Goal: Task Accomplishment & Management: Manage account settings

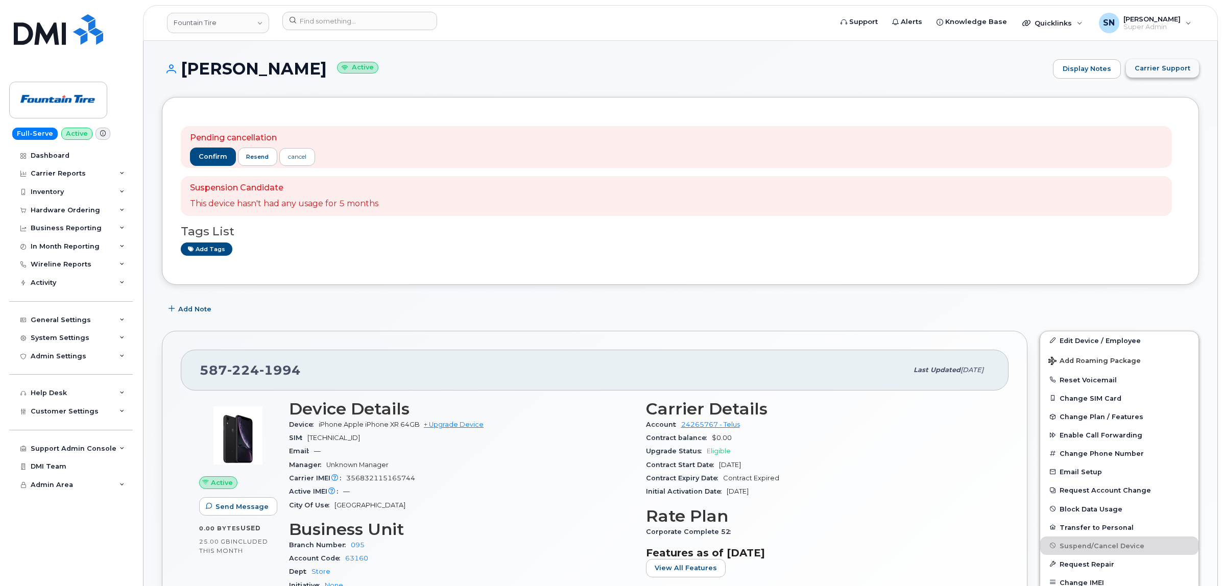
click at [1191, 77] on button "Carrier Support" at bounding box center [1162, 68] width 73 height 18
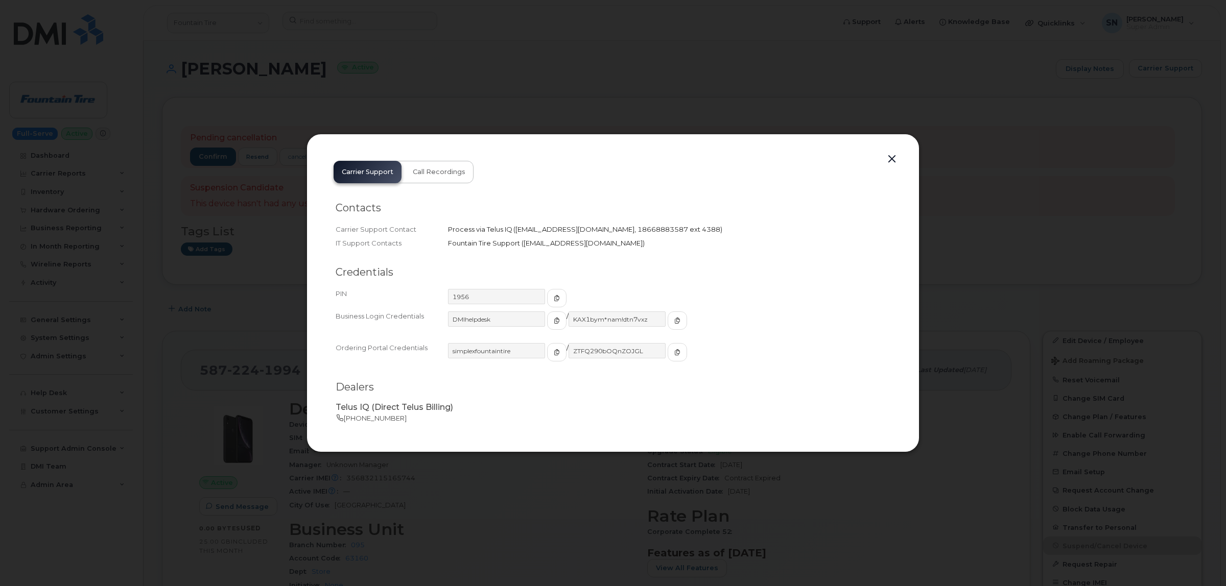
drag, startPoint x: 492, startPoint y: 299, endPoint x: 453, endPoint y: 270, distance: 48.5
click at [453, 270] on h2 "Credentials" at bounding box center [613, 272] width 555 height 13
click at [547, 322] on button "button" at bounding box center [556, 321] width 19 height 18
click at [673, 324] on span "button" at bounding box center [677, 320] width 9 height 9
drag, startPoint x: 892, startPoint y: 162, endPoint x: 884, endPoint y: 165, distance: 9.2
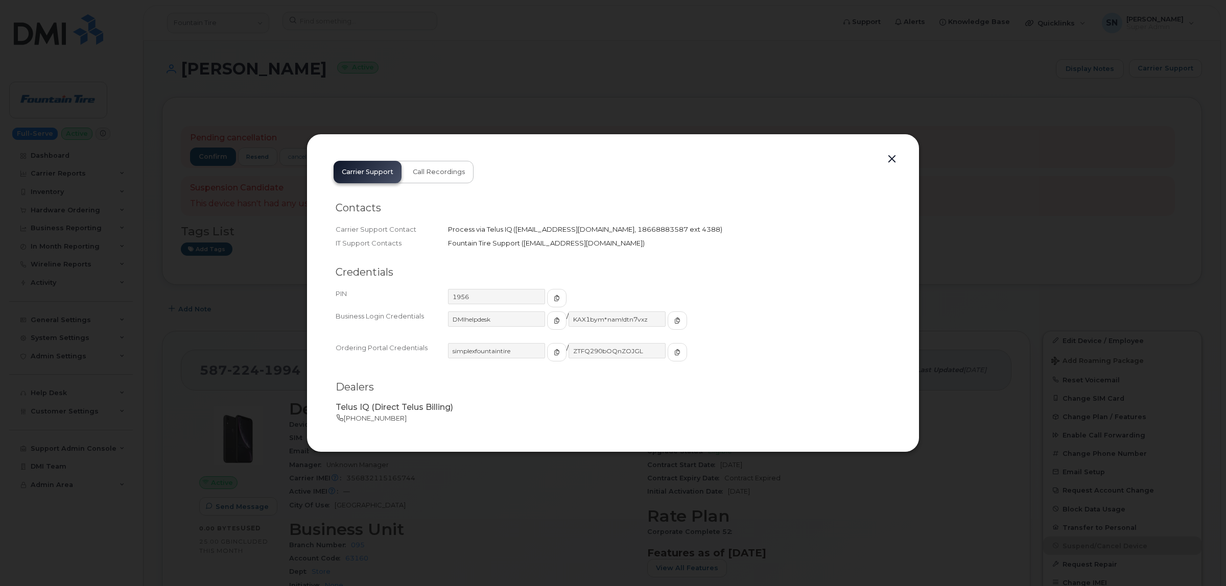
click at [892, 161] on button "button" at bounding box center [891, 159] width 15 height 14
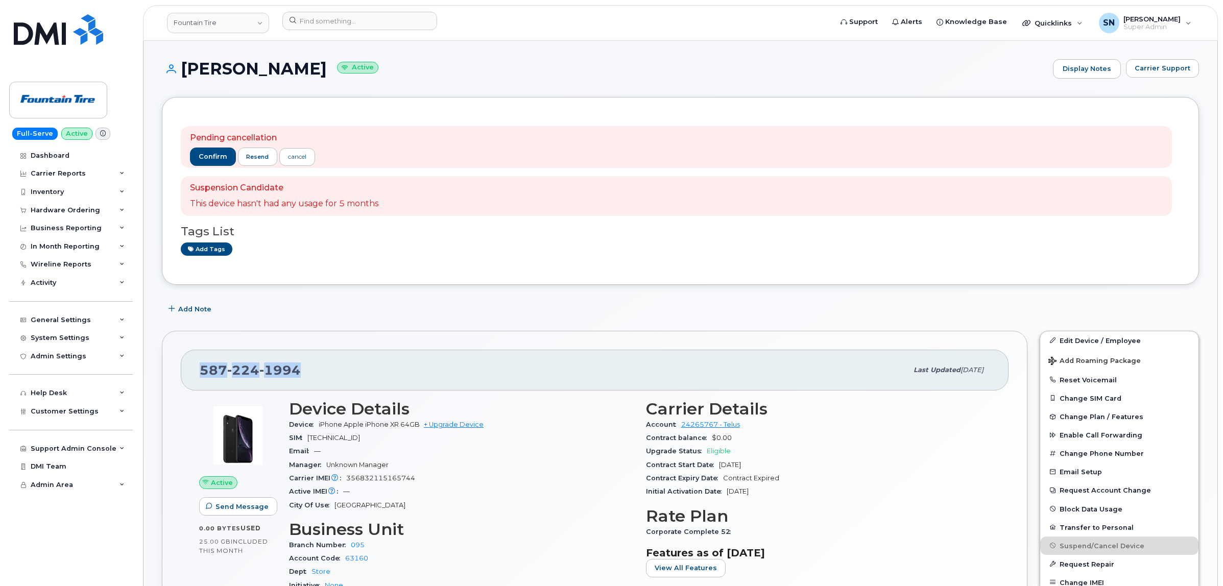
drag, startPoint x: 203, startPoint y: 371, endPoint x: 300, endPoint y: 373, distance: 97.1
click at [300, 373] on div "587 224 1994" at bounding box center [554, 370] width 708 height 21
copy span "587 224 1994"
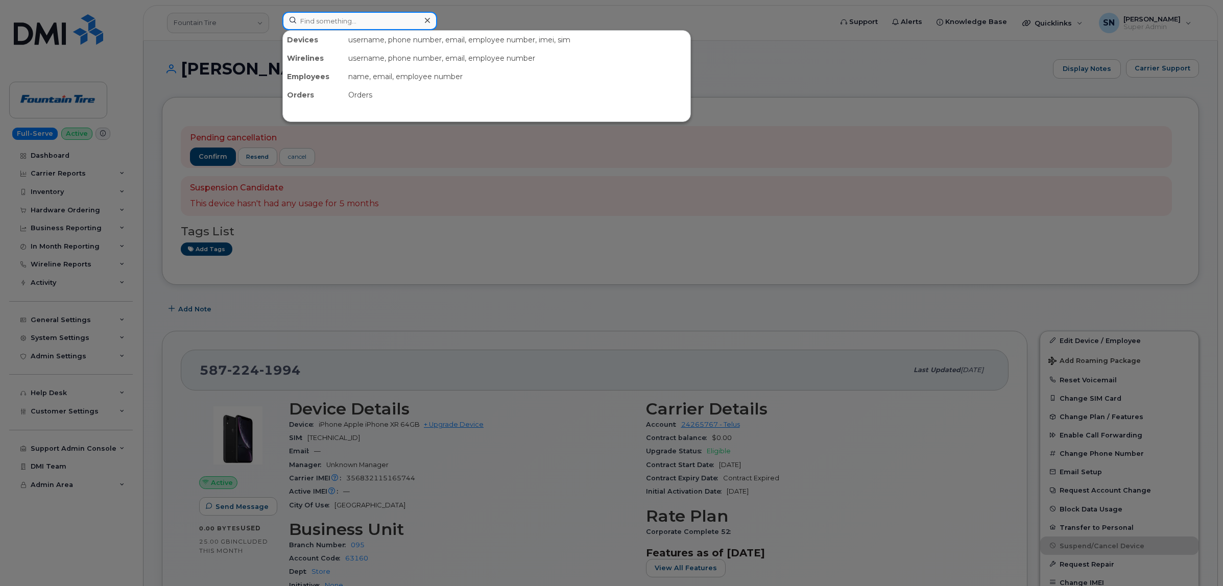
click at [373, 17] on input at bounding box center [359, 21] width 155 height 18
paste input "4033123037"
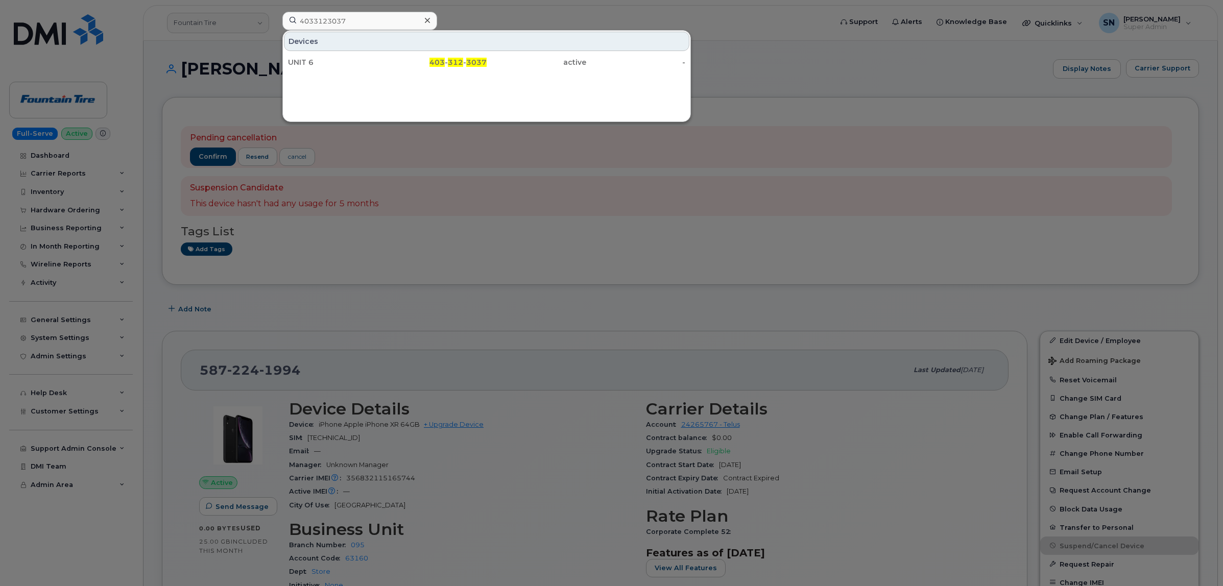
click at [728, 70] on div at bounding box center [611, 293] width 1223 height 586
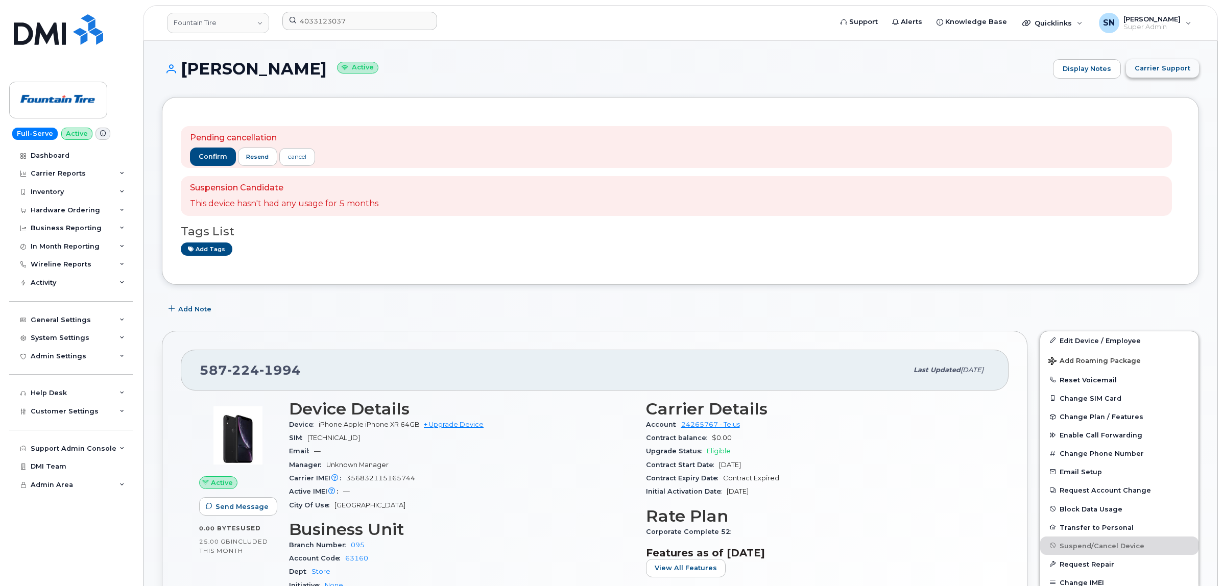
click at [1143, 77] on button "Carrier Support" at bounding box center [1162, 68] width 73 height 18
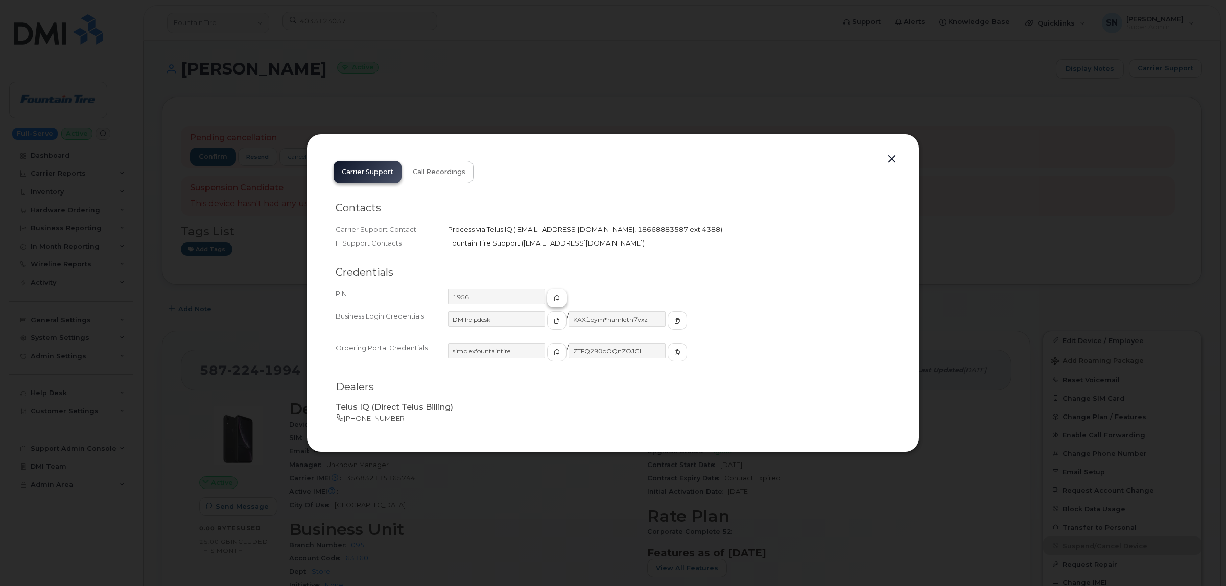
drag, startPoint x: 543, startPoint y: 295, endPoint x: 538, endPoint y: 299, distance: 6.5
click at [554, 295] on icon "button" at bounding box center [557, 298] width 6 height 6
click at [891, 164] on button "button" at bounding box center [891, 159] width 15 height 14
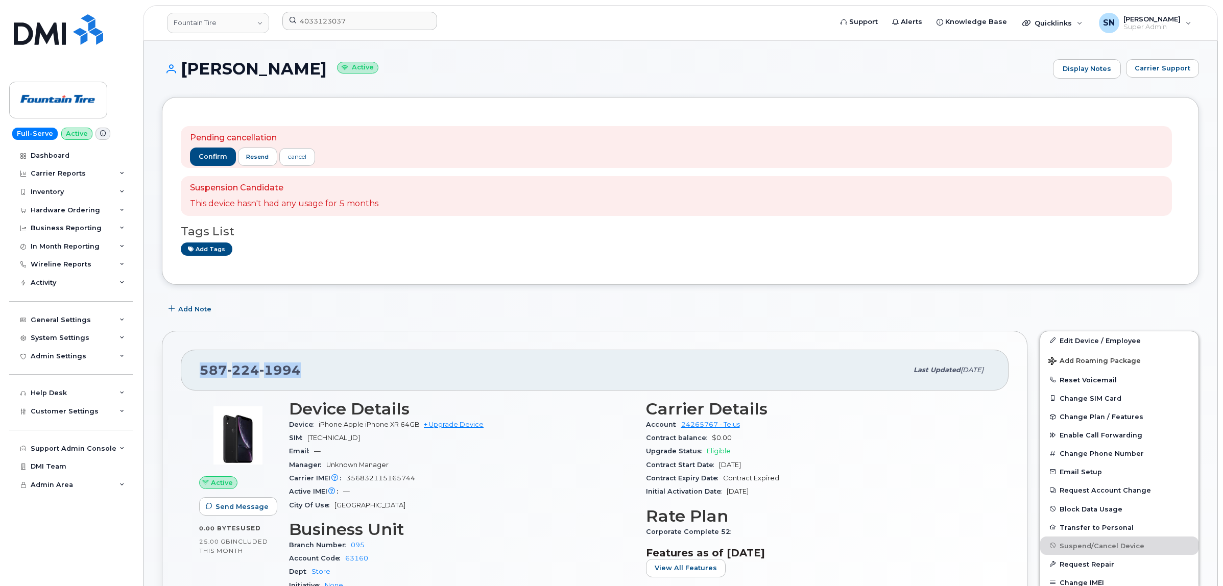
drag, startPoint x: 202, startPoint y: 373, endPoint x: 300, endPoint y: 379, distance: 98.3
click at [300, 379] on div "587 224 1994" at bounding box center [554, 370] width 708 height 21
copy span "587 224 1994"
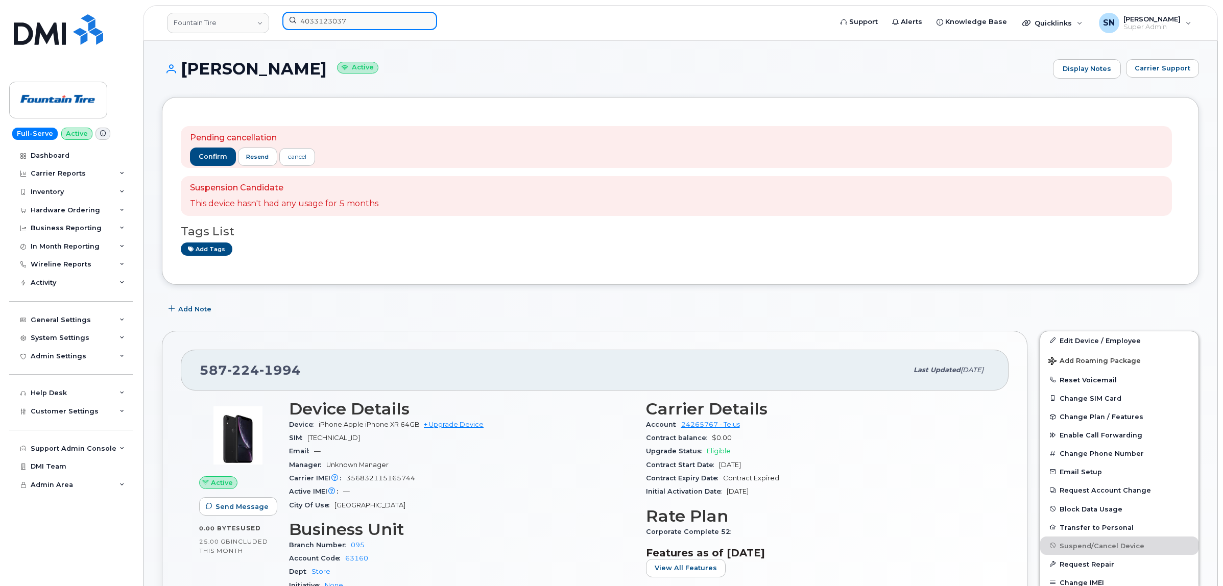
click at [368, 17] on input "4033123037" at bounding box center [359, 21] width 155 height 18
paste input "5064701890"
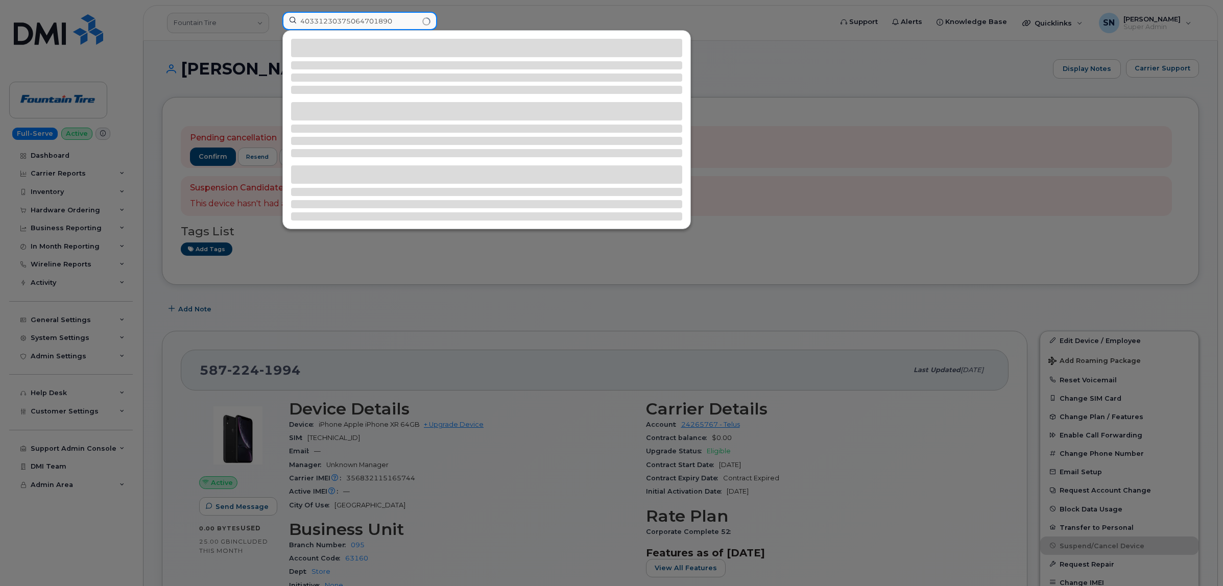
drag, startPoint x: 409, startPoint y: 19, endPoint x: 231, endPoint y: 18, distance: 177.7
click at [274, 18] on div "40331230375064701890" at bounding box center [553, 23] width 559 height 22
paste input
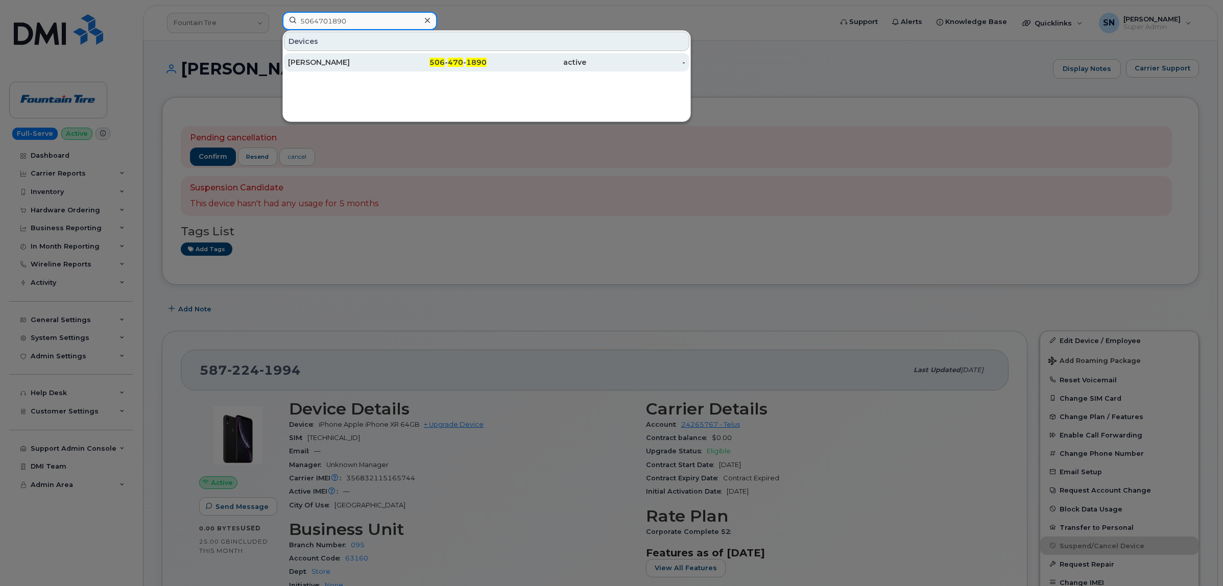
type input "5064701890"
click at [489, 57] on div "active" at bounding box center [537, 62] width 100 height 18
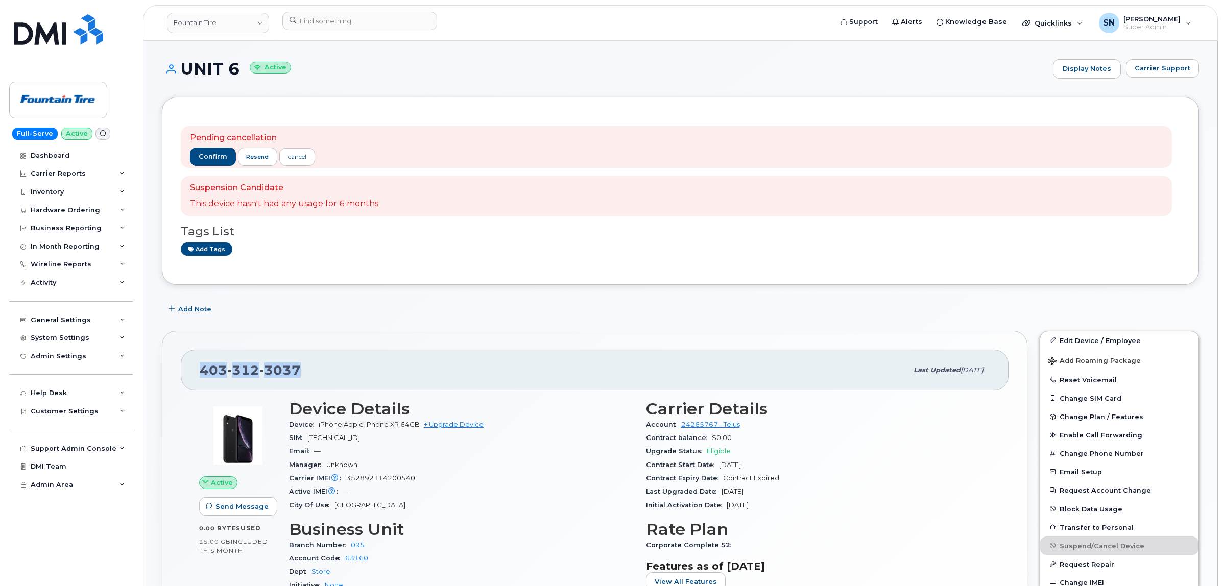
drag, startPoint x: 202, startPoint y: 375, endPoint x: 305, endPoint y: 375, distance: 103.2
click at [305, 375] on div "403 312 3037" at bounding box center [554, 370] width 708 height 21
copy span "403 312 3037"
drag, startPoint x: 467, startPoint y: 304, endPoint x: 440, endPoint y: 313, distance: 28.4
click at [467, 303] on div "Add Note" at bounding box center [680, 309] width 1037 height 18
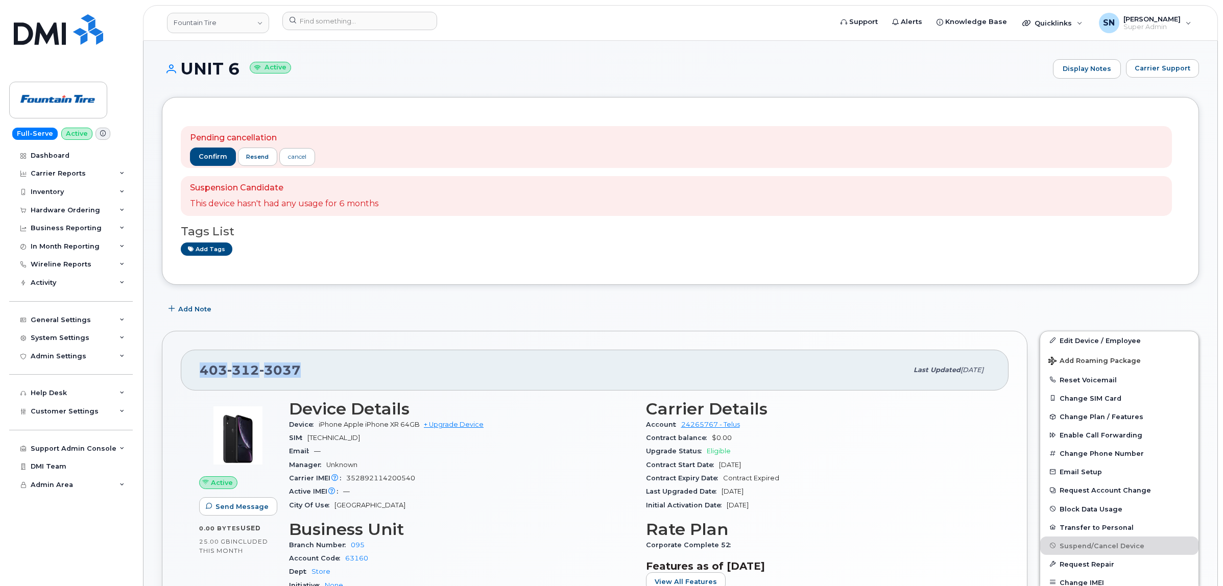
drag, startPoint x: 200, startPoint y: 364, endPoint x: 323, endPoint y: 368, distance: 123.2
click at [323, 368] on div "403 312 3037" at bounding box center [554, 370] width 708 height 21
copy span "403 312 3037"
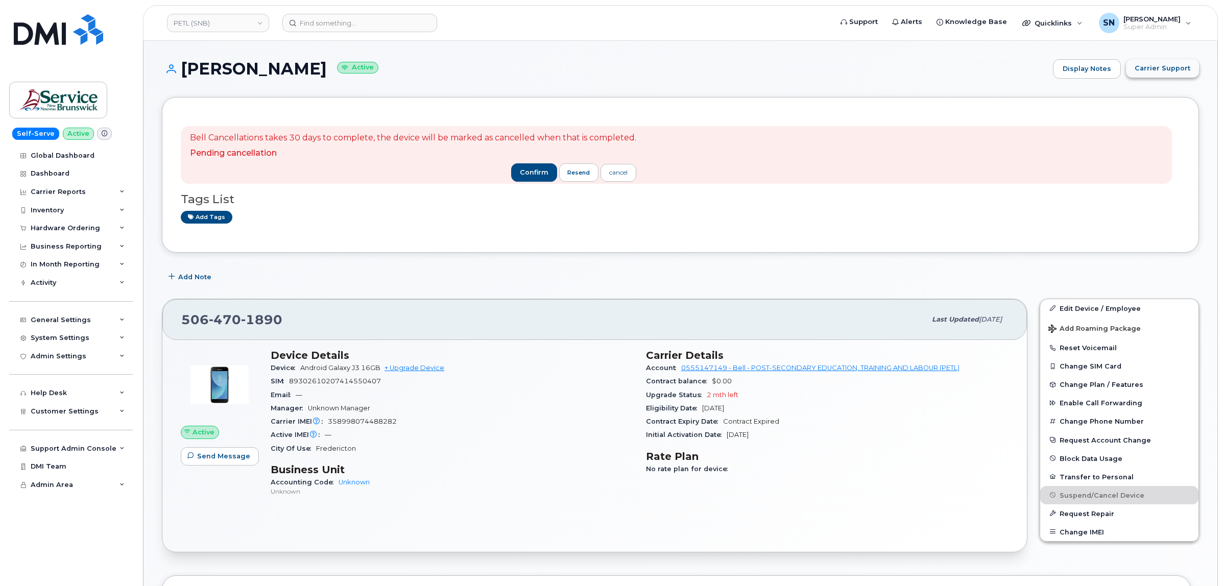
click at [1150, 67] on span "Carrier Support" at bounding box center [1163, 68] width 56 height 10
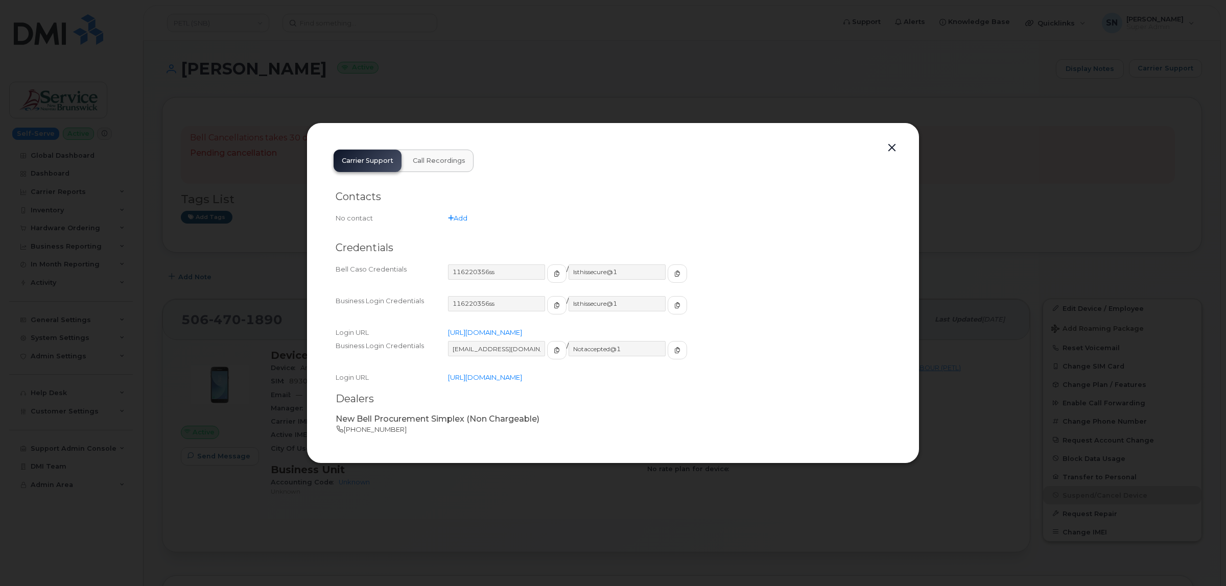
click at [894, 147] on button "button" at bounding box center [891, 148] width 15 height 14
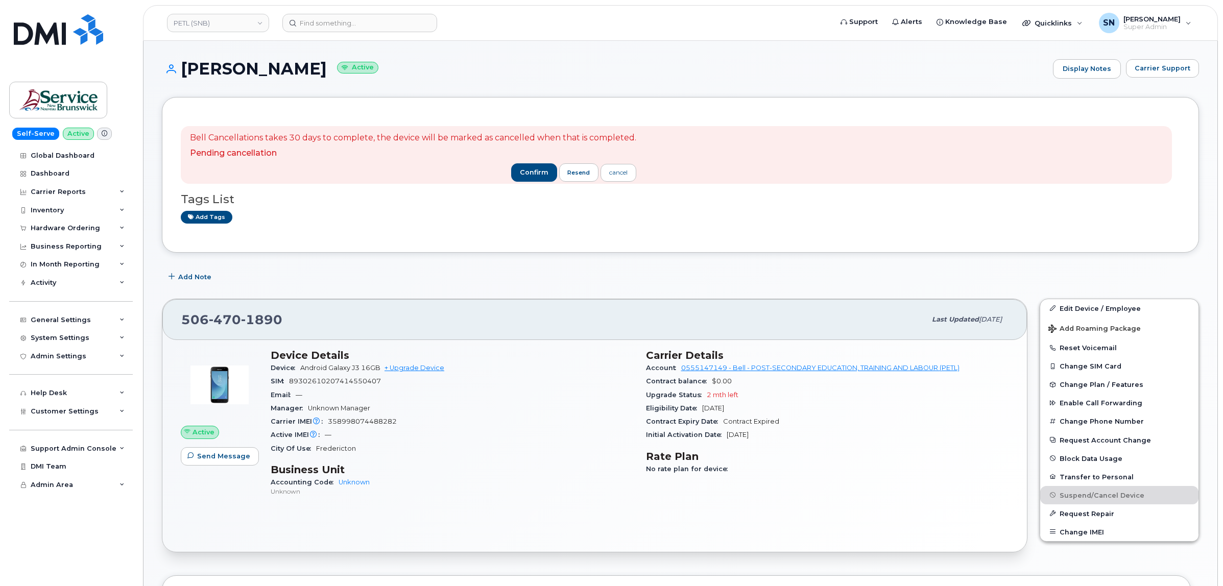
click at [823, 87] on div "Barb Lapointe Active Display Notes Carrier Support Carrier Support Call Recordi…" at bounding box center [680, 78] width 1037 height 38
drag, startPoint x: 421, startPoint y: 62, endPoint x: 417, endPoint y: 66, distance: 6.2
click at [421, 63] on h1 "Barb Lapointe Active" at bounding box center [605, 69] width 886 height 18
drag, startPoint x: 183, startPoint y: 68, endPoint x: 299, endPoint y: 72, distance: 116.0
click at [299, 72] on h1 "Barb Lapointe Active" at bounding box center [605, 69] width 886 height 18
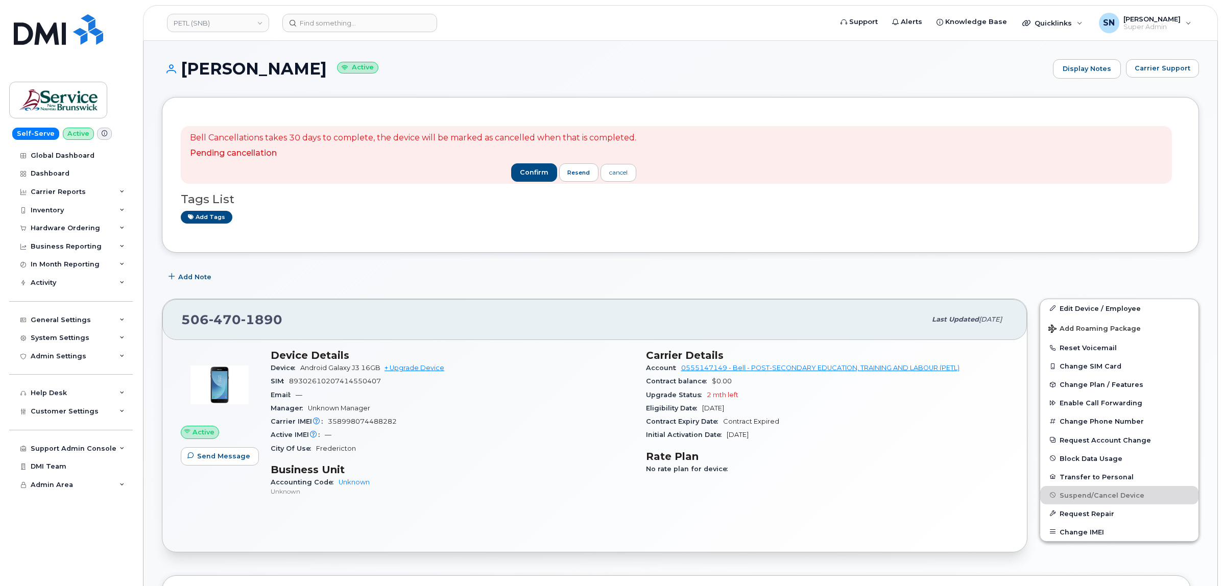
copy h1 "[PERSON_NAME]"
click at [359, 19] on input at bounding box center [359, 23] width 155 height 18
paste input "7807287854"
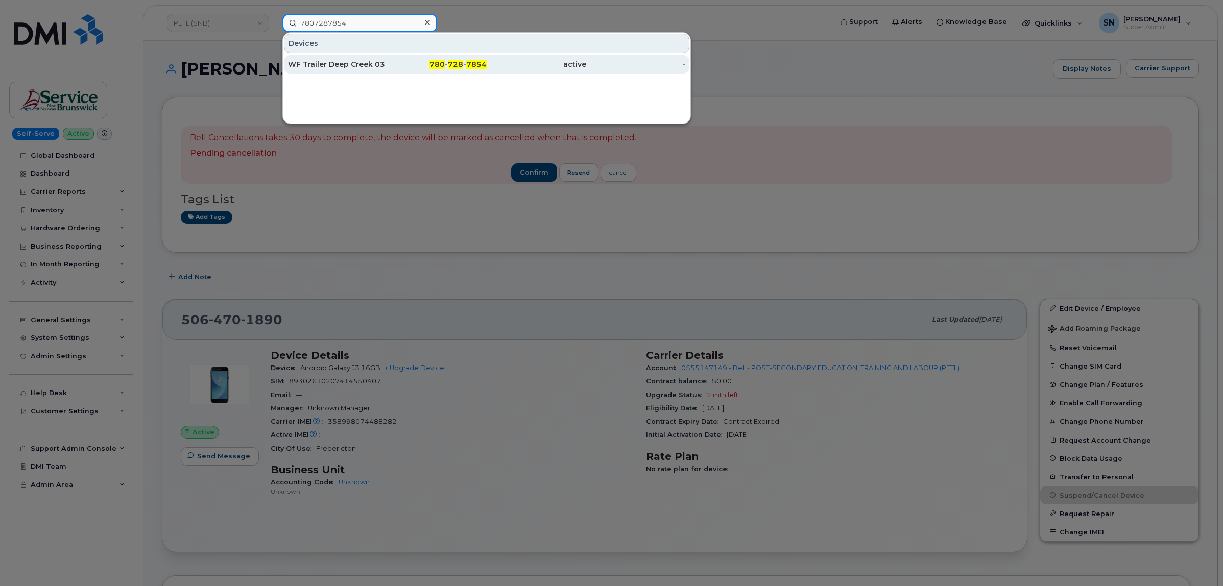
type input "7807287854"
click at [378, 60] on div "WF Trailer Deep Creek 03" at bounding box center [338, 64] width 100 height 10
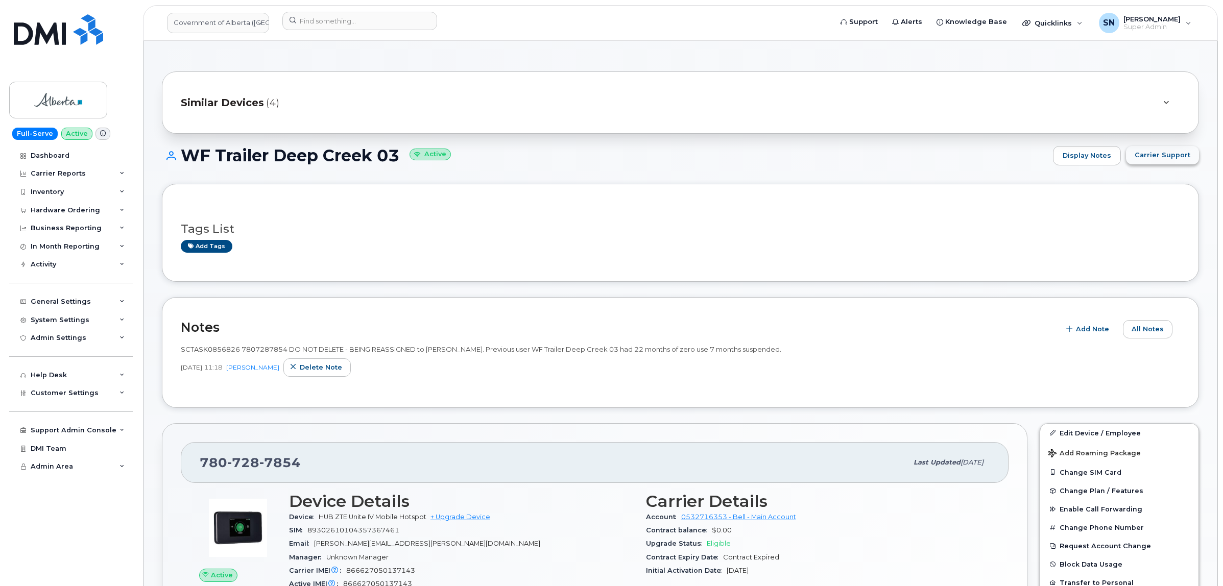
click at [1186, 154] on span "Carrier Support" at bounding box center [1163, 155] width 56 height 10
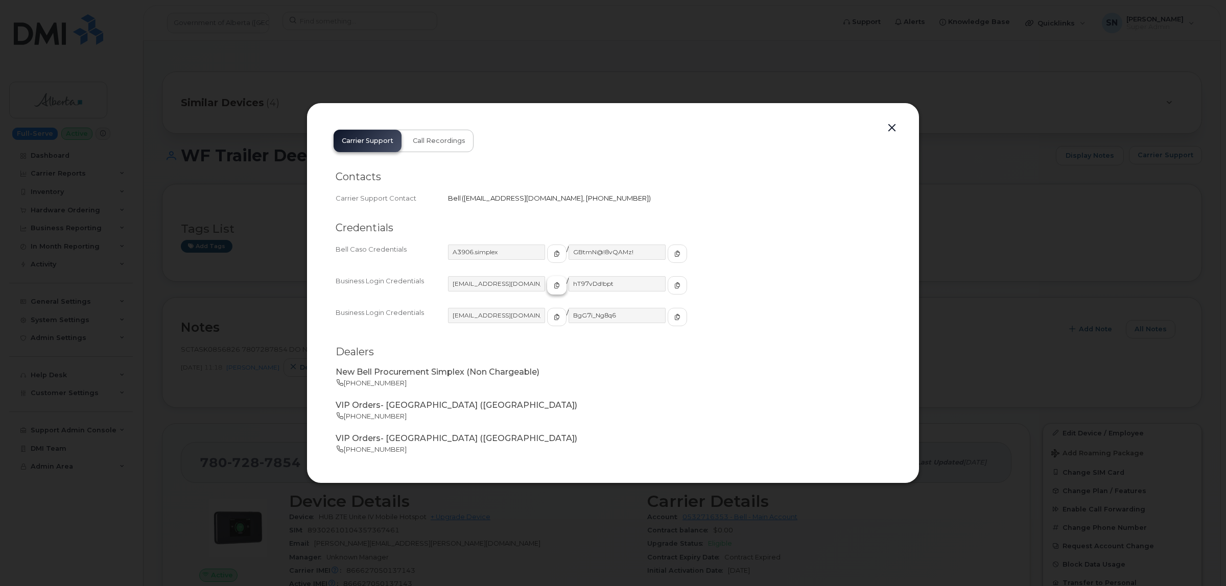
click at [552, 287] on span "button" at bounding box center [556, 285] width 9 height 9
click at [674, 286] on icon "button" at bounding box center [677, 285] width 6 height 6
click at [892, 128] on button "button" at bounding box center [891, 128] width 15 height 14
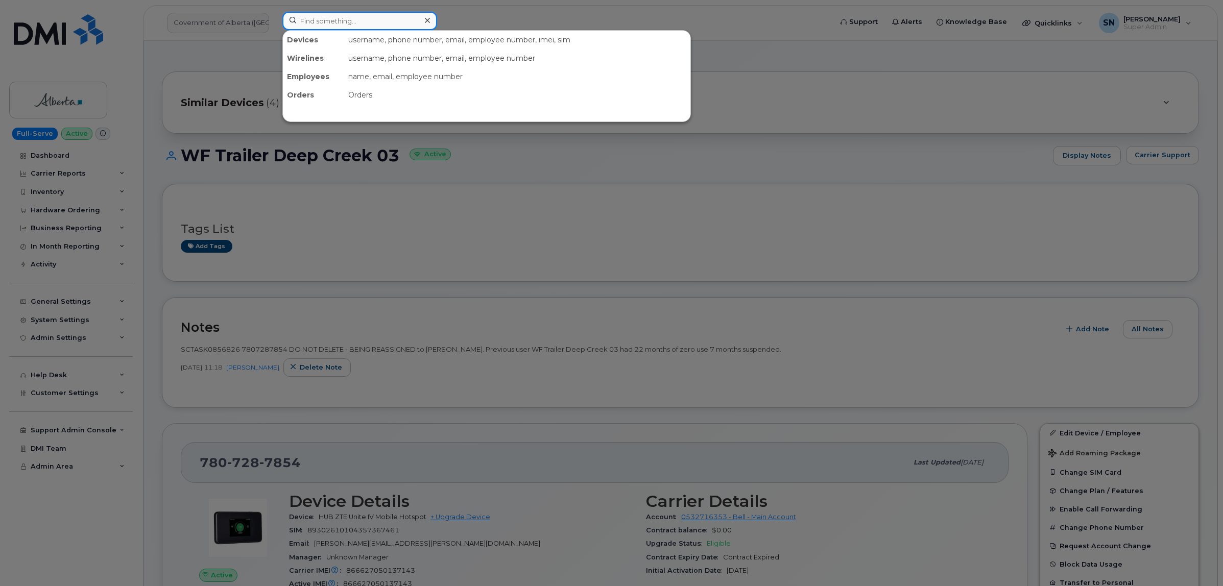
click at [328, 24] on input at bounding box center [359, 21] width 155 height 18
paste input "7807287638"
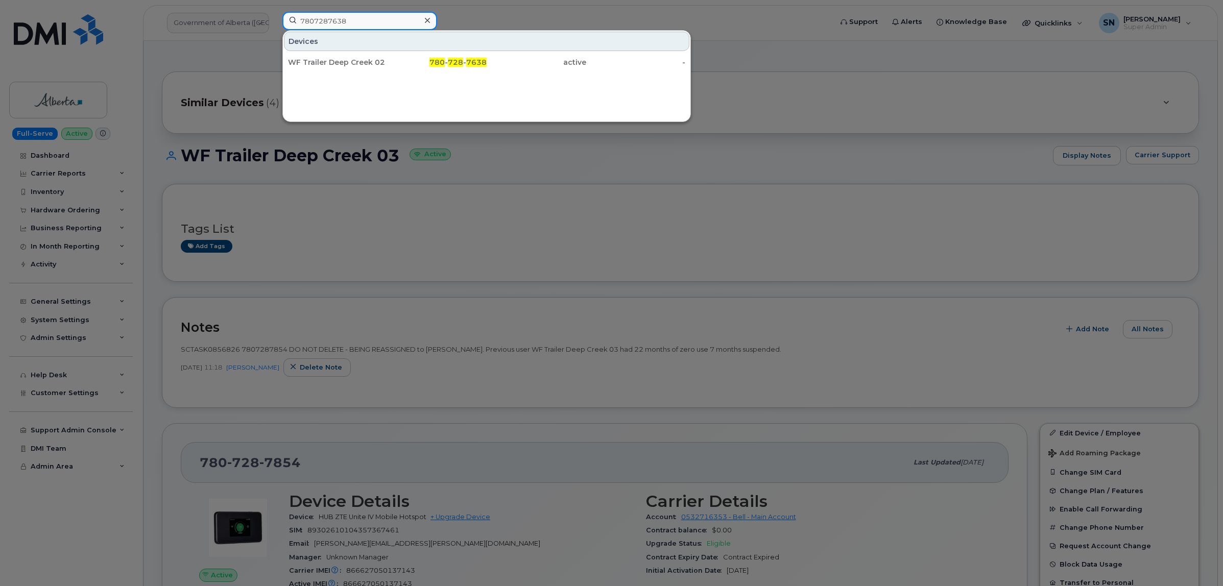
type input "7807287638"
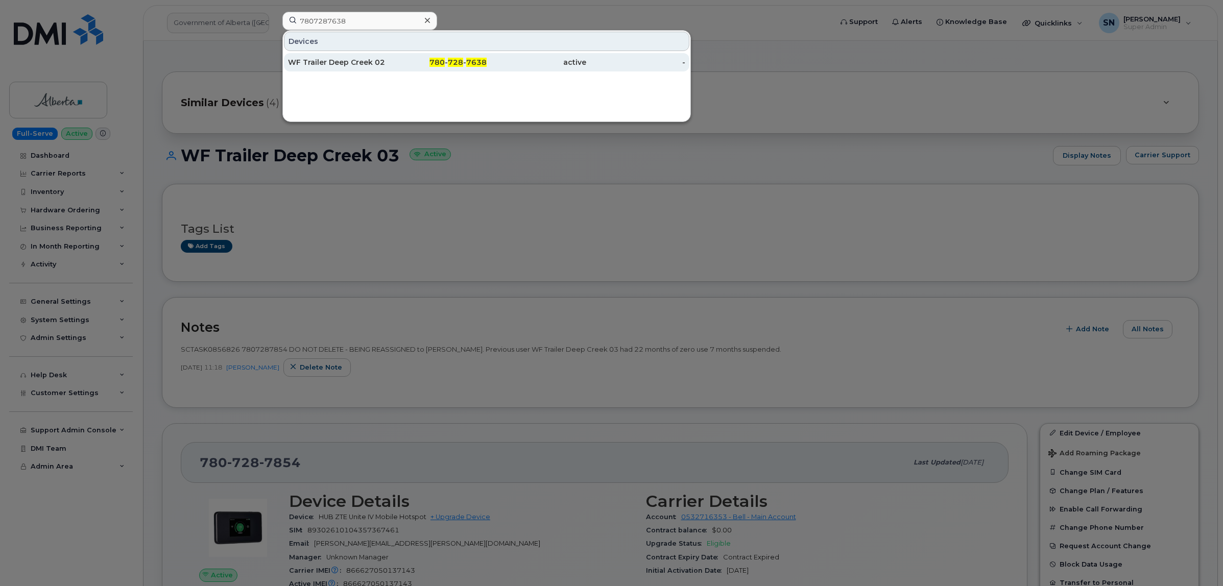
click at [364, 59] on div "WF Trailer Deep Creek 02" at bounding box center [338, 62] width 100 height 10
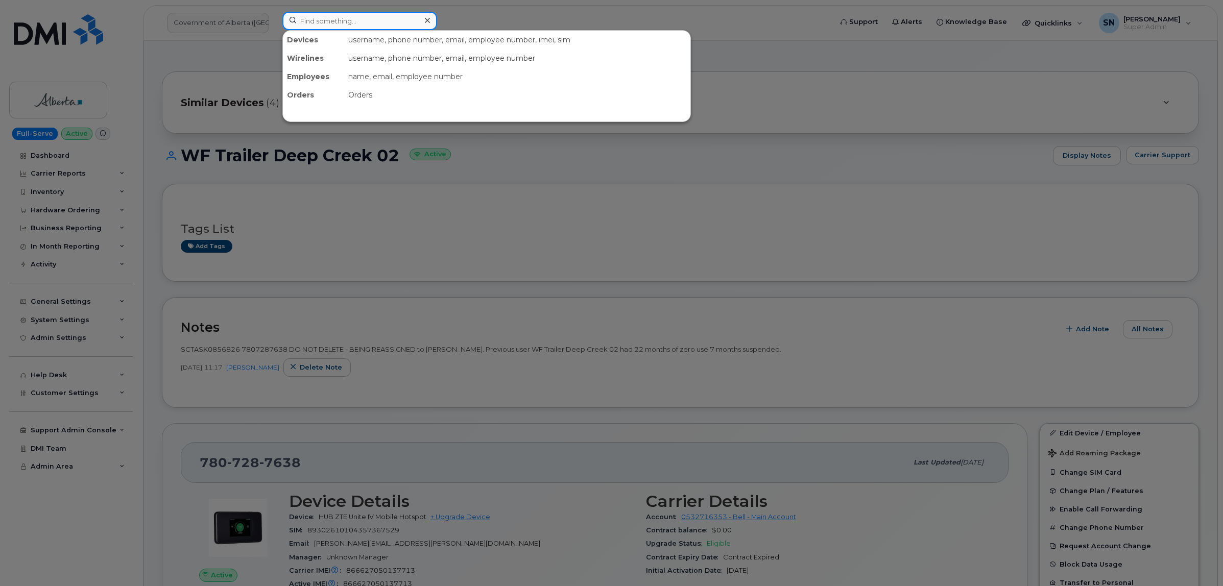
click at [410, 19] on input at bounding box center [359, 21] width 155 height 18
paste input "7807065336"
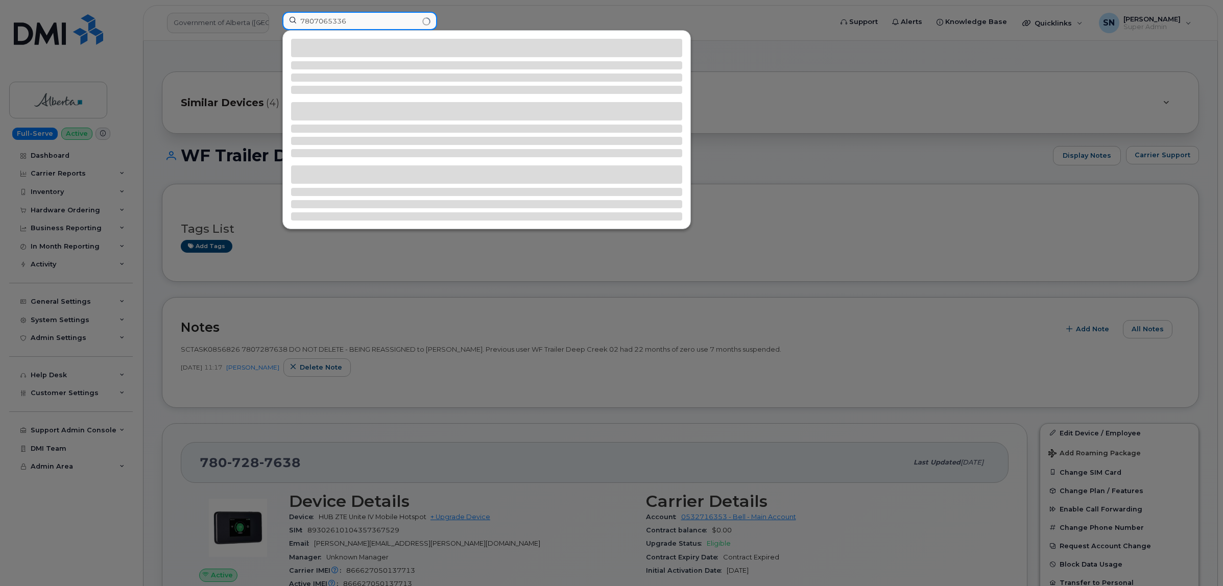
type input "7807065336"
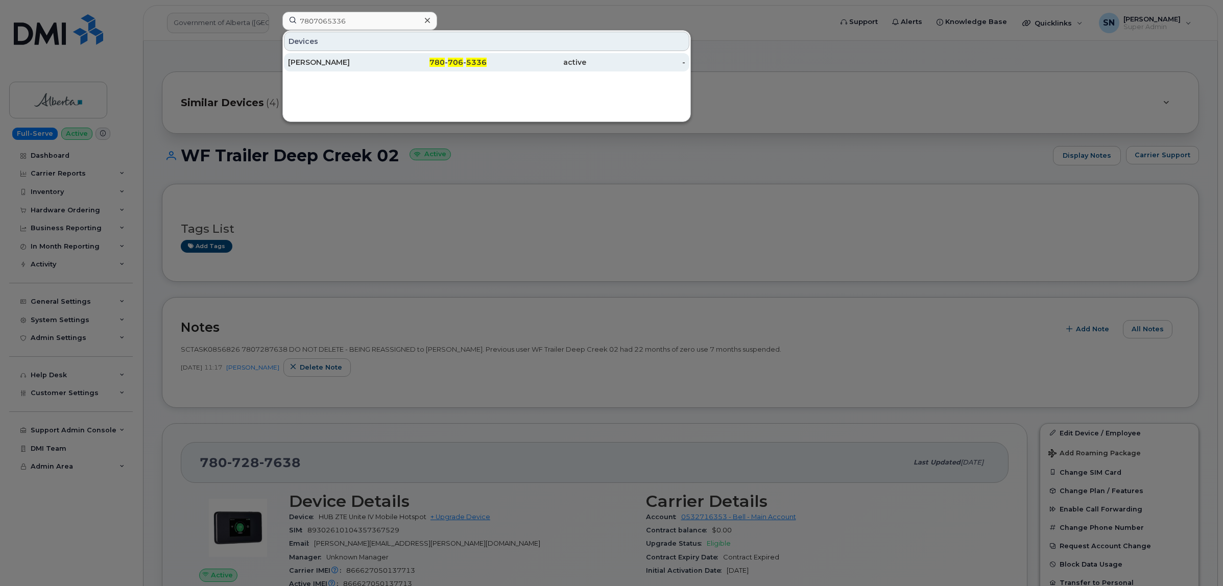
click at [358, 70] on div "[PERSON_NAME]" at bounding box center [338, 62] width 100 height 18
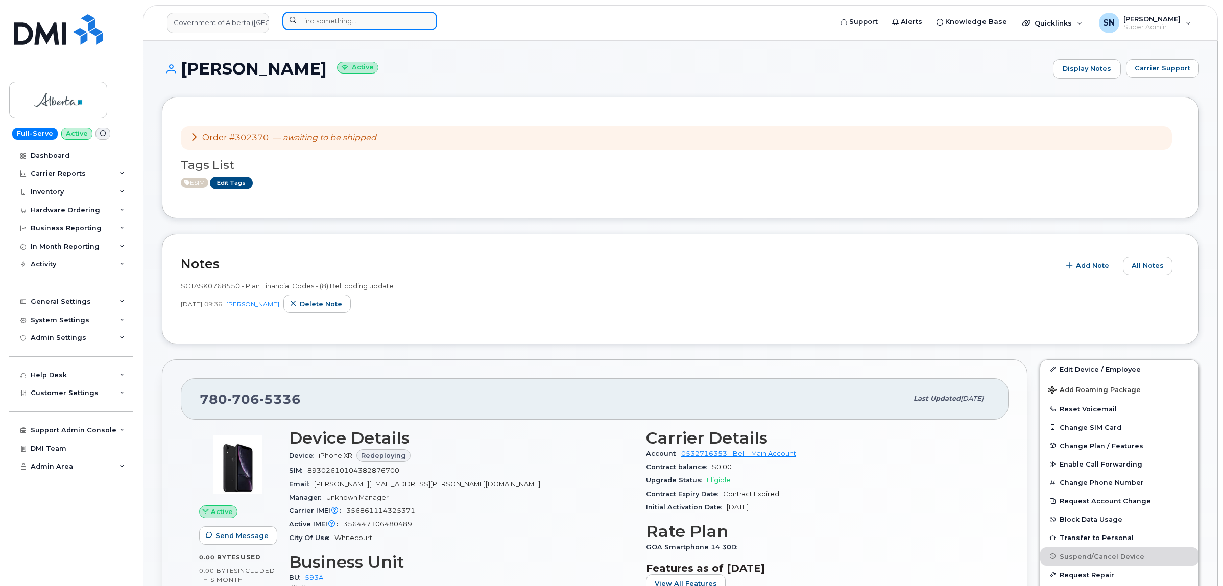
click at [330, 24] on input at bounding box center [359, 21] width 155 height 18
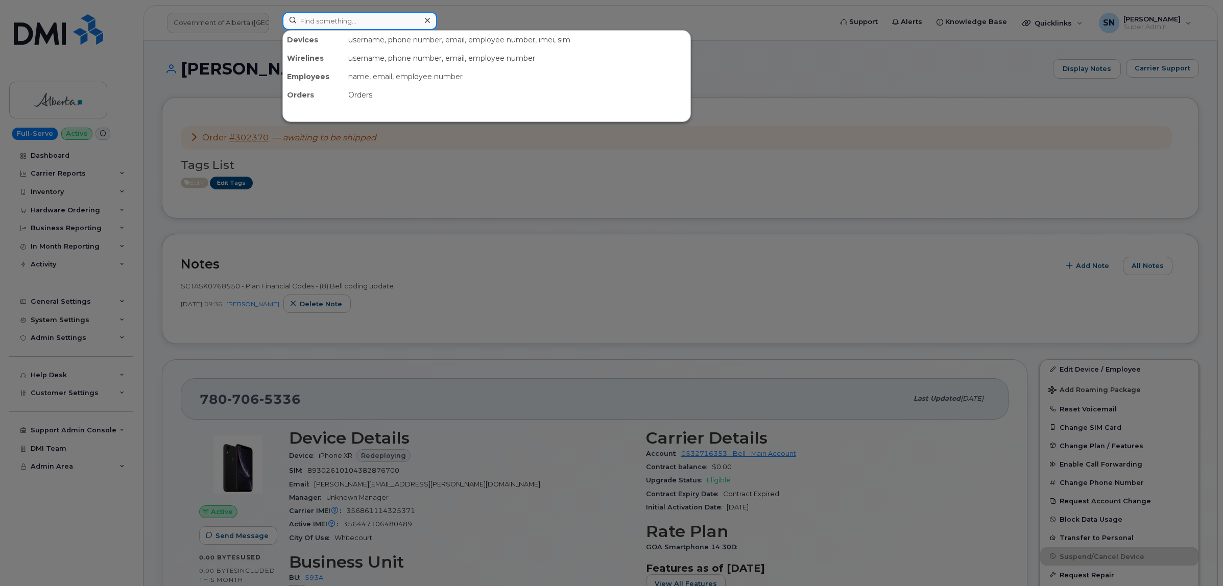
paste input "7807283798"
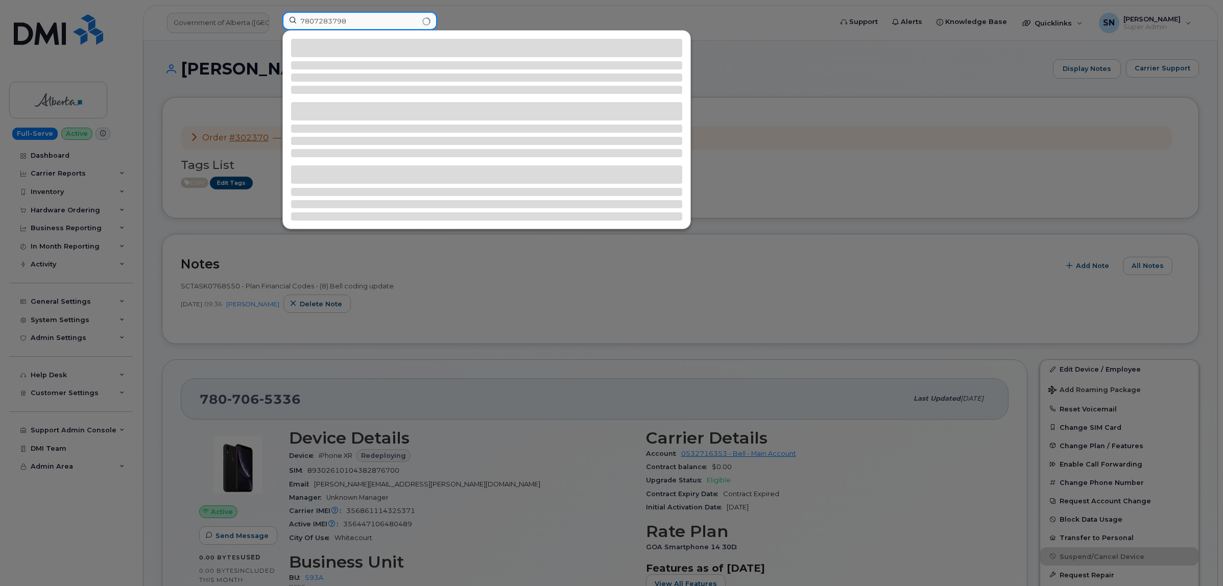
type input "7807283798"
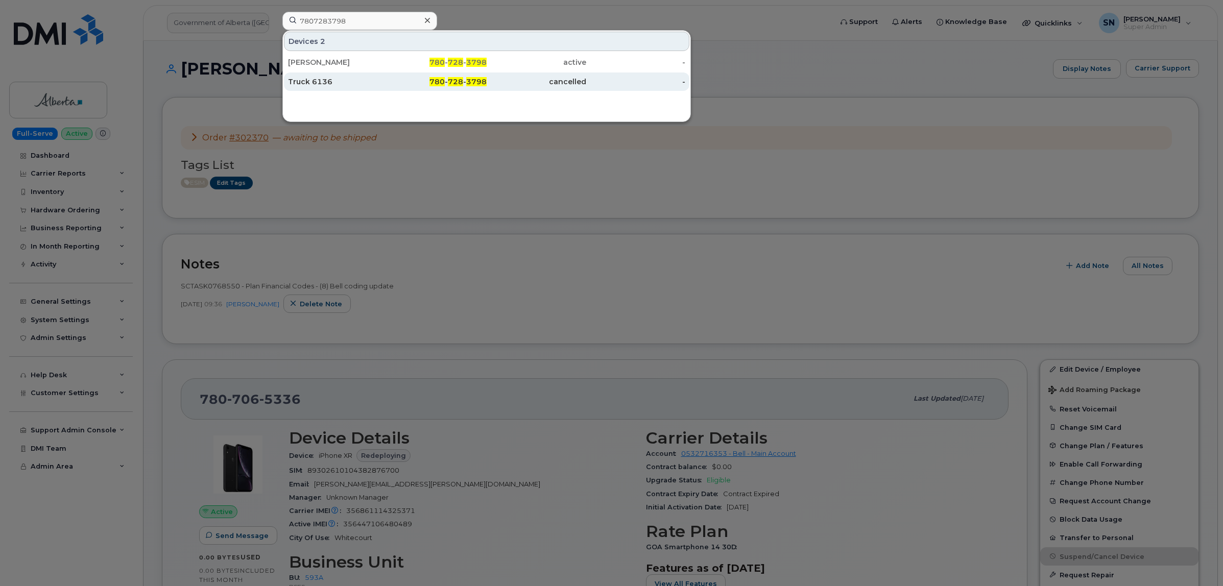
click at [361, 73] on div "Truck 6136" at bounding box center [338, 82] width 100 height 18
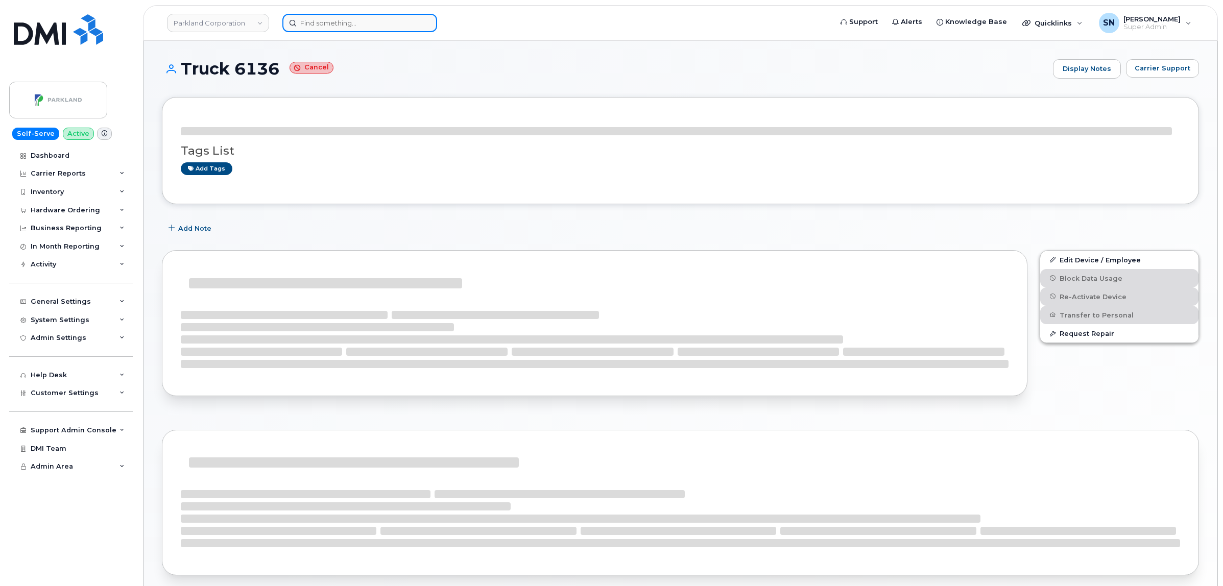
click at [359, 21] on input at bounding box center [359, 23] width 155 height 18
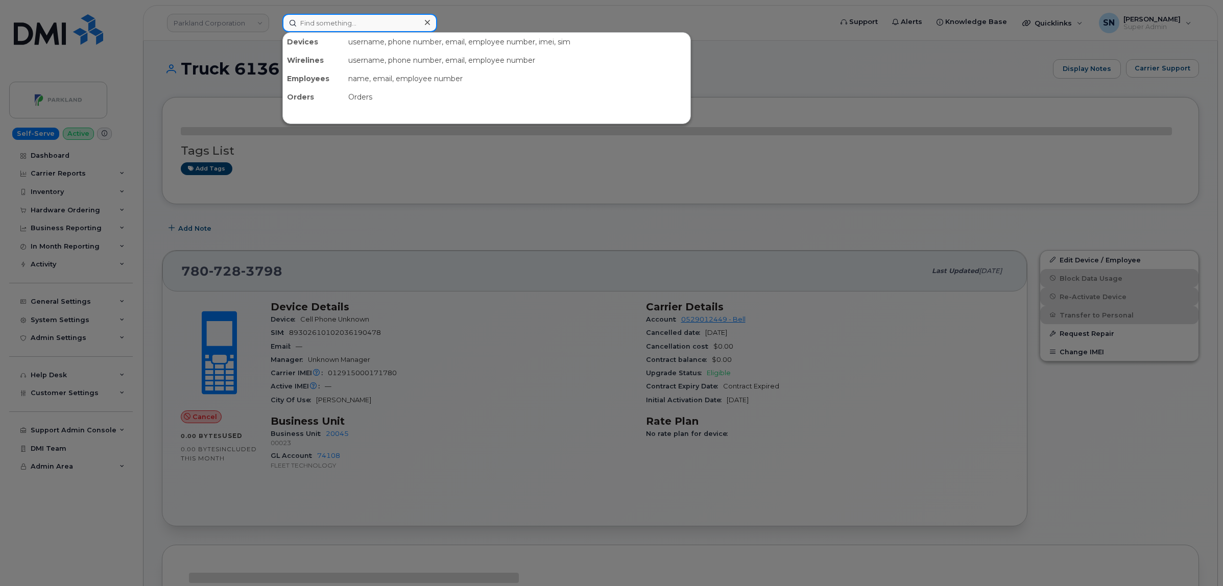
paste input "7807283798"
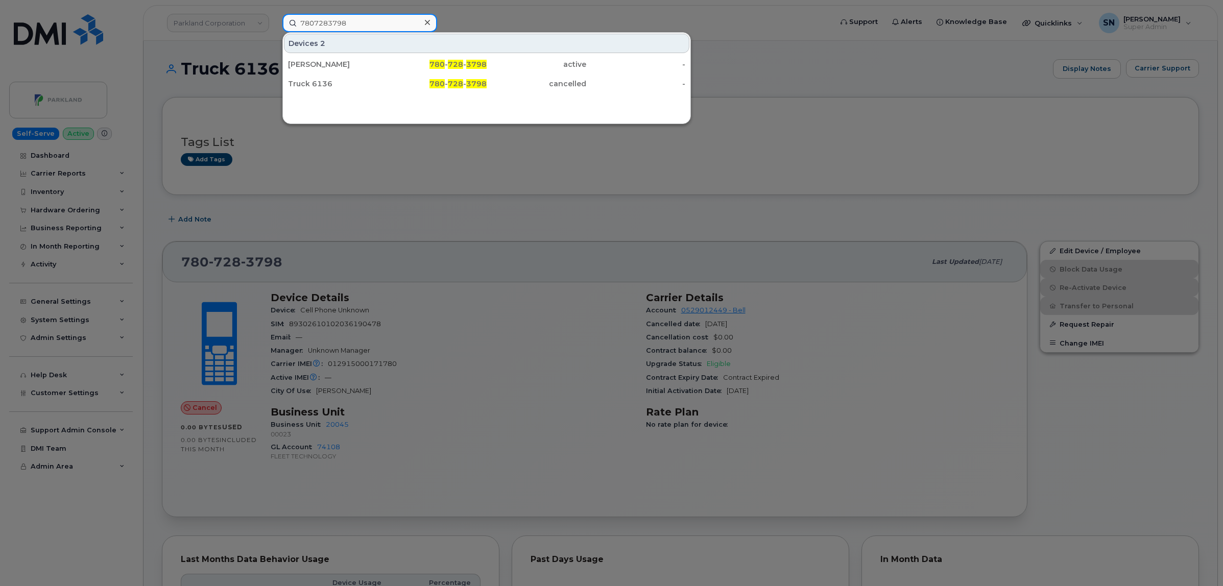
type input "7807283798"
click at [371, 69] on div "Michelle Diduch" at bounding box center [338, 64] width 100 height 10
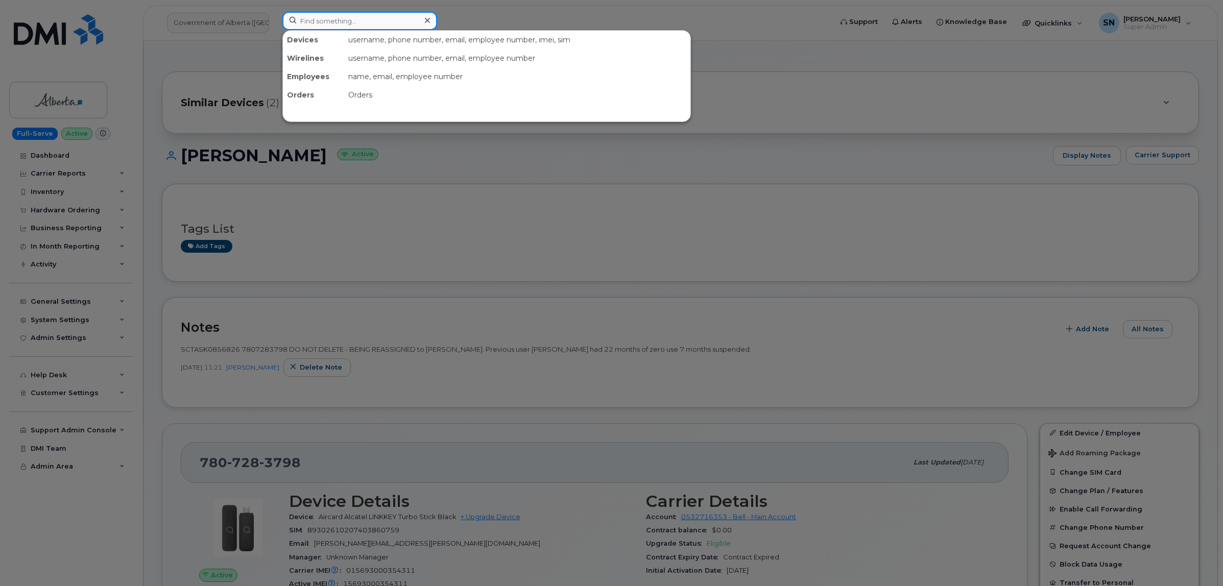
click at [367, 18] on input at bounding box center [359, 21] width 155 height 18
paste input "7806252769"
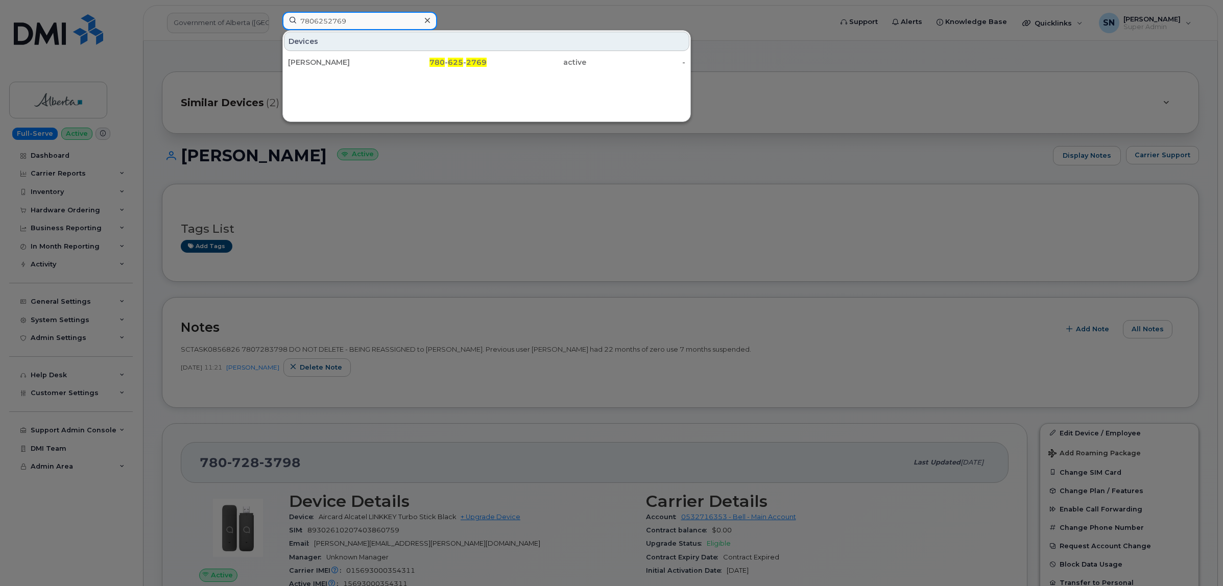
type input "7806252769"
click at [361, 55] on div "Brittany Callahan" at bounding box center [338, 62] width 100 height 18
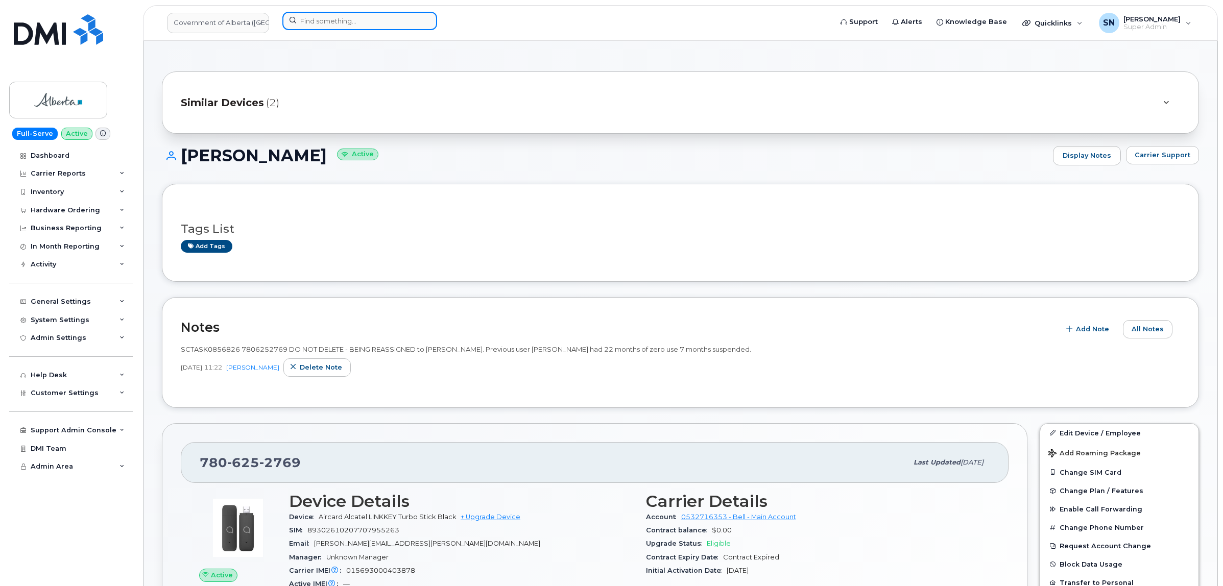
click at [401, 19] on input at bounding box center [359, 21] width 155 height 18
paste input "7802864261"
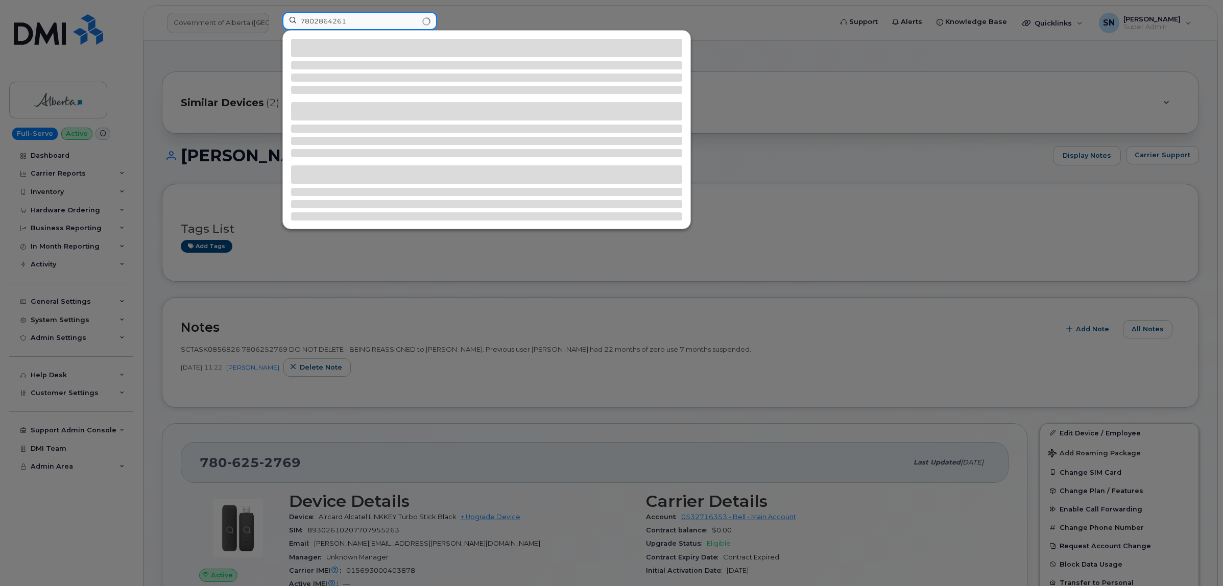
type input "7802864261"
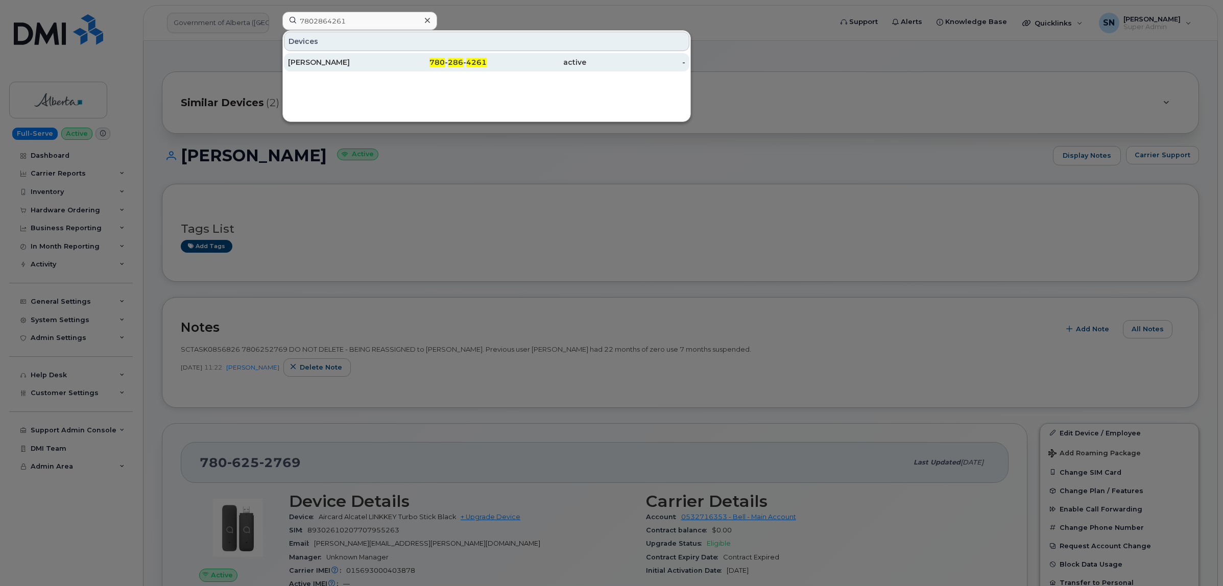
click at [441, 69] on div "780 - 286 - 4261" at bounding box center [438, 62] width 100 height 18
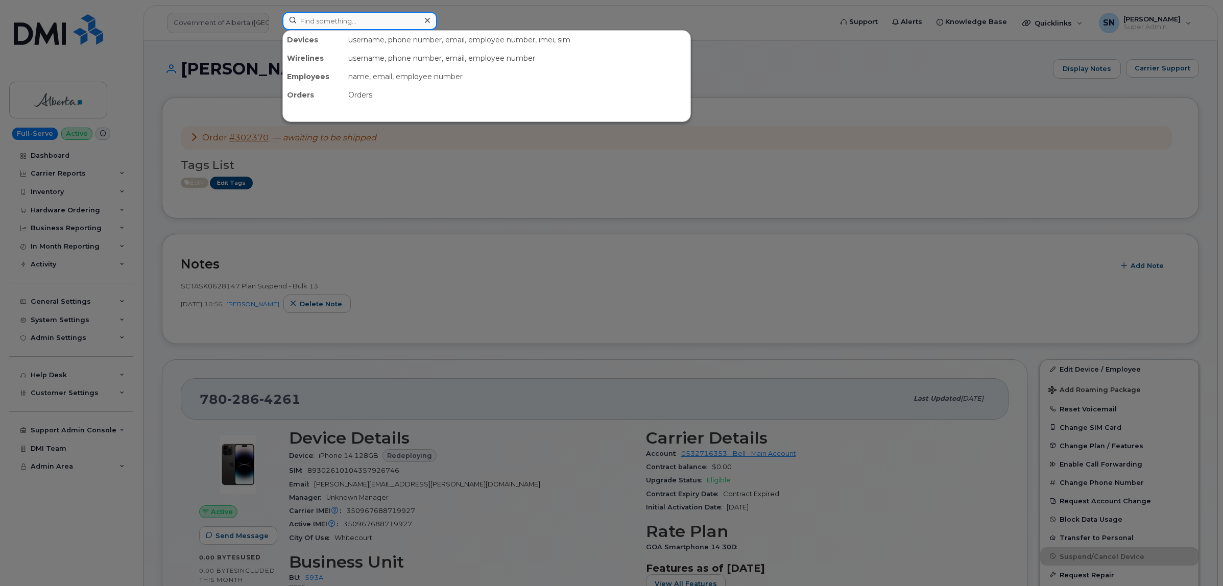
click at [312, 21] on input at bounding box center [359, 21] width 155 height 18
paste input "7802288273"
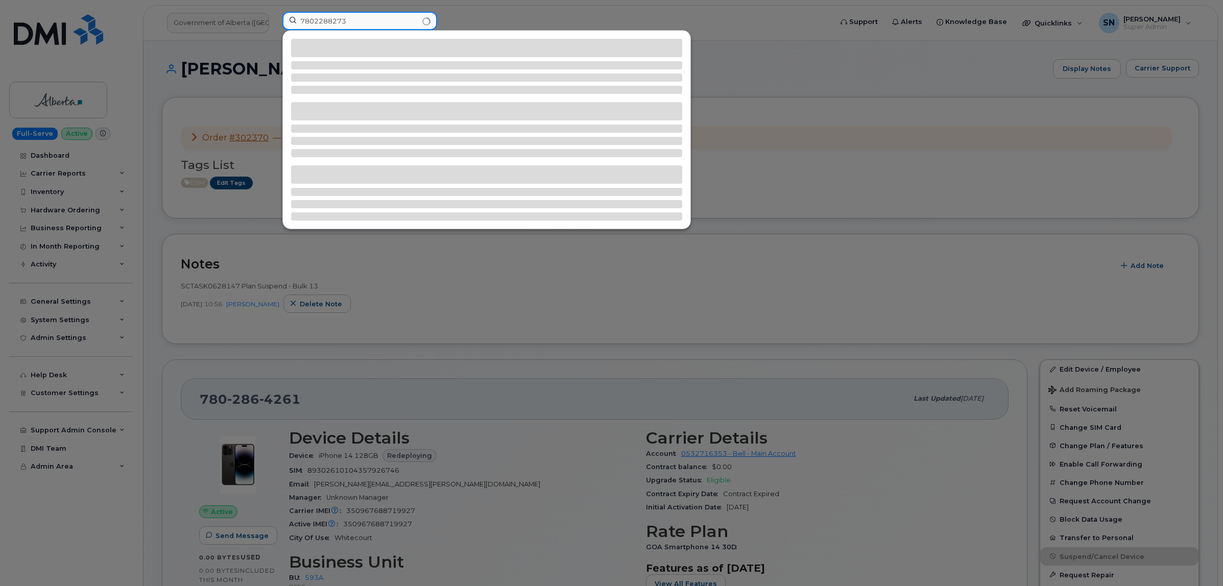
type input "7802288273"
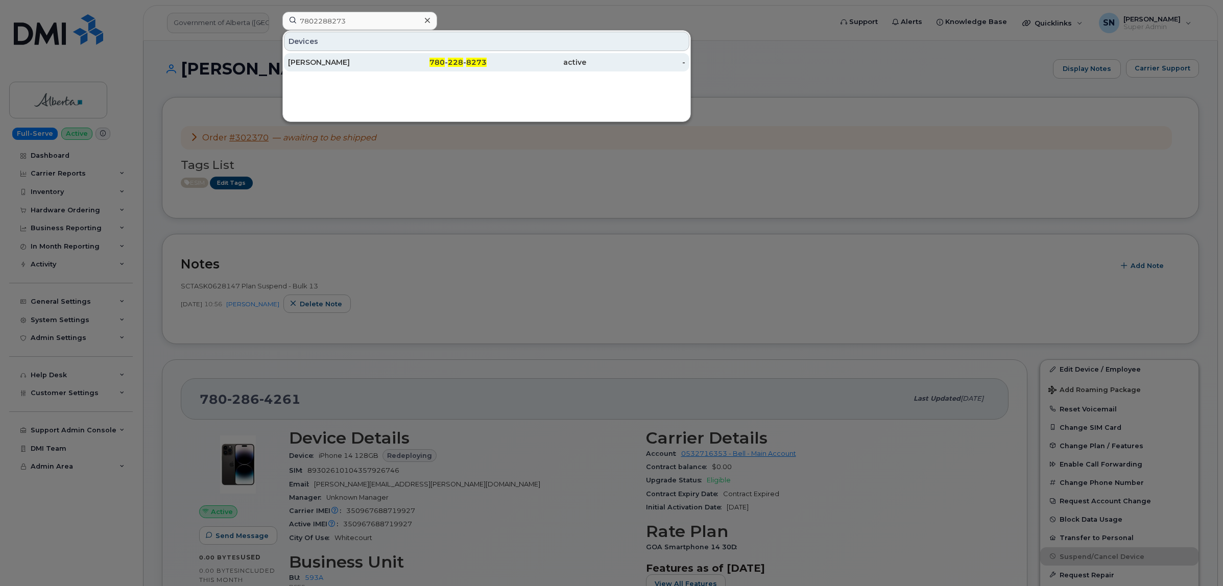
click at [473, 57] on div "780 - 228 - 8273" at bounding box center [438, 62] width 100 height 18
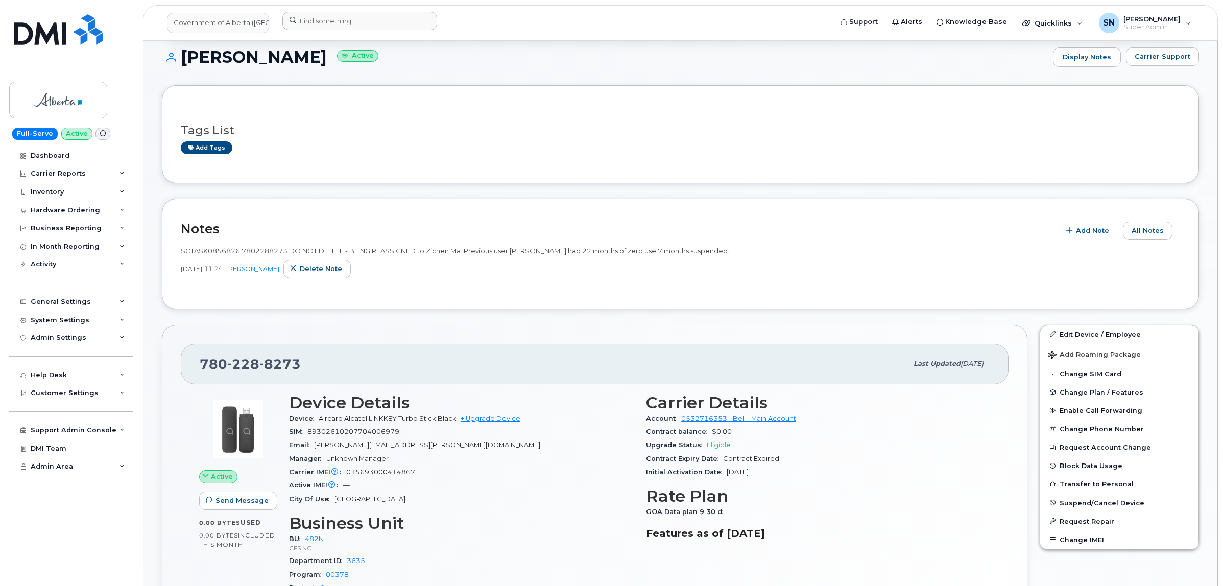
scroll to position [64, 0]
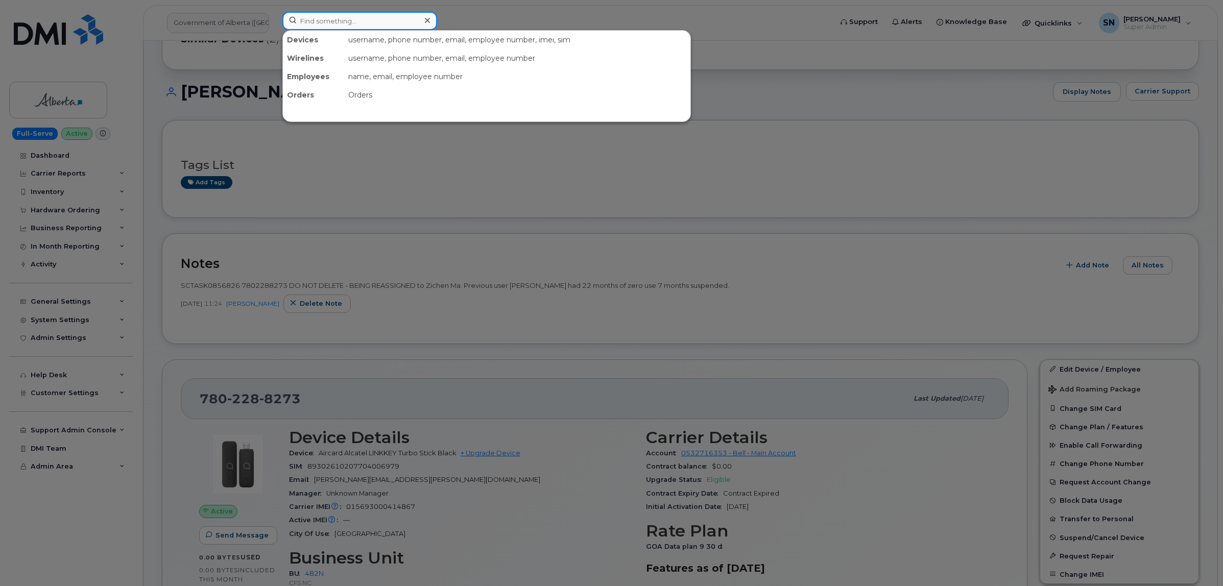
click at [396, 16] on input at bounding box center [359, 21] width 155 height 18
paste input "7807287405"
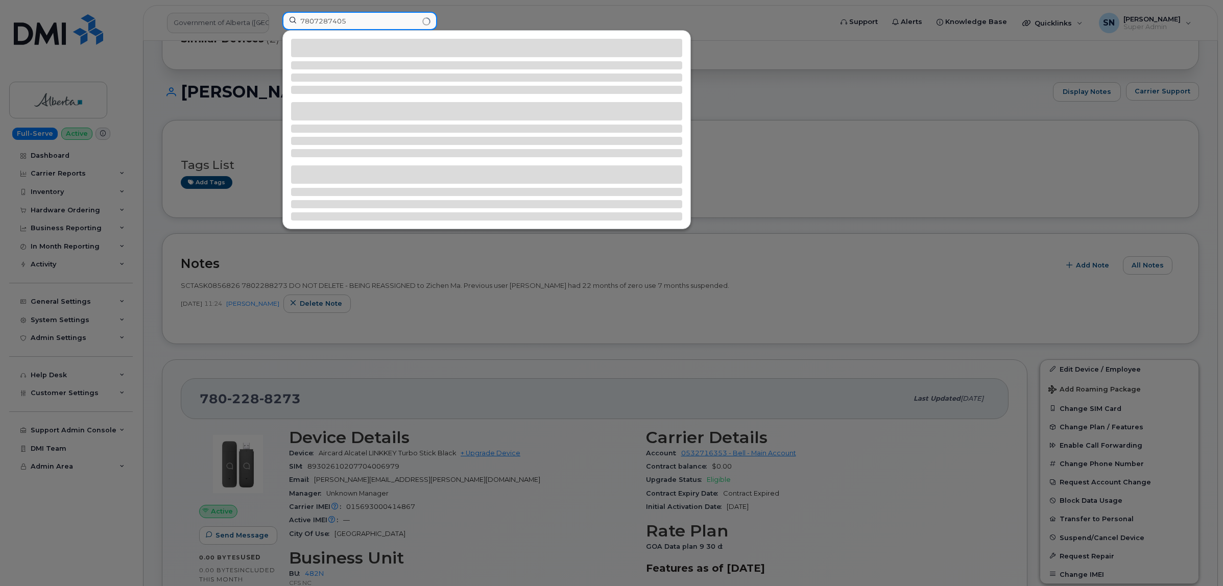
type input "7807287405"
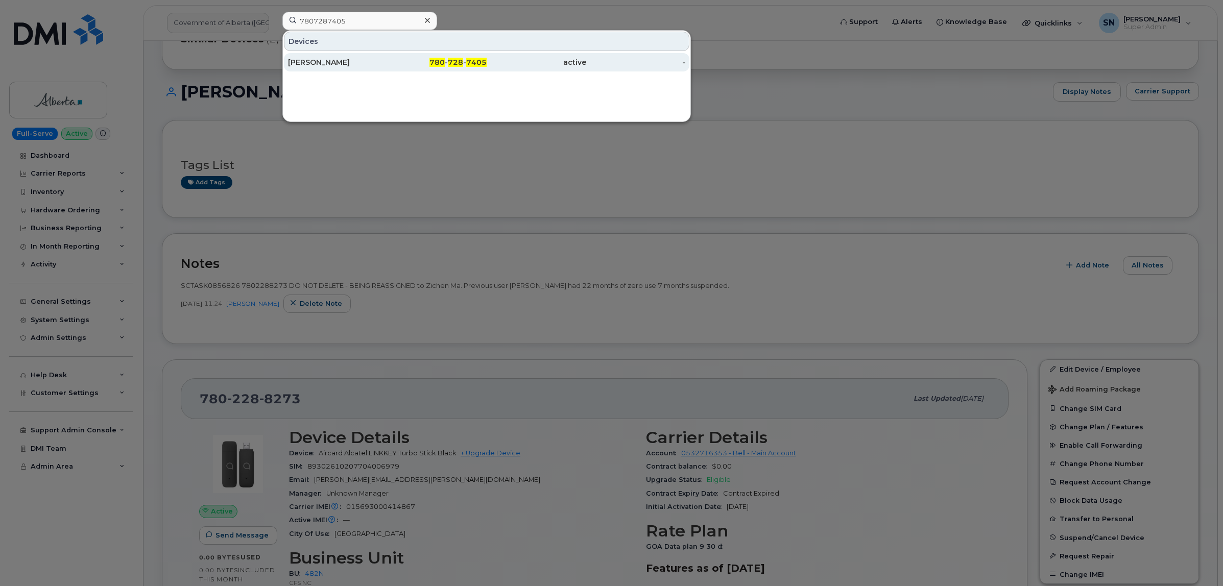
click at [513, 56] on div "active" at bounding box center [537, 62] width 100 height 18
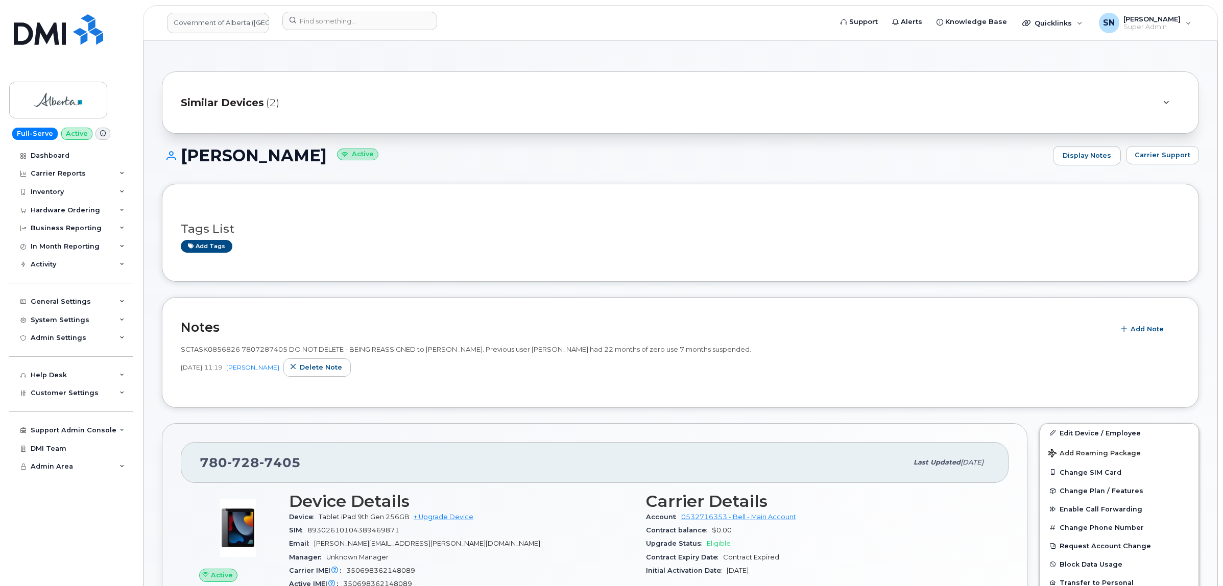
click at [456, 179] on div "Marc Freedman Active Display Notes Carrier Support" at bounding box center [680, 165] width 1037 height 38
drag, startPoint x: 77, startPoint y: 209, endPoint x: 69, endPoint y: 224, distance: 16.0
click at [77, 209] on div "Hardware Ordering" at bounding box center [65, 210] width 69 height 8
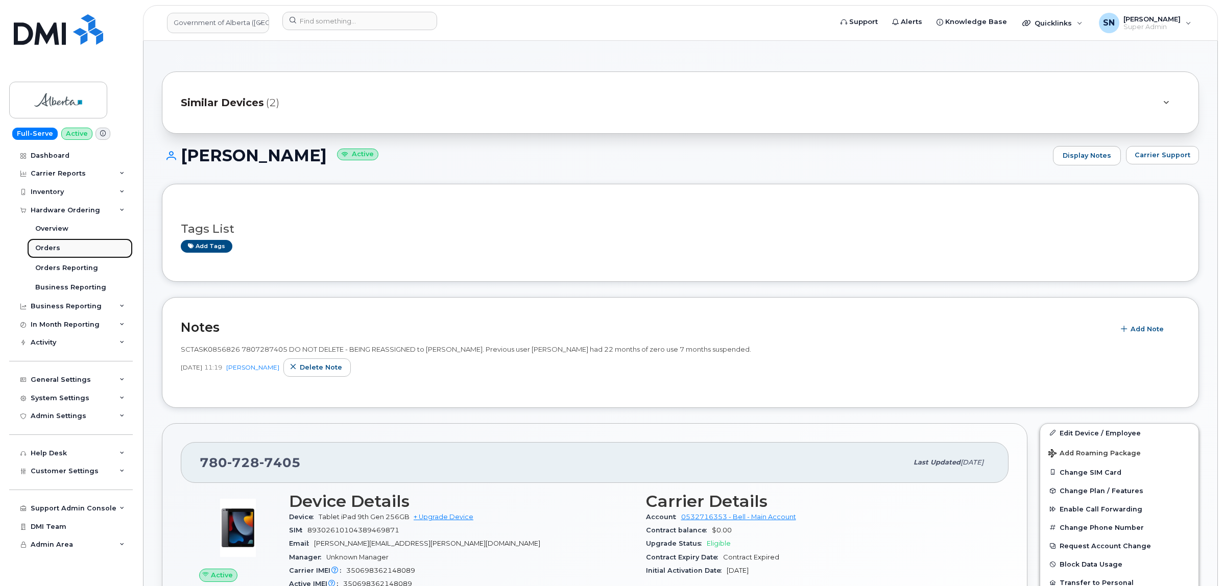
click at [49, 246] on div "Orders" at bounding box center [47, 248] width 25 height 9
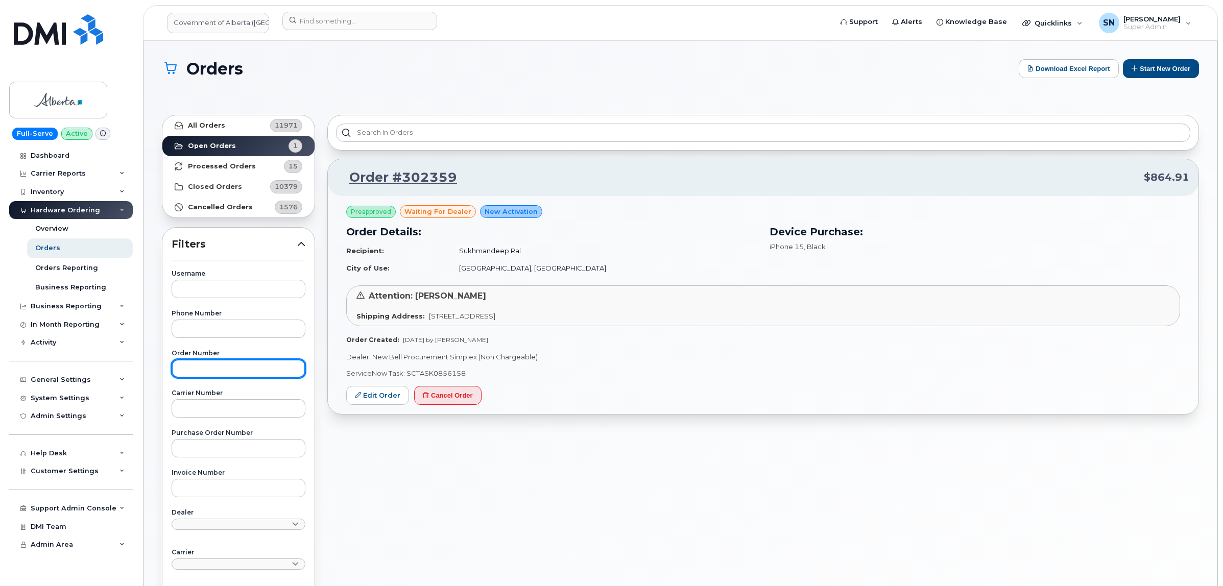
click at [255, 367] on input "text" at bounding box center [239, 369] width 134 height 18
paste input "302359"
type input "302359"
click at [248, 130] on link "All Orders 11971" at bounding box center [238, 125] width 152 height 20
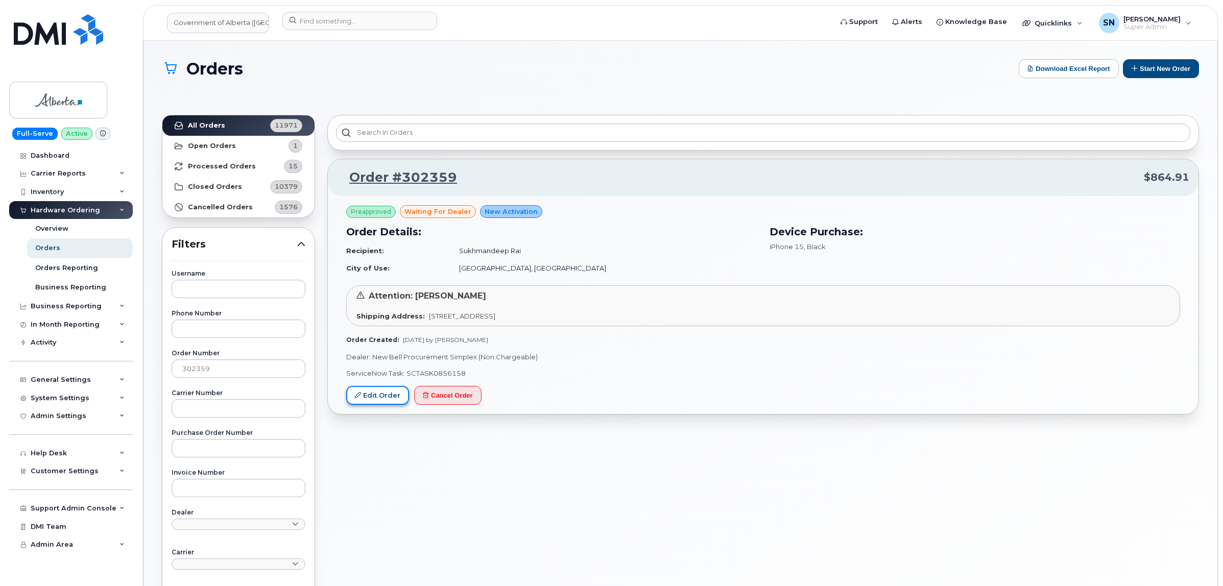
click at [393, 399] on link "Edit Order" at bounding box center [377, 395] width 63 height 19
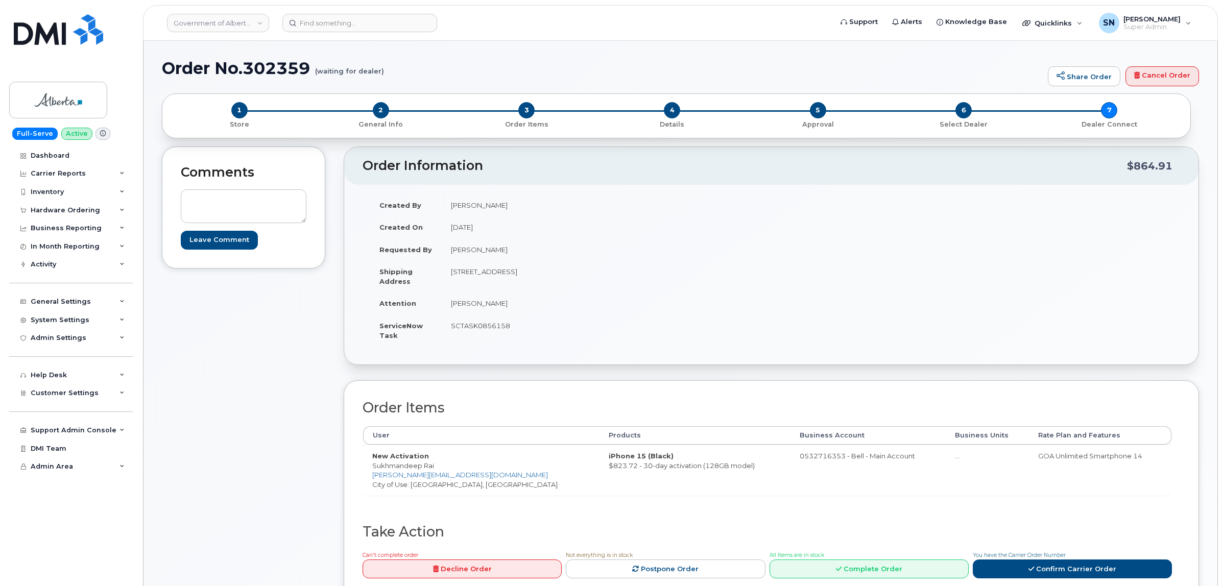
drag, startPoint x: 373, startPoint y: 467, endPoint x: 438, endPoint y: 468, distance: 64.9
click at [438, 468] on td "New Activation [PERSON_NAME] [PERSON_NAME][EMAIL_ADDRESS][DOMAIN_NAME] City of …" at bounding box center [481, 470] width 236 height 51
copy td "Sukhmandeep Rai"
drag, startPoint x: 468, startPoint y: 273, endPoint x: 529, endPoint y: 279, distance: 60.5
click at [529, 279] on td "[STREET_ADDRESS]" at bounding box center [603, 276] width 322 height 32
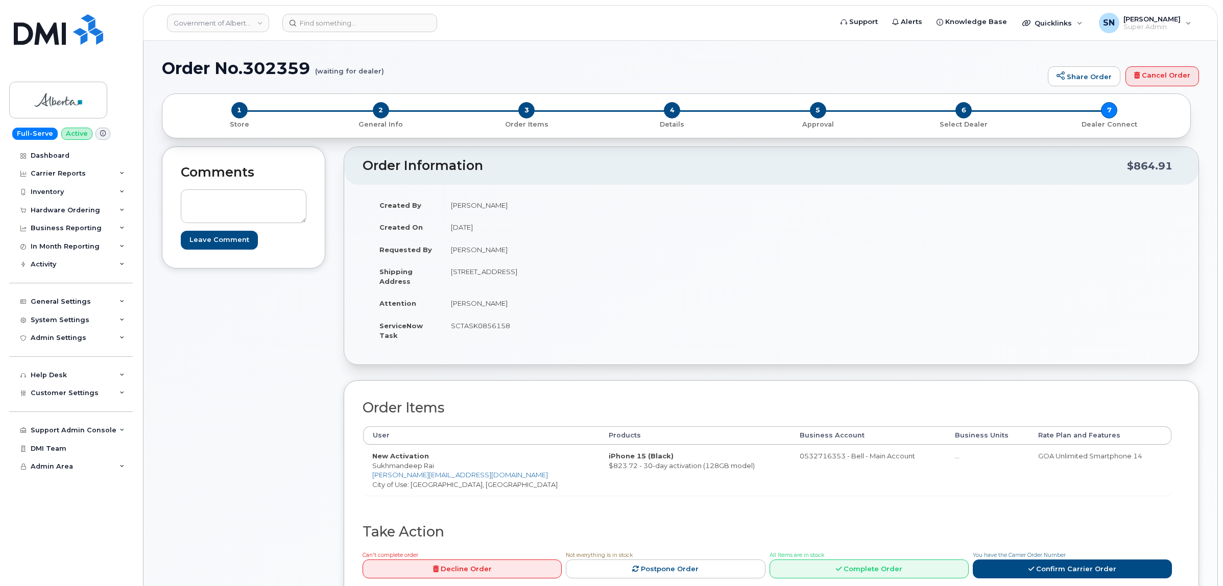
copy td "[STREET_ADDRESS]"
drag, startPoint x: 448, startPoint y: 272, endPoint x: 464, endPoint y: 274, distance: 15.5
click at [464, 274] on td "[STREET_ADDRESS]" at bounding box center [603, 276] width 322 height 32
copy td "340"
drag, startPoint x: 586, startPoint y: 272, endPoint x: 615, endPoint y: 276, distance: 29.4
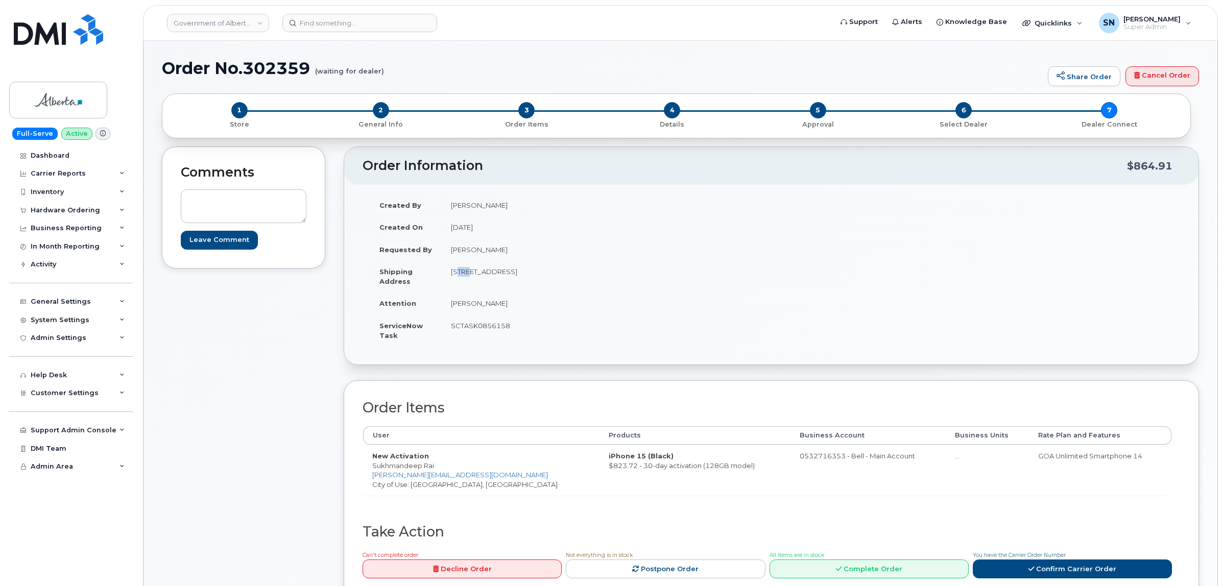
click at [615, 276] on td "[STREET_ADDRESS]" at bounding box center [603, 276] width 322 height 32
copy td "T5S 1K9"
drag, startPoint x: 453, startPoint y: 301, endPoint x: 486, endPoint y: 305, distance: 34.0
click at [486, 305] on td "[PERSON_NAME]" at bounding box center [603, 303] width 322 height 22
copy td "[PERSON_NAME]"
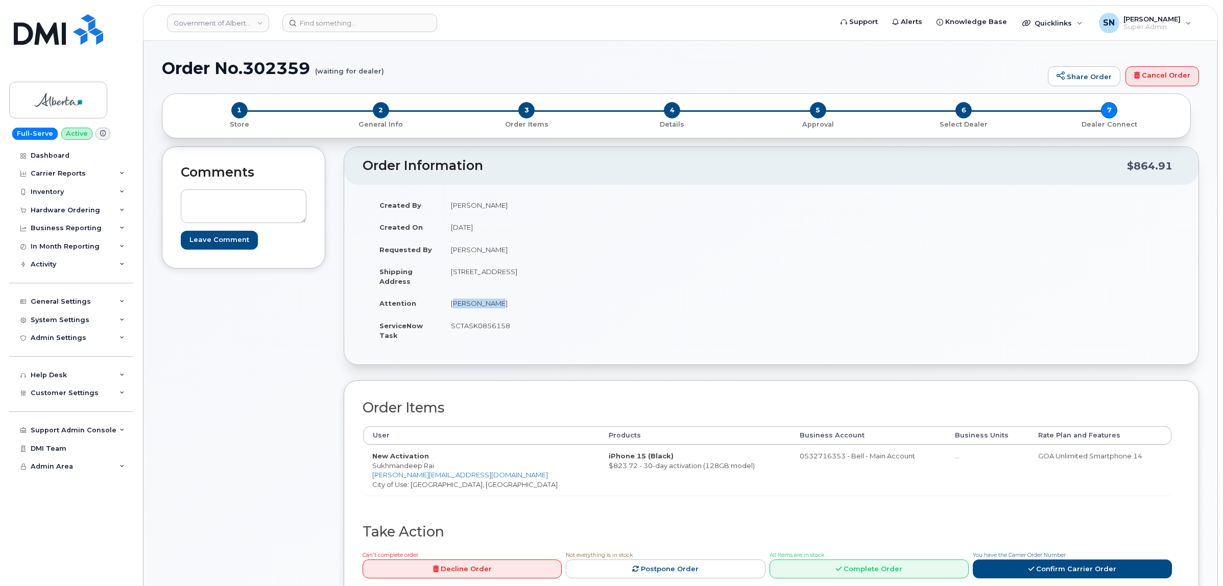
drag, startPoint x: 372, startPoint y: 465, endPoint x: 440, endPoint y: 470, distance: 68.6
click at [441, 470] on td "New Activation Sukhmandeep Rai Sukhmandeep.Rai@gov.ab.ca City of Use: Whitecour…" at bounding box center [481, 470] width 236 height 51
copy td "Sukhmandeep Rai"
drag, startPoint x: 756, startPoint y: 458, endPoint x: 796, endPoint y: 466, distance: 40.1
click at [796, 466] on td "0532716353 - Bell - Main Account" at bounding box center [868, 470] width 155 height 51
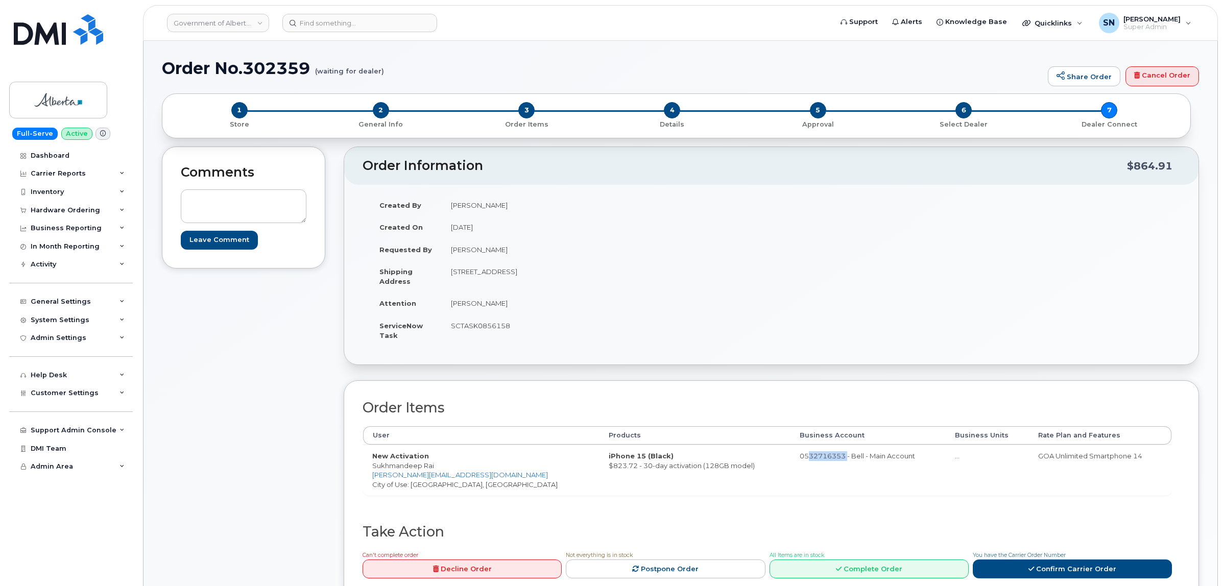
copy td "532716353"
click at [487, 329] on td "SCTASK0856158" at bounding box center [603, 331] width 322 height 32
click at [486, 329] on td "SCTASK0856158" at bounding box center [603, 331] width 322 height 32
copy td "SCTASK0856158"
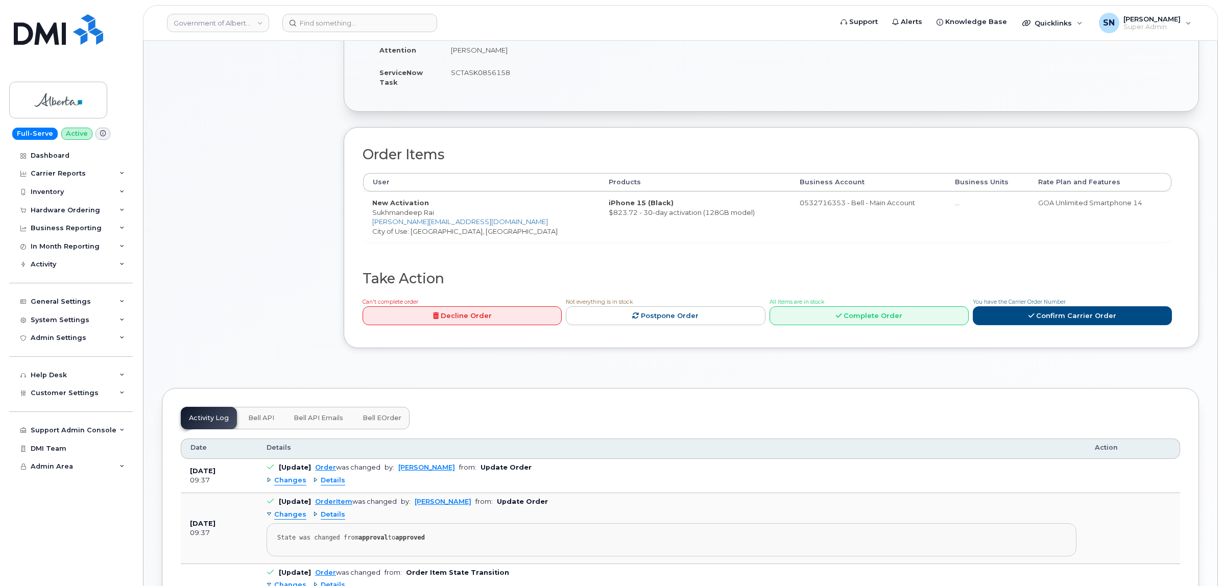
scroll to position [255, 0]
click at [1053, 329] on div "Order Items User Products Business Account Business Units Rate Plan and Feature…" at bounding box center [772, 235] width 856 height 221
click at [1048, 317] on link "Confirm Carrier Order" at bounding box center [1072, 313] width 199 height 19
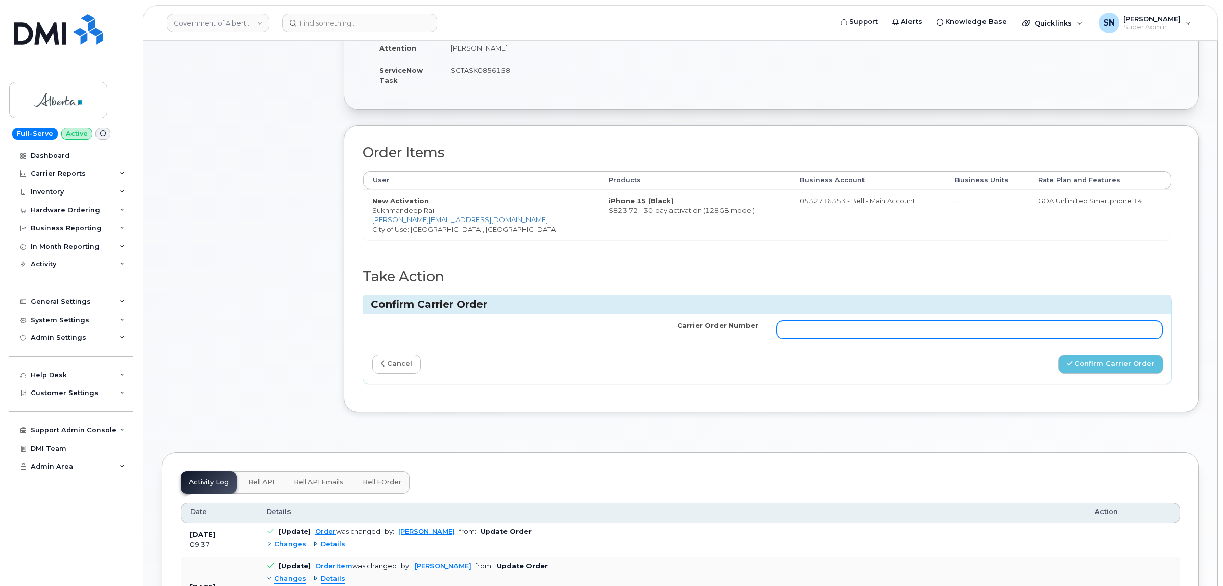
click at [1030, 329] on input "Carrier Order Number" at bounding box center [970, 330] width 386 height 18
paste input "3024682"
type input "3024682"
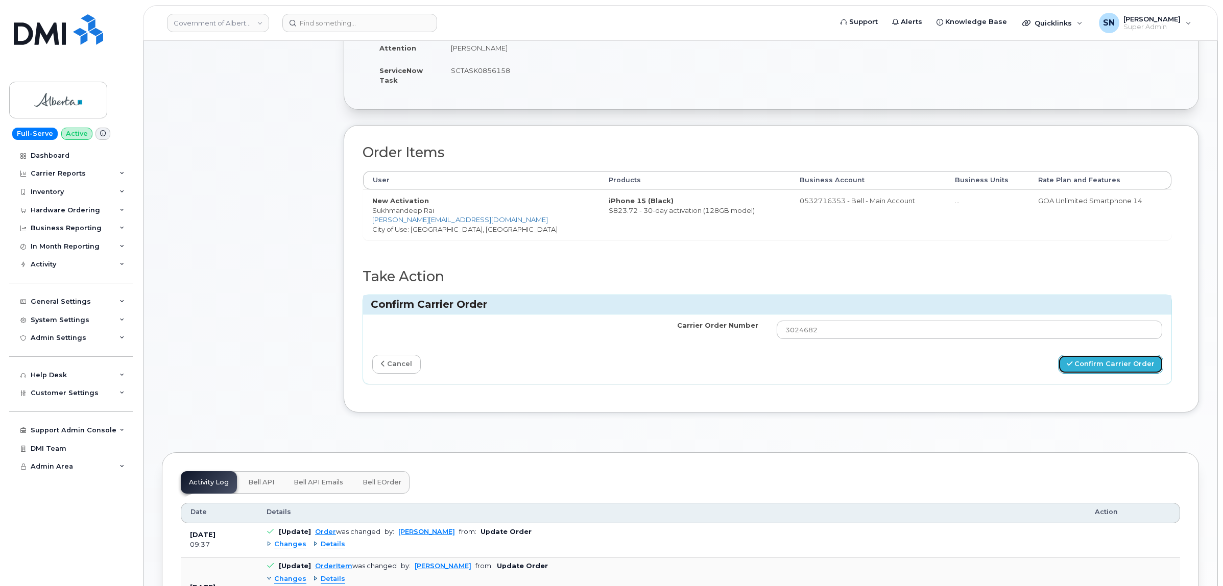
click at [1085, 364] on button "Confirm Carrier Order" at bounding box center [1110, 364] width 105 height 19
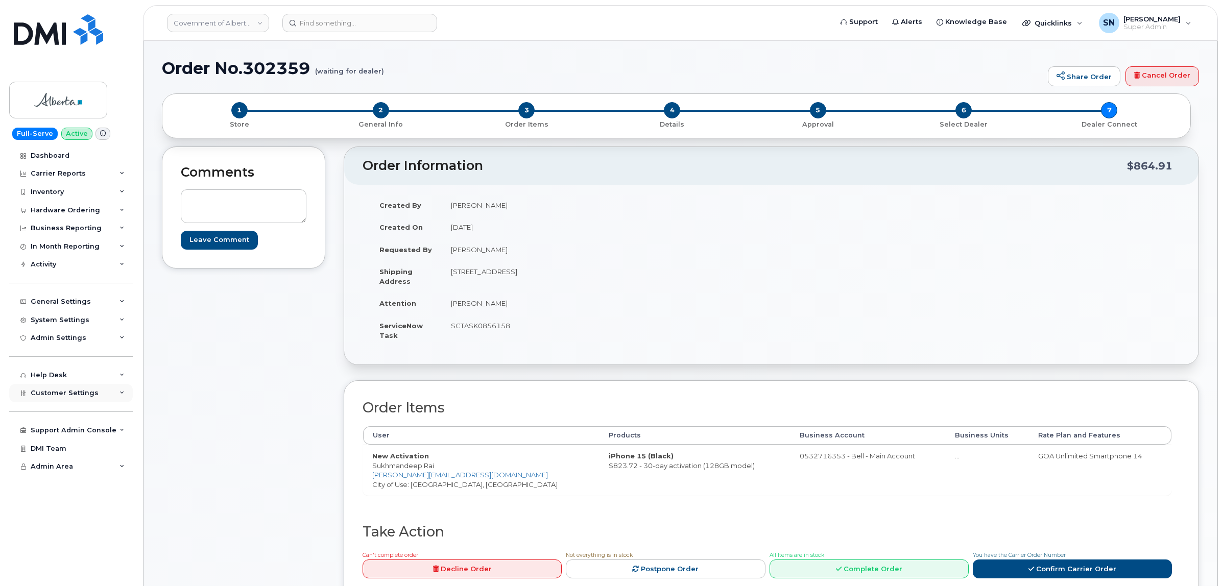
click at [69, 397] on span "Customer Settings" at bounding box center [65, 393] width 68 height 8
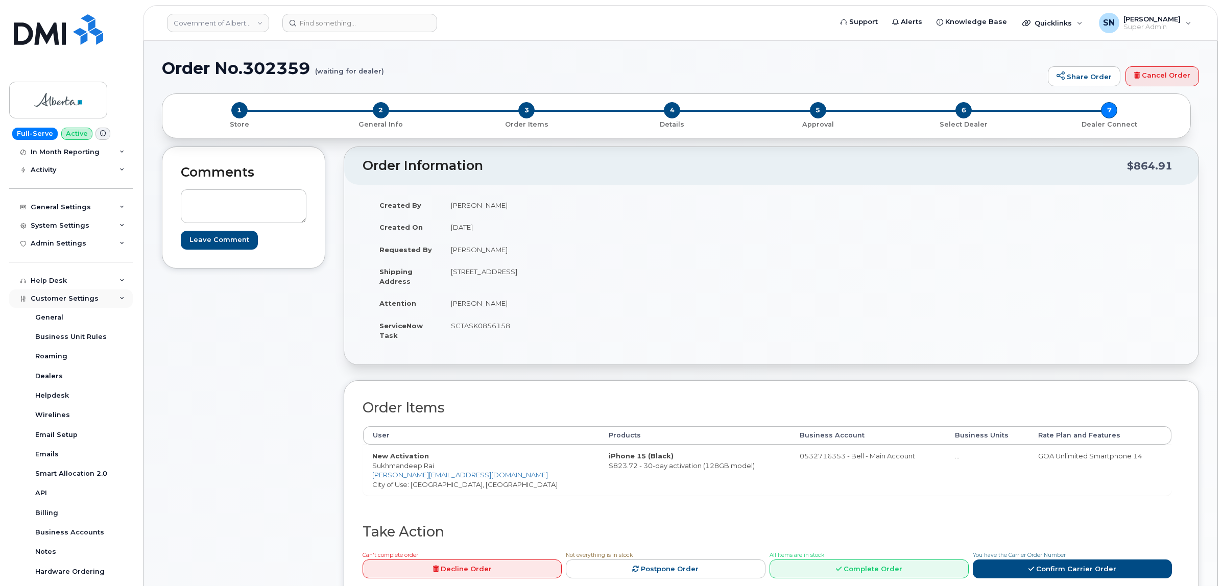
scroll to position [192, 0]
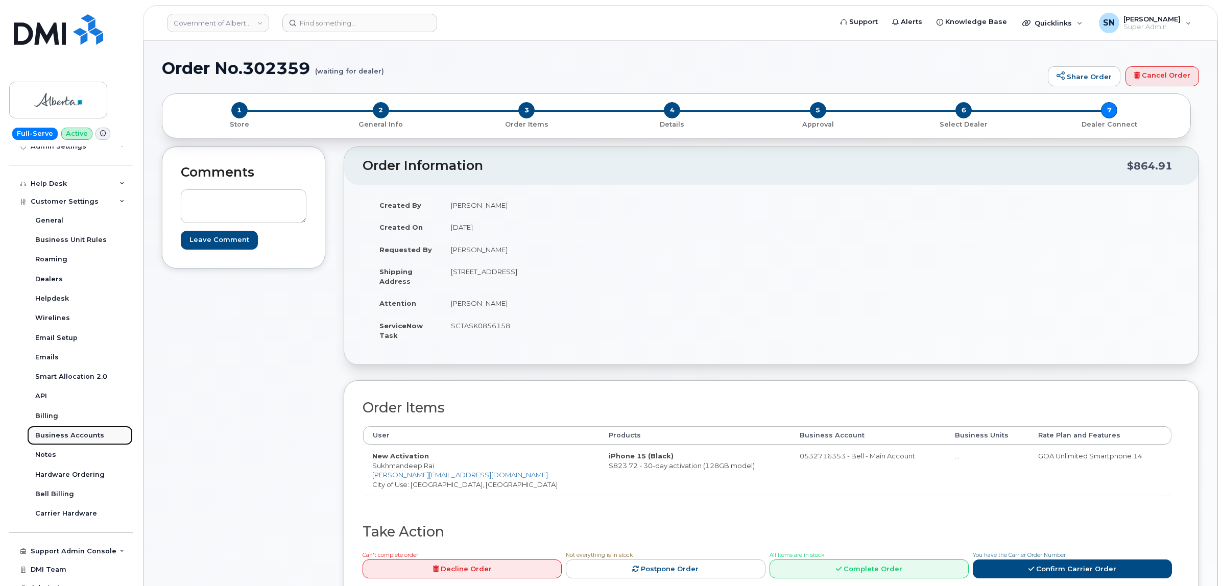
click at [88, 435] on div "Business Accounts" at bounding box center [69, 435] width 69 height 9
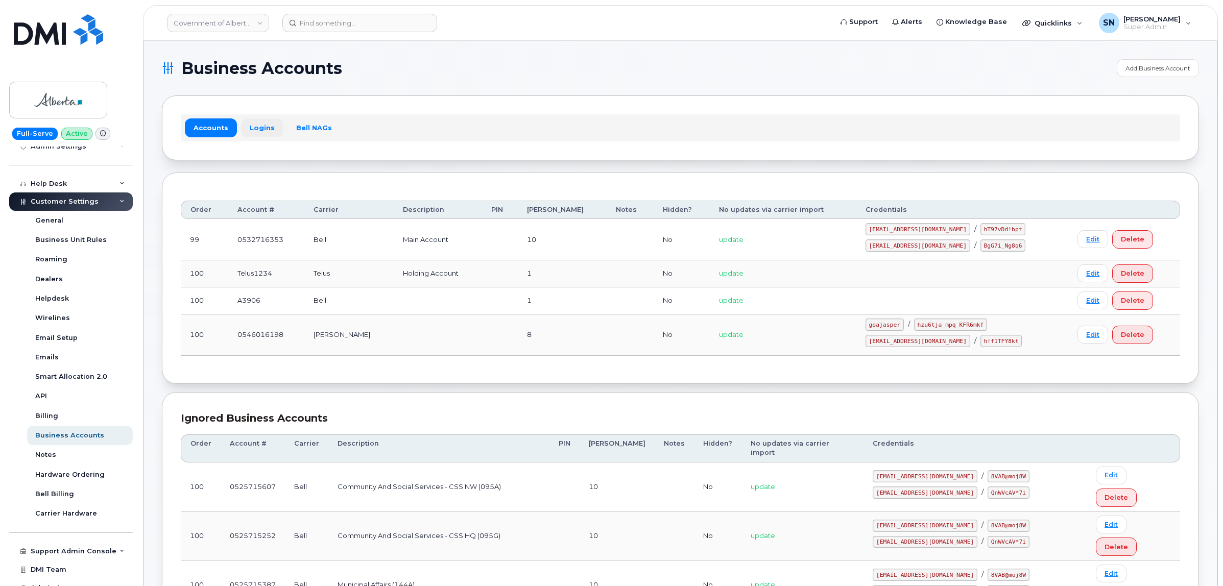
click at [253, 124] on link "Logins" at bounding box center [262, 127] width 42 height 18
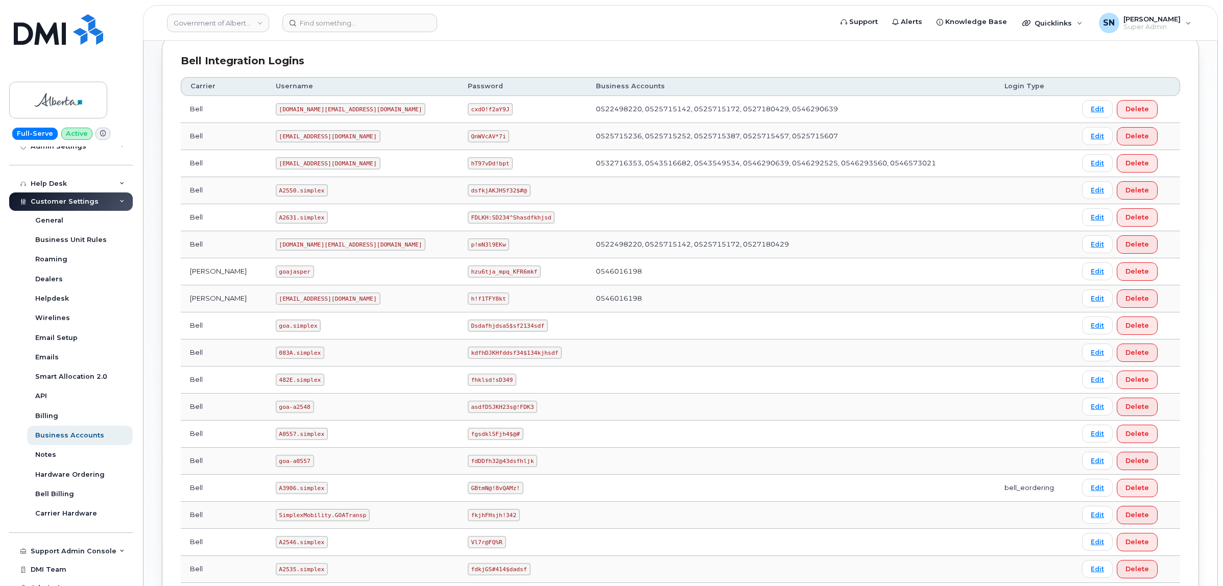
scroll to position [471, 0]
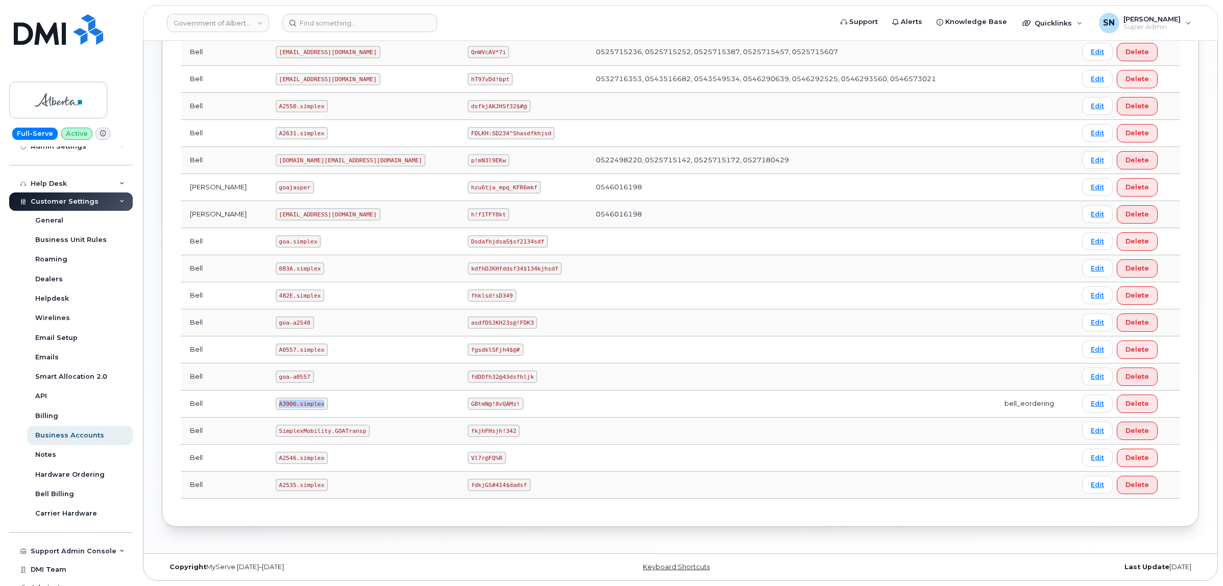
drag, startPoint x: 263, startPoint y: 401, endPoint x: 310, endPoint y: 401, distance: 46.5
click at [310, 401] on td "A3906.simplex" at bounding box center [363, 404] width 192 height 27
copy code "A3906.simplex"
drag, startPoint x: 396, startPoint y: 402, endPoint x: 441, endPoint y: 406, distance: 45.1
click at [468, 406] on code "GBtmN@!8vQAMz!" at bounding box center [496, 404] width 56 height 12
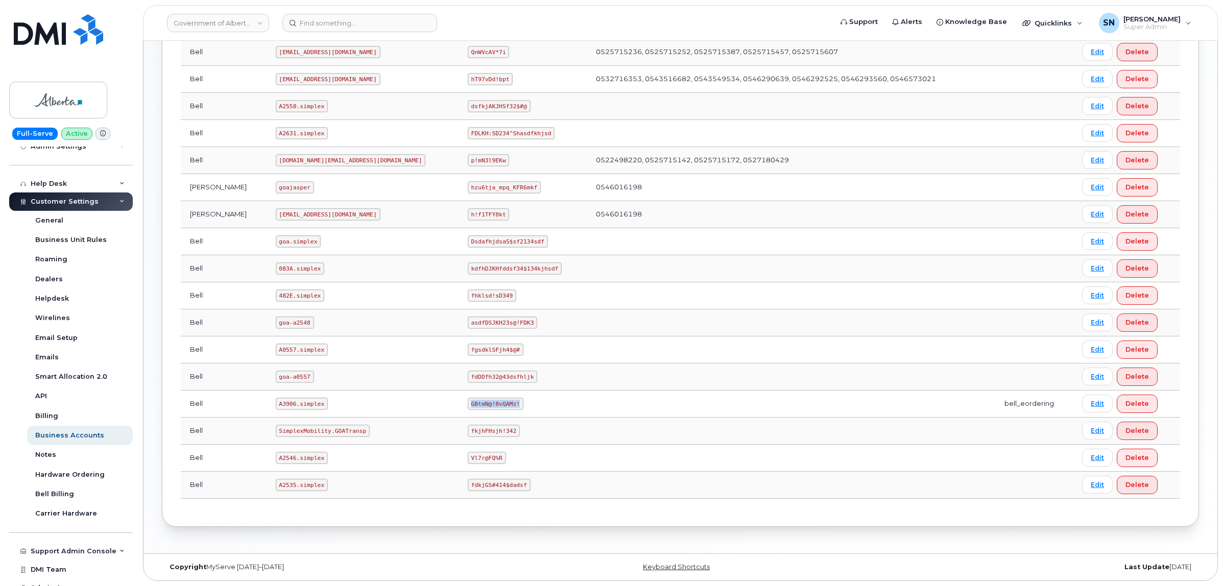
copy code "GBtmN@!8vQAMz!"
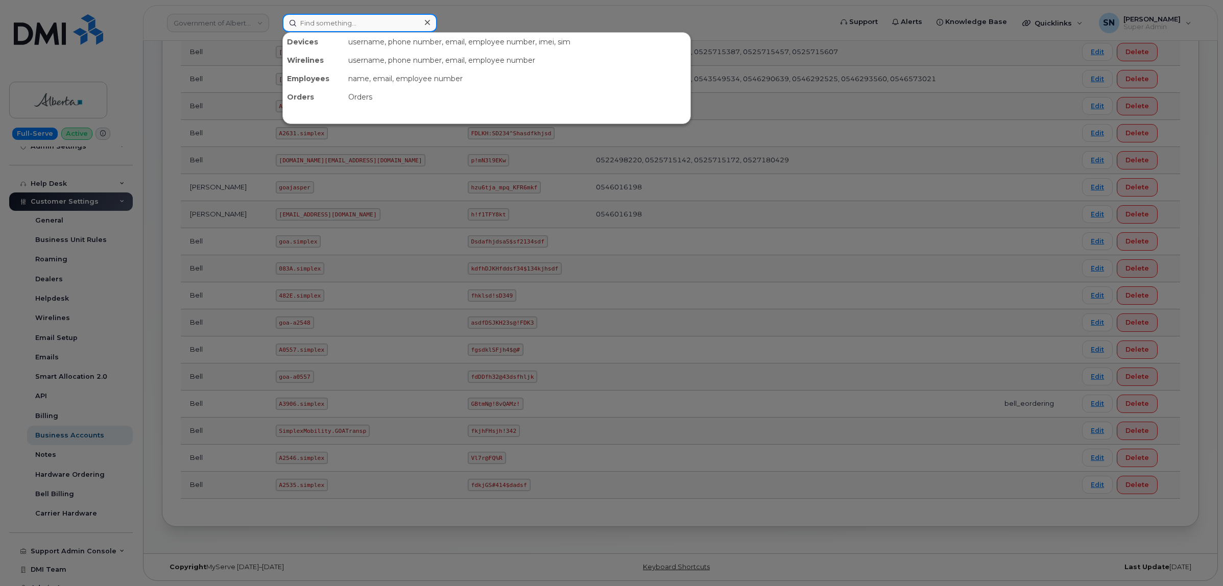
click at [414, 20] on input at bounding box center [359, 23] width 155 height 18
paste input "3653440385"
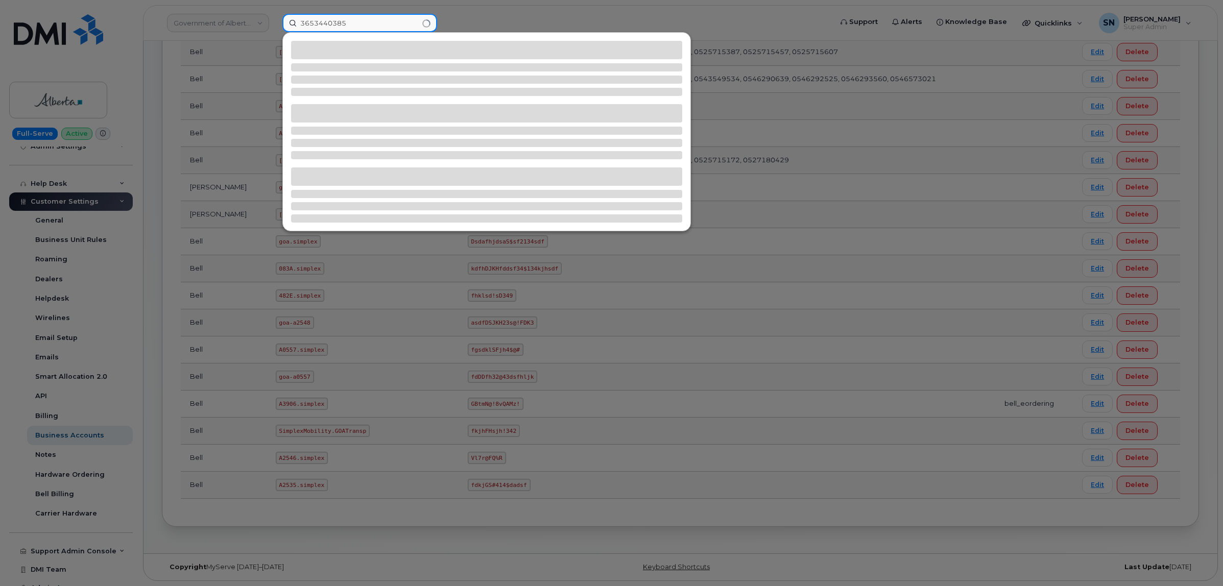
type input "3653440385"
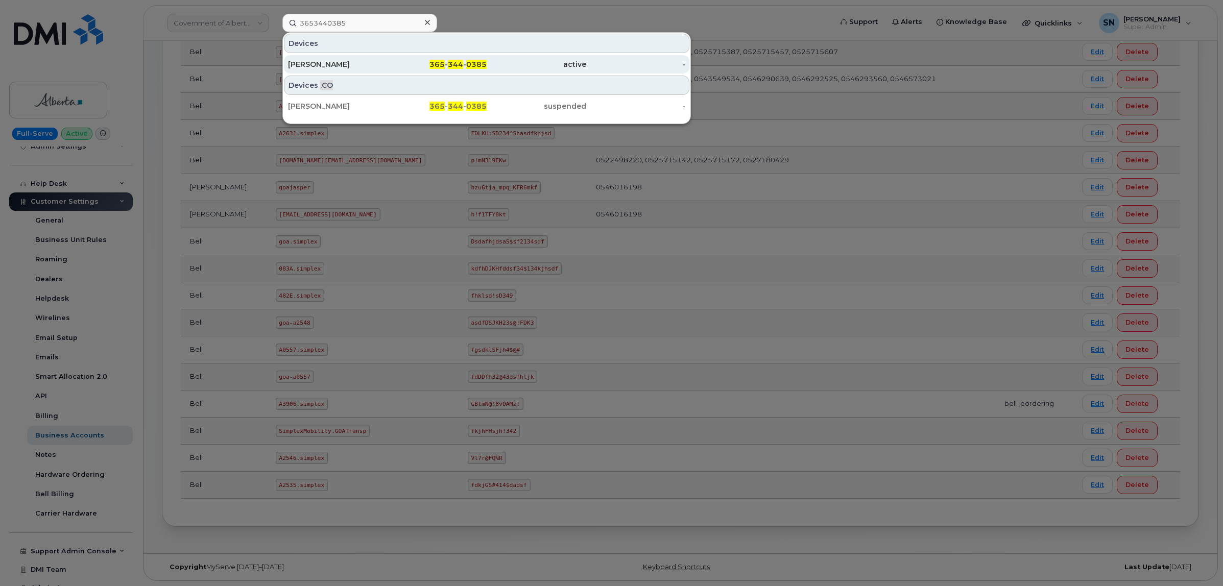
click at [379, 60] on div "[PERSON_NAME]" at bounding box center [338, 64] width 100 height 10
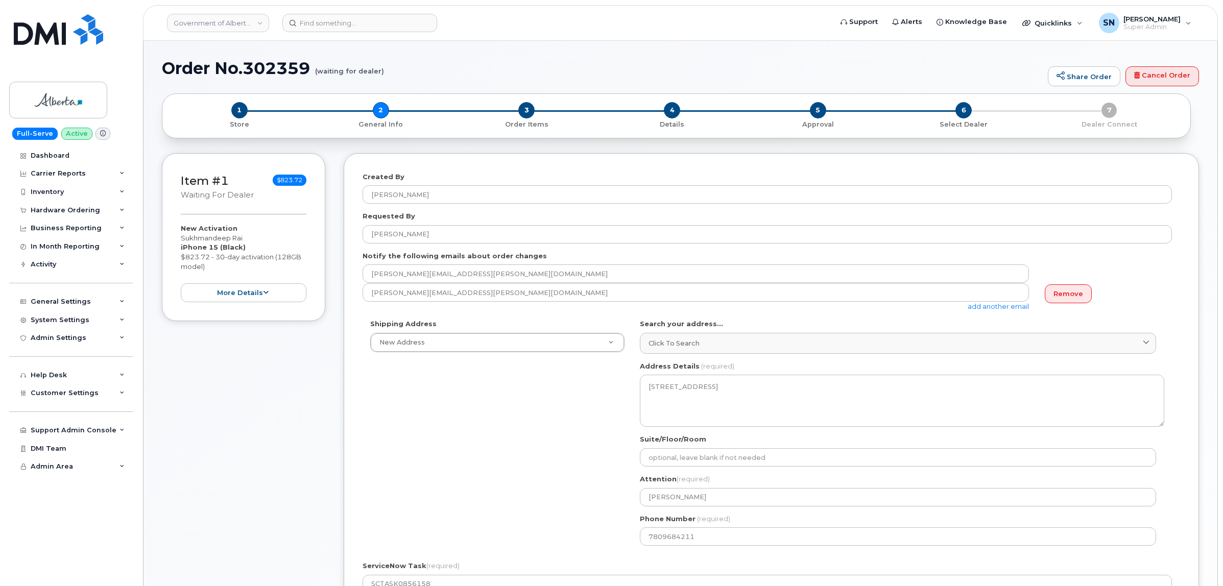
select select
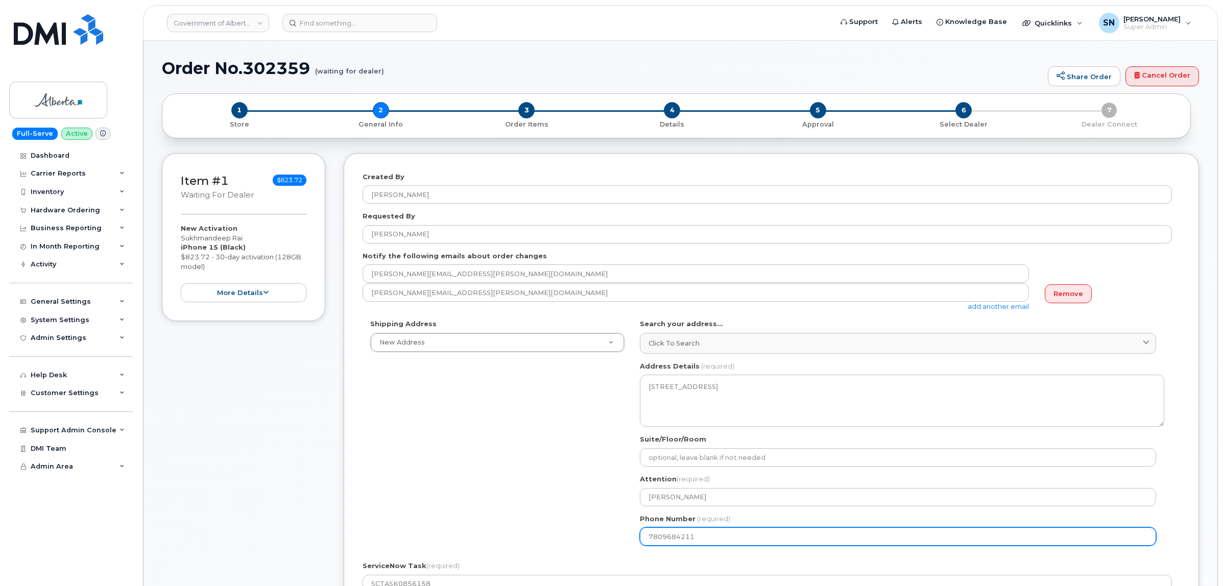
drag, startPoint x: 650, startPoint y: 539, endPoint x: 605, endPoint y: 539, distance: 44.4
click at [605, 539] on div "Shipping Address New Address New Address 10001 Hoppe Avenue - Provincial Buildi…" at bounding box center [768, 436] width 810 height 234
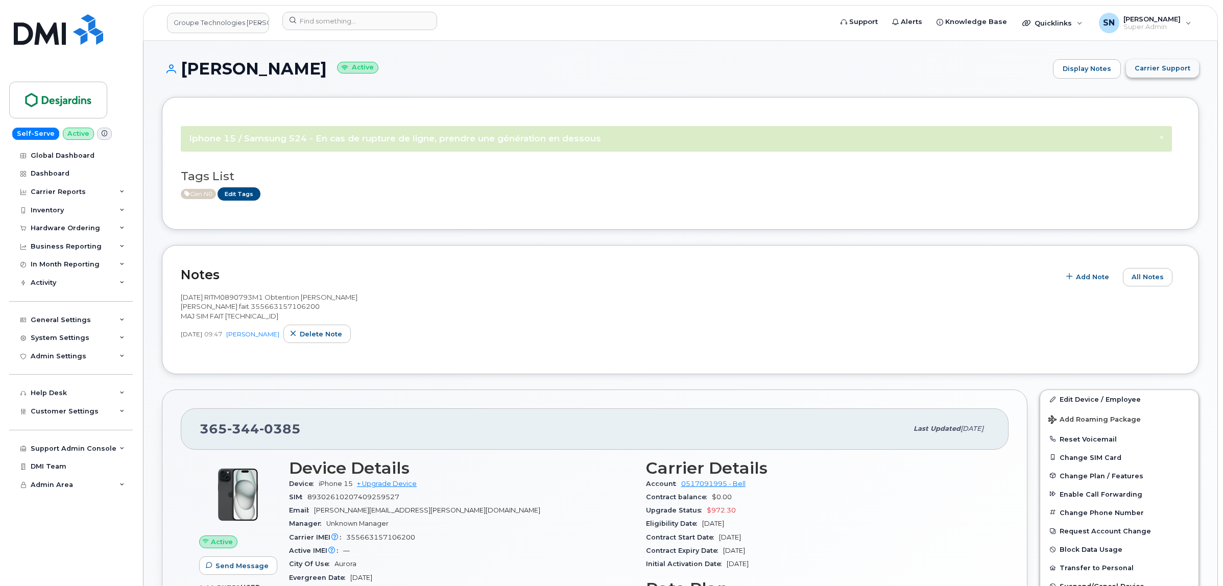
click at [1175, 67] on span "Carrier Support" at bounding box center [1163, 68] width 56 height 10
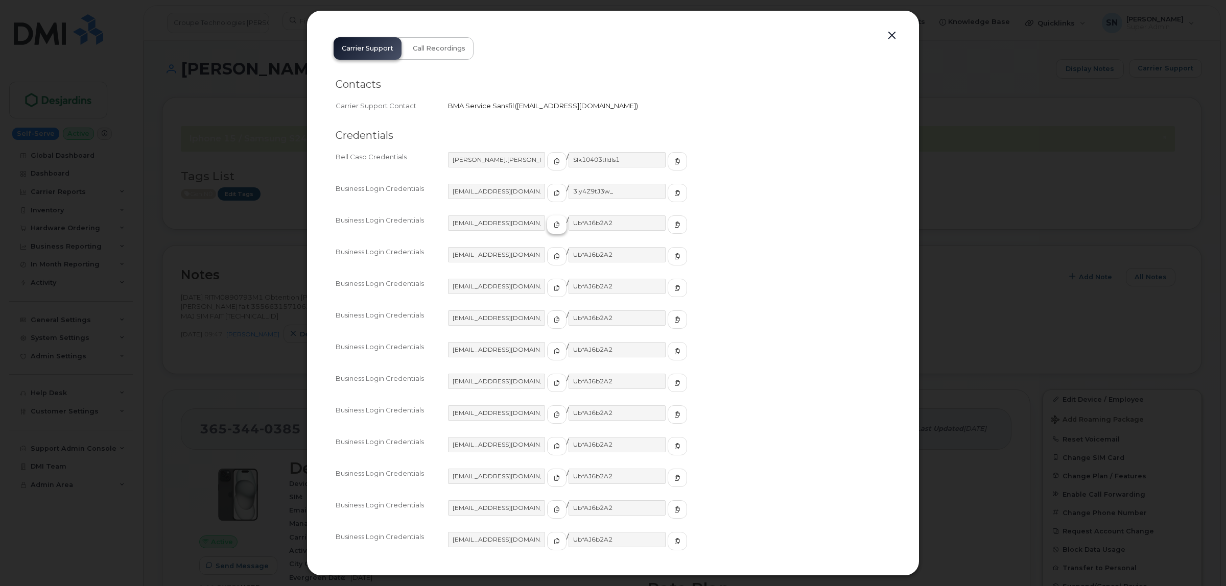
click at [554, 223] on icon "button" at bounding box center [557, 225] width 6 height 6
click at [673, 224] on span "button" at bounding box center [677, 224] width 9 height 9
click at [888, 33] on button "button" at bounding box center [891, 36] width 15 height 14
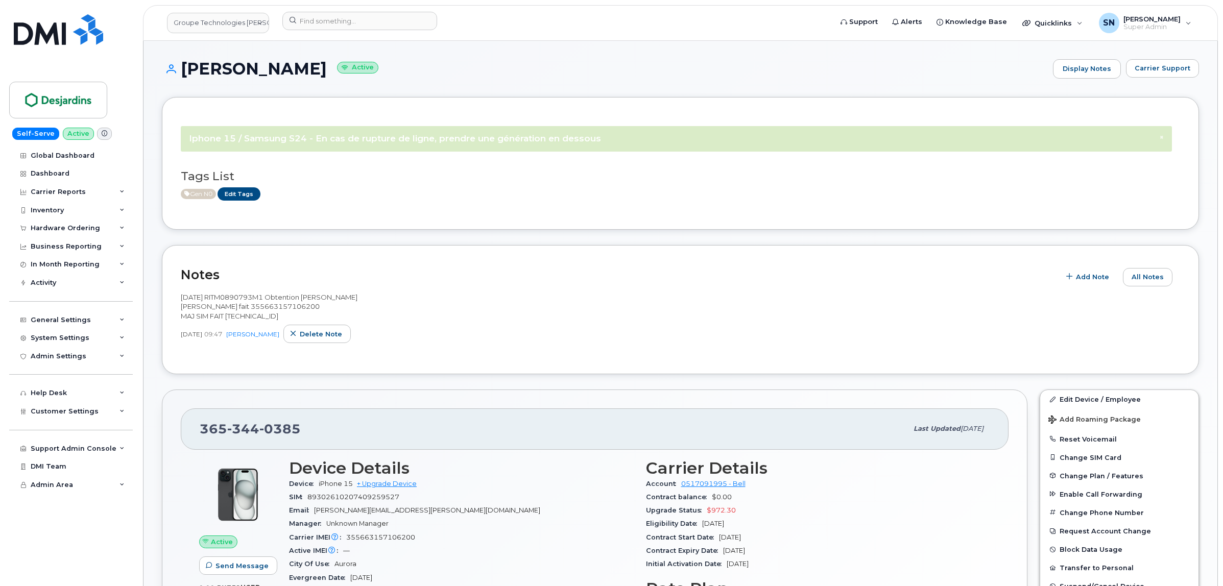
drag, startPoint x: 183, startPoint y: 69, endPoint x: 362, endPoint y: 72, distance: 178.8
click at [362, 72] on h1 "Chantal Aschwanden Active" at bounding box center [605, 69] width 886 height 18
copy h1 "[PERSON_NAME]"
click at [320, 17] on input at bounding box center [359, 21] width 155 height 18
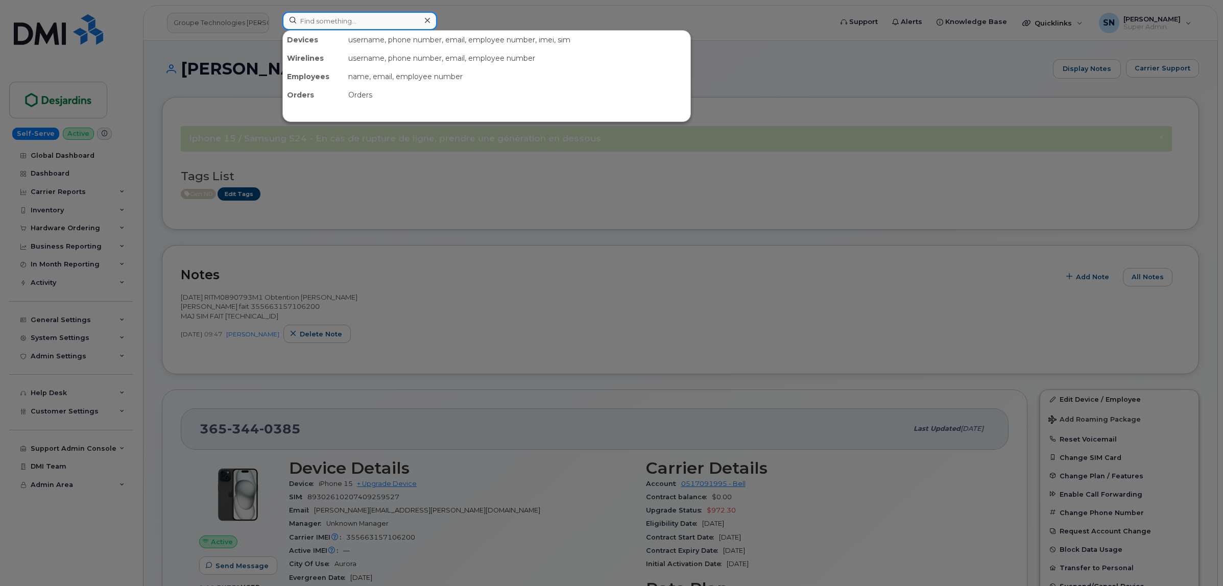
paste input "4384494641"
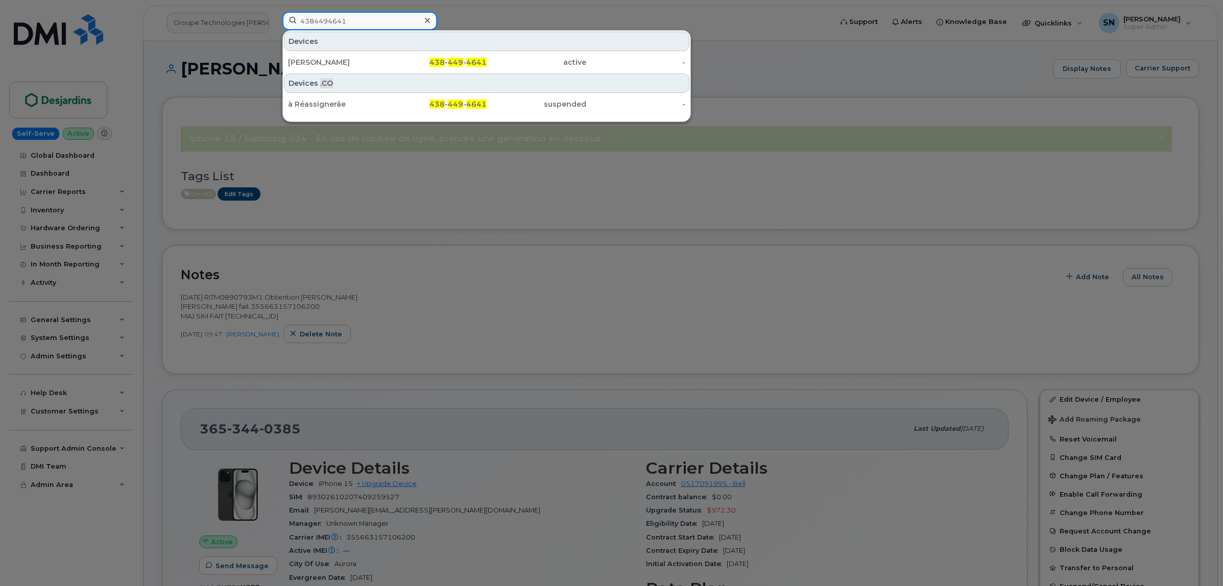
type input "4384494641"
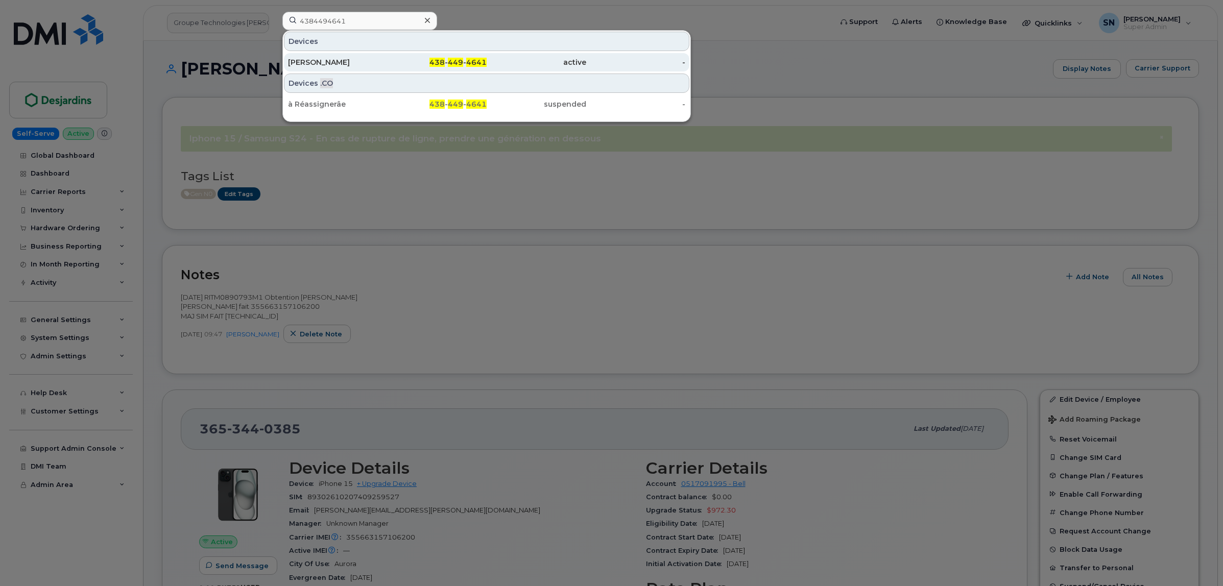
click at [462, 59] on span "449" at bounding box center [455, 62] width 15 height 9
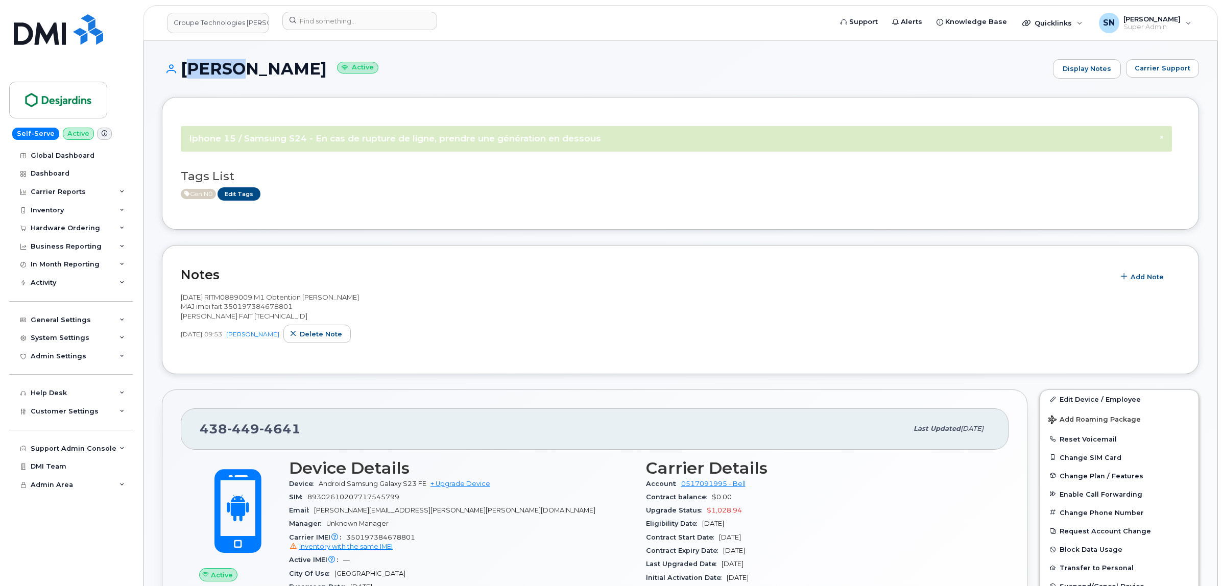
drag, startPoint x: 183, startPoint y: 64, endPoint x: 221, endPoint y: 70, distance: 38.8
click at [221, 70] on h1 "Piotr Kozakiewicz Active" at bounding box center [605, 69] width 886 height 18
copy h1 "Piotr"
click at [265, 62] on h1 "Piotr Kozakiewicz Active" at bounding box center [605, 69] width 886 height 18
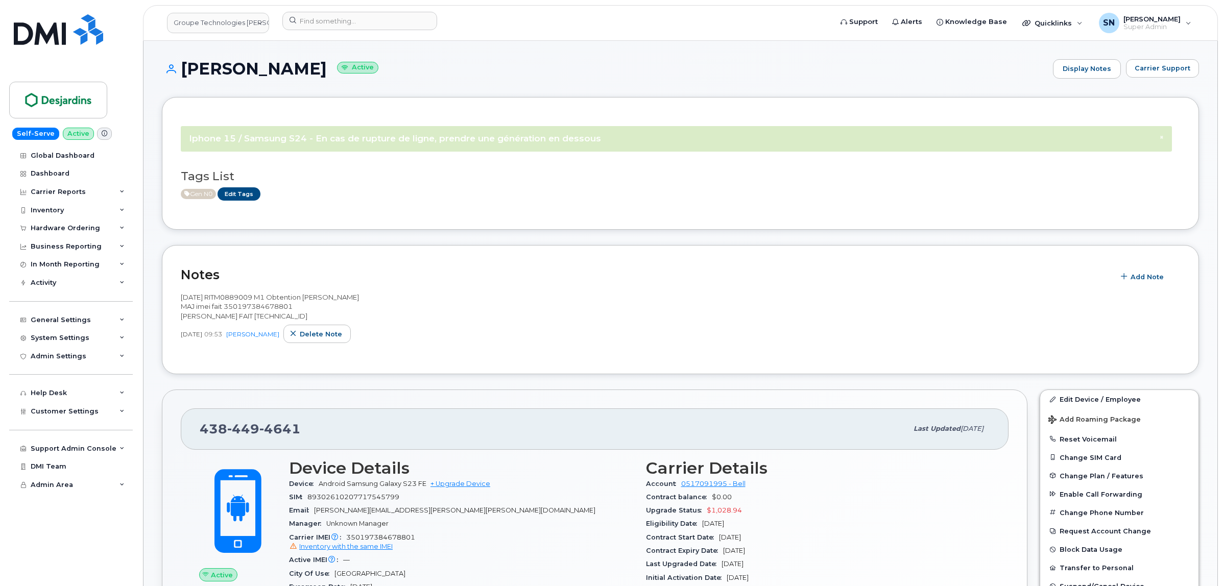
copy h1 "Kozakiewicz"
drag, startPoint x: 182, startPoint y: 67, endPoint x: 330, endPoint y: 72, distance: 148.2
click at [333, 73] on h1 "Piotr Kozakiewicz Active" at bounding box center [605, 69] width 886 height 18
copy h1 "Piotr Kozakiewicz"
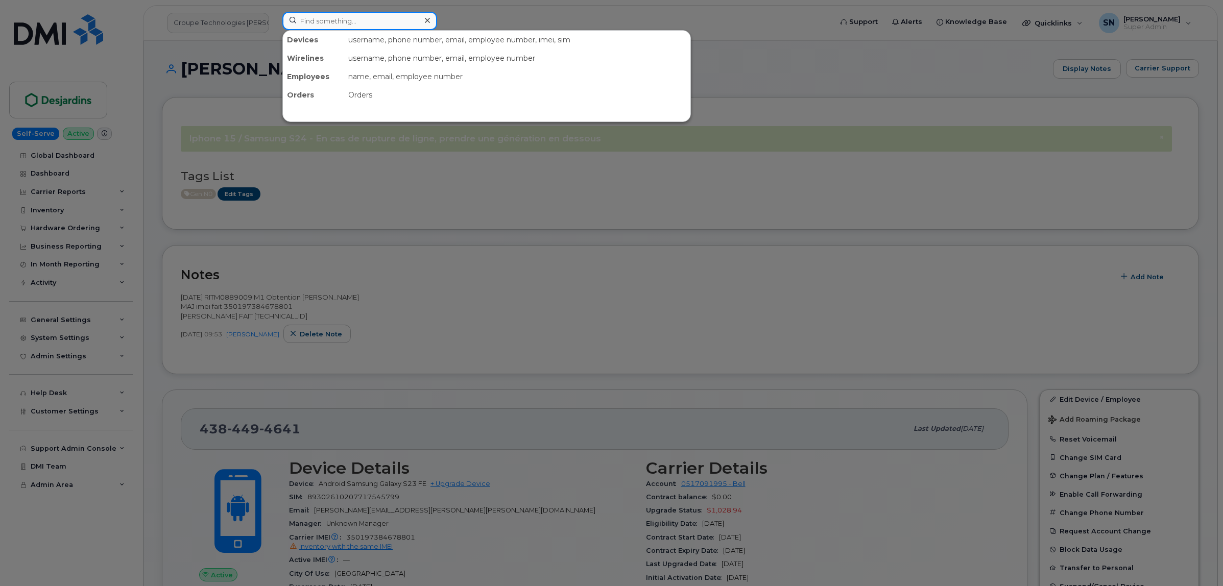
click at [368, 18] on input at bounding box center [359, 21] width 155 height 18
paste input "4384356929"
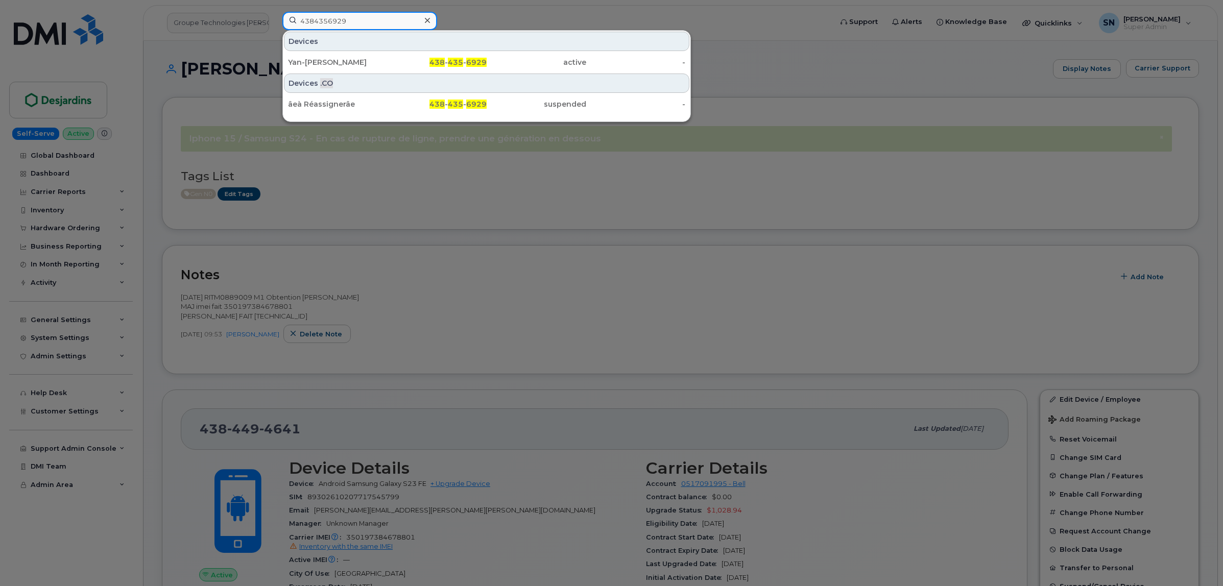
type input "4384356929"
click at [355, 59] on div "Yan-Raphaël Aspirot" at bounding box center [338, 62] width 100 height 10
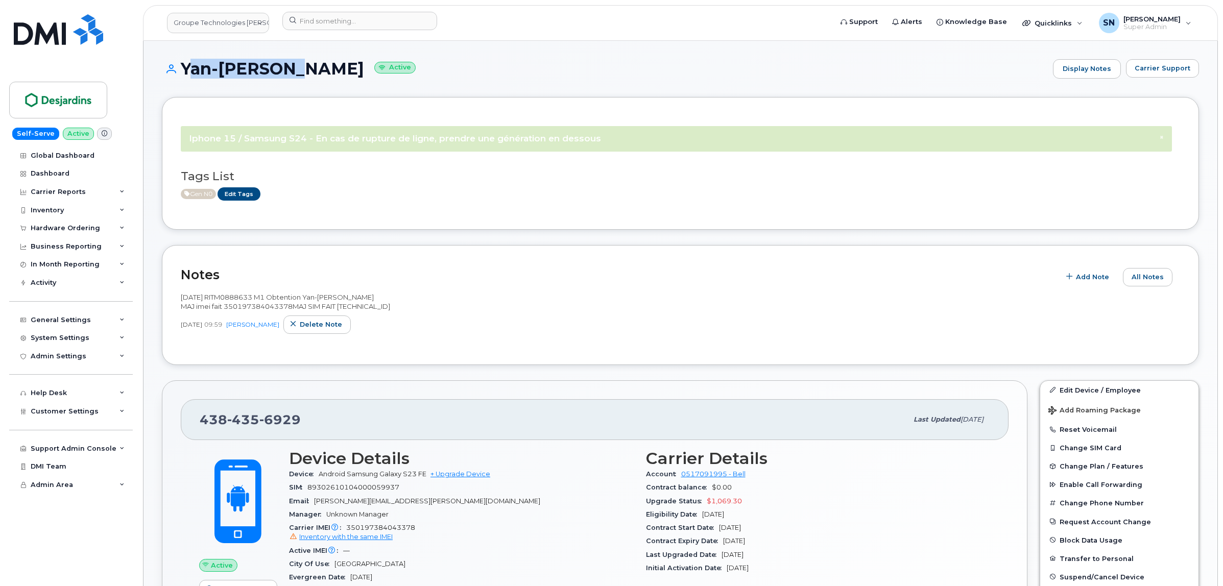
drag, startPoint x: 182, startPoint y: 64, endPoint x: 289, endPoint y: 73, distance: 106.6
click at [289, 73] on h1 "Yan-Raphaël Aspirot Active" at bounding box center [605, 69] width 886 height 18
copy h1 "Yan-Raphaël"
drag, startPoint x: 296, startPoint y: 67, endPoint x: 194, endPoint y: 103, distance: 108.2
click at [352, 72] on h1 "Yan-Raphaël Aspirot Active" at bounding box center [605, 69] width 886 height 18
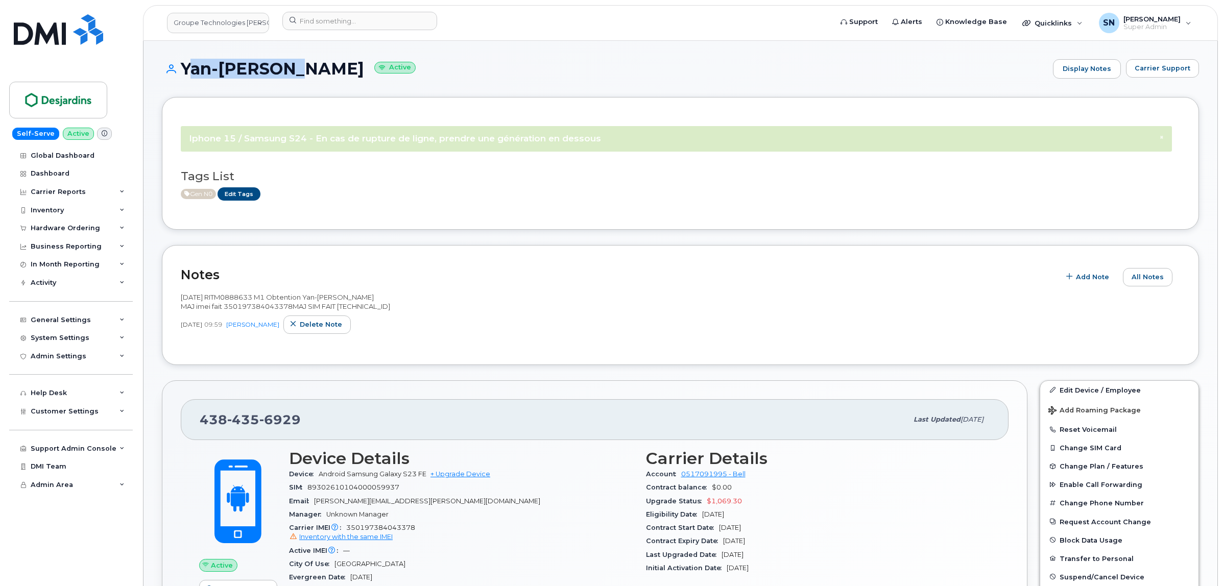
copy h1 "Aspirot"
drag, startPoint x: 200, startPoint y: 434, endPoint x: 300, endPoint y: 436, distance: 99.6
click at [300, 431] on div "438 435 6929" at bounding box center [554, 419] width 708 height 21
copy span "438 435 6929"
drag, startPoint x: 182, startPoint y: 72, endPoint x: 359, endPoint y: 70, distance: 177.2
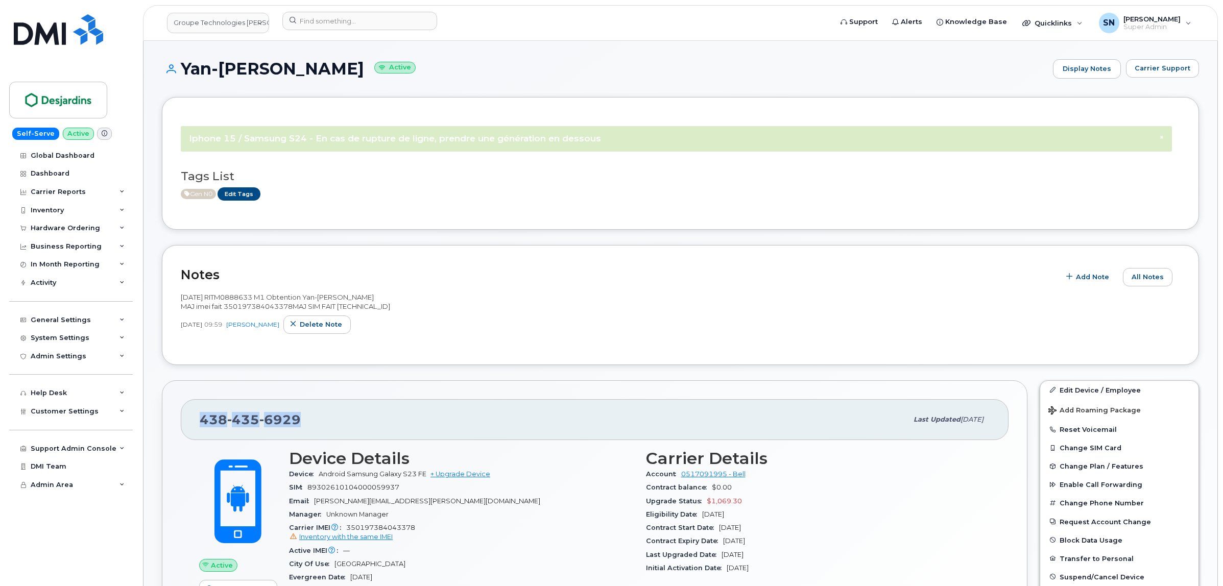
click at [359, 70] on h1 "Yan-Raphaël Aspirot Active" at bounding box center [605, 69] width 886 height 18
copy h1 "Yan-Raphaël Aspirot"
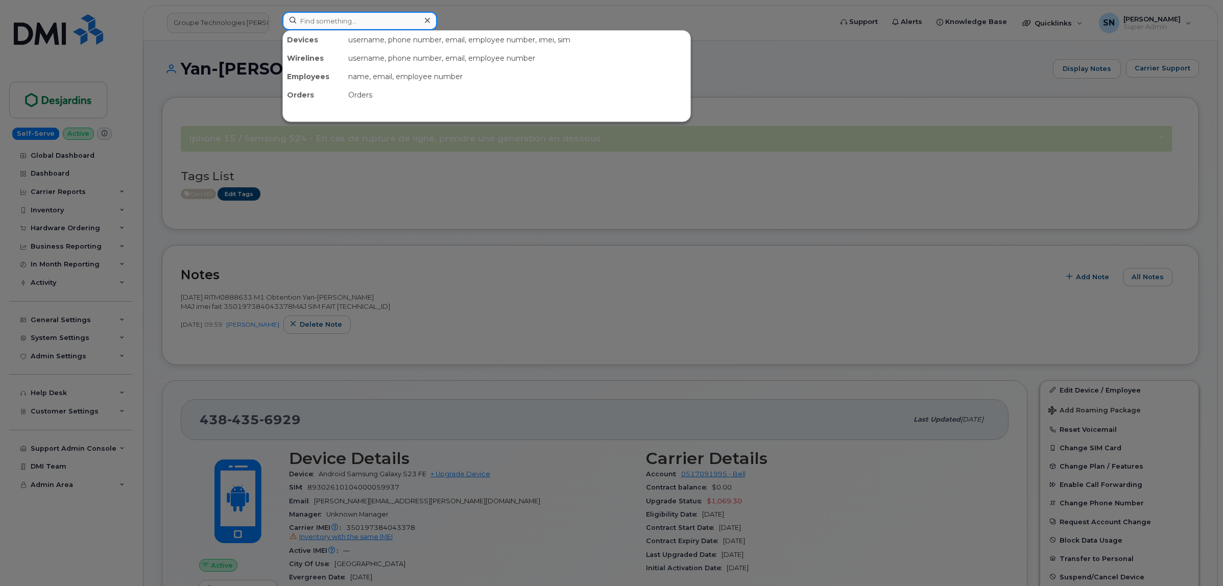
click at [387, 27] on input at bounding box center [359, 21] width 155 height 18
paste input "3653440385"
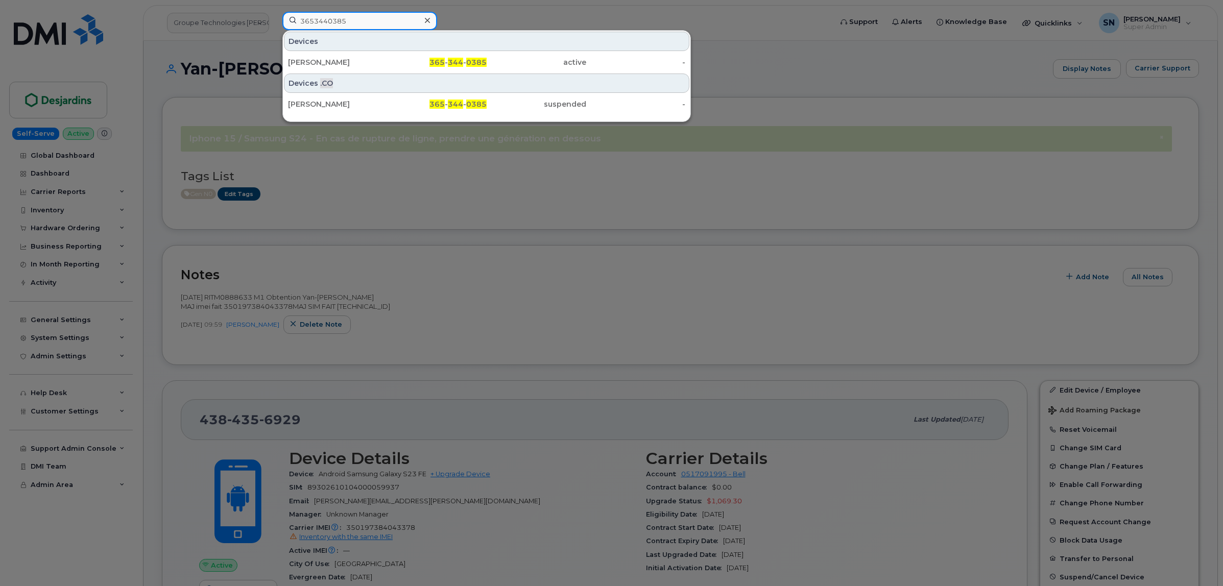
type input "3653440385"
click at [357, 59] on div "Chantal Aschwanden" at bounding box center [338, 62] width 100 height 10
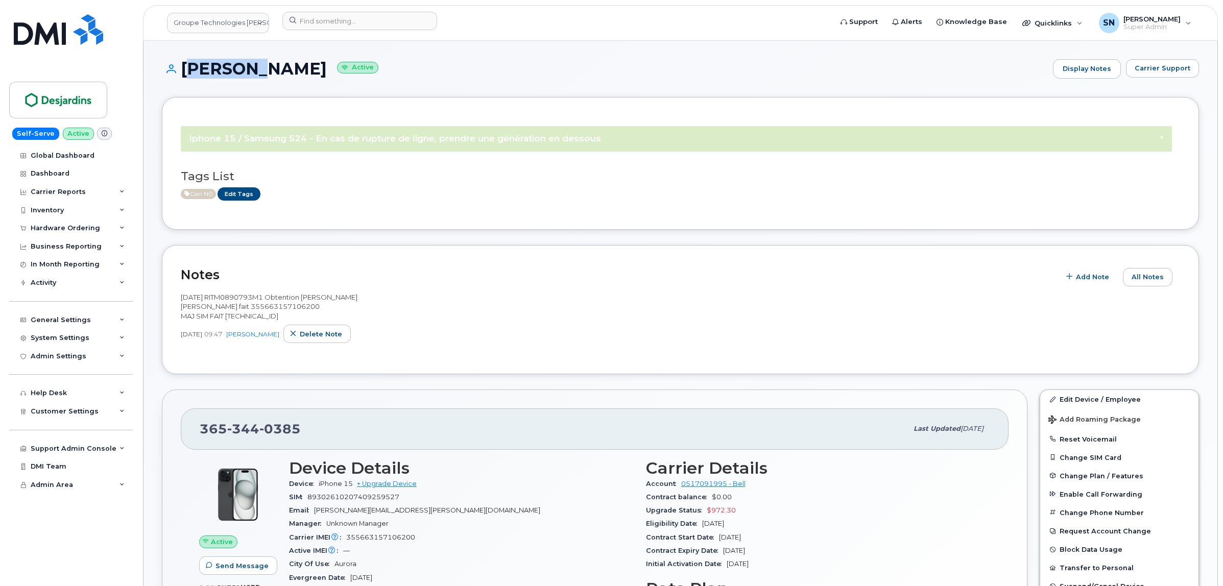
drag, startPoint x: 184, startPoint y: 64, endPoint x: 248, endPoint y: 76, distance: 64.9
click at [248, 76] on h1 "[PERSON_NAME] Active" at bounding box center [605, 69] width 886 height 18
copy h1 "[PERSON_NAME]"
drag, startPoint x: 255, startPoint y: 62, endPoint x: 361, endPoint y: 76, distance: 106.6
click at [361, 76] on h1 "[PERSON_NAME] Active" at bounding box center [605, 69] width 886 height 18
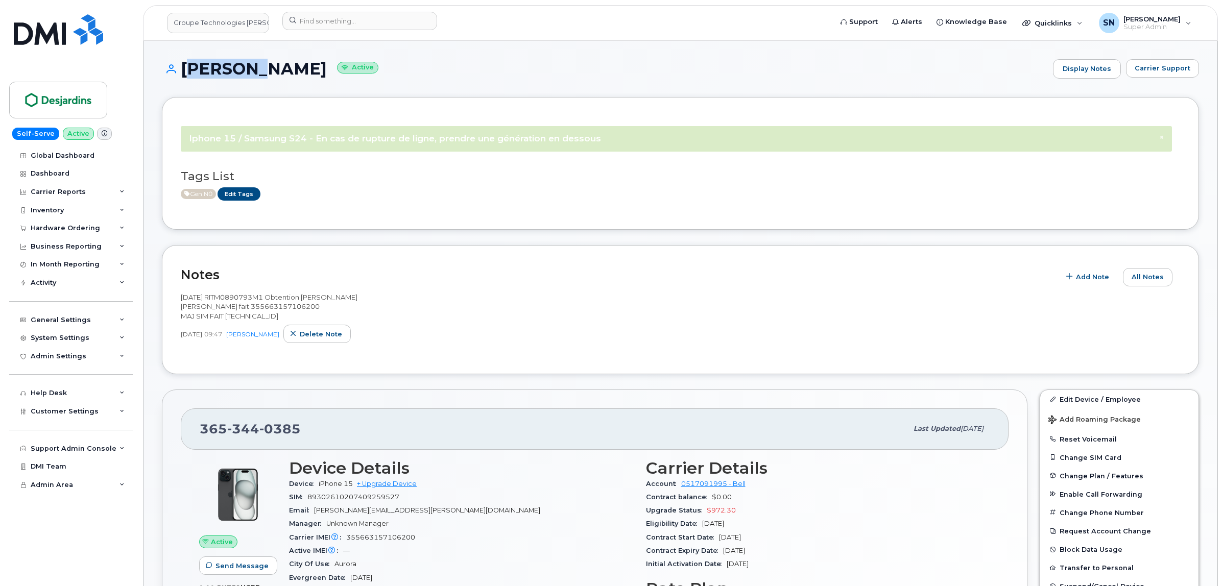
copy h1 "Aschwanden"
click at [355, 26] on input at bounding box center [359, 21] width 155 height 18
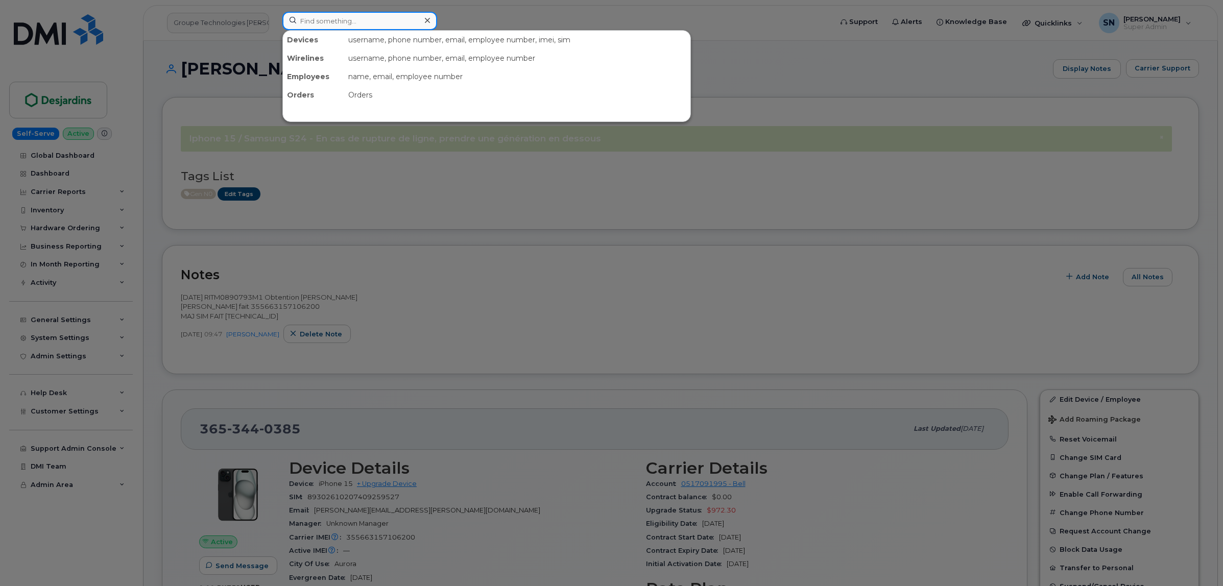
paste input "2363344407"
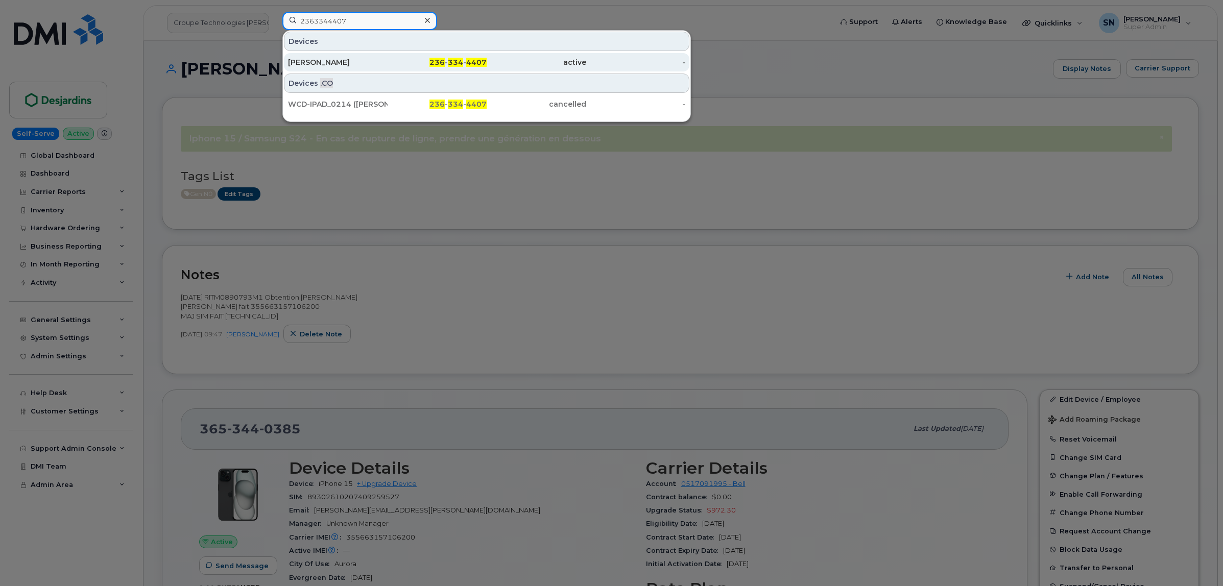
type input "2363344407"
click at [373, 59] on div "[PERSON_NAME]" at bounding box center [338, 62] width 100 height 10
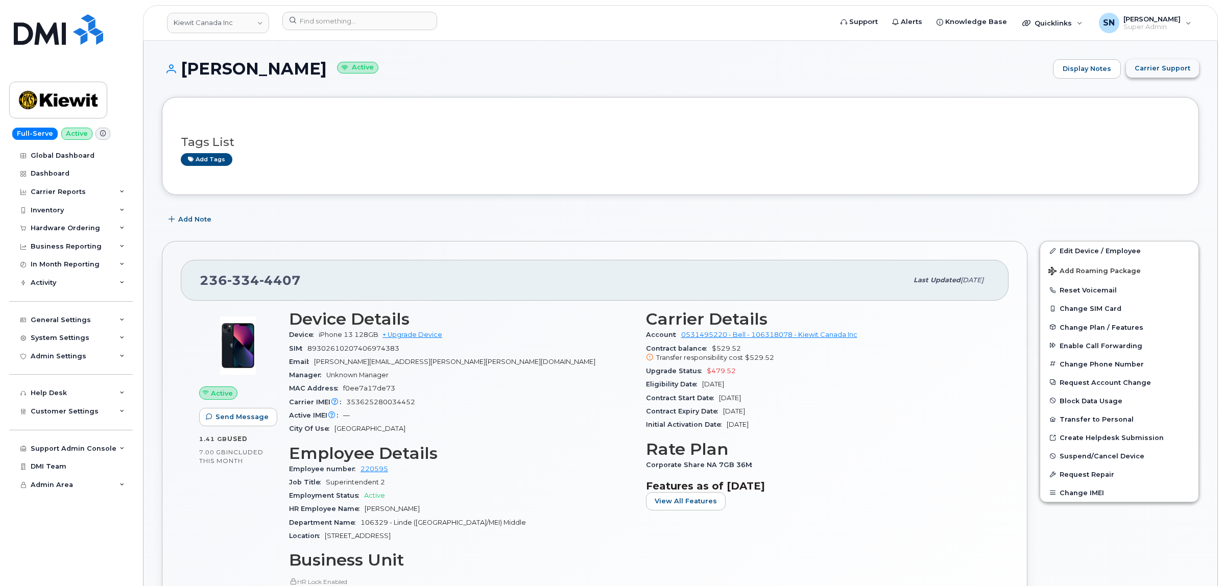
click at [1166, 60] on button "Carrier Support" at bounding box center [1162, 68] width 73 height 18
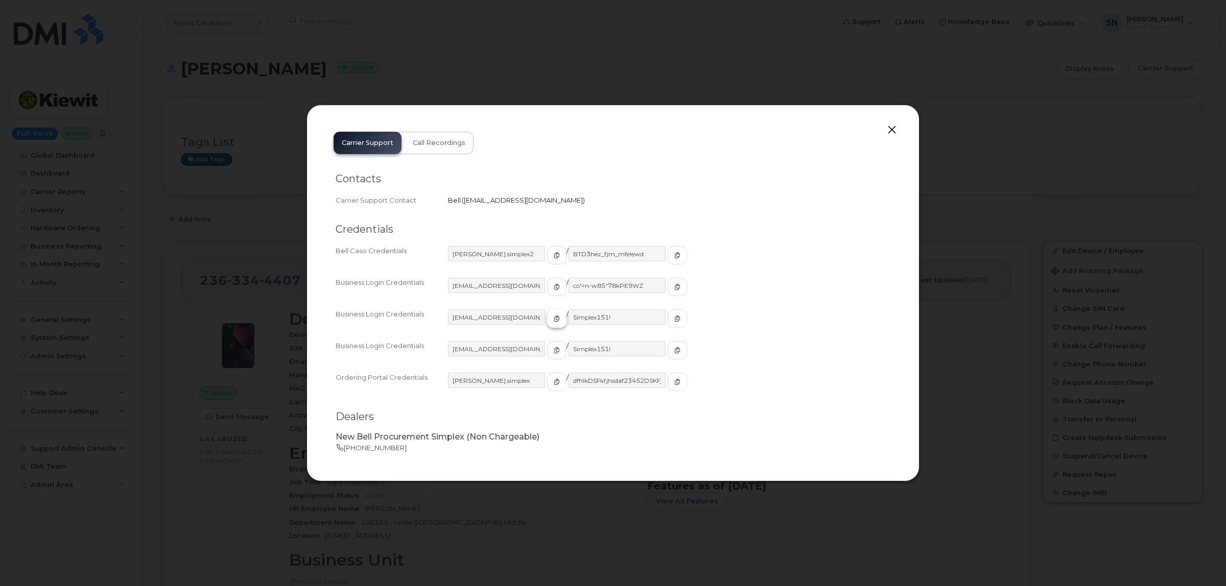
click at [554, 317] on icon "button" at bounding box center [557, 319] width 6 height 6
click at [673, 317] on span "button" at bounding box center [677, 318] width 9 height 9
click at [890, 130] on button "button" at bounding box center [891, 130] width 15 height 14
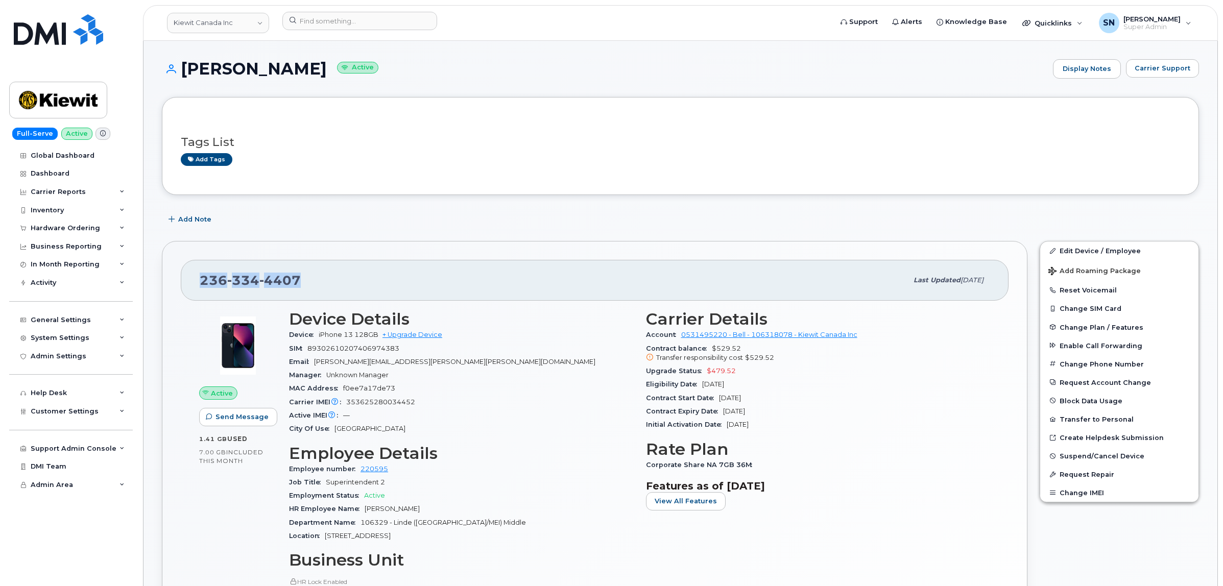
drag, startPoint x: 238, startPoint y: 282, endPoint x: 322, endPoint y: 288, distance: 84.4
click at [322, 288] on div "236 334 4407 Last updated Oct 02, 2025" at bounding box center [595, 280] width 828 height 41
copy span "236 334 4407"
click at [307, 21] on input at bounding box center [359, 21] width 155 height 18
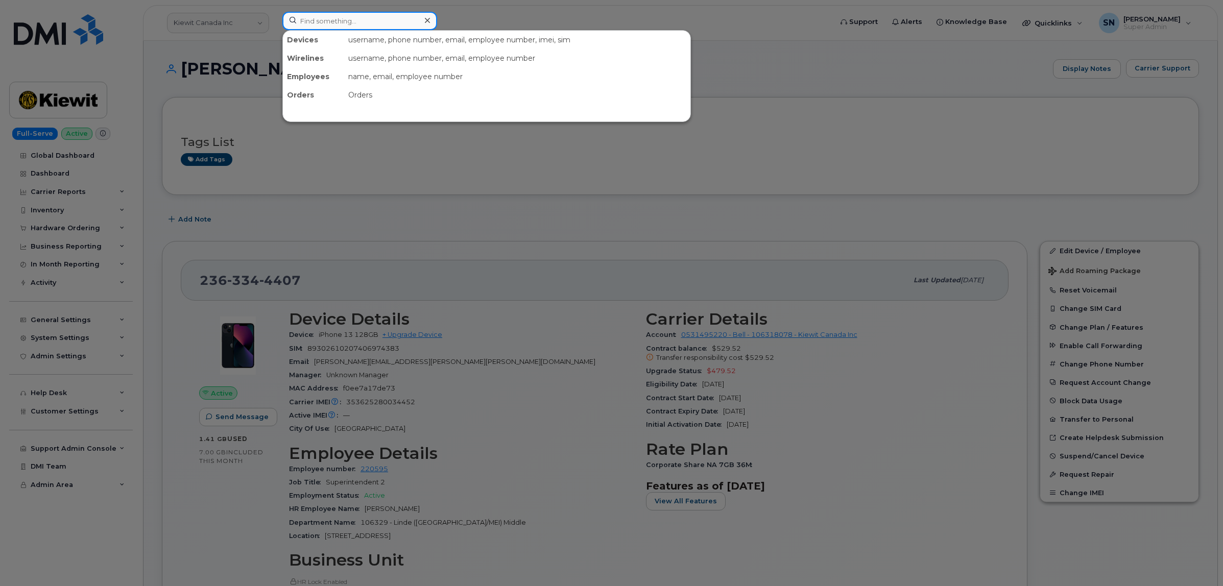
paste input "7802310931"
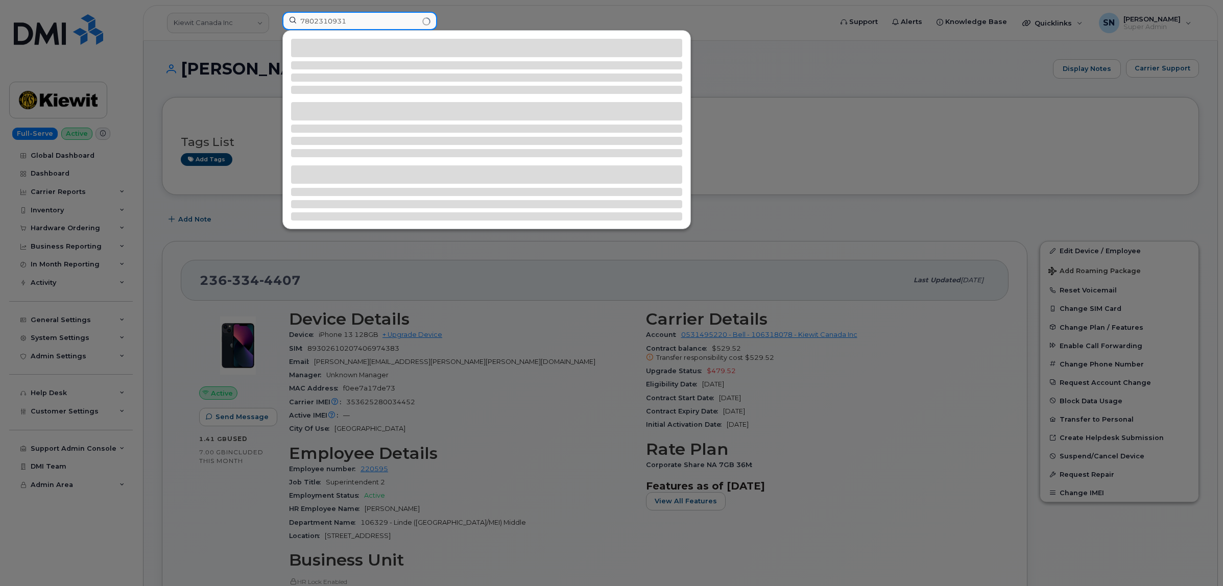
type input "7802310931"
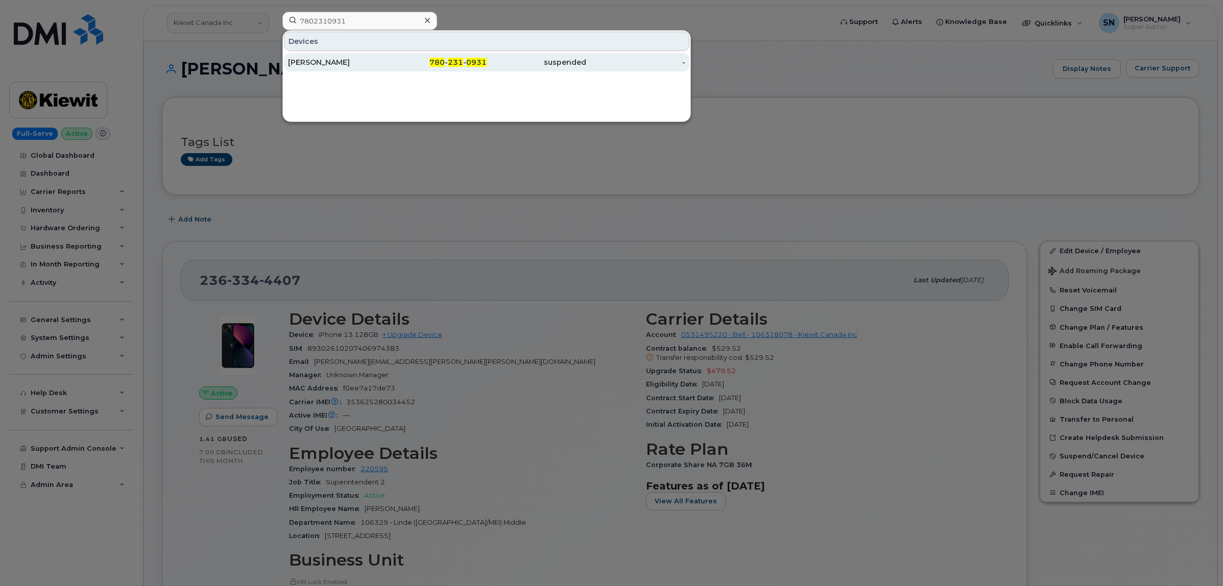
drag, startPoint x: 516, startPoint y: 60, endPoint x: 510, endPoint y: 64, distance: 7.8
click at [516, 60] on div "suspended" at bounding box center [537, 62] width 100 height 10
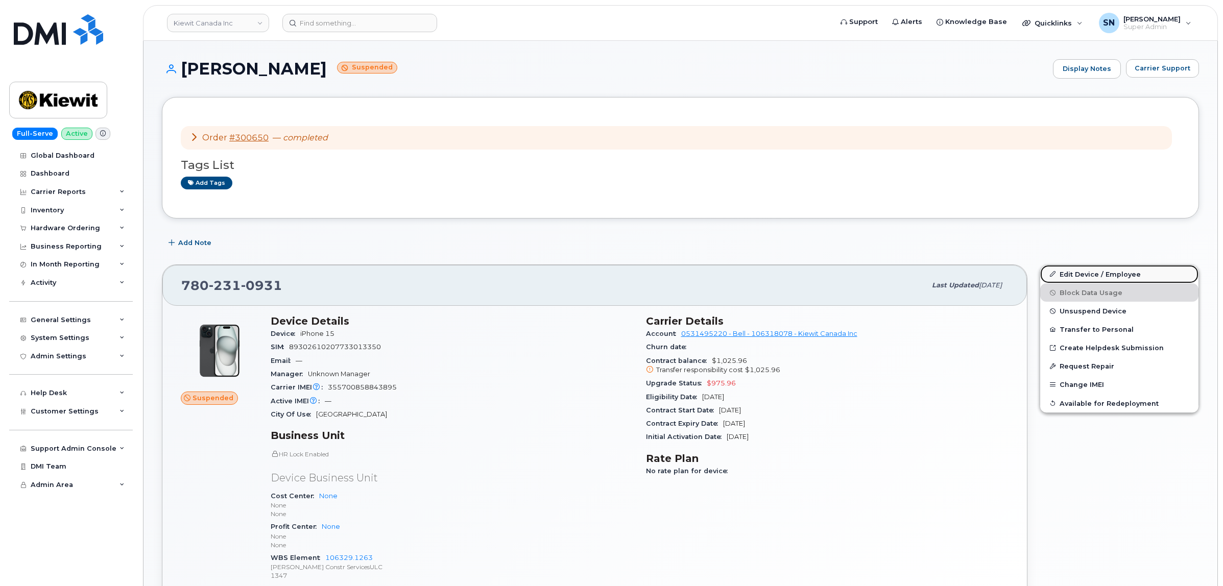
click at [1062, 272] on link "Edit Device / Employee" at bounding box center [1119, 274] width 158 height 18
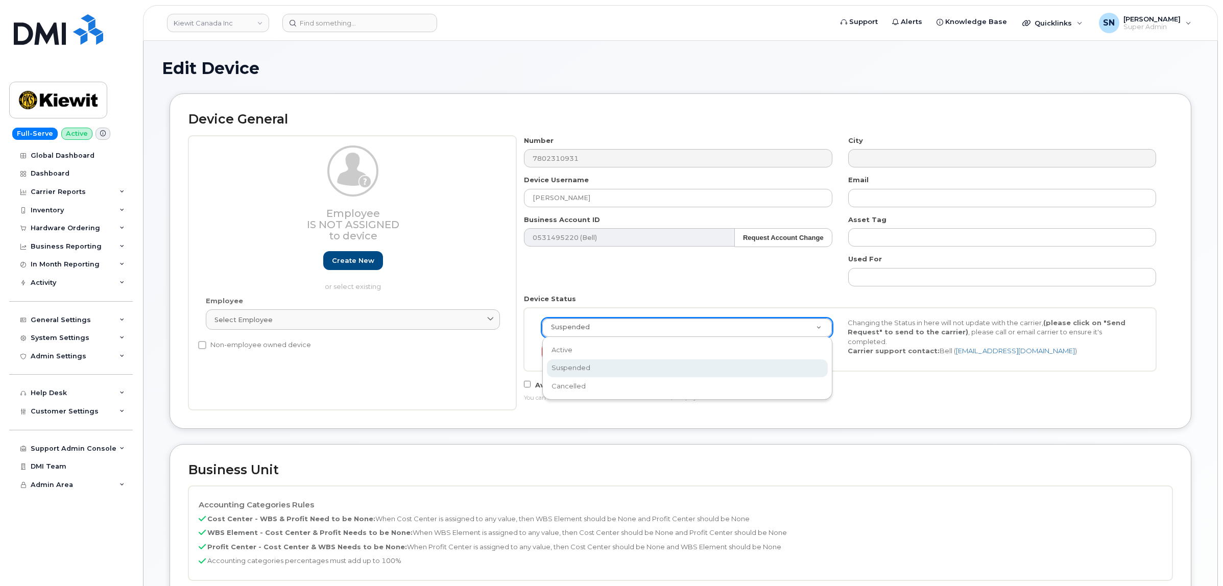
select select "14059"
select select "active"
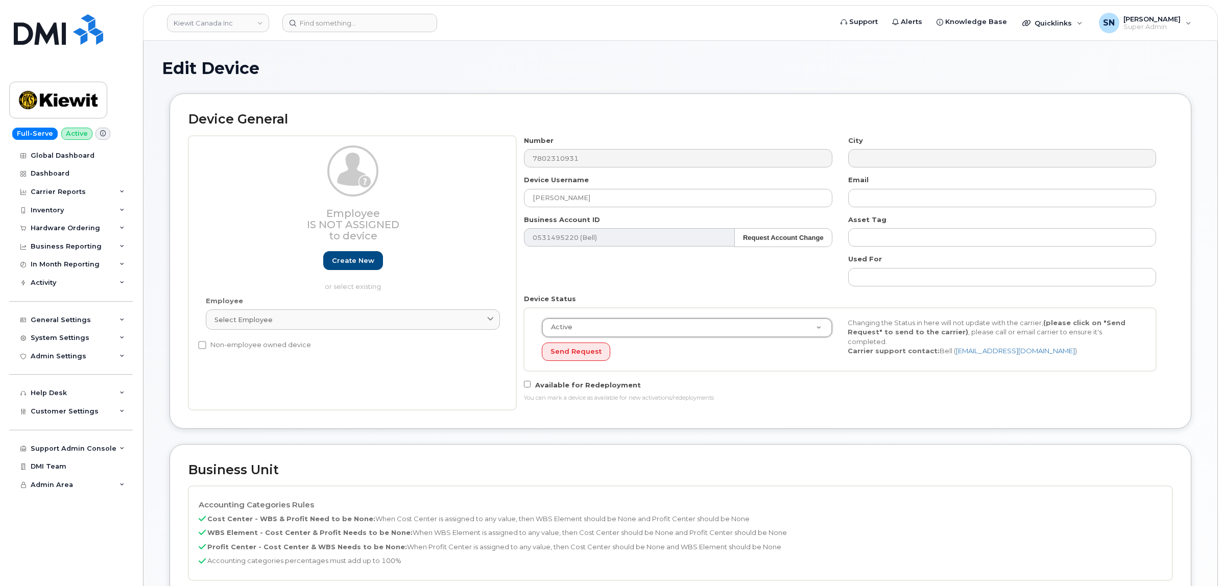
click at [937, 404] on div "Number 7802310931 City Device Username Hailey Fehr Email Business Account ID 05…" at bounding box center [840, 273] width 648 height 274
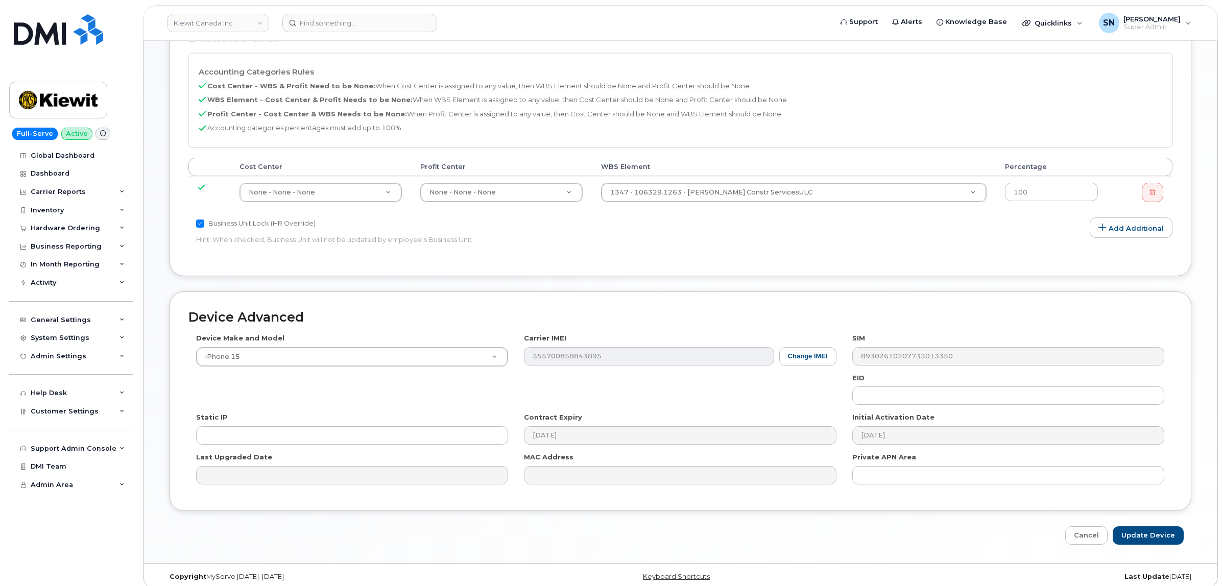
scroll to position [446, 0]
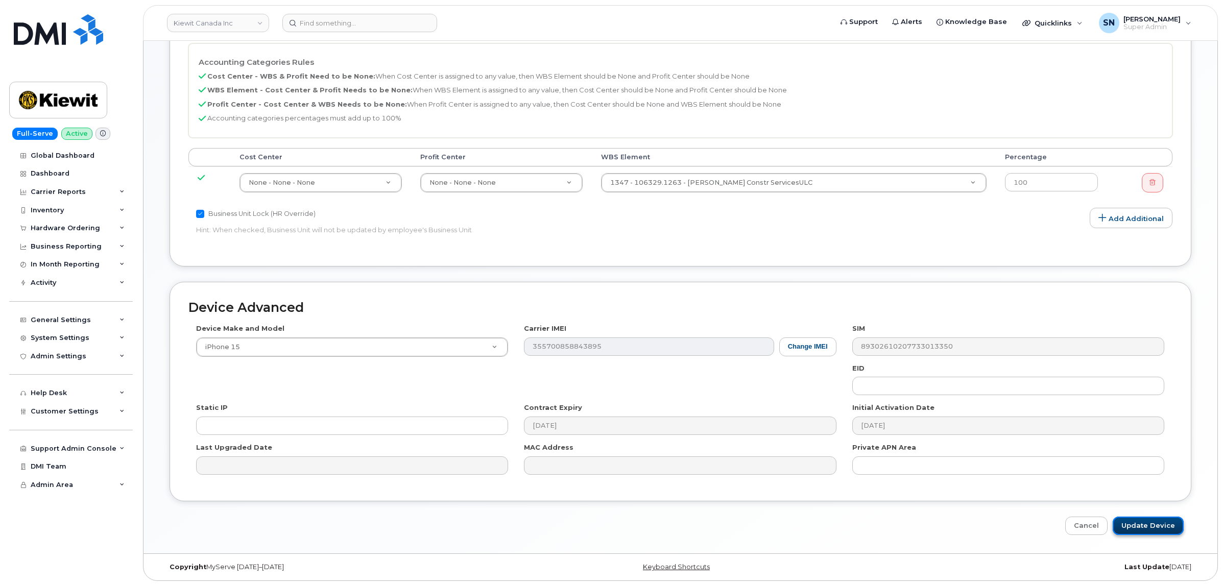
click at [1148, 527] on input "Update Device" at bounding box center [1148, 526] width 71 height 19
type input "Saving..."
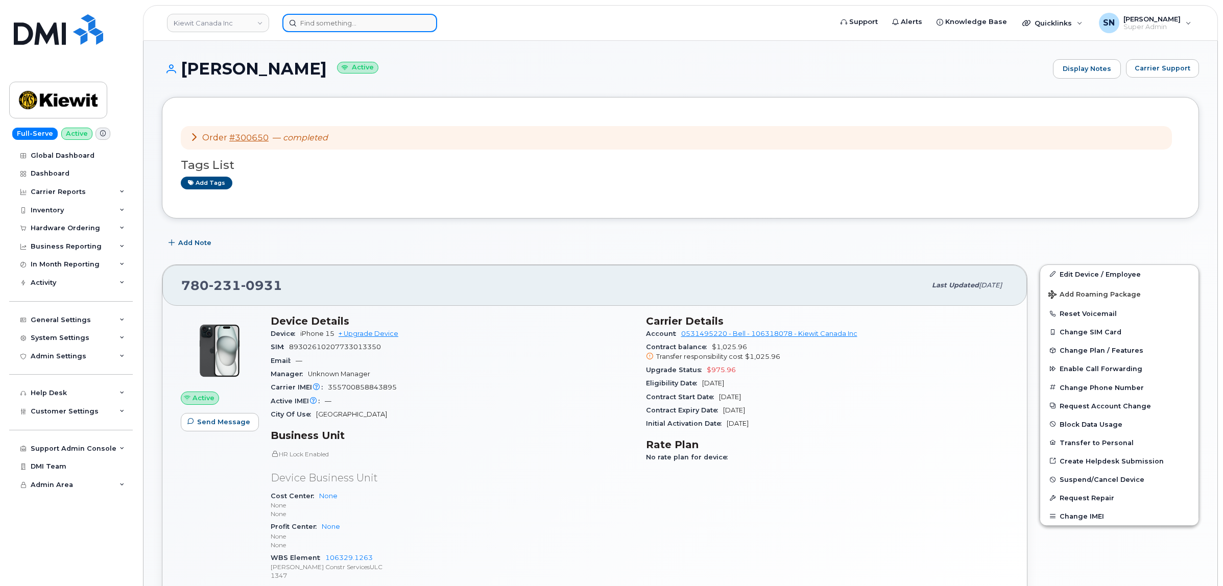
click at [323, 26] on input at bounding box center [359, 23] width 155 height 18
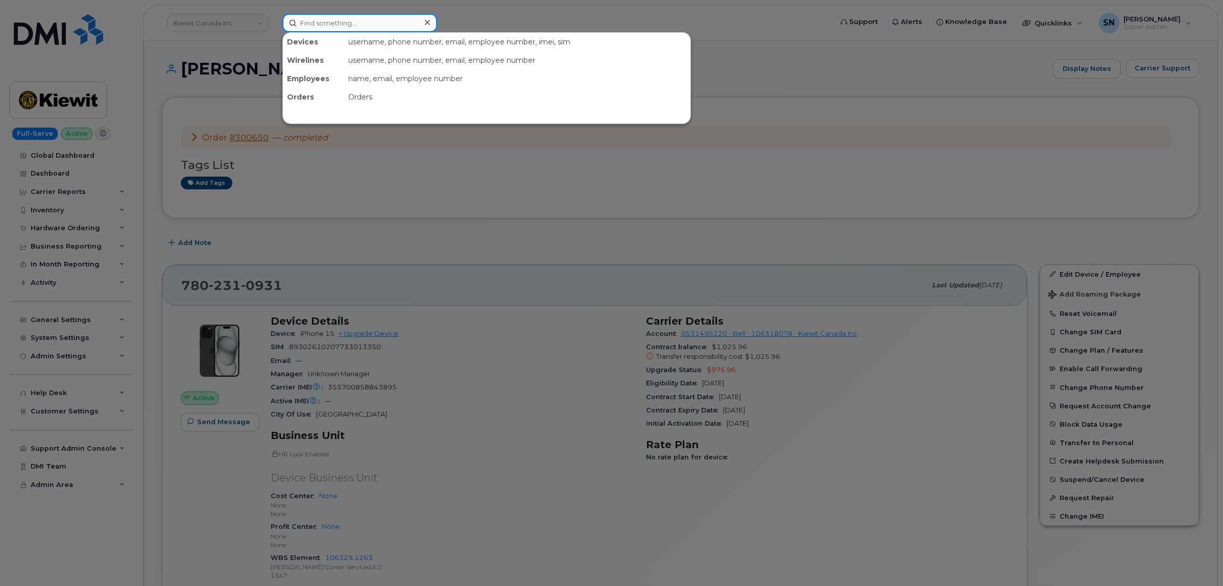
paste input "2363318278"
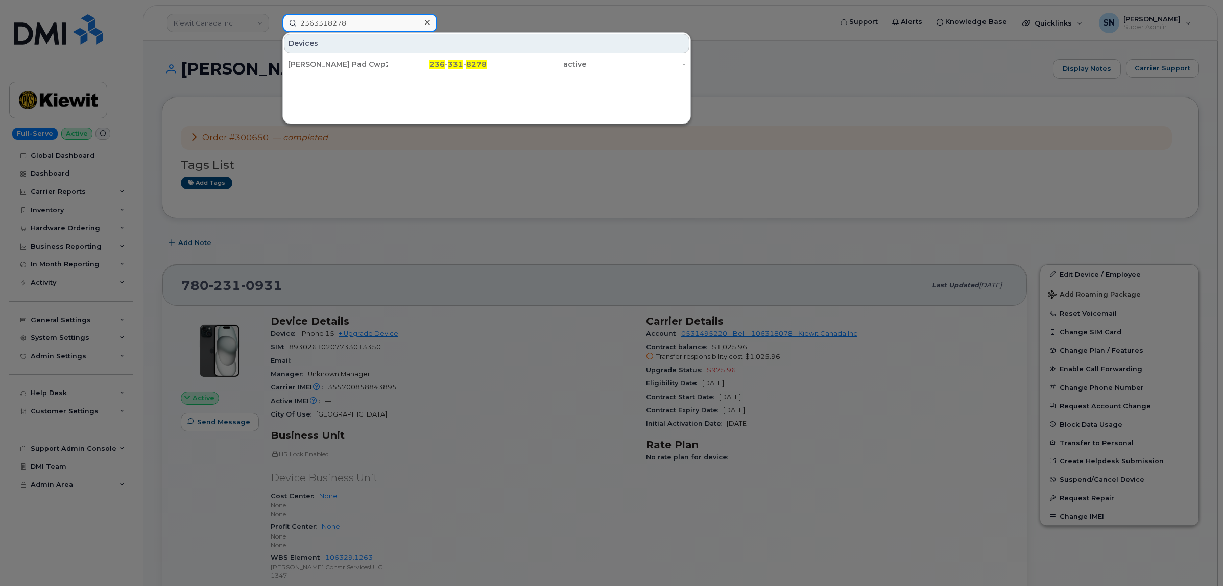
type input "2363318278"
click at [361, 69] on div "[PERSON_NAME] Pad Cwp2" at bounding box center [338, 64] width 100 height 18
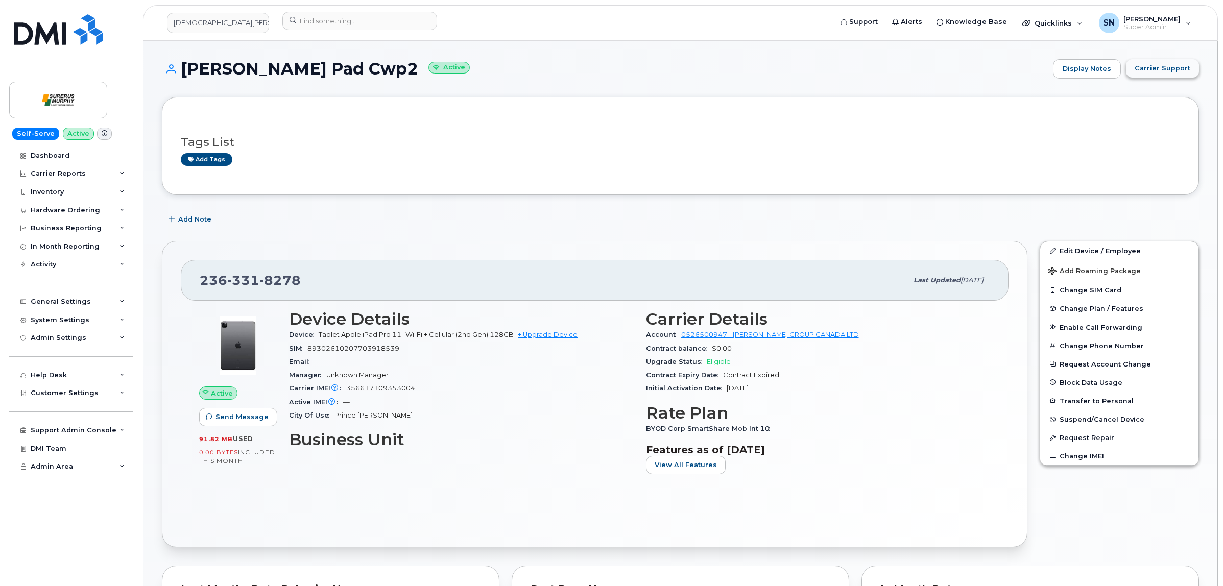
click at [1156, 70] on span "Carrier Support" at bounding box center [1163, 68] width 56 height 10
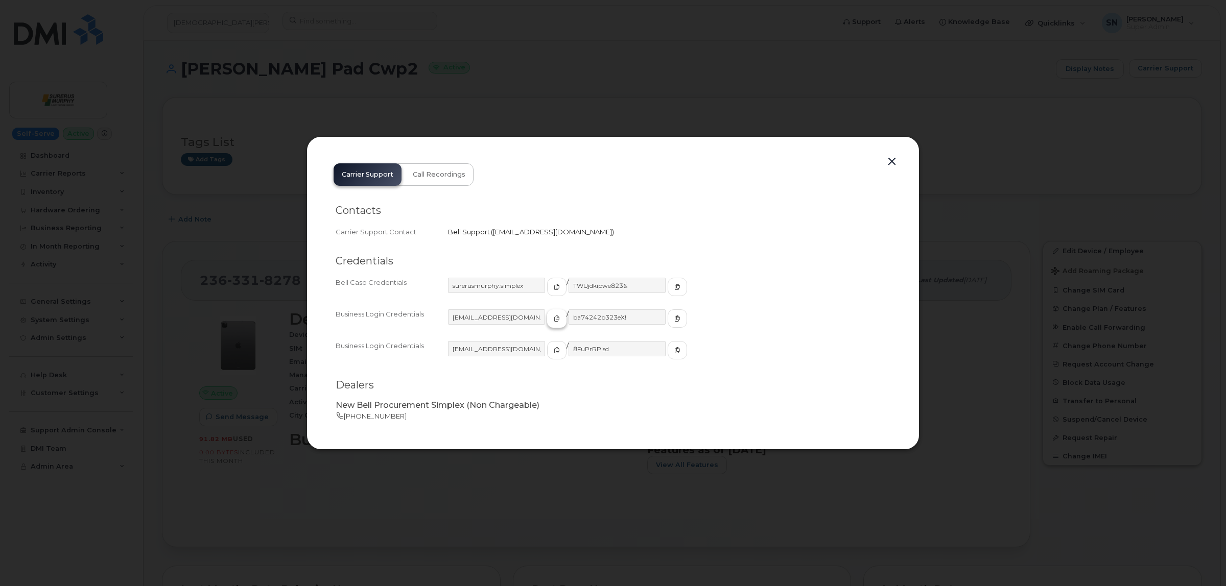
click at [547, 325] on button "button" at bounding box center [556, 319] width 19 height 18
click at [674, 320] on icon "button" at bounding box center [677, 319] width 6 height 6
click at [893, 158] on button "button" at bounding box center [891, 162] width 15 height 14
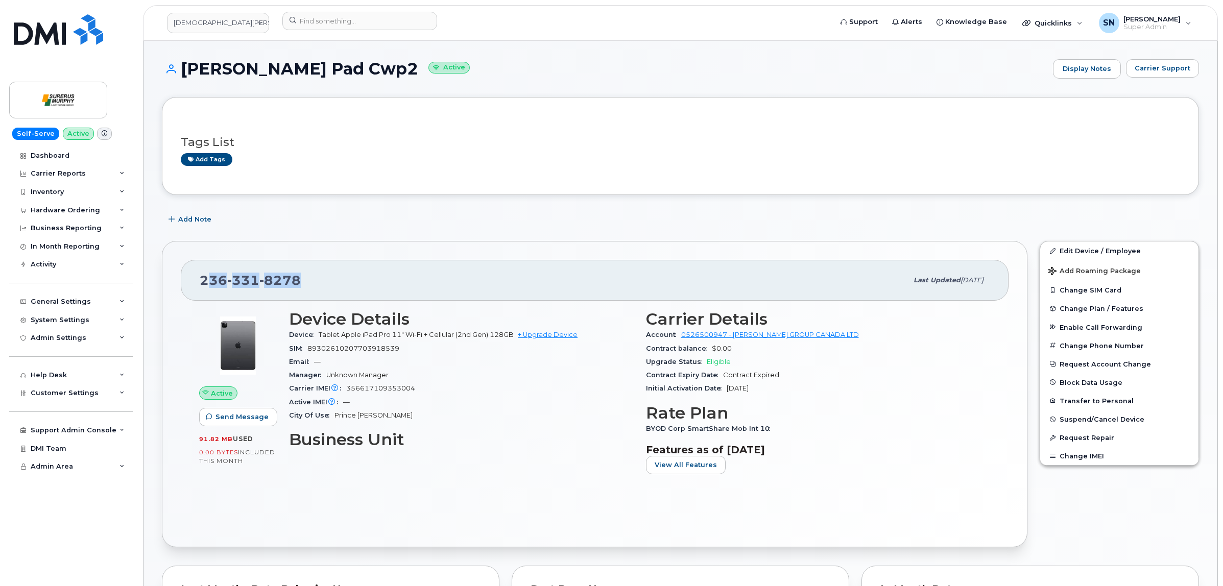
drag, startPoint x: 205, startPoint y: 284, endPoint x: 304, endPoint y: 283, distance: 99.6
click at [304, 283] on div "[PHONE_NUMBER]" at bounding box center [554, 280] width 708 height 21
click at [198, 276] on div "[PHONE_NUMBER] Last updated [DATE]" at bounding box center [595, 280] width 828 height 41
drag, startPoint x: 198, startPoint y: 276, endPoint x: 294, endPoint y: 279, distance: 95.6
click at [294, 279] on div "[PHONE_NUMBER] Last updated [DATE]" at bounding box center [595, 280] width 828 height 41
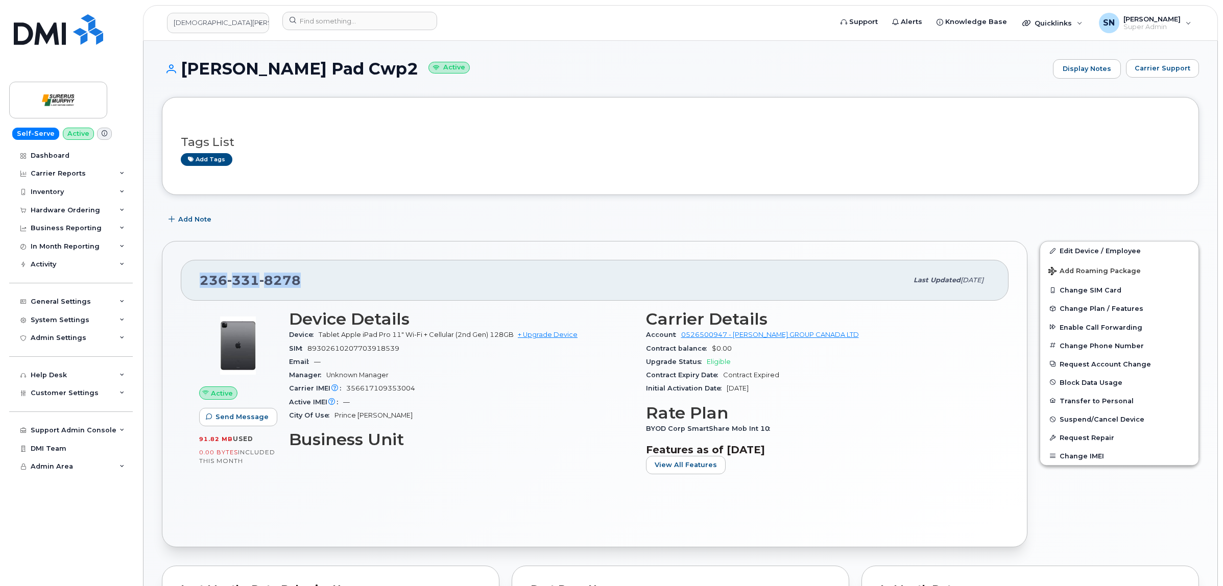
copy span "[PHONE_NUMBER]"
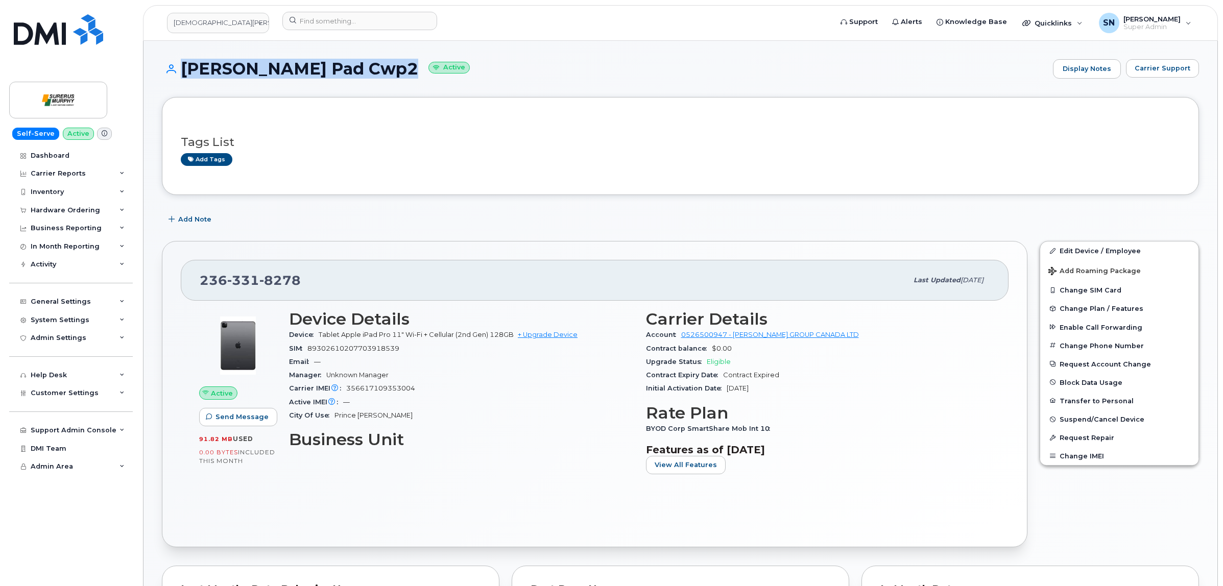
drag, startPoint x: 179, startPoint y: 64, endPoint x: 381, endPoint y: 75, distance: 202.0
click at [381, 75] on h1 "Brian Chudyi Pad Cwp2 Active" at bounding box center [605, 69] width 886 height 18
copy h1 "Brian Chudyi Pad Cwp2"
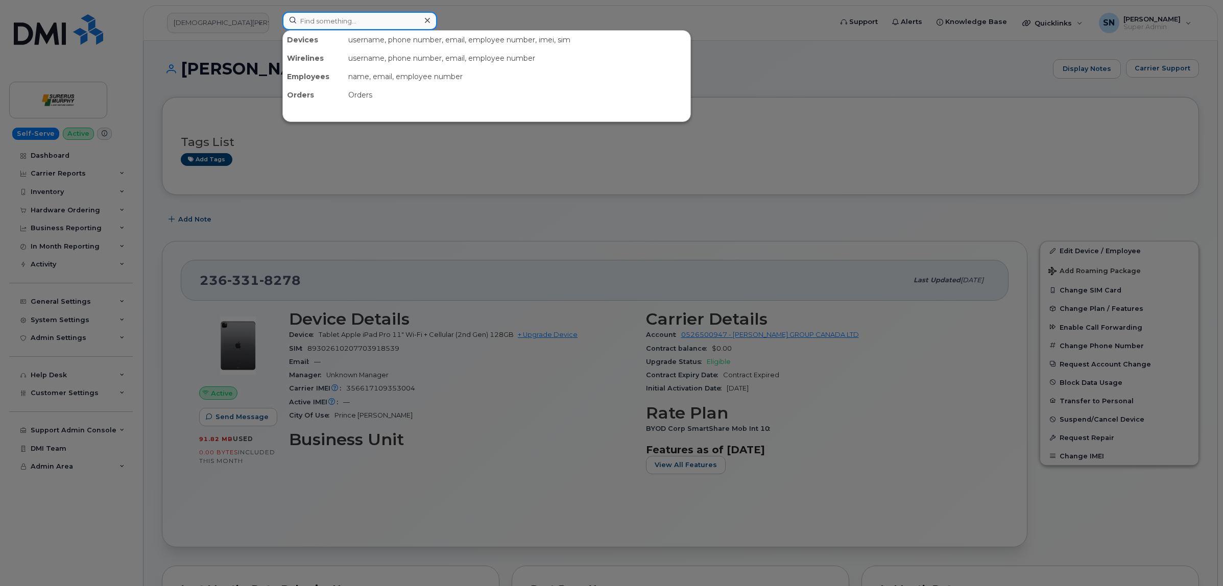
click at [329, 24] on input at bounding box center [359, 21] width 155 height 18
paste input "9023943720"
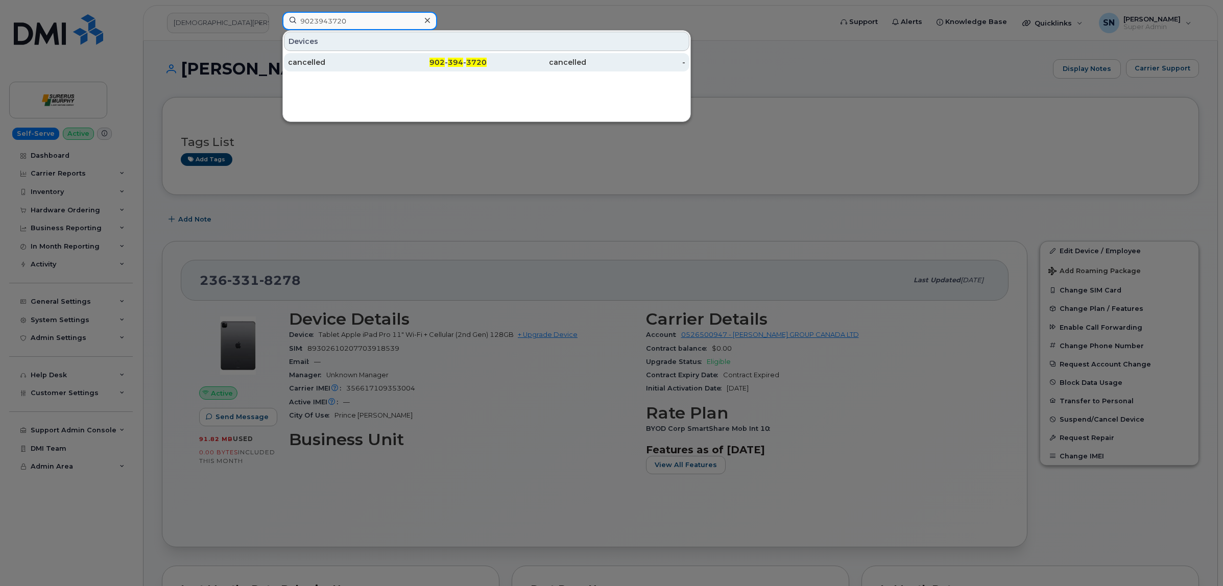
type input "9023943720"
click at [343, 59] on div "cancelled" at bounding box center [338, 62] width 100 height 10
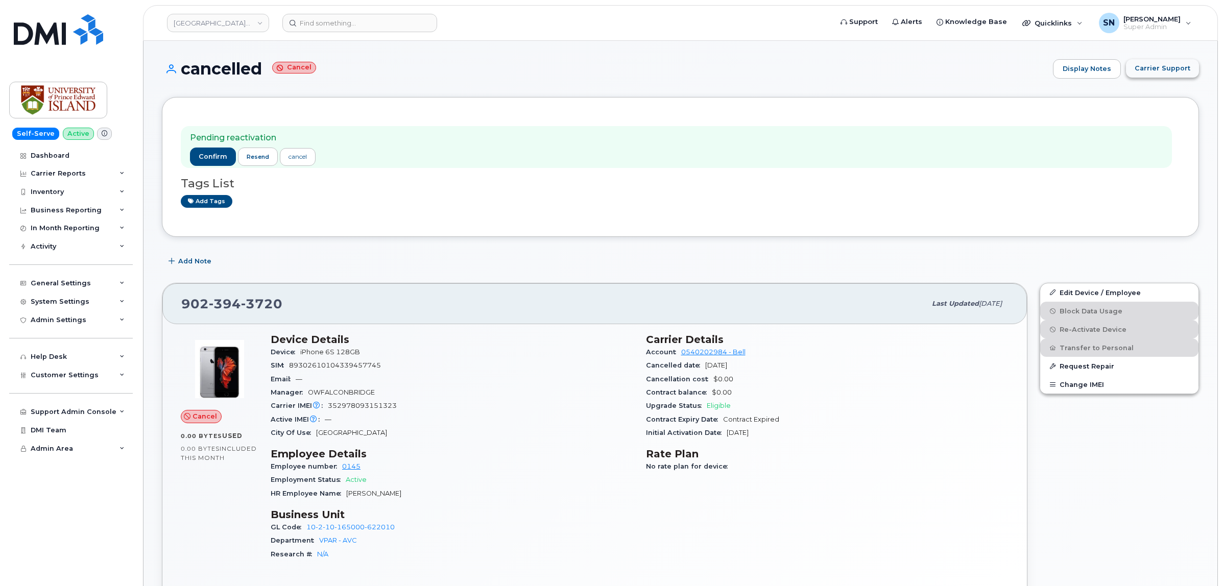
click at [1165, 65] on span "Carrier Support" at bounding box center [1163, 68] width 56 height 10
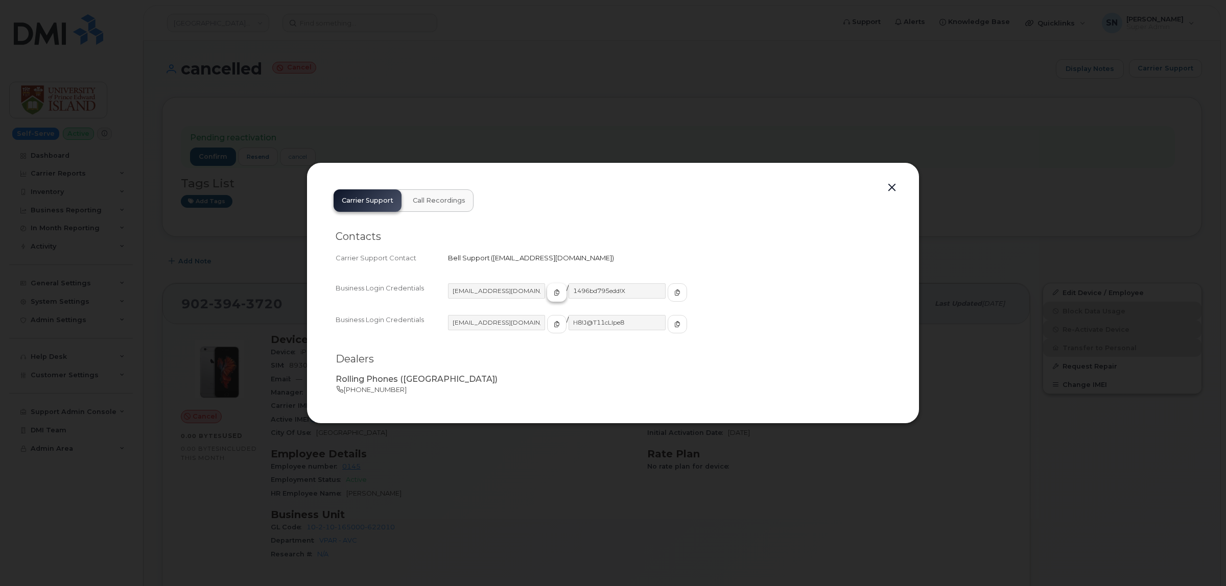
click at [554, 292] on icon "button" at bounding box center [557, 293] width 6 height 6
click at [673, 291] on span "button" at bounding box center [677, 292] width 9 height 9
click at [887, 185] on button "button" at bounding box center [891, 188] width 15 height 14
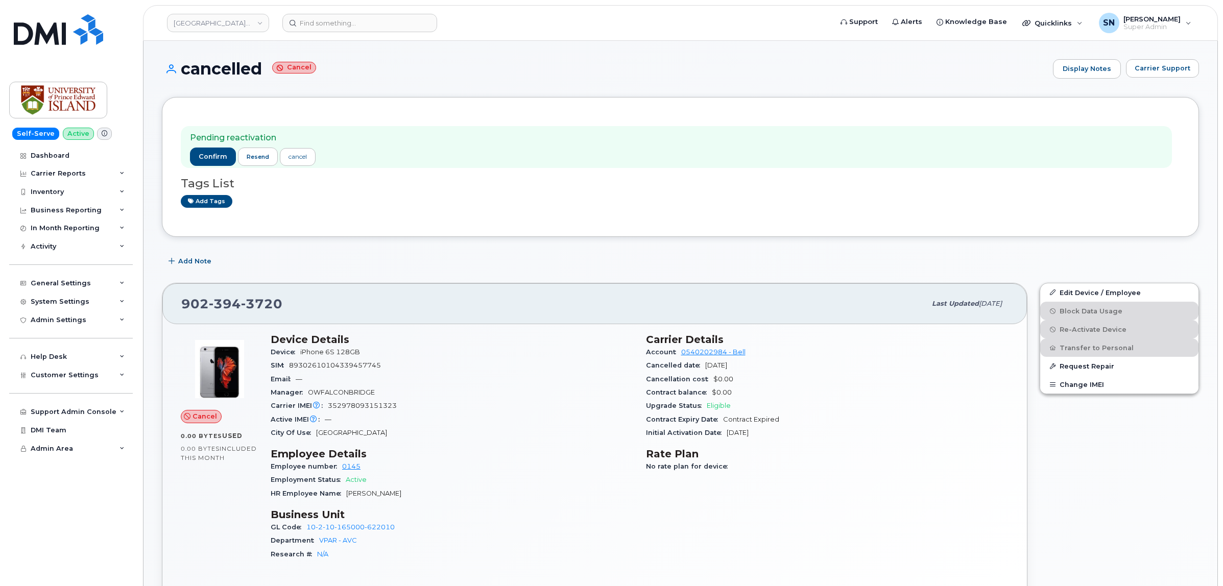
click at [396, 237] on div "Pending reactivation confirm resend cancel Tags List Add tags" at bounding box center [680, 167] width 1037 height 140
click at [1181, 69] on span "Carrier Support" at bounding box center [1163, 68] width 56 height 10
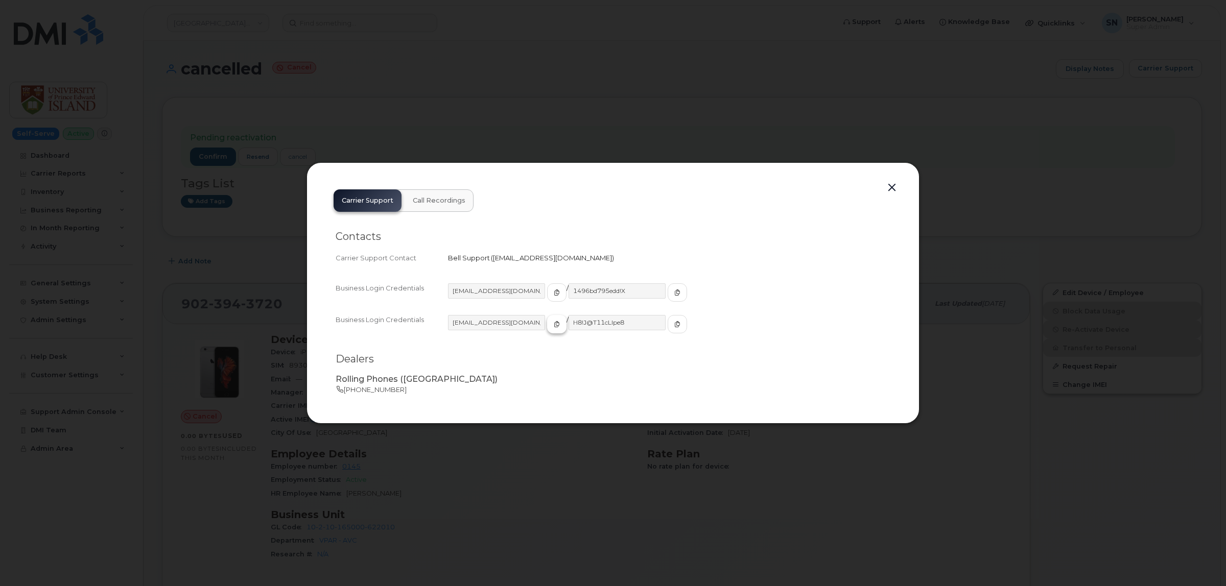
click at [554, 325] on icon "button" at bounding box center [557, 324] width 6 height 6
click at [674, 322] on icon "button" at bounding box center [677, 324] width 6 height 6
click at [887, 185] on button "button" at bounding box center [891, 188] width 15 height 14
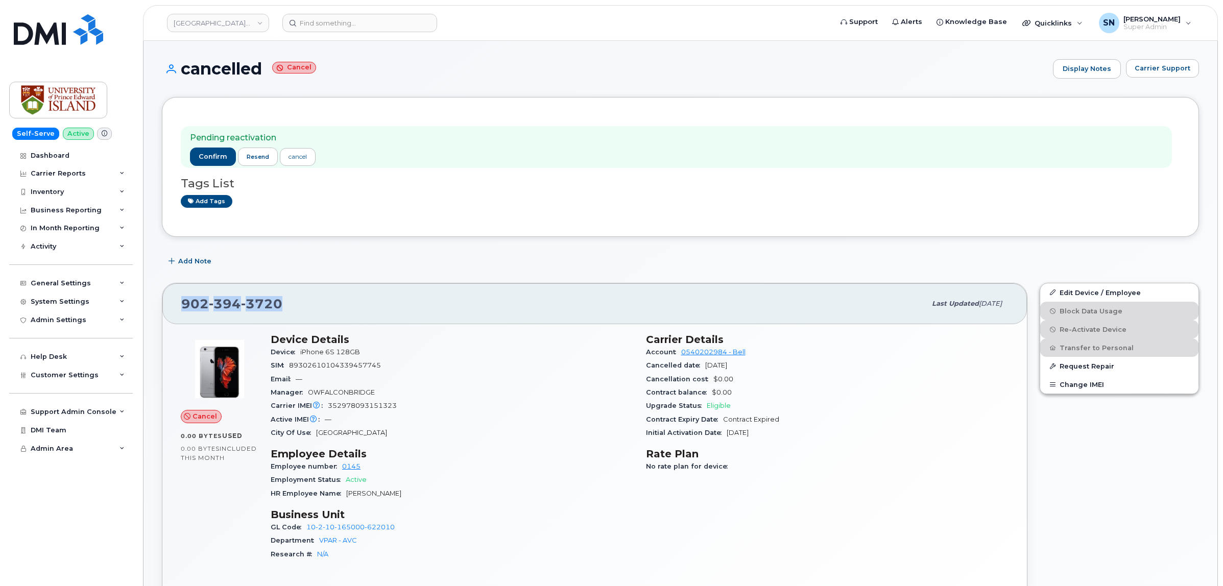
drag, startPoint x: 180, startPoint y: 306, endPoint x: 284, endPoint y: 310, distance: 103.7
click at [284, 310] on div "902 394 3720 Last updated Oct 02, 2025" at bounding box center [594, 303] width 865 height 41
copy span "902 394 3720"
click at [1144, 69] on span "Carrier Support" at bounding box center [1163, 68] width 56 height 10
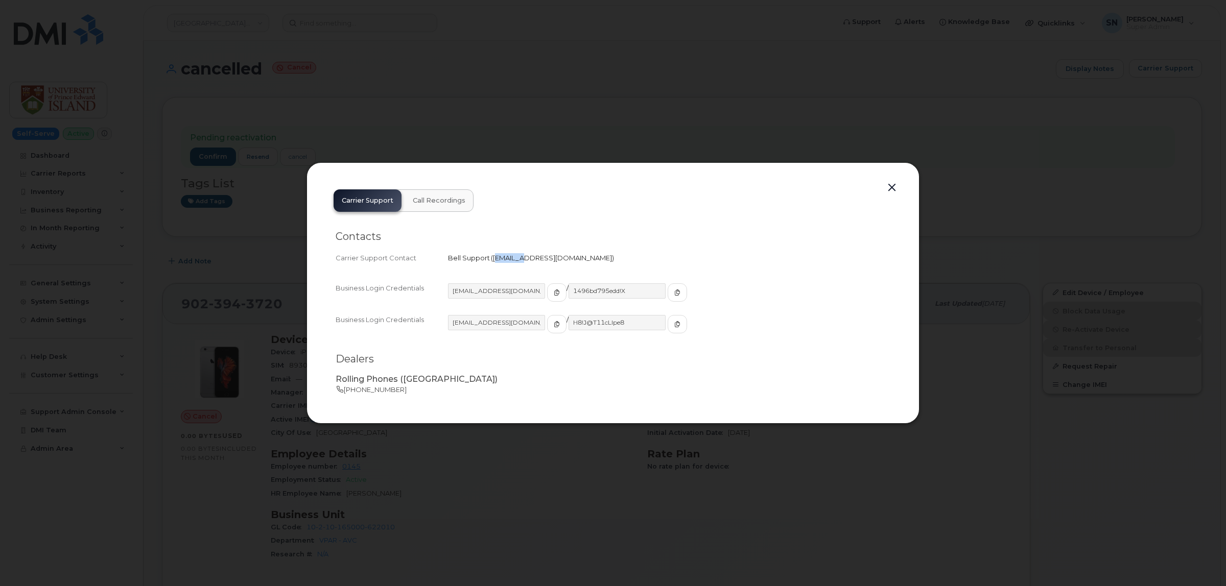
drag, startPoint x: 494, startPoint y: 258, endPoint x: 519, endPoint y: 259, distance: 24.5
click at [519, 259] on span "corpclientcare@bell.ca" at bounding box center [552, 258] width 119 height 8
drag, startPoint x: 502, startPoint y: 261, endPoint x: 568, endPoint y: 263, distance: 65.9
click at [568, 263] on div "Bell Support   corpclientcare@bell.ca" at bounding box center [669, 258] width 442 height 10
copy span "corpclientcare@bell.ca"
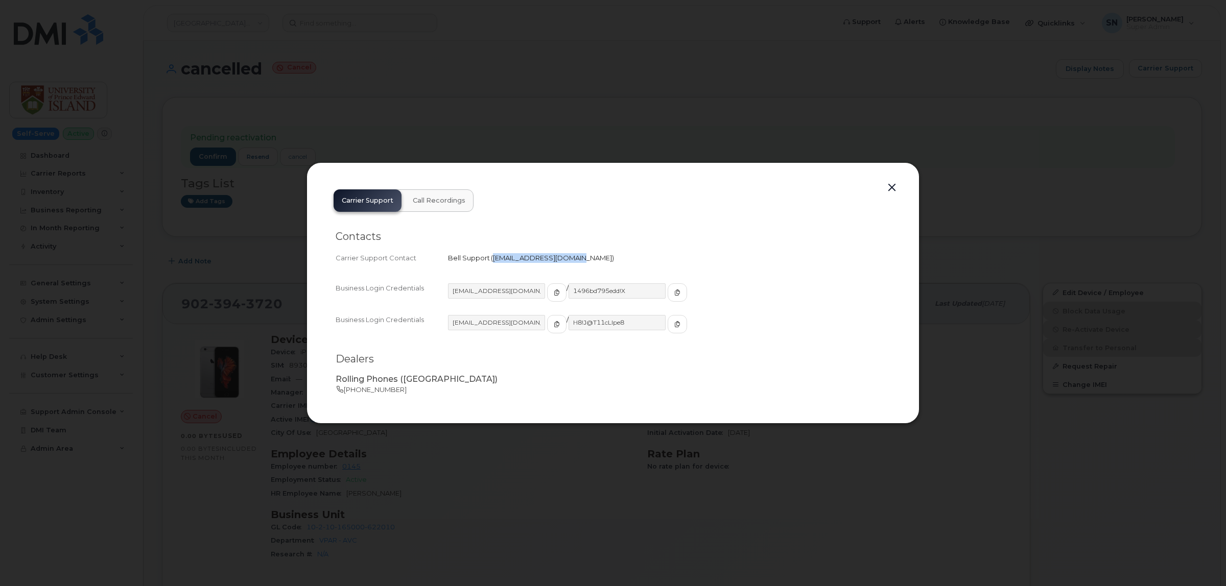
click at [893, 185] on button "button" at bounding box center [891, 188] width 15 height 14
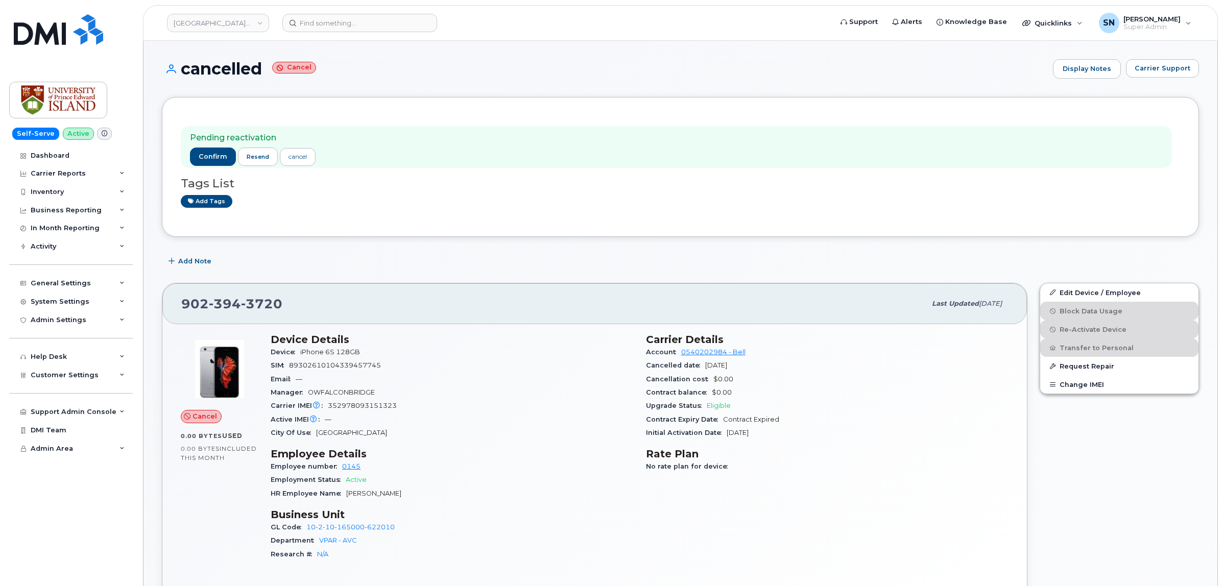
click at [441, 254] on div "Add Note" at bounding box center [680, 261] width 1037 height 18
click at [221, 264] on div "Add Note" at bounding box center [680, 261] width 1037 height 18
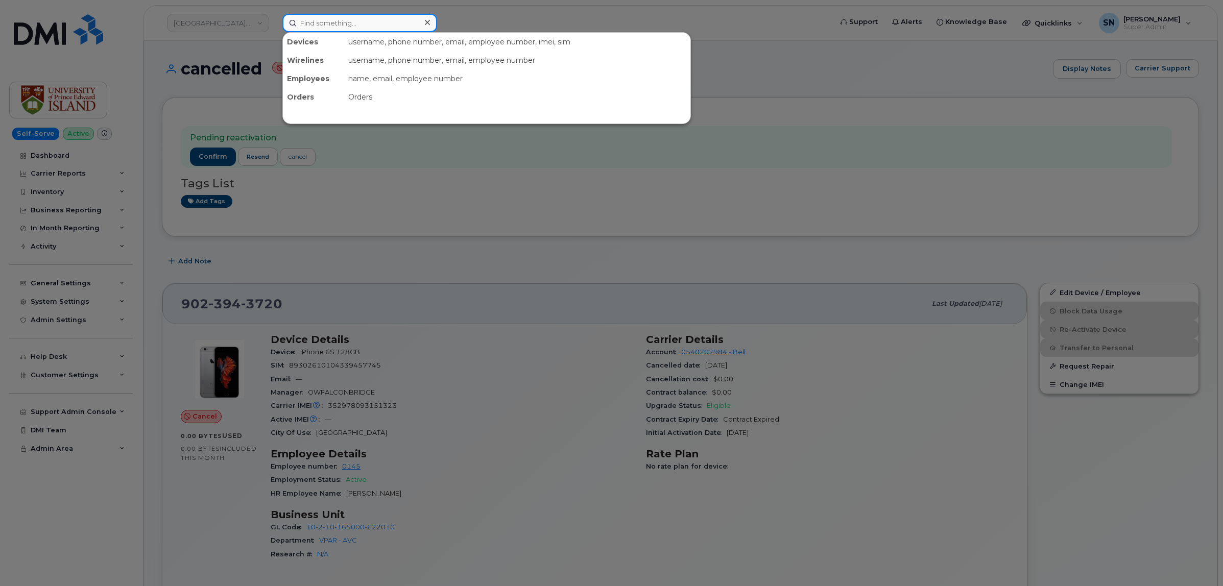
click at [359, 21] on input at bounding box center [359, 23] width 155 height 18
paste input "8259665314"
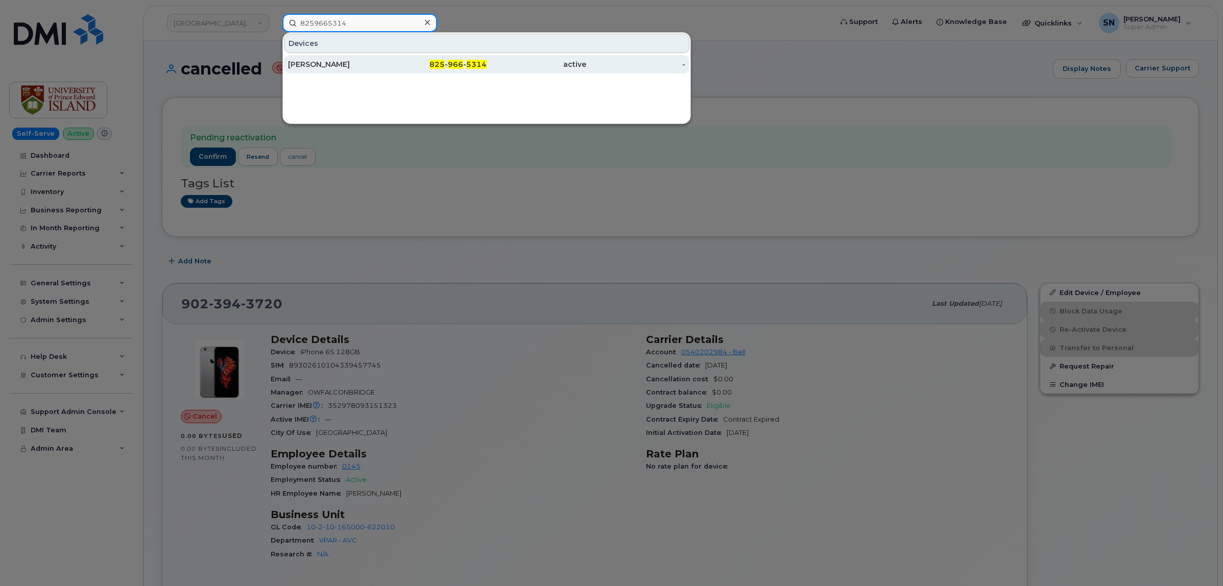
type input "8259665314"
click at [376, 69] on div "Stephan Davidge" at bounding box center [338, 64] width 100 height 10
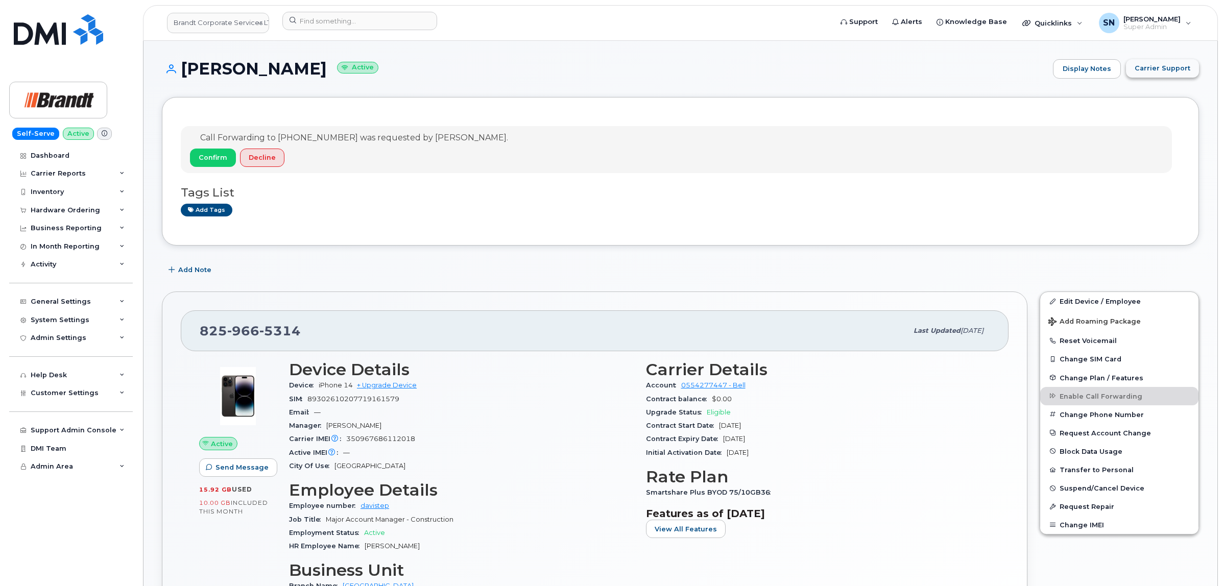
click at [1178, 64] on span "Carrier Support" at bounding box center [1163, 68] width 56 height 10
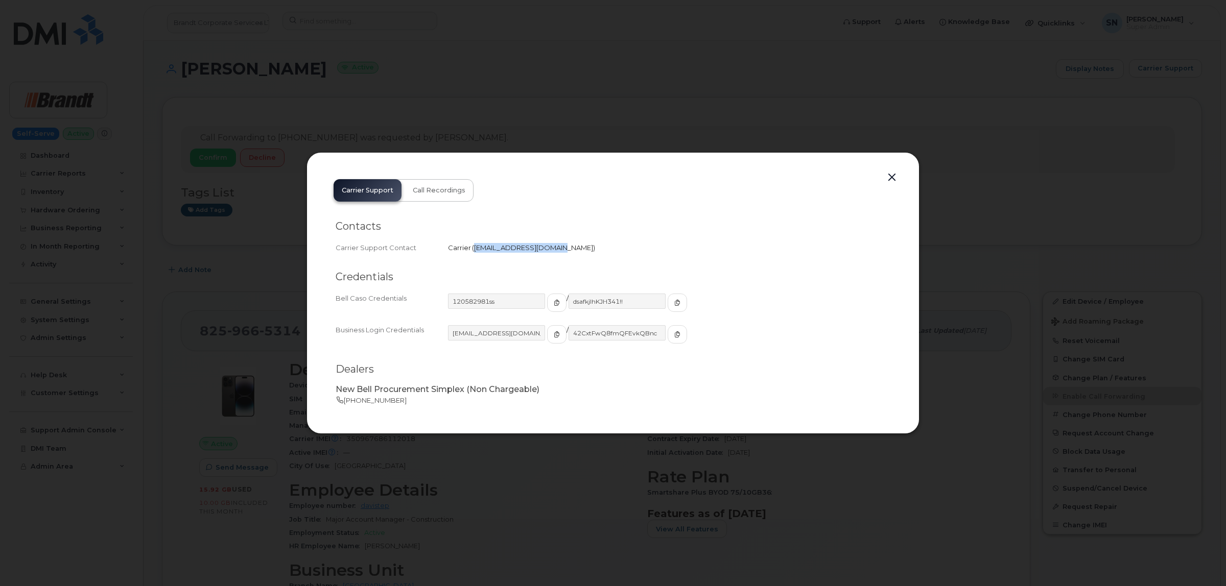
drag, startPoint x: 473, startPoint y: 244, endPoint x: 555, endPoint y: 259, distance: 83.6
click at [555, 259] on div "Contacts Carrier Support Contact Carrier   [EMAIL_ADDRESS][DOMAIN_NAME]" at bounding box center [613, 237] width 555 height 51
copy span "[EMAIL_ADDRESS][DOMAIN_NAME]"
drag, startPoint x: 884, startPoint y: 173, endPoint x: 890, endPoint y: 177, distance: 8.1
click at [887, 175] on button "button" at bounding box center [891, 178] width 15 height 14
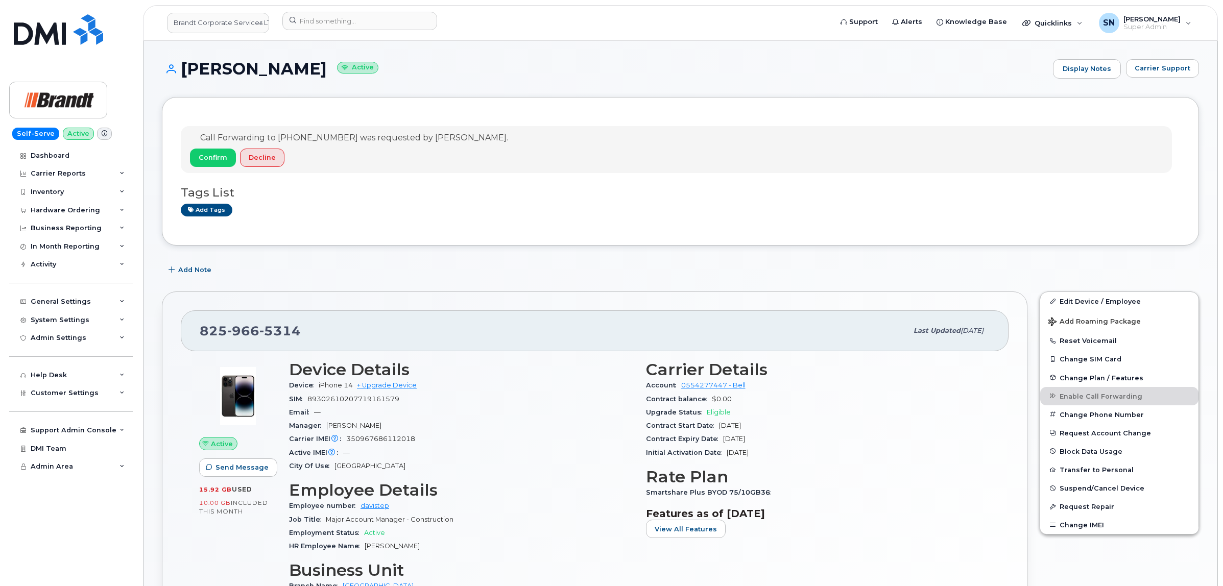
drag, startPoint x: 184, startPoint y: 67, endPoint x: 324, endPoint y: 70, distance: 140.5
click at [324, 70] on h1 "[PERSON_NAME] Active" at bounding box center [605, 69] width 886 height 18
copy h1 "[PERSON_NAME]"
click at [347, 23] on input at bounding box center [359, 21] width 155 height 18
paste input "4039237871"
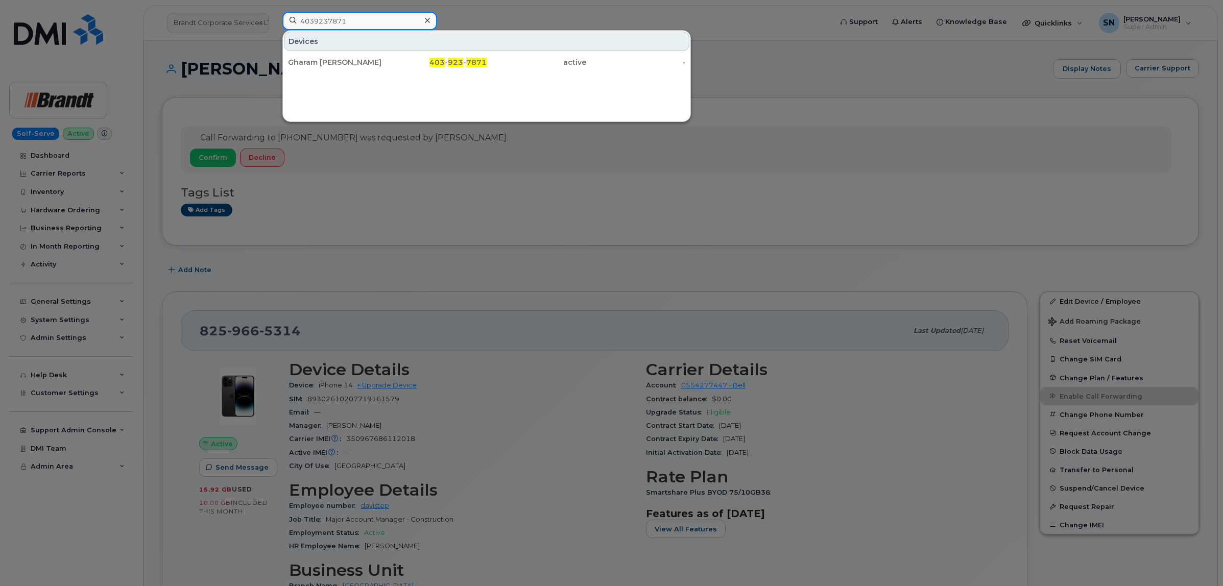
type input "4039237871"
click at [359, 59] on div "Gharam [PERSON_NAME]" at bounding box center [338, 62] width 100 height 10
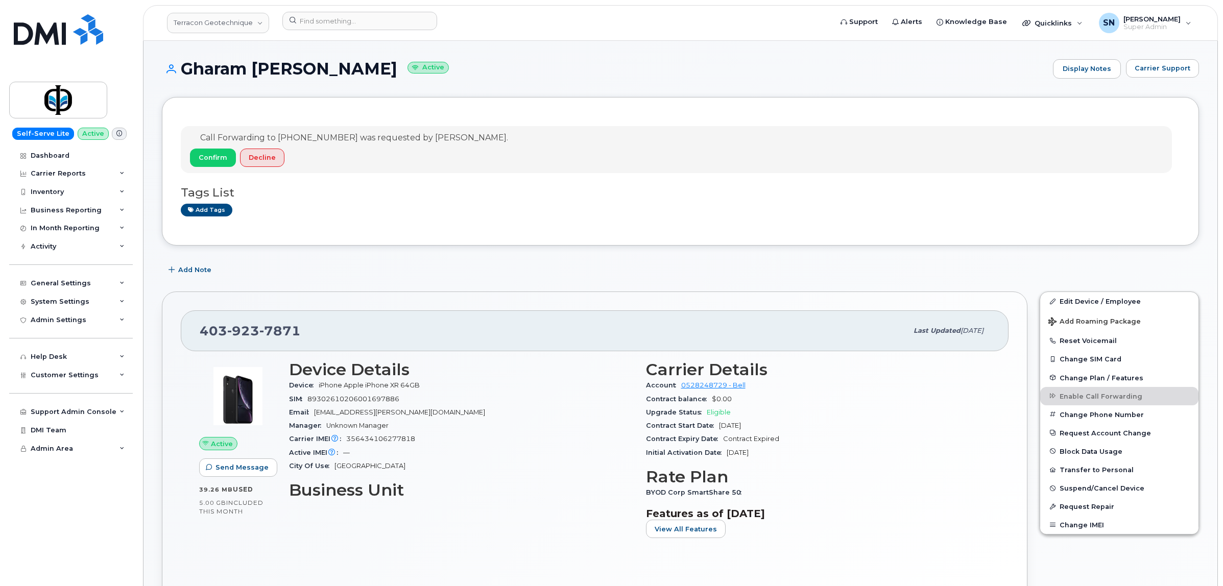
click at [1165, 78] on div "Carrier Support" at bounding box center [1162, 68] width 73 height 19
click at [1162, 67] on span "Carrier Support" at bounding box center [1163, 68] width 56 height 10
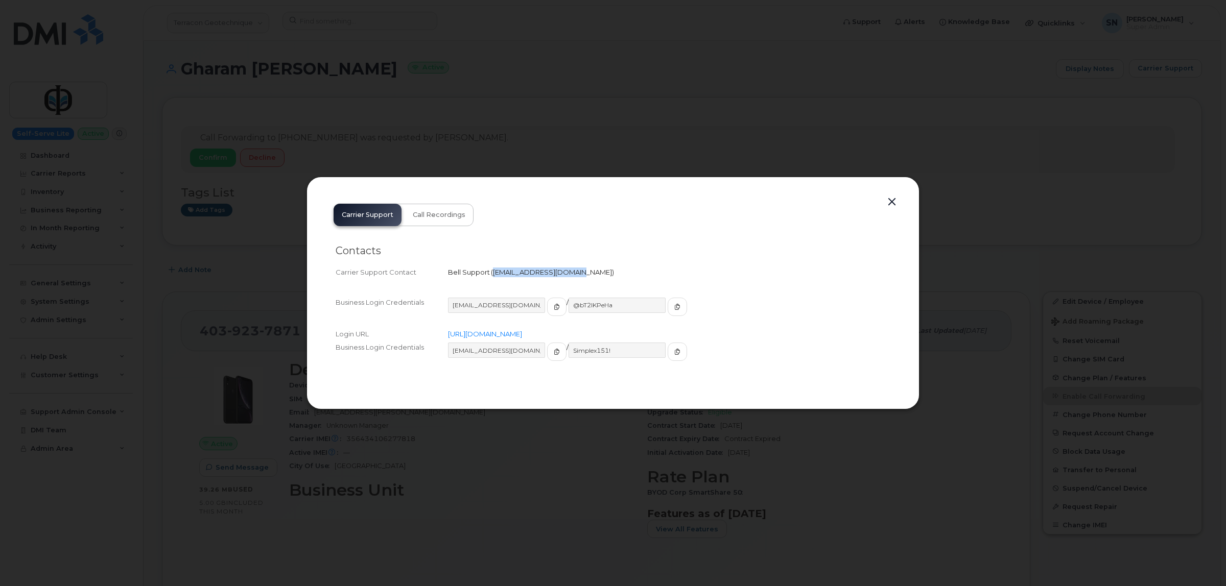
drag, startPoint x: 491, startPoint y: 273, endPoint x: 563, endPoint y: 274, distance: 72.0
click at [567, 275] on span "corpclientcare@bell.ca" at bounding box center [552, 272] width 123 height 8
copy span "corpclientcare@bell.ca"
click at [893, 202] on button "button" at bounding box center [891, 202] width 15 height 14
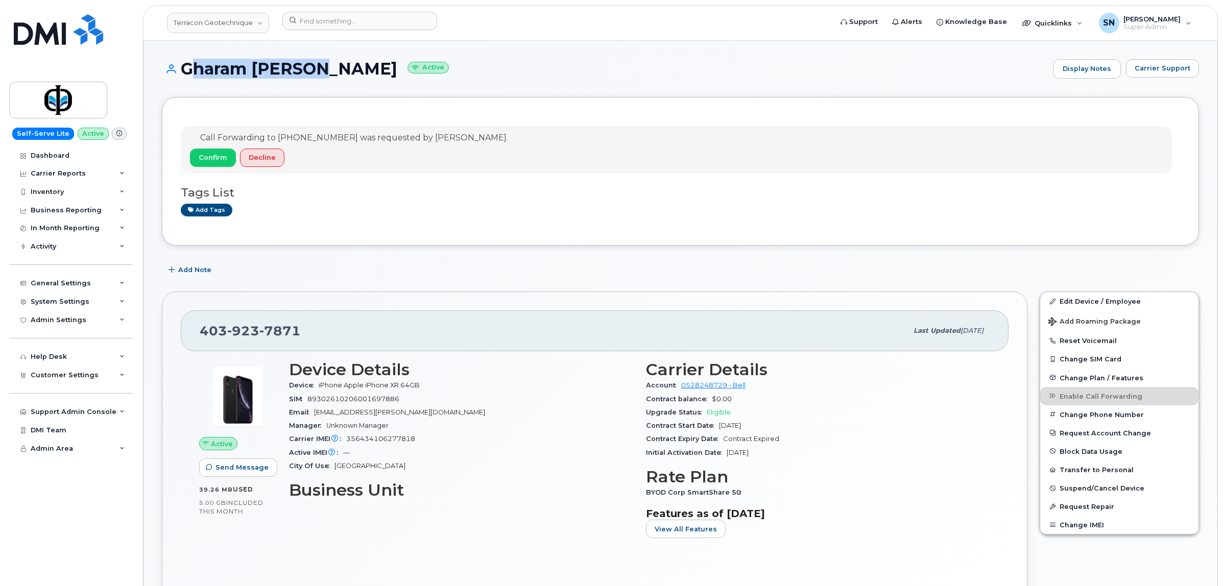
drag, startPoint x: 182, startPoint y: 64, endPoint x: 312, endPoint y: 68, distance: 130.3
click at [312, 68] on h1 "Gharam Sakran Active" at bounding box center [605, 69] width 886 height 18
copy h1 "Gharam Sakran"
drag, startPoint x: 200, startPoint y: 328, endPoint x: 307, endPoint y: 332, distance: 107.3
click at [307, 332] on div "403 923 7871" at bounding box center [554, 330] width 708 height 21
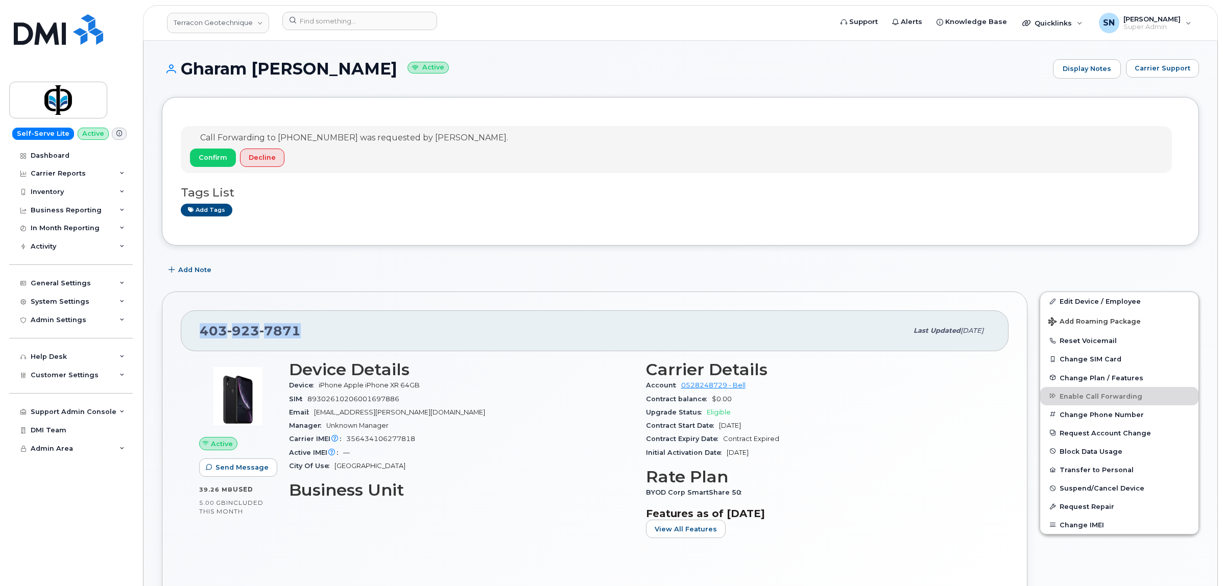
copy span "403 923 7871"
click at [404, 23] on input at bounding box center [359, 21] width 155 height 18
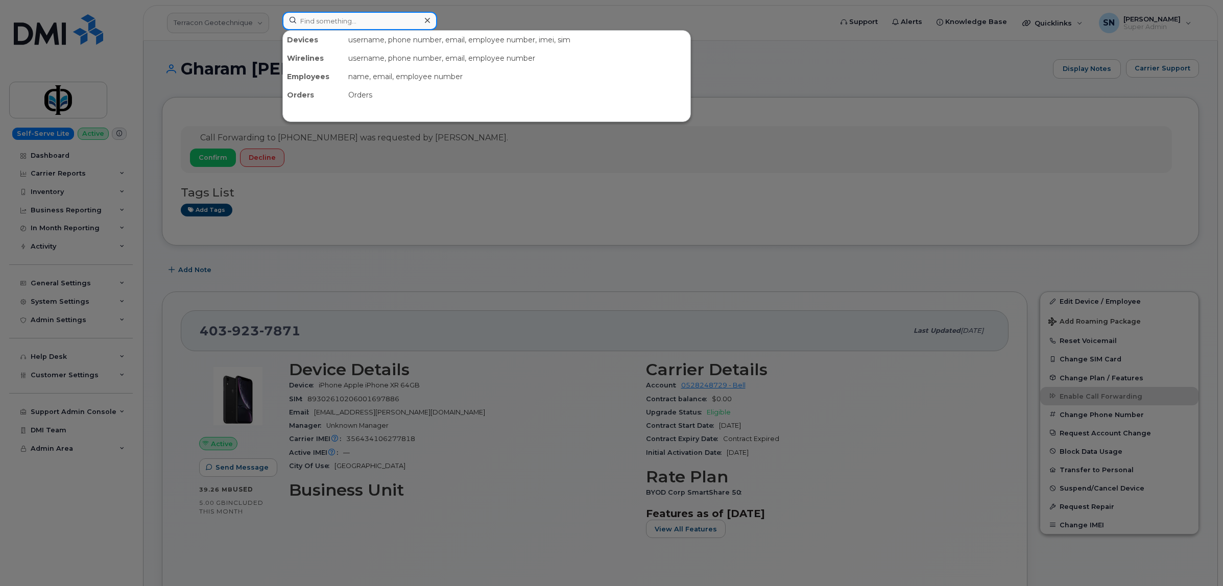
paste input "6473265907"
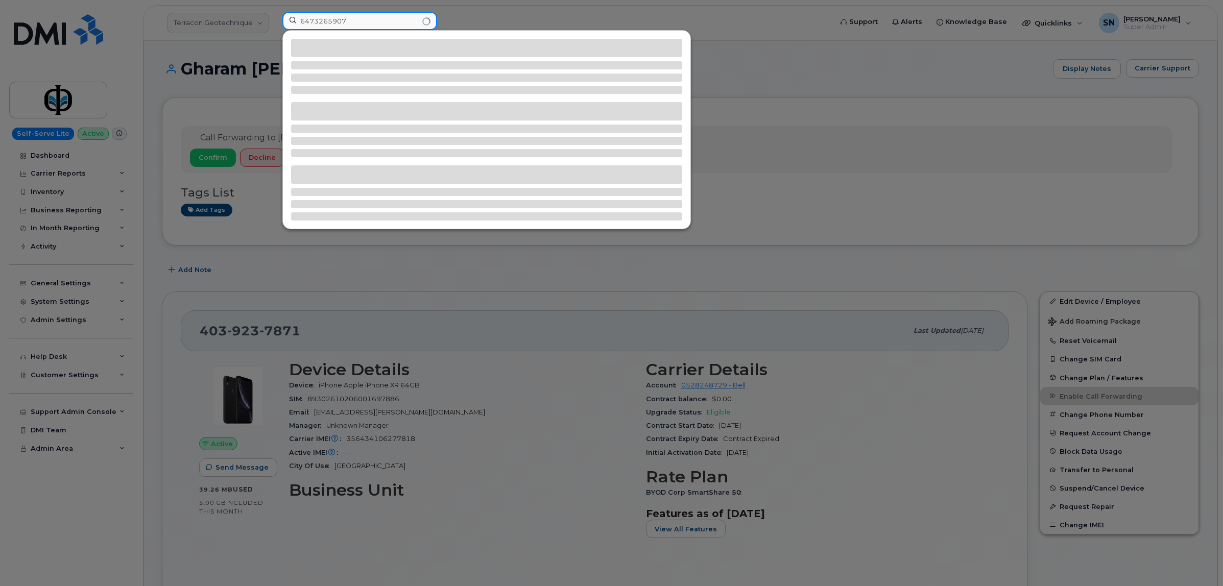
type input "6473265907"
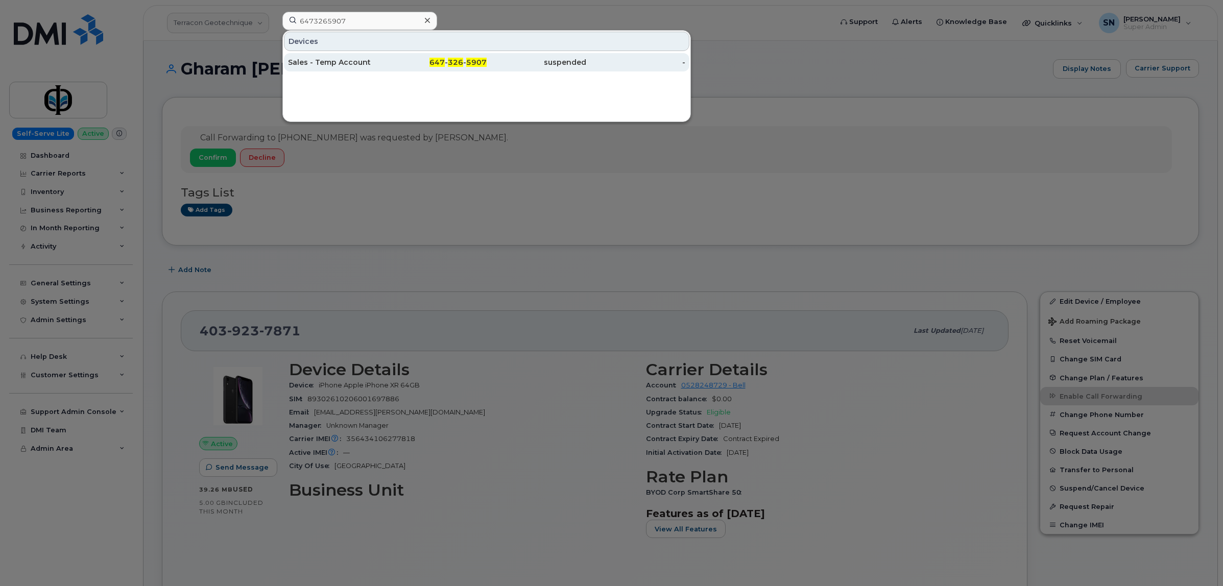
click at [445, 59] on span "647" at bounding box center [437, 62] width 15 height 9
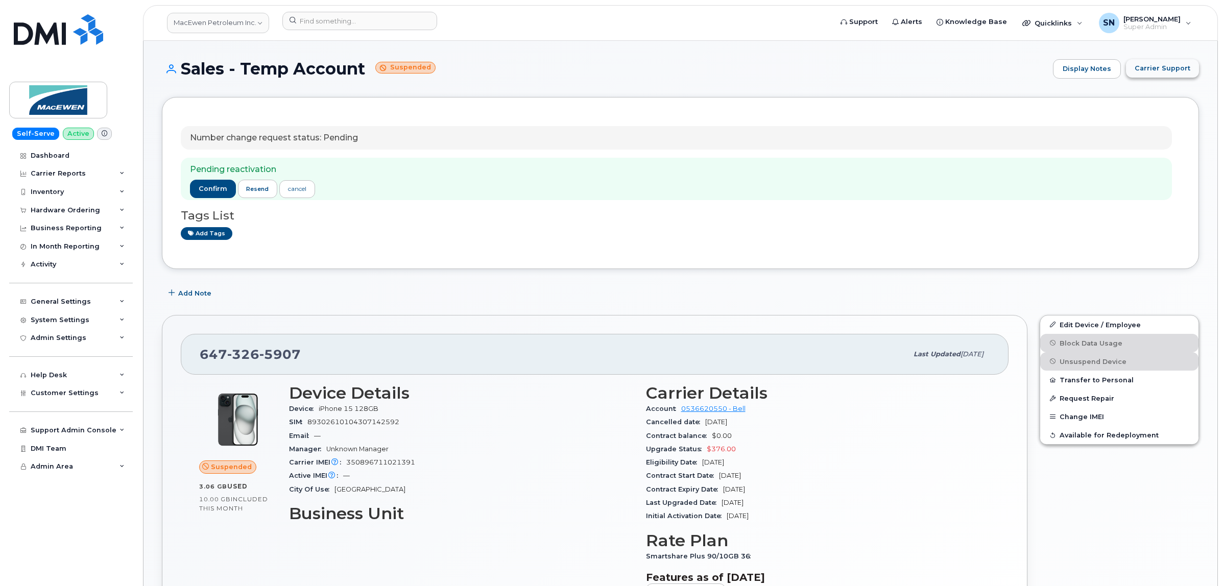
click at [1183, 76] on button "Carrier Support" at bounding box center [1162, 68] width 73 height 18
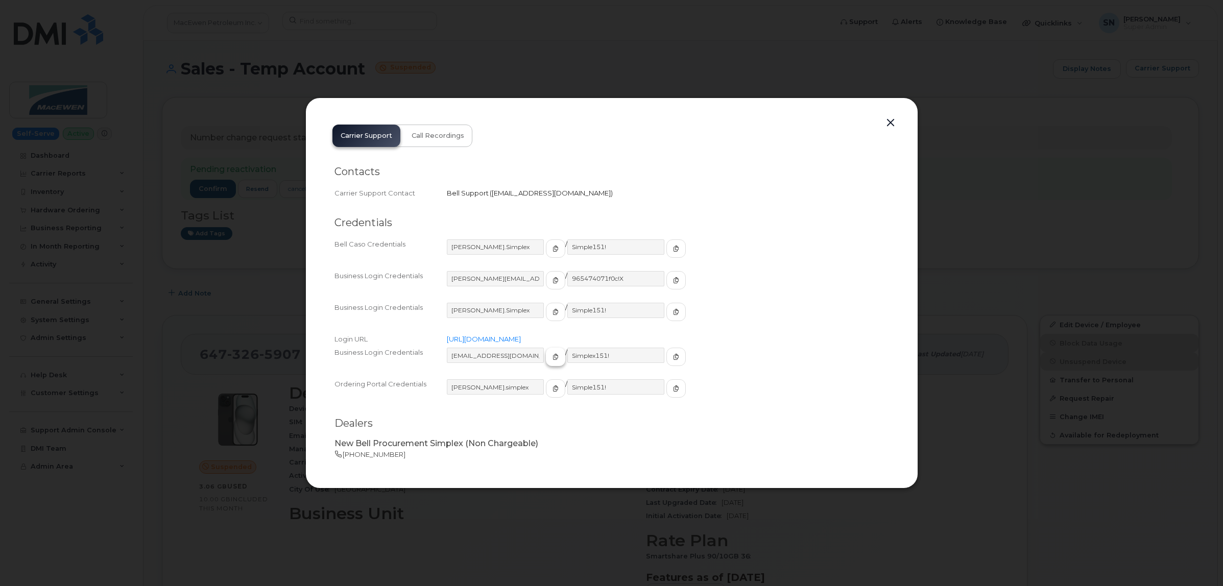
click at [551, 355] on span "button" at bounding box center [555, 356] width 9 height 9
click at [673, 356] on icon "button" at bounding box center [676, 357] width 6 height 6
click at [889, 124] on button "button" at bounding box center [890, 123] width 15 height 14
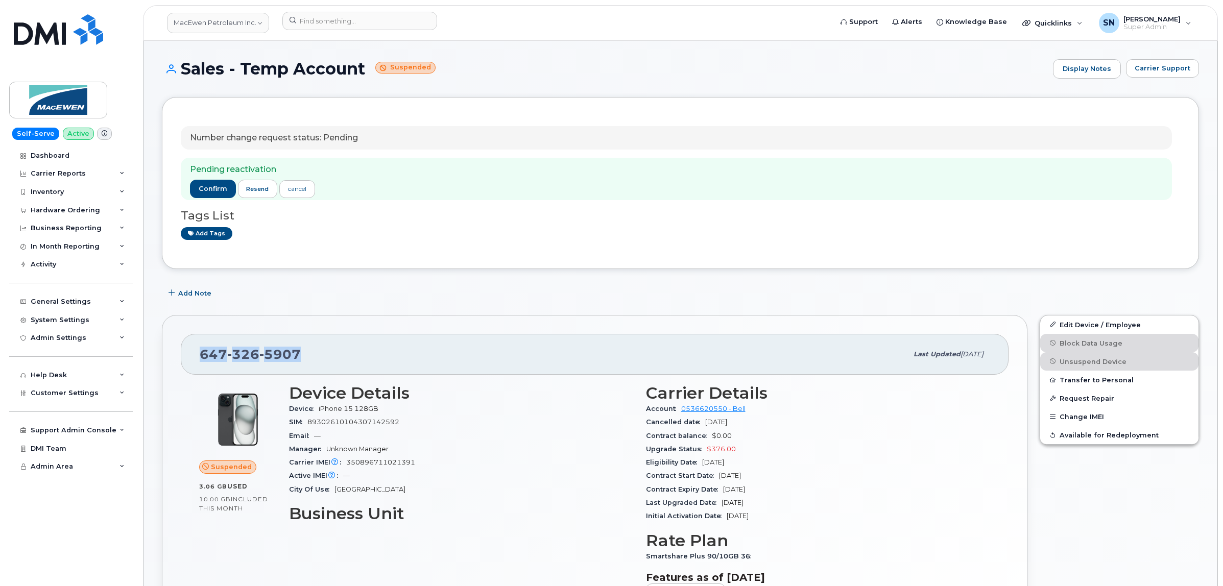
drag, startPoint x: 202, startPoint y: 355, endPoint x: 312, endPoint y: 359, distance: 110.4
click at [312, 359] on div "[PHONE_NUMBER]" at bounding box center [554, 354] width 708 height 21
copy span "[PHONE_NUMBER]"
click at [420, 22] on div at bounding box center [359, 21] width 155 height 18
paste input "4313379368"
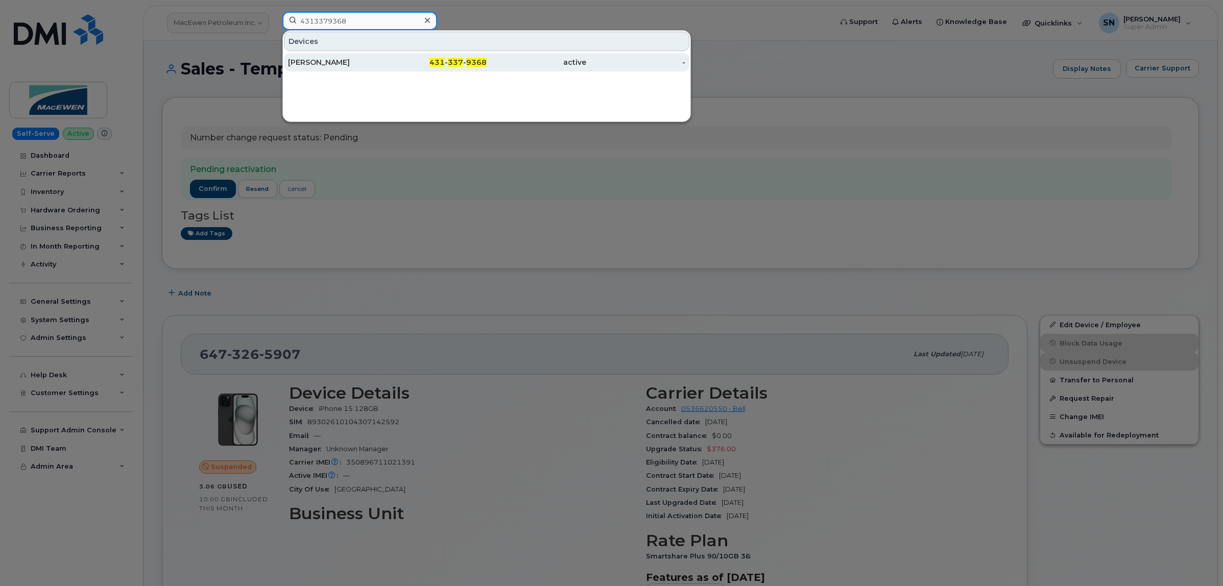
type input "4313379368"
click at [340, 64] on div "[PERSON_NAME]" at bounding box center [338, 62] width 100 height 10
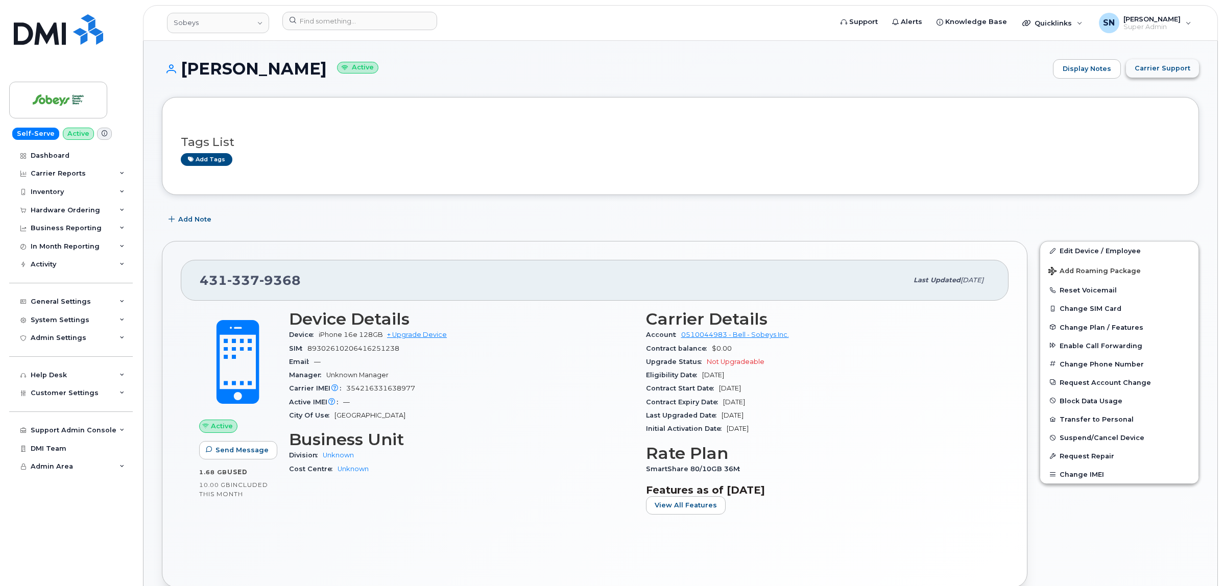
click at [1141, 72] on span "Carrier Support" at bounding box center [1163, 68] width 56 height 10
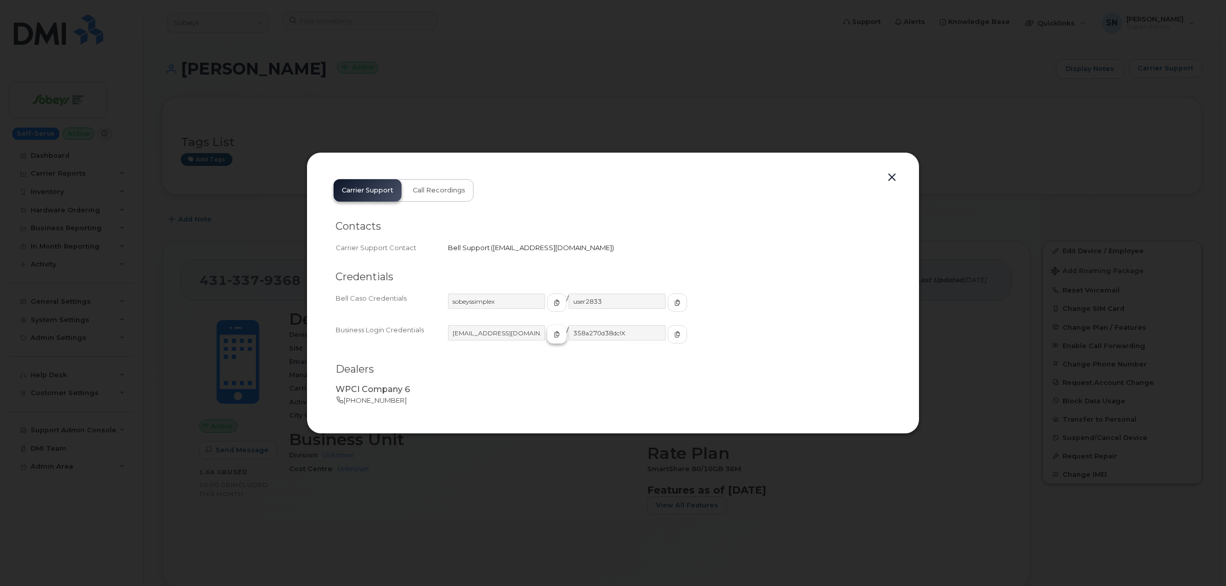
click at [554, 333] on icon "button" at bounding box center [557, 334] width 6 height 6
click at [673, 331] on span "button" at bounding box center [677, 334] width 9 height 9
click at [884, 176] on button "button" at bounding box center [891, 178] width 15 height 14
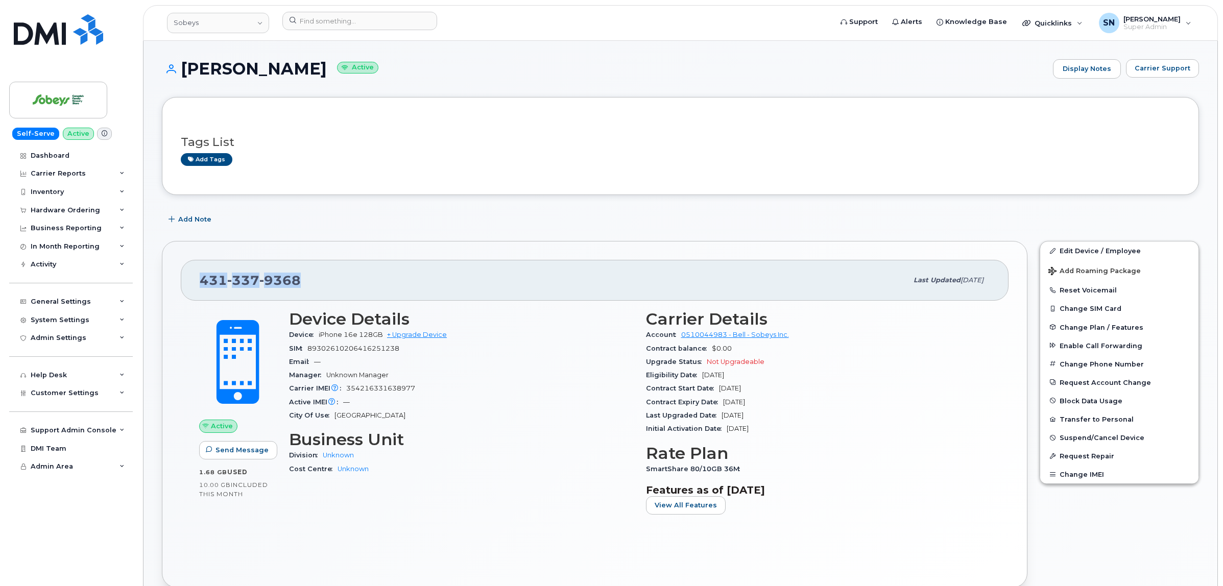
drag, startPoint x: 200, startPoint y: 281, endPoint x: 297, endPoint y: 285, distance: 97.1
click at [297, 285] on span "431 337 9368" at bounding box center [250, 280] width 101 height 15
copy span "431 337 9368"
click at [1171, 70] on span "Carrier Support" at bounding box center [1163, 68] width 56 height 10
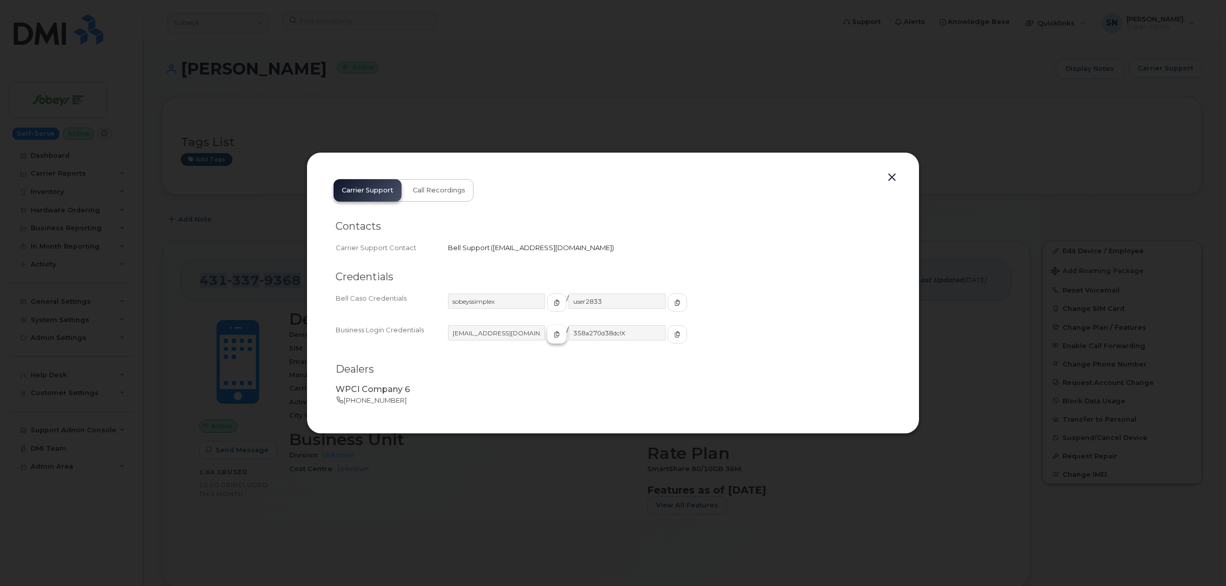
click at [552, 333] on span "button" at bounding box center [556, 334] width 9 height 9
click at [674, 334] on icon "button" at bounding box center [677, 334] width 6 height 6
click at [890, 178] on button "button" at bounding box center [891, 178] width 15 height 14
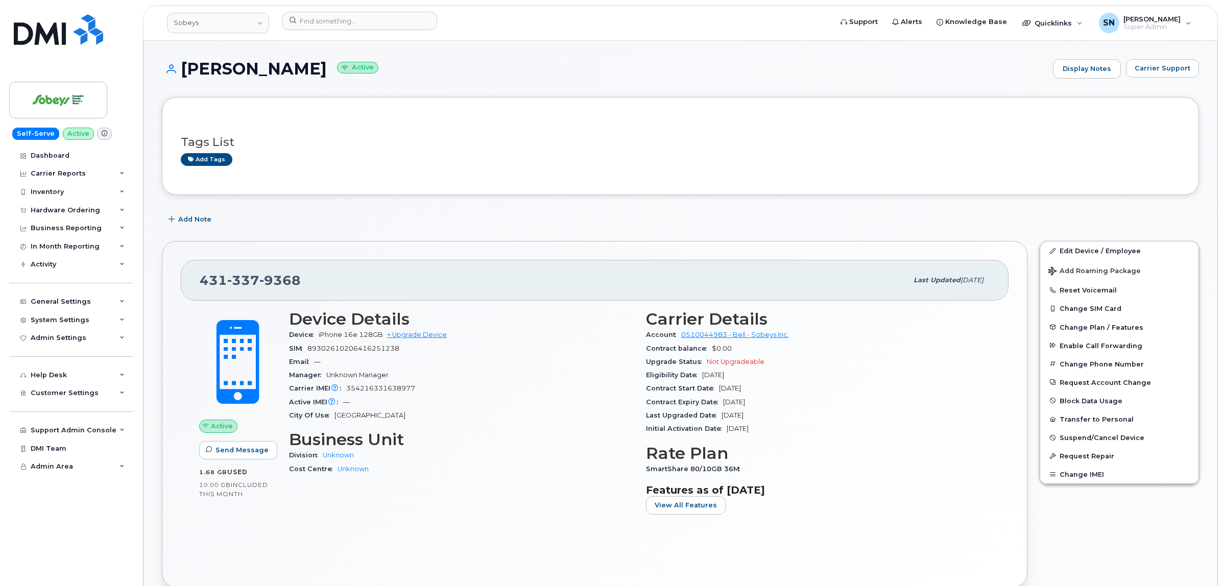
click at [523, 228] on div "Add Note" at bounding box center [680, 219] width 1037 height 18
drag, startPoint x: 202, startPoint y: 279, endPoint x: 292, endPoint y: 287, distance: 90.2
click at [307, 294] on div "431 337 9368 Last updated Oct 02, 2025" at bounding box center [595, 280] width 828 height 41
copy span "431 337 9368"
click at [1160, 62] on button "Carrier Support" at bounding box center [1162, 68] width 73 height 18
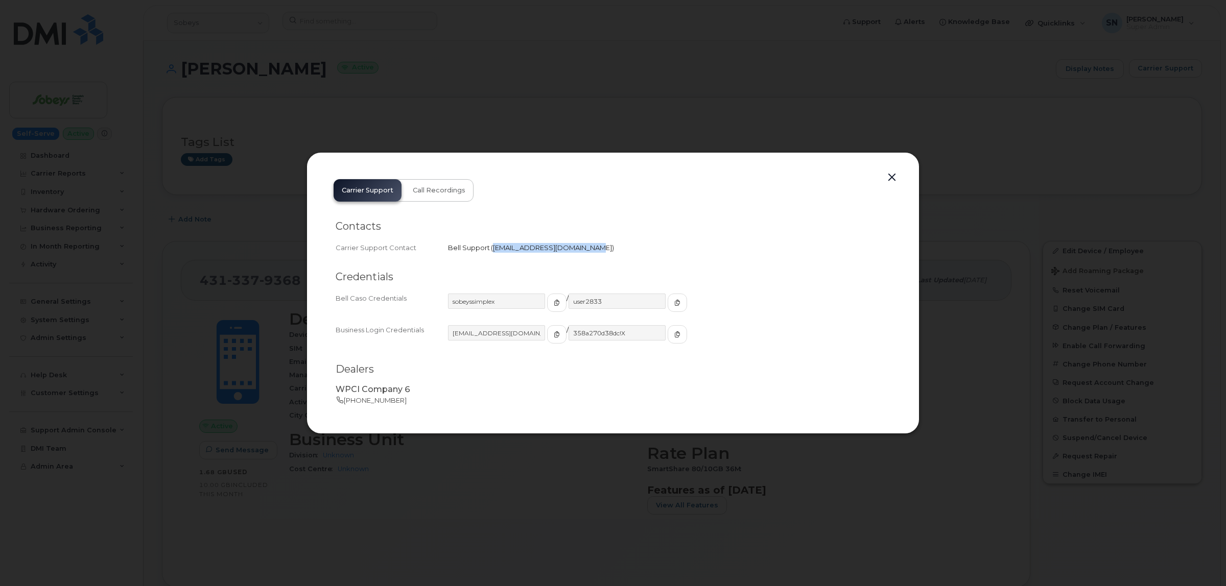
drag, startPoint x: 493, startPoint y: 245, endPoint x: 581, endPoint y: 256, distance: 88.5
click at [581, 256] on div "Contacts Carrier Support Contact Bell Support   wirelessclientcare@bell.ca" at bounding box center [613, 237] width 555 height 51
copy span "wirelessclientcare@bell.ca"
click at [892, 171] on button "button" at bounding box center [891, 178] width 15 height 14
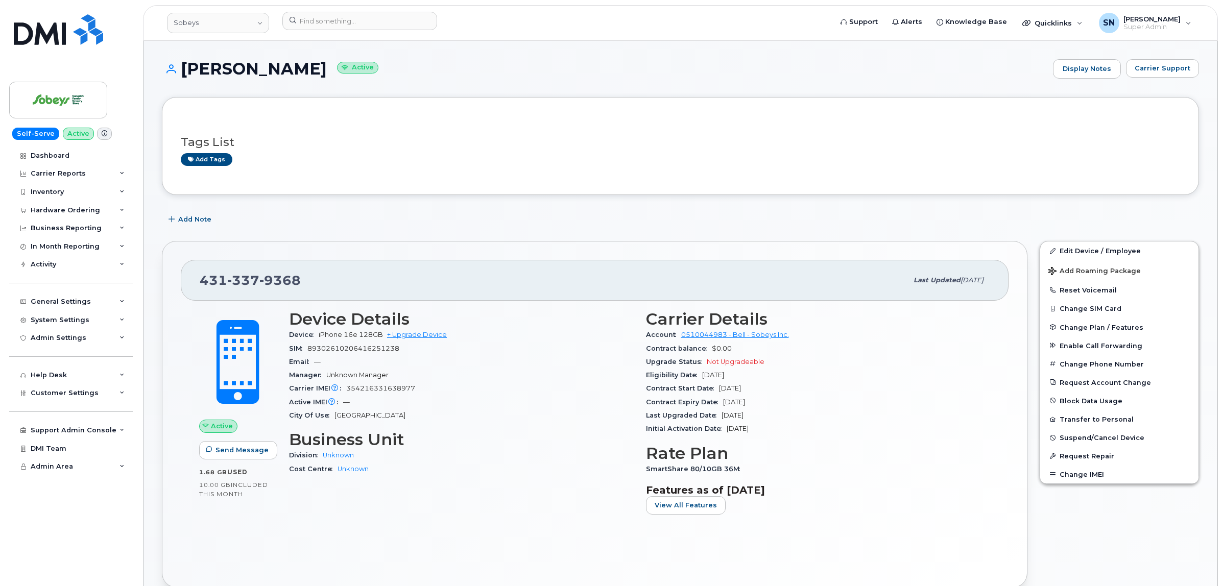
drag, startPoint x: 187, startPoint y: 66, endPoint x: 326, endPoint y: 72, distance: 139.0
click at [326, 72] on h1 "Marielle Coldwell Active" at bounding box center [605, 69] width 886 height 18
copy h1 "Marielle Coldwell"
drag, startPoint x: 203, startPoint y: 280, endPoint x: 307, endPoint y: 281, distance: 104.7
click at [307, 281] on div "431 337 9368" at bounding box center [554, 280] width 708 height 21
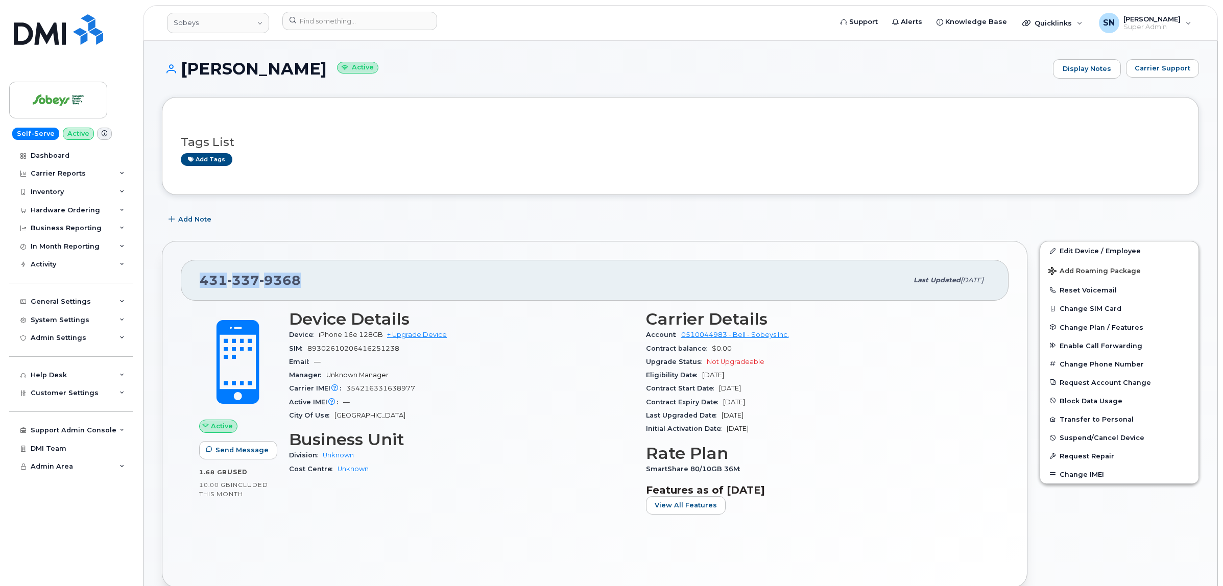
copy span "431 337 9368"
click at [230, 26] on link "Sobeys" at bounding box center [218, 23] width 102 height 20
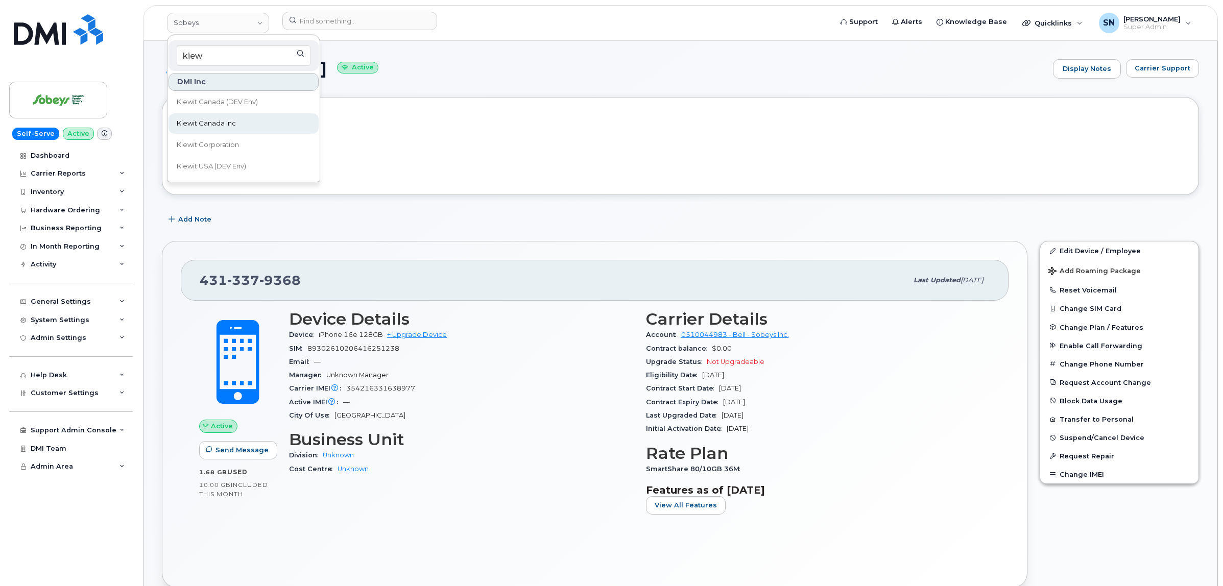
type input "kiew"
click at [258, 119] on link "Kiewit Canada Inc" at bounding box center [244, 123] width 150 height 20
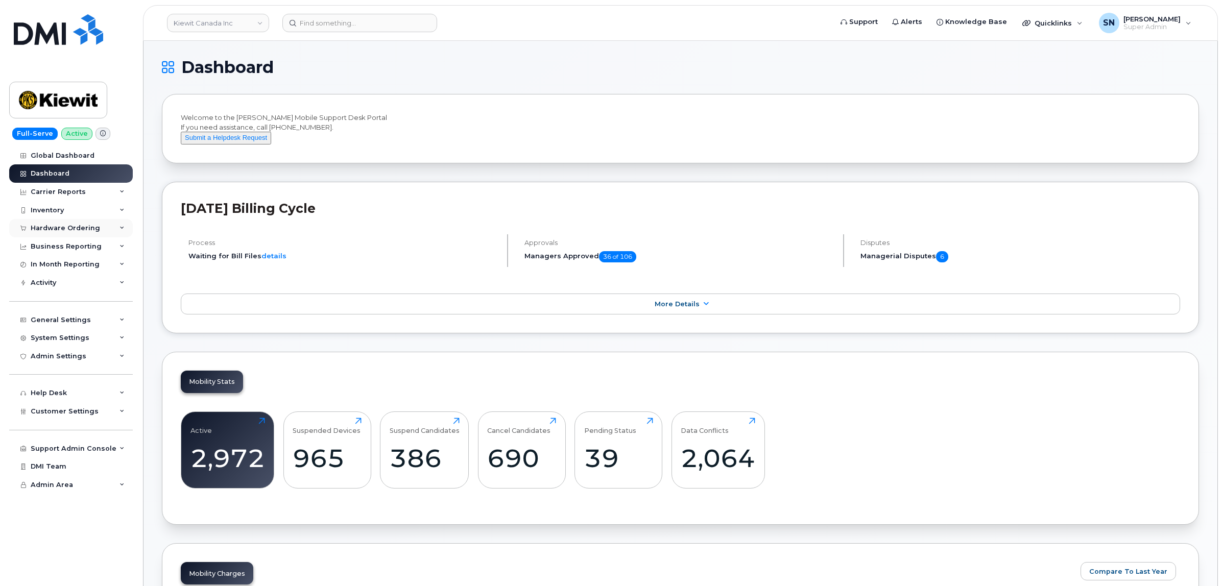
click at [73, 222] on div "Hardware Ordering" at bounding box center [71, 228] width 124 height 18
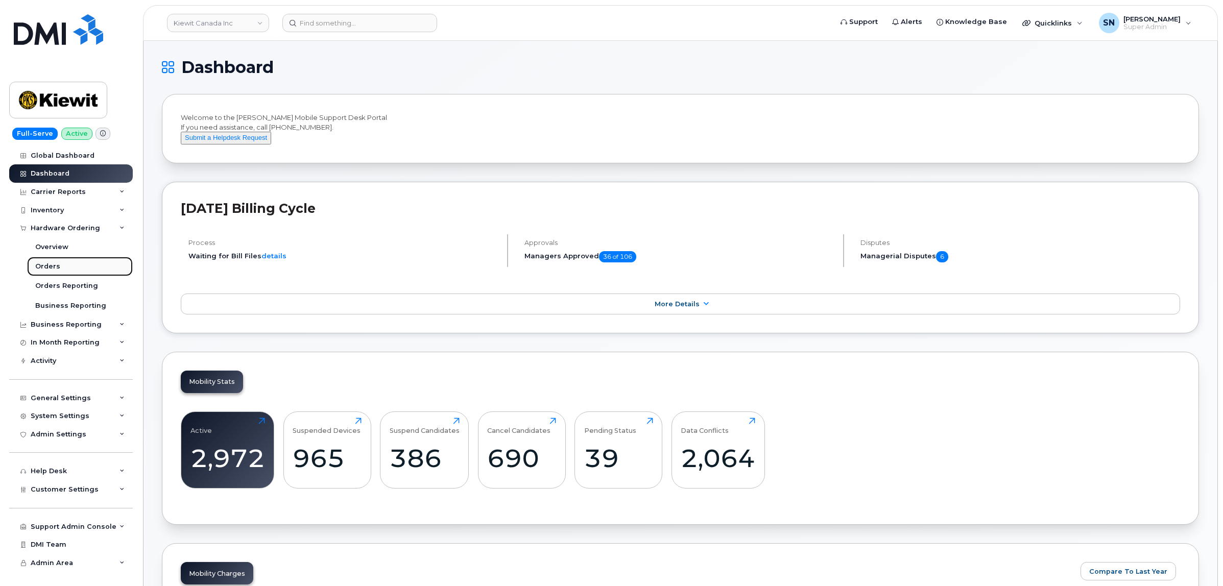
click at [66, 269] on link "Orders" at bounding box center [80, 266] width 106 height 19
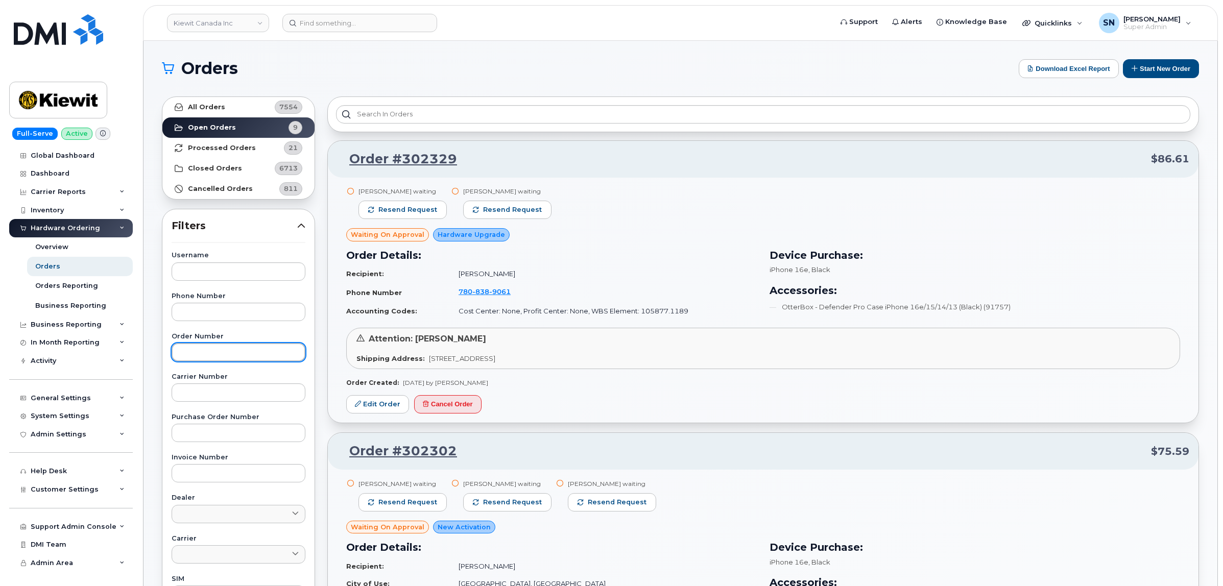
click at [284, 355] on input "text" at bounding box center [239, 352] width 134 height 18
paste input "302210"
type input "302210"
click at [238, 61] on span "Orders" at bounding box center [209, 68] width 57 height 15
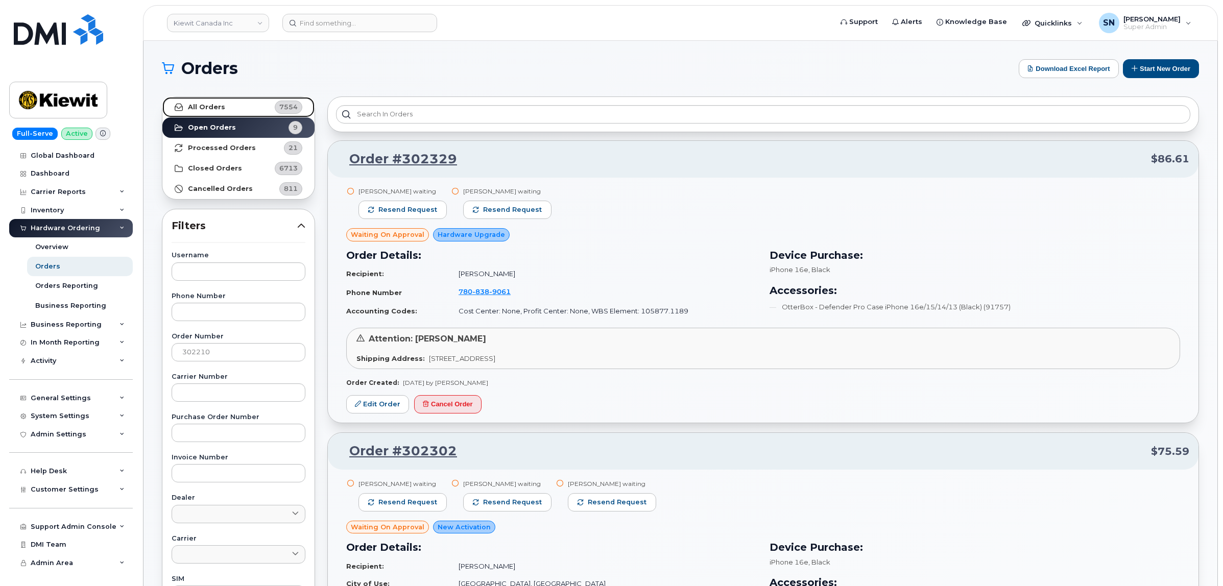
click at [243, 105] on link "All Orders 7554" at bounding box center [238, 107] width 152 height 20
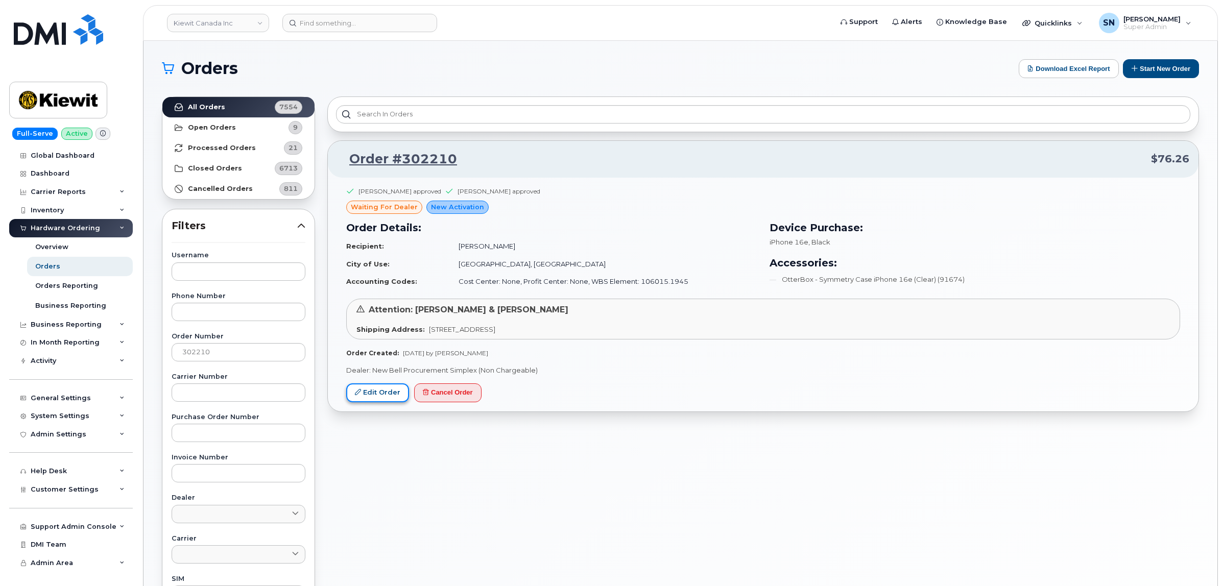
click at [393, 397] on link "Edit Order" at bounding box center [377, 393] width 63 height 19
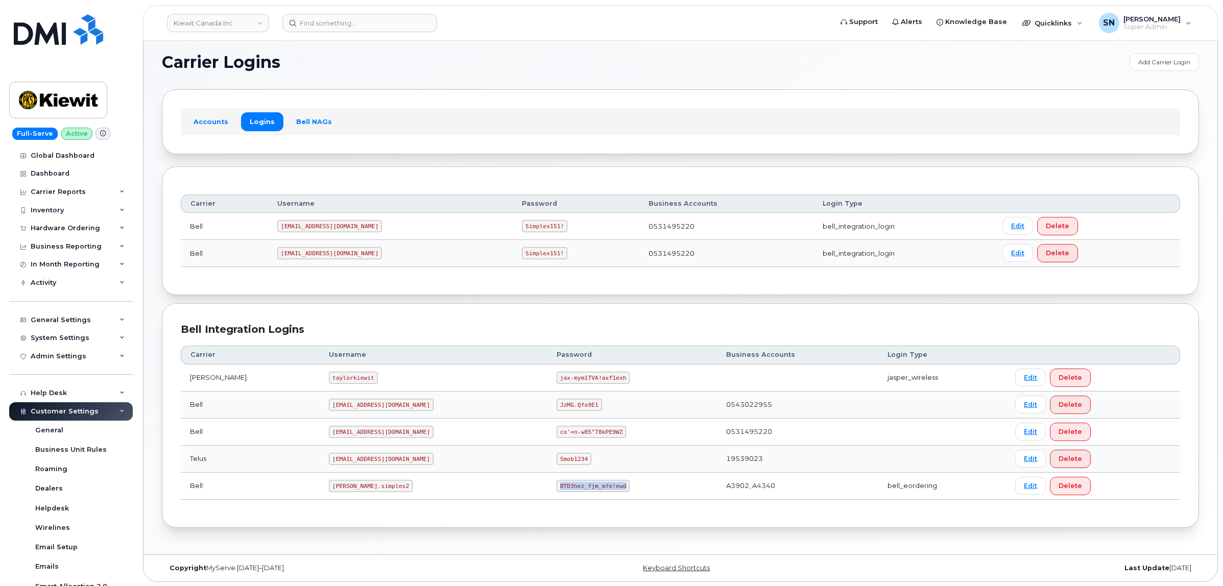
scroll to position [58, 0]
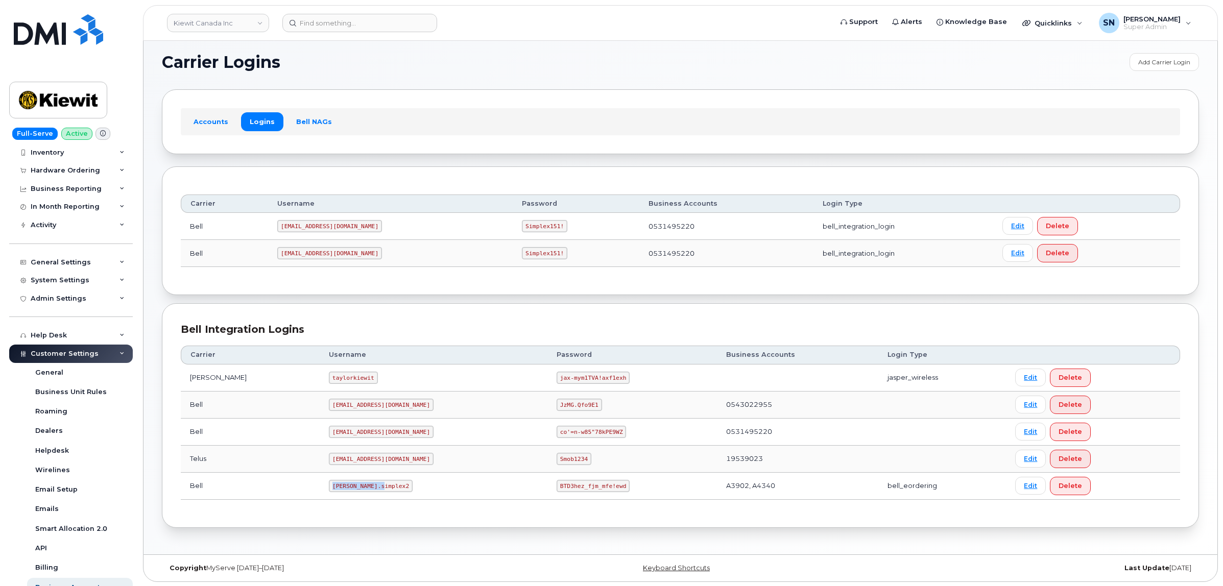
drag, startPoint x: 304, startPoint y: 485, endPoint x: 358, endPoint y: 486, distance: 53.6
click at [358, 486] on td "[PERSON_NAME].simplex2" at bounding box center [434, 486] width 228 height 27
copy code "[PERSON_NAME].simplex2"
drag, startPoint x: 511, startPoint y: 489, endPoint x: 573, endPoint y: 489, distance: 62.3
click at [573, 489] on code "BTD3hez_fjm_mfe!ewd" at bounding box center [593, 486] width 73 height 12
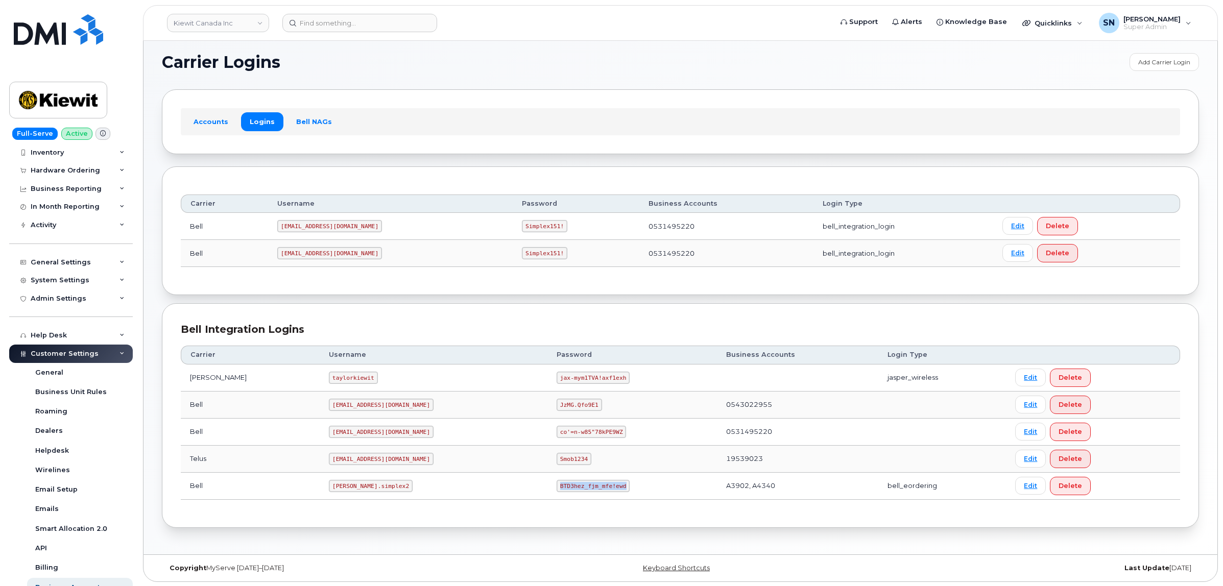
copy code "BTD3hez_fjm_mfe!ewd"
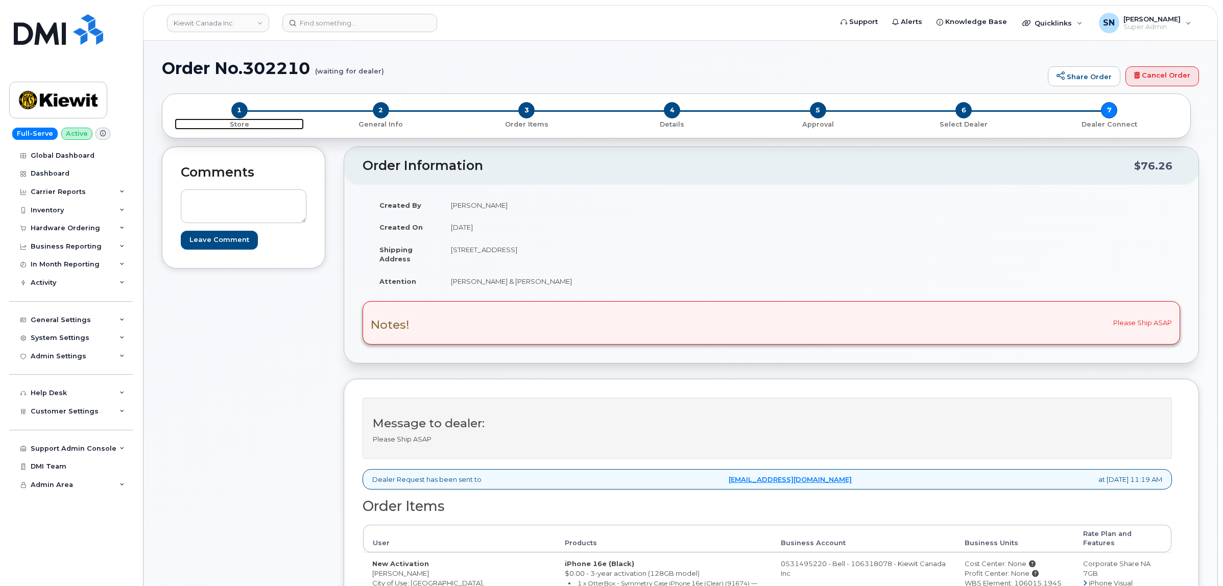
click at [236, 113] on span "1" at bounding box center [239, 110] width 16 height 16
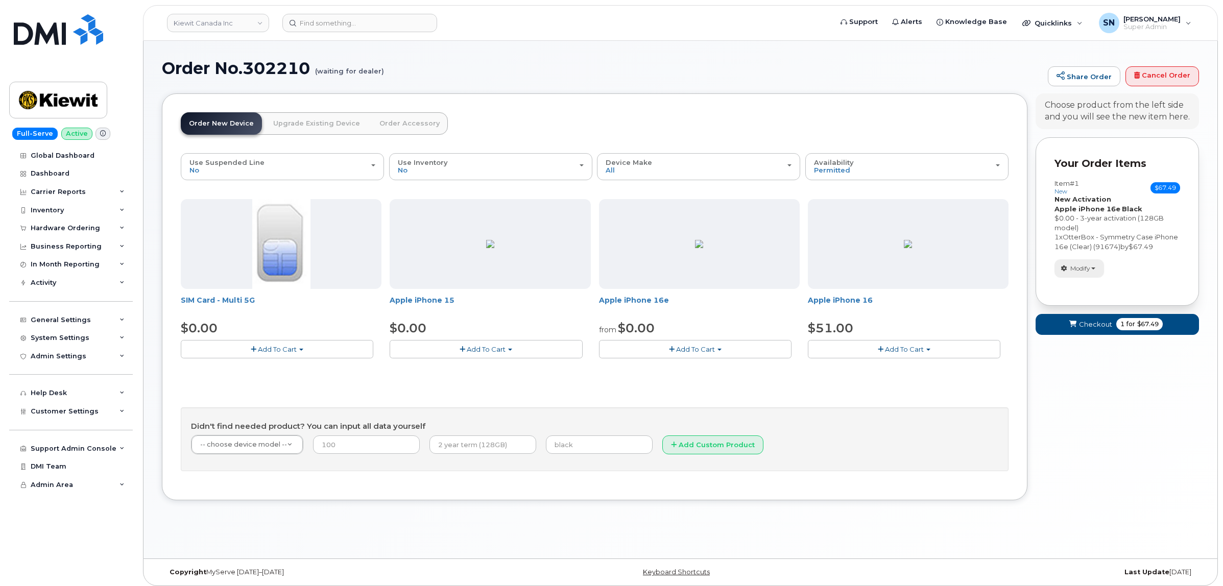
click at [1084, 273] on span "Modify" at bounding box center [1081, 268] width 20 height 9
click at [1089, 291] on link "change" at bounding box center [1103, 284] width 97 height 12
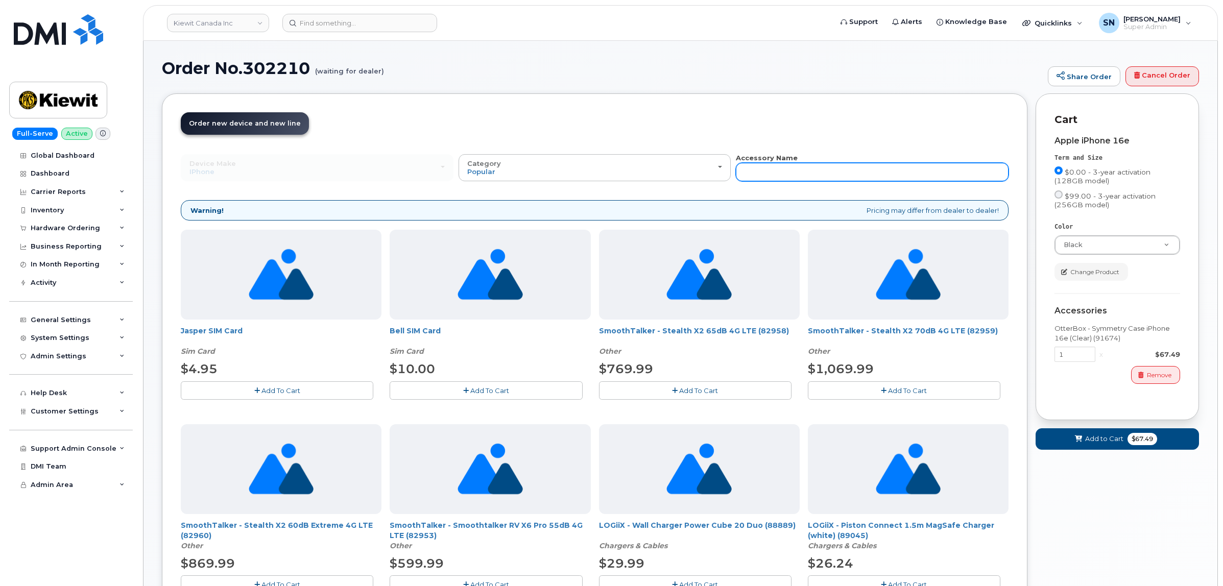
click at [922, 169] on input "text" at bounding box center [872, 172] width 273 height 18
type input "87916"
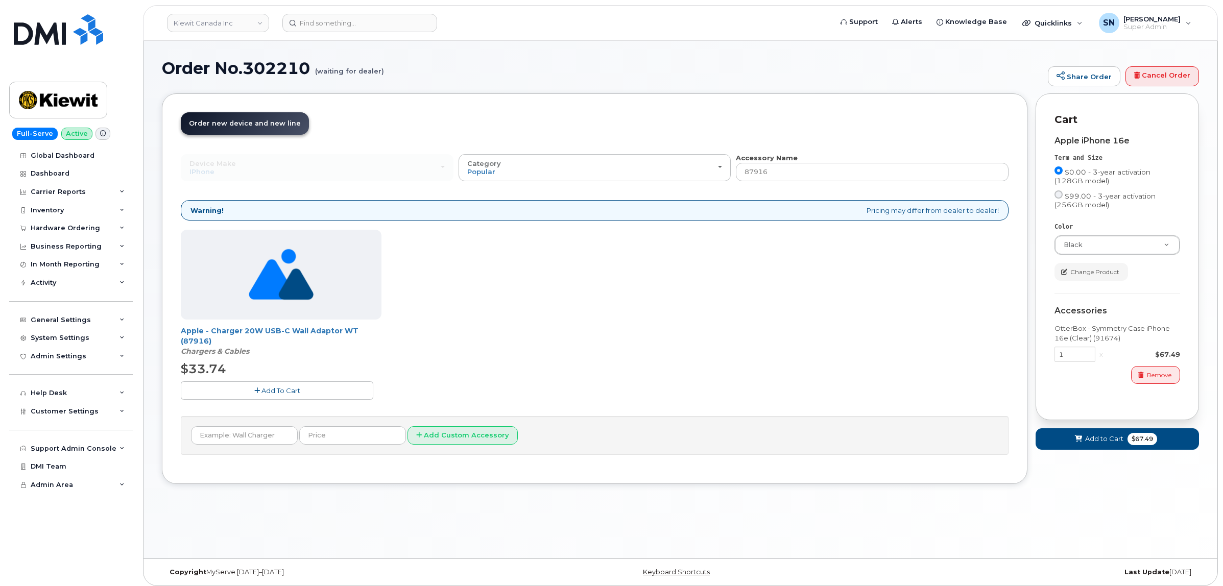
click at [267, 388] on span "Add To Cart" at bounding box center [281, 391] width 39 height 8
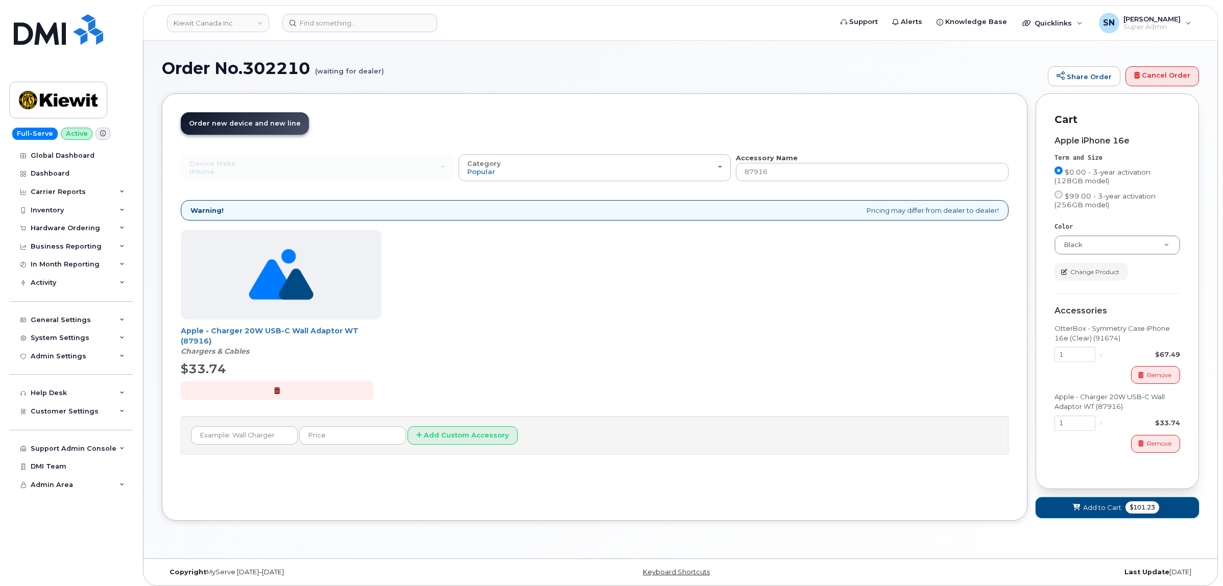
click at [1126, 508] on span "$101.23" at bounding box center [1143, 508] width 34 height 12
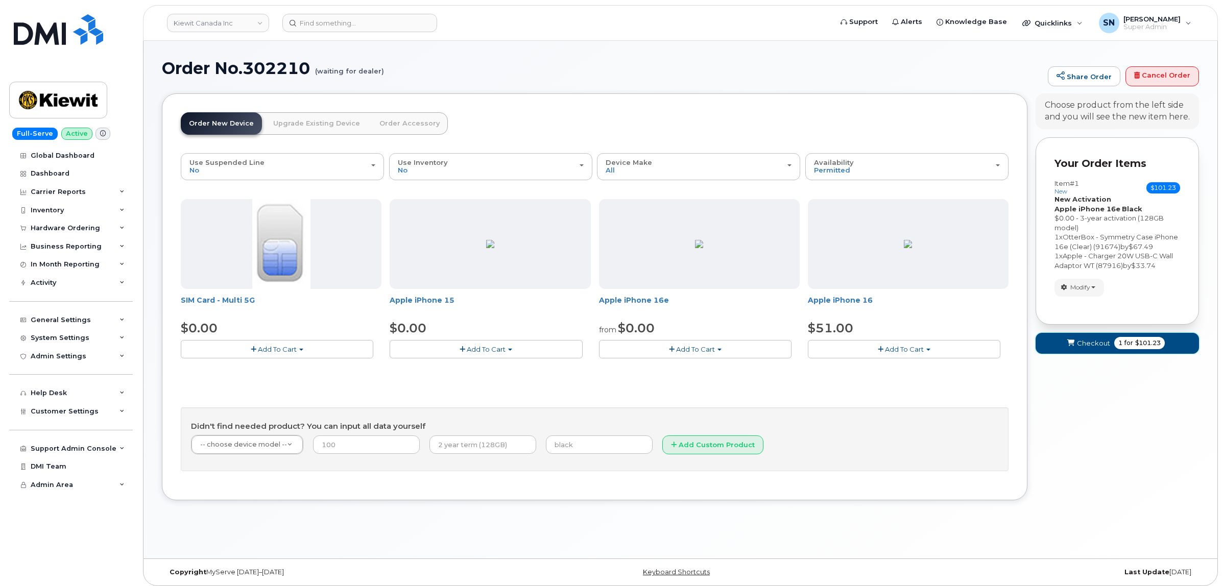
click at [1091, 348] on span "Checkout" at bounding box center [1093, 344] width 33 height 10
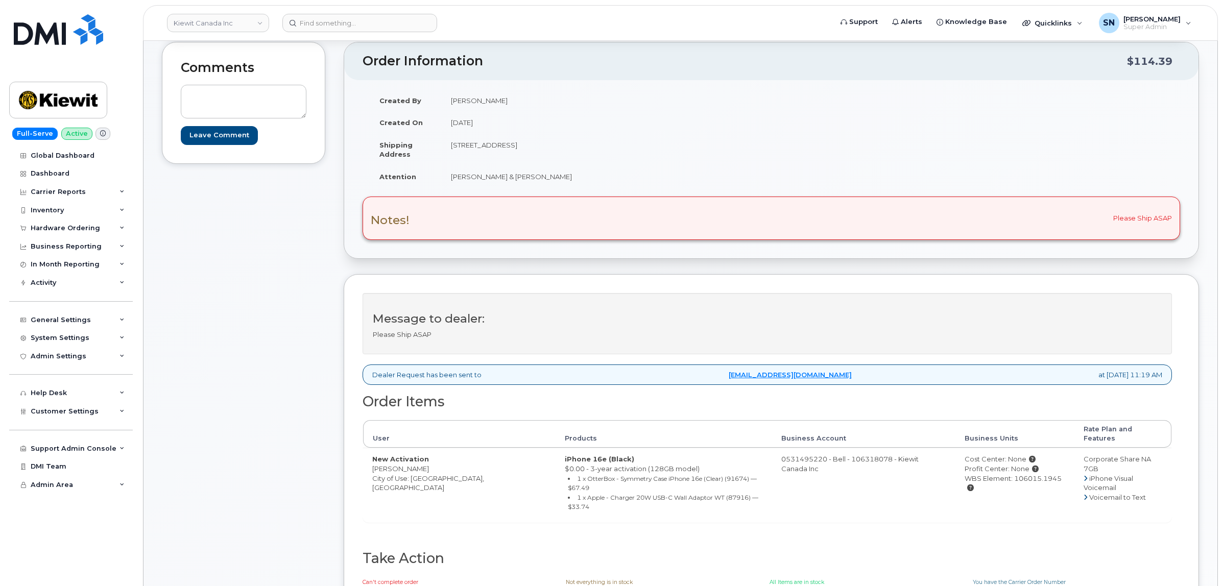
scroll to position [128, 0]
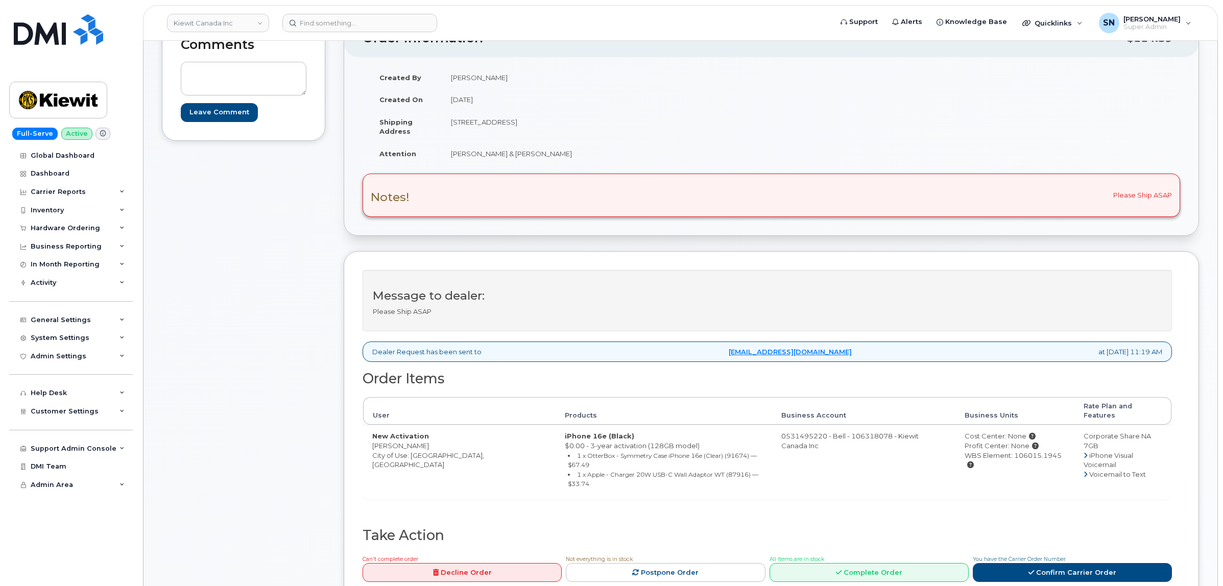
drag, startPoint x: 372, startPoint y: 438, endPoint x: 432, endPoint y: 438, distance: 60.3
click at [432, 438] on td "New Activation [PERSON_NAME] City of Use: [GEOGRAPHIC_DATA], [GEOGRAPHIC_DATA]" at bounding box center [459, 462] width 193 height 74
drag, startPoint x: 450, startPoint y: 121, endPoint x: 507, endPoint y: 128, distance: 56.6
click at [507, 128] on td "[STREET_ADDRESS]" at bounding box center [603, 127] width 322 height 32
copy td "[STREET_ADDRESS]"
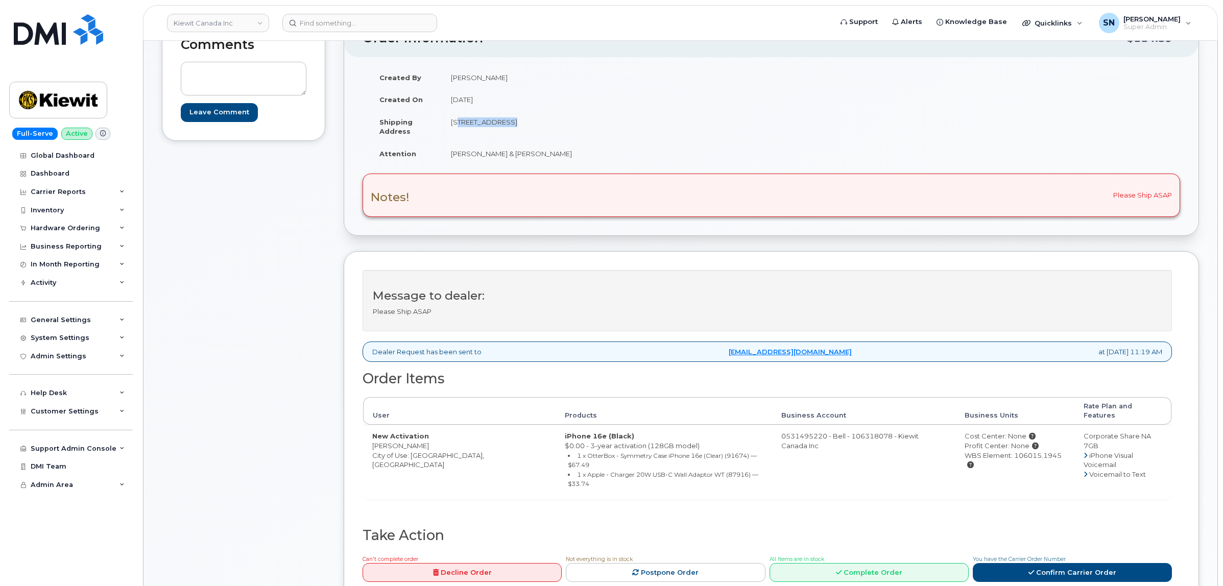
drag, startPoint x: 511, startPoint y: 122, endPoint x: 550, endPoint y: 123, distance: 38.3
click at [550, 123] on td "[STREET_ADDRESS]" at bounding box center [603, 127] width 322 height 32
copy td "Woodbridge"
click at [603, 131] on td "[STREET_ADDRESS]" at bounding box center [603, 127] width 322 height 32
drag, startPoint x: 565, startPoint y: 123, endPoint x: 590, endPoint y: 123, distance: 25.5
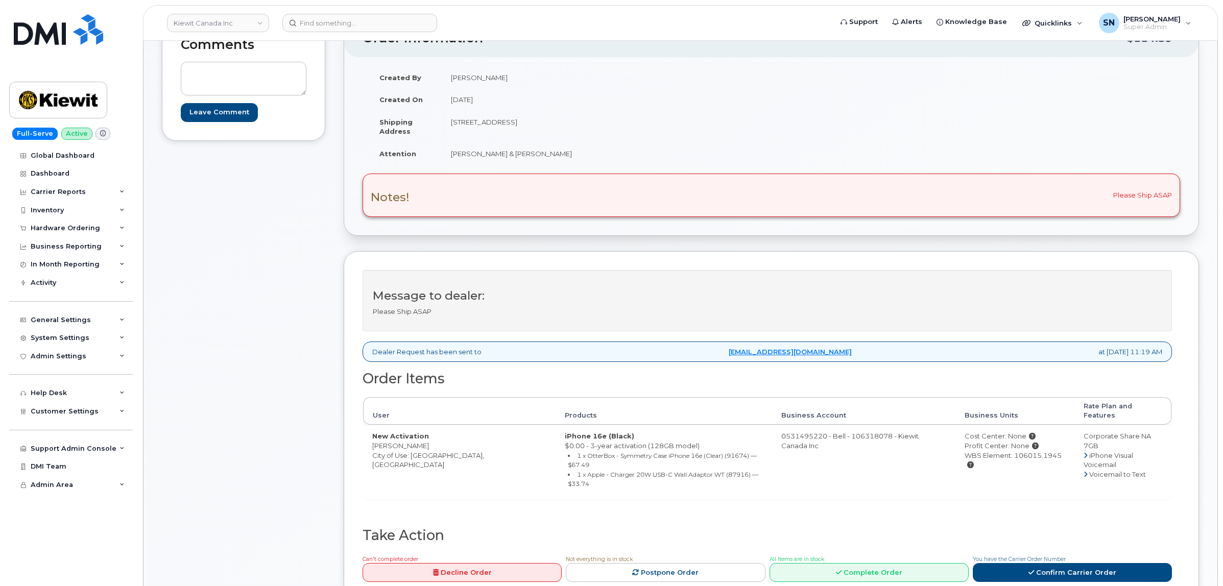
click at [590, 123] on td "[STREET_ADDRESS]" at bounding box center [603, 127] width 322 height 32
copy td "L4L 1T9"
drag, startPoint x: 452, startPoint y: 151, endPoint x: 548, endPoint y: 156, distance: 96.2
click at [548, 156] on td "[PERSON_NAME] & [PERSON_NAME]" at bounding box center [603, 154] width 322 height 22
copy td "[PERSON_NAME] & [PERSON_NAME]"
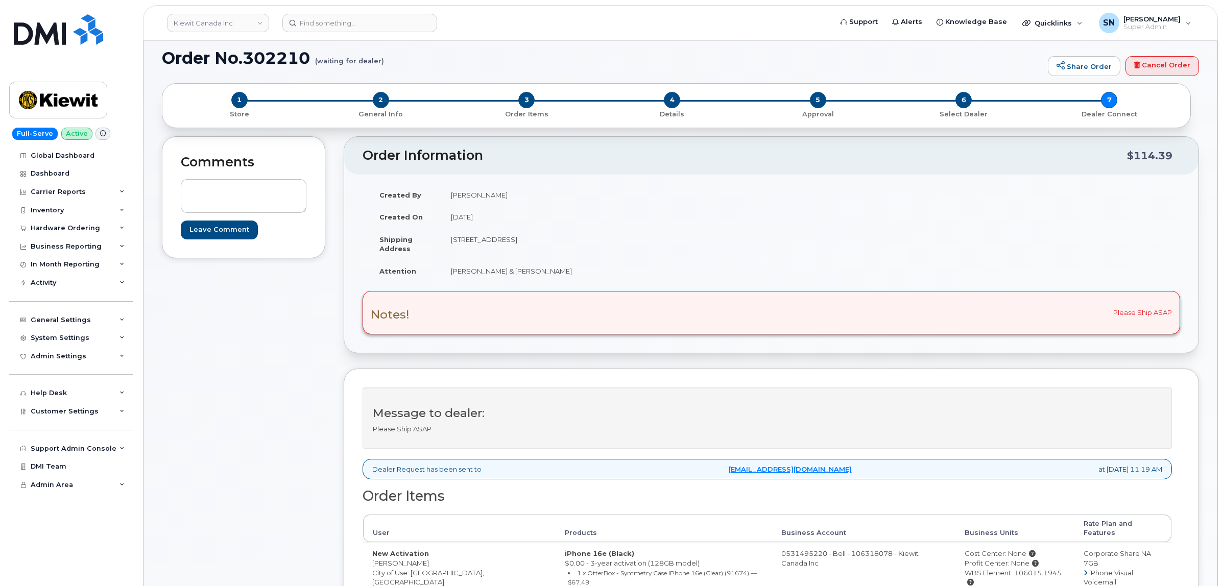
scroll to position [0, 0]
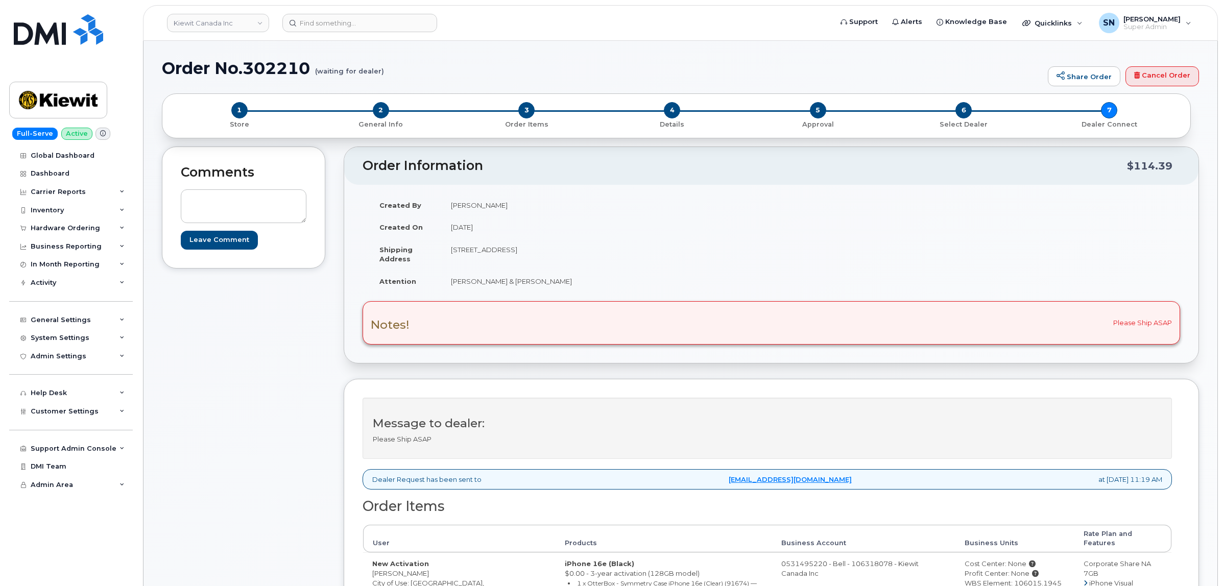
click at [296, 438] on div "Comments Leave Comment" at bounding box center [243, 448] width 163 height 602
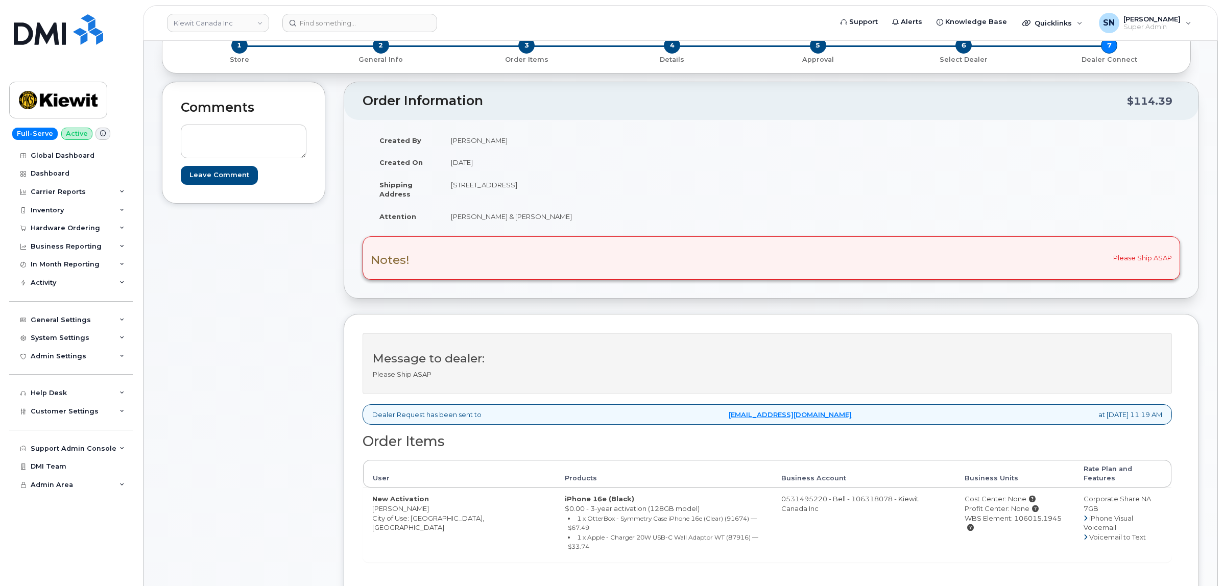
scroll to position [128, 0]
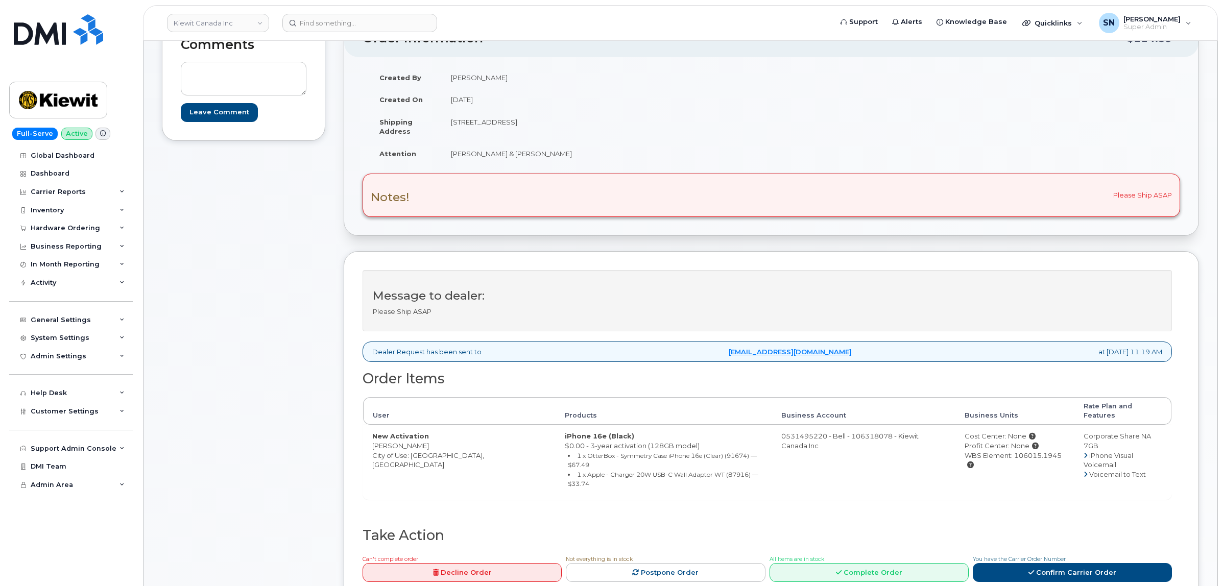
drag, startPoint x: 371, startPoint y: 439, endPoint x: 428, endPoint y: 438, distance: 56.7
click at [428, 438] on td "New Activation [PERSON_NAME] City of Use: [GEOGRAPHIC_DATA], [GEOGRAPHIC_DATA]" at bounding box center [459, 462] width 193 height 74
copy td "[PERSON_NAME]"
drag, startPoint x: 1037, startPoint y: 447, endPoint x: 992, endPoint y: 447, distance: 45.5
click at [992, 451] on div "WBS Element: 106015.1945" at bounding box center [1015, 460] width 100 height 19
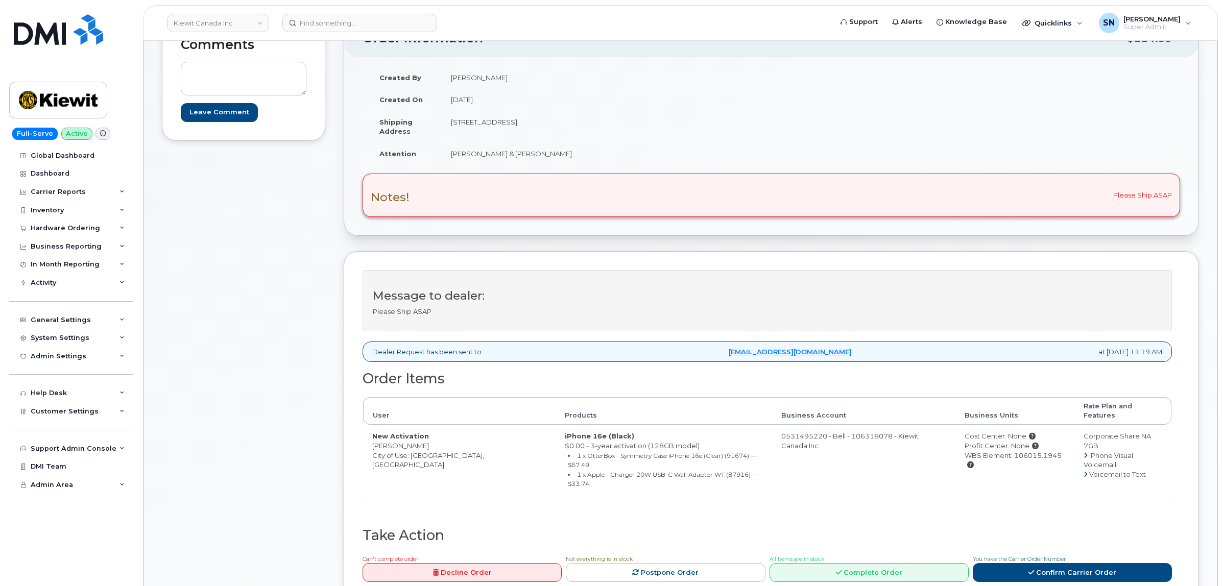
copy div "106015.1945"
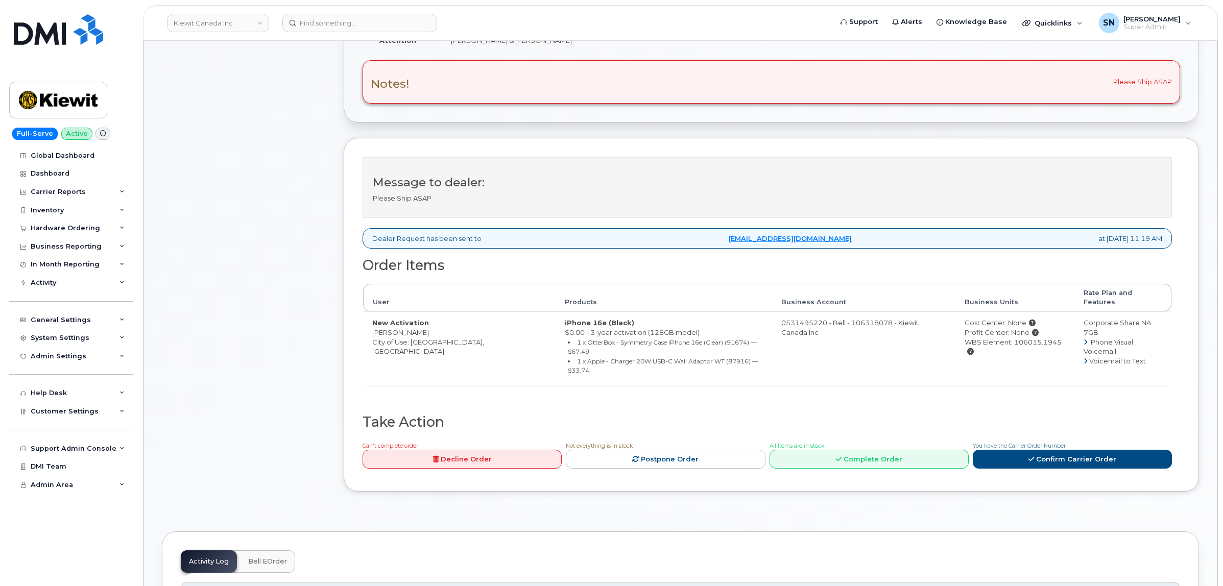
scroll to position [319, 0]
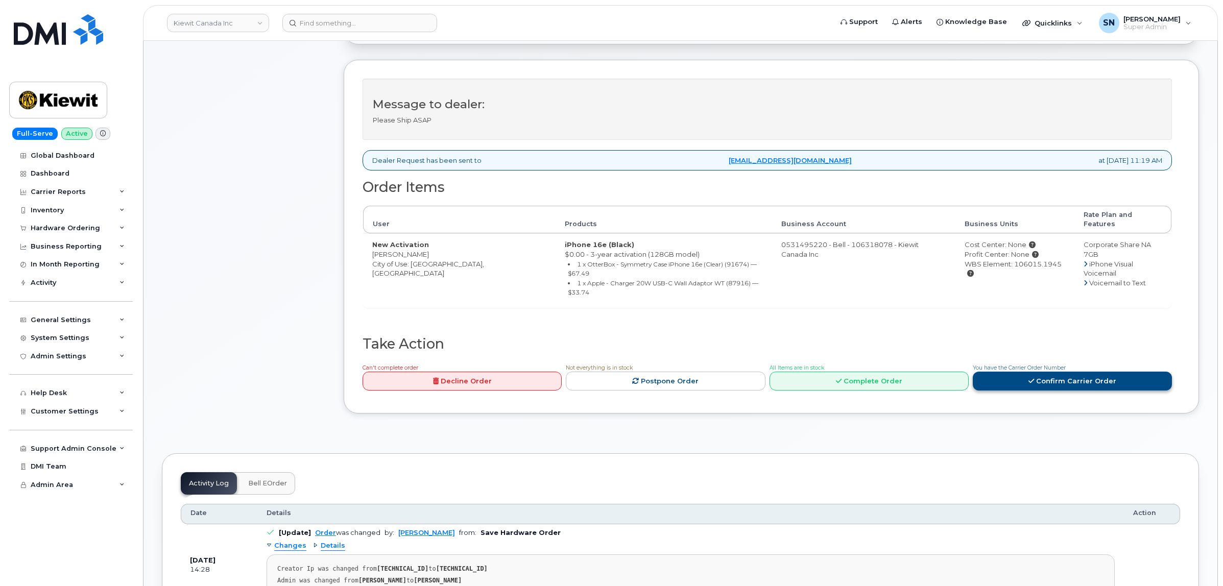
click at [996, 372] on link "Confirm Carrier Order" at bounding box center [1072, 381] width 199 height 19
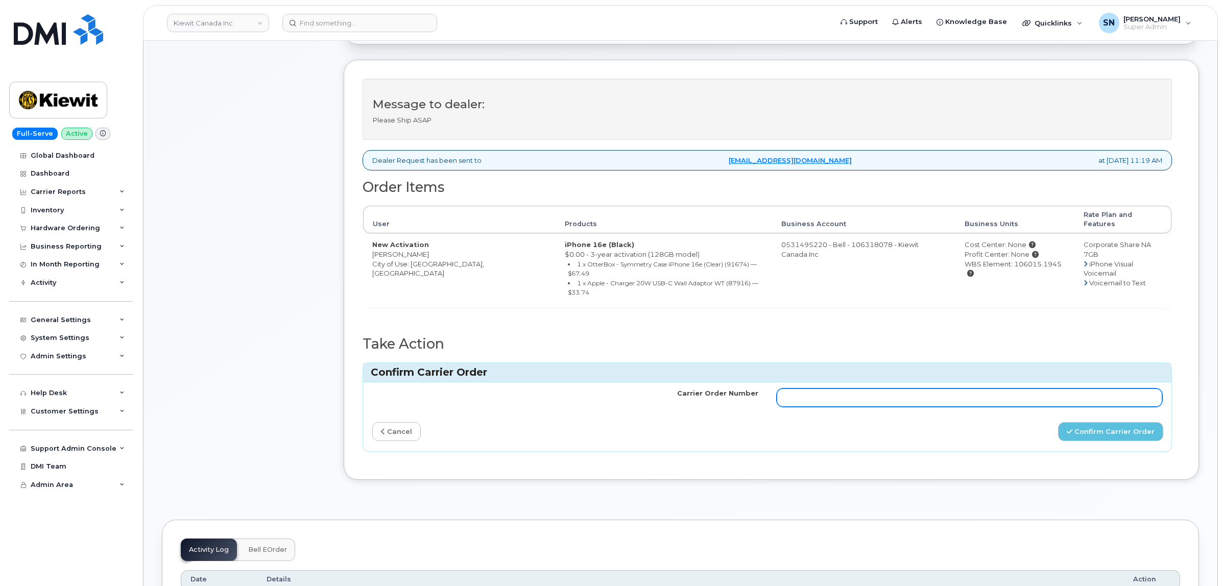
click at [910, 389] on input "Carrier Order Number" at bounding box center [970, 398] width 386 height 18
paste input "3024759"
type input "3024759"
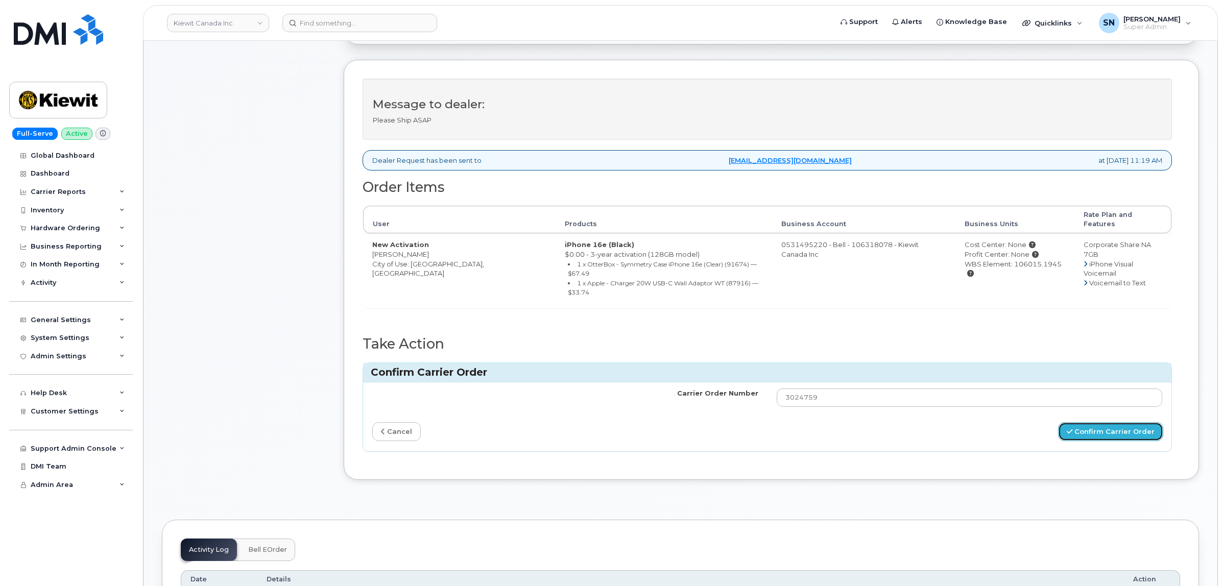
click at [1081, 422] on button "Confirm Carrier Order" at bounding box center [1110, 431] width 105 height 19
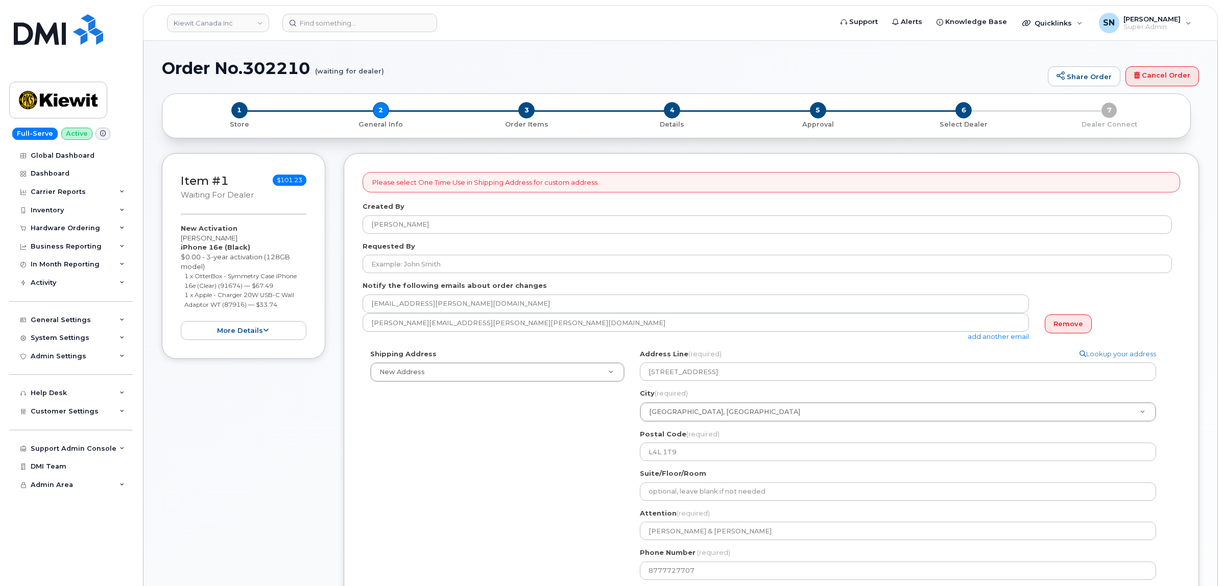
select select
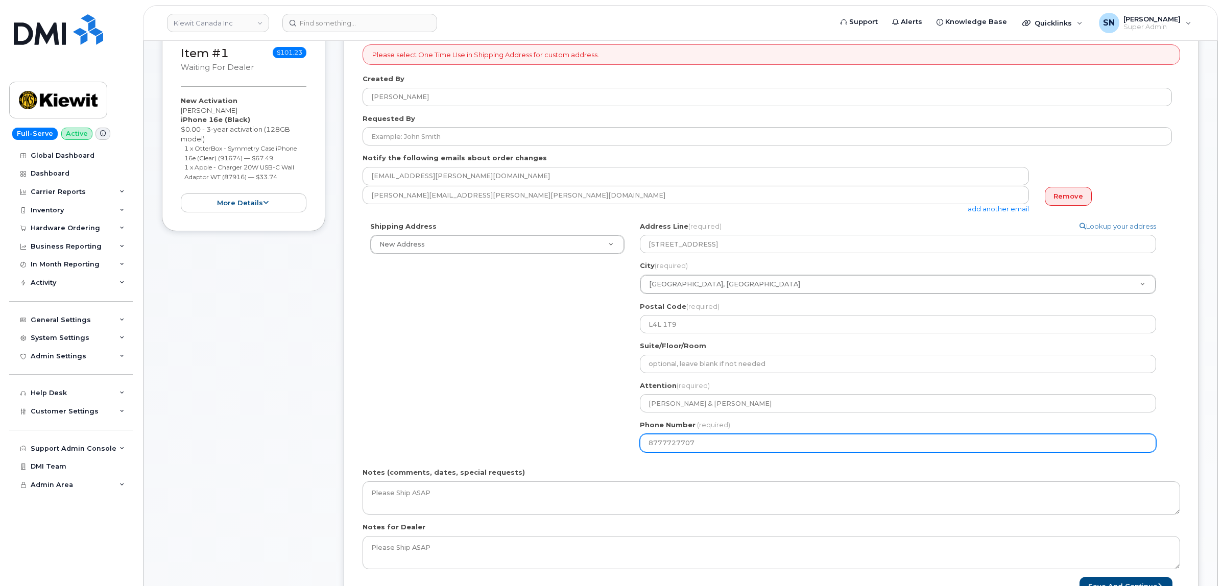
drag, startPoint x: 692, startPoint y: 447, endPoint x: 599, endPoint y: 449, distance: 93.5
click at [603, 449] on div "Shipping Address New Address New Address [STREET_ADDRESS][PERSON_NAME][PERSON_N…" at bounding box center [768, 341] width 810 height 239
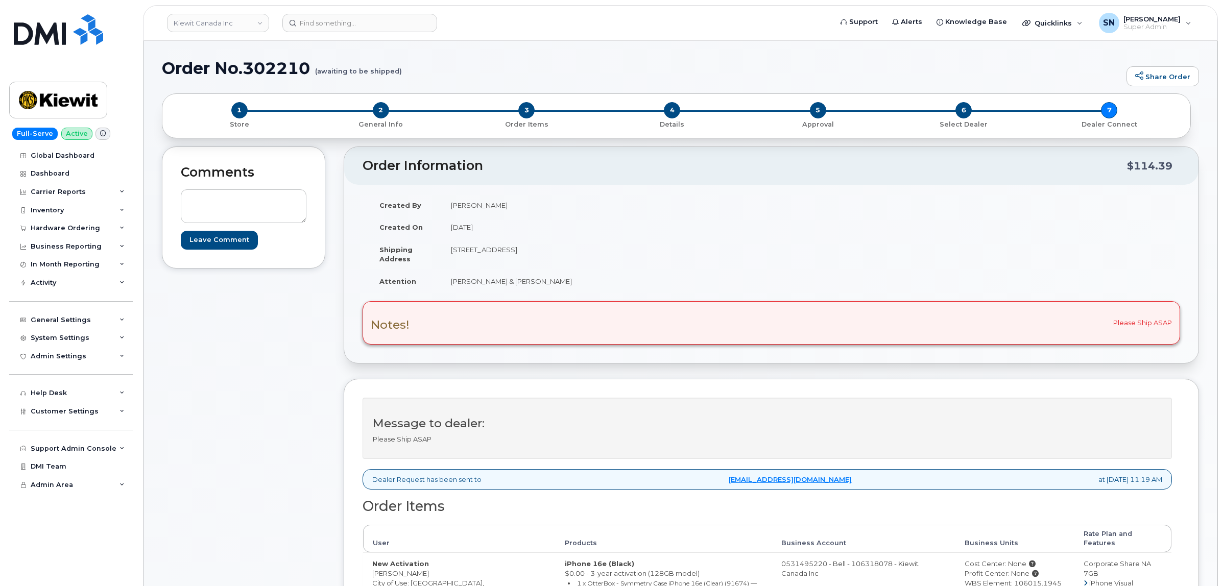
click at [241, 32] on div "Kiewit Canada Inc" at bounding box center [218, 23] width 112 height 20
click at [241, 22] on link "Kiewit Canada Inc" at bounding box center [218, 23] width 102 height 18
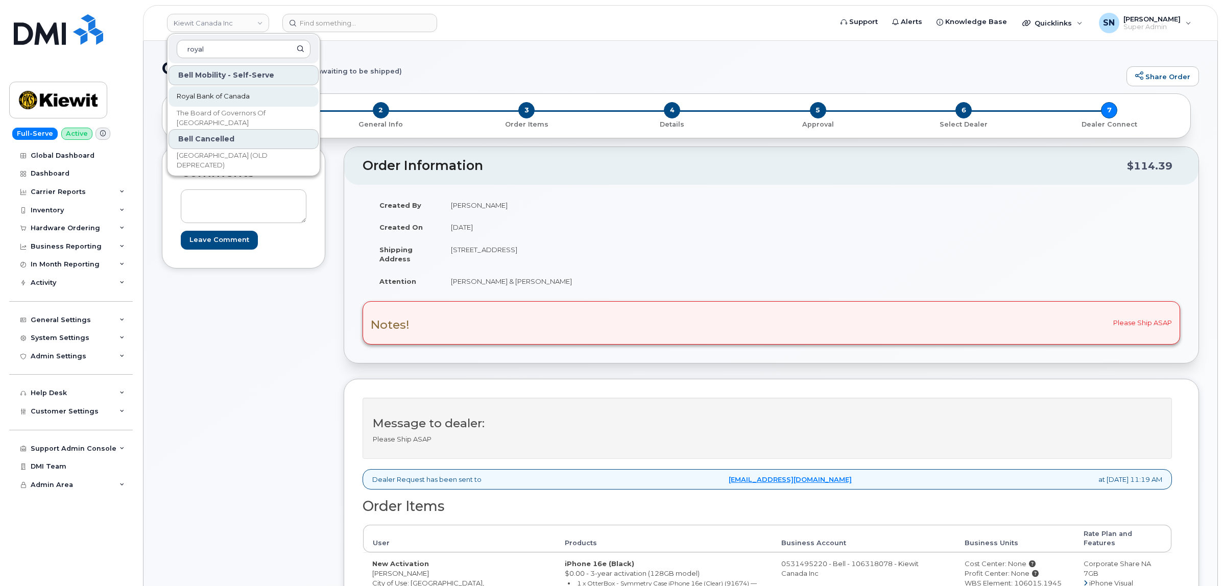
type input "royal"
click at [255, 95] on link "Royal Bank of Canada" at bounding box center [244, 96] width 150 height 20
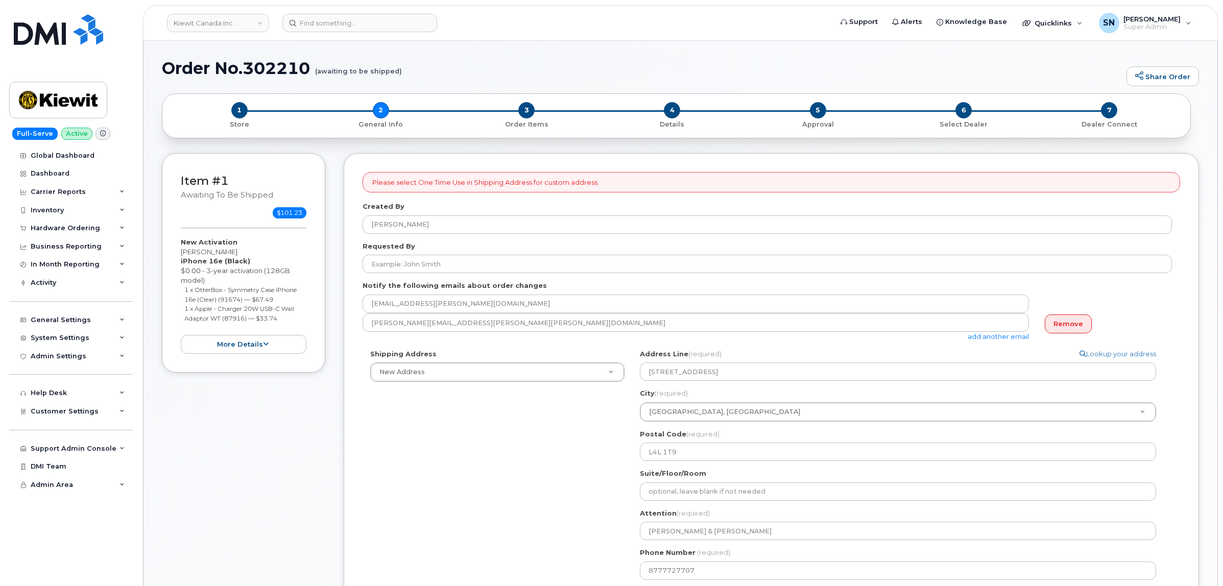
select select
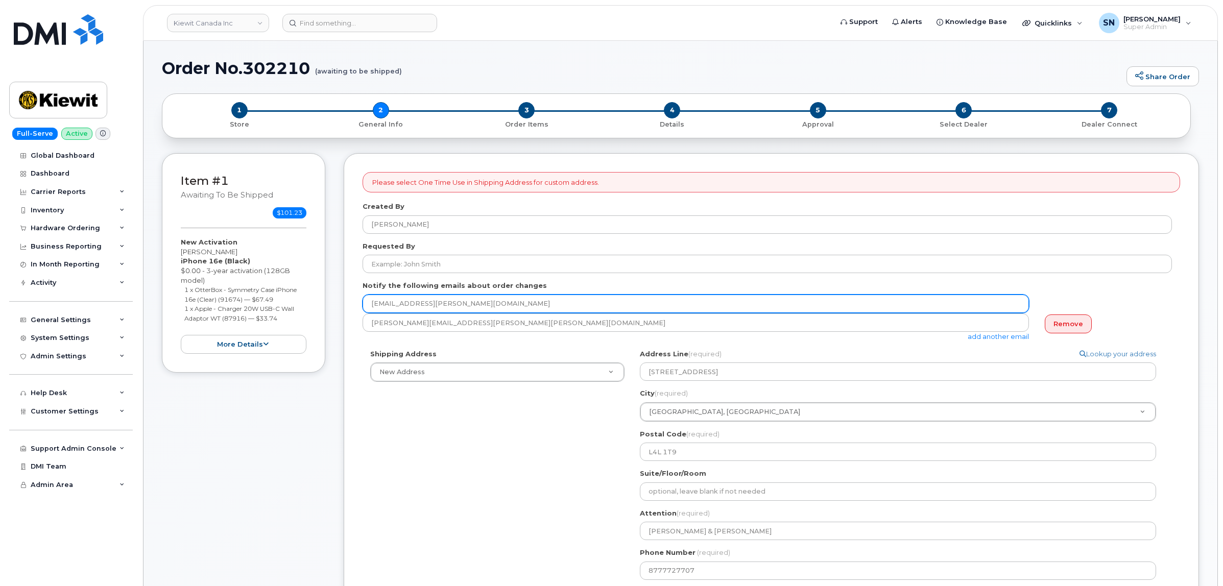
drag, startPoint x: 472, startPoint y: 303, endPoint x: 358, endPoint y: 302, distance: 114.9
click at [358, 302] on div "Please select One Time Use in Shipping Address for custom address. Created By K…" at bounding box center [772, 447] width 856 height 589
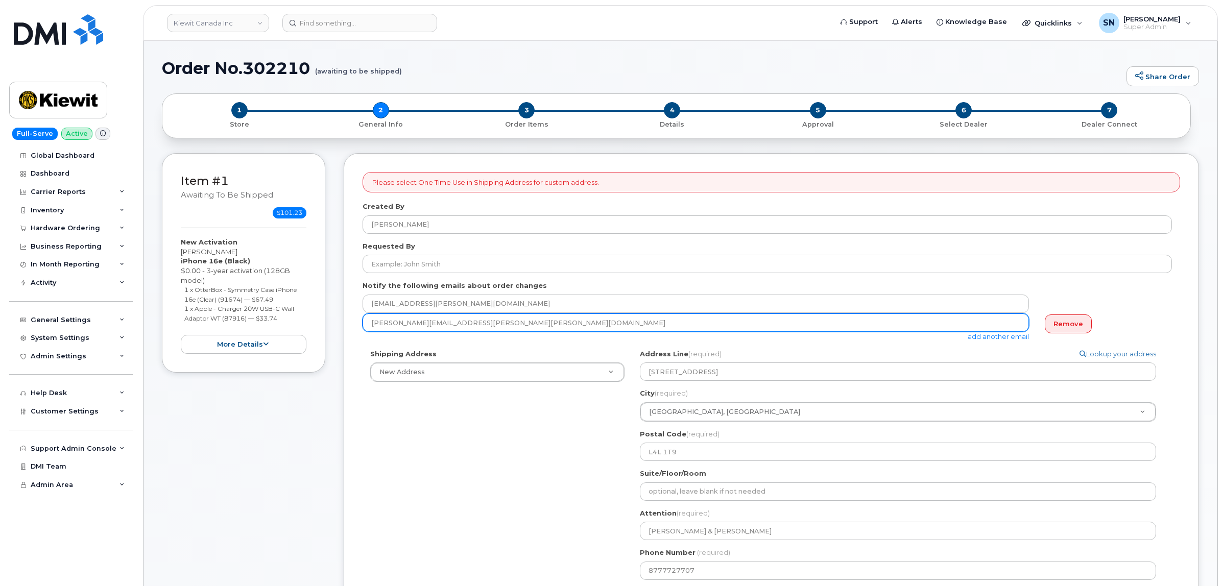
drag, startPoint x: 368, startPoint y: 323, endPoint x: 456, endPoint y: 327, distance: 88.5
click at [456, 327] on input "Mary.Stein@kiewit.com" at bounding box center [696, 323] width 667 height 18
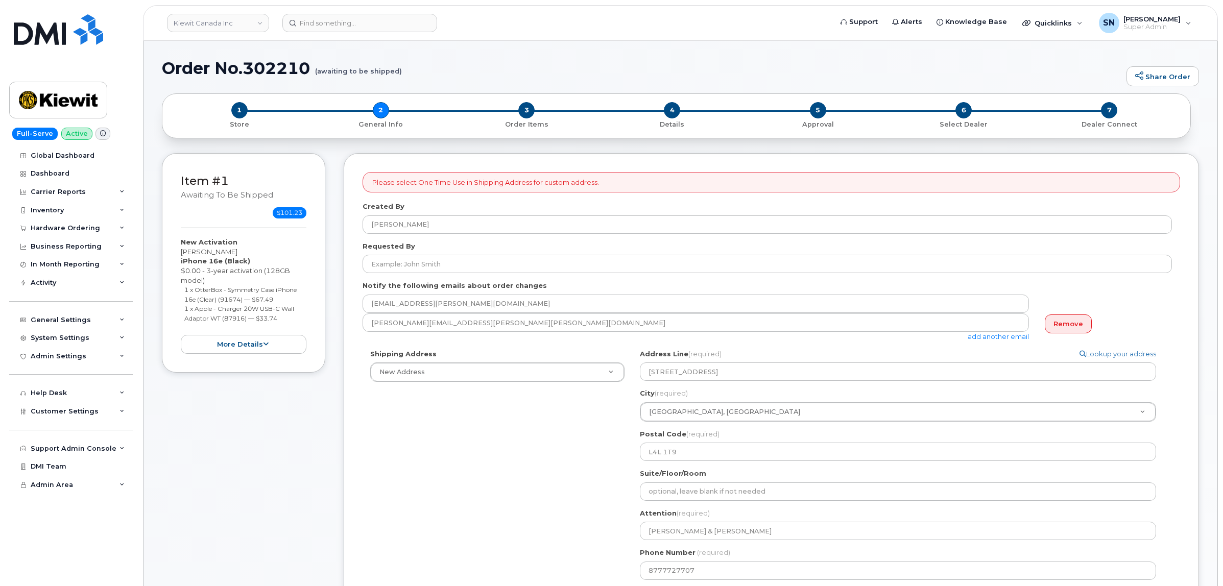
click at [245, 418] on div "Item #1 awaiting to be shipped $101.23 New Activation Gabriela Palivan iPhone 1…" at bounding box center [243, 455] width 163 height 605
drag, startPoint x: 180, startPoint y: 253, endPoint x: 238, endPoint y: 251, distance: 58.2
click at [238, 251] on div "Item #1 awaiting to be shipped $101.23 New Activation Gabriela Palivan iPhone 1…" at bounding box center [243, 263] width 163 height 220
copy div "Gabriela Palivan"
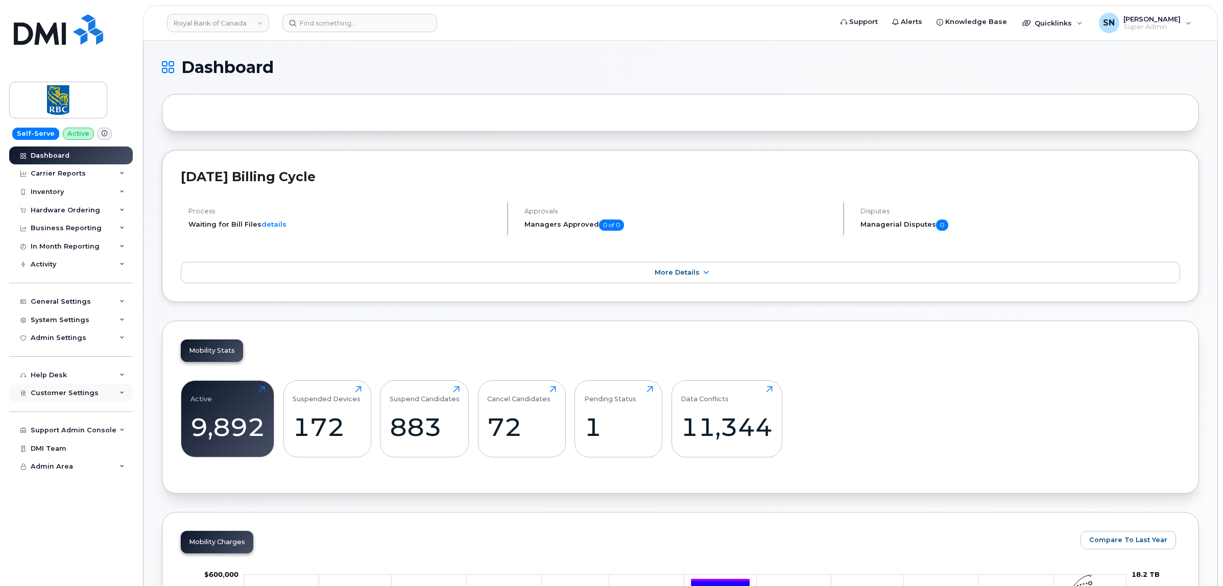
click at [69, 392] on span "Customer Settings" at bounding box center [65, 393] width 68 height 8
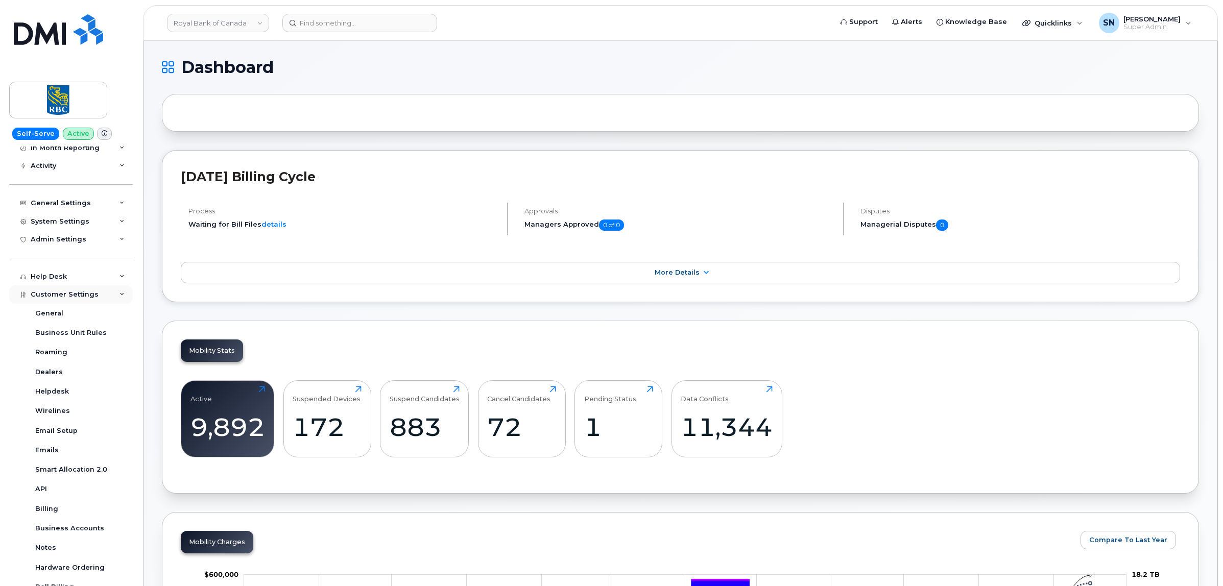
scroll to position [206, 0]
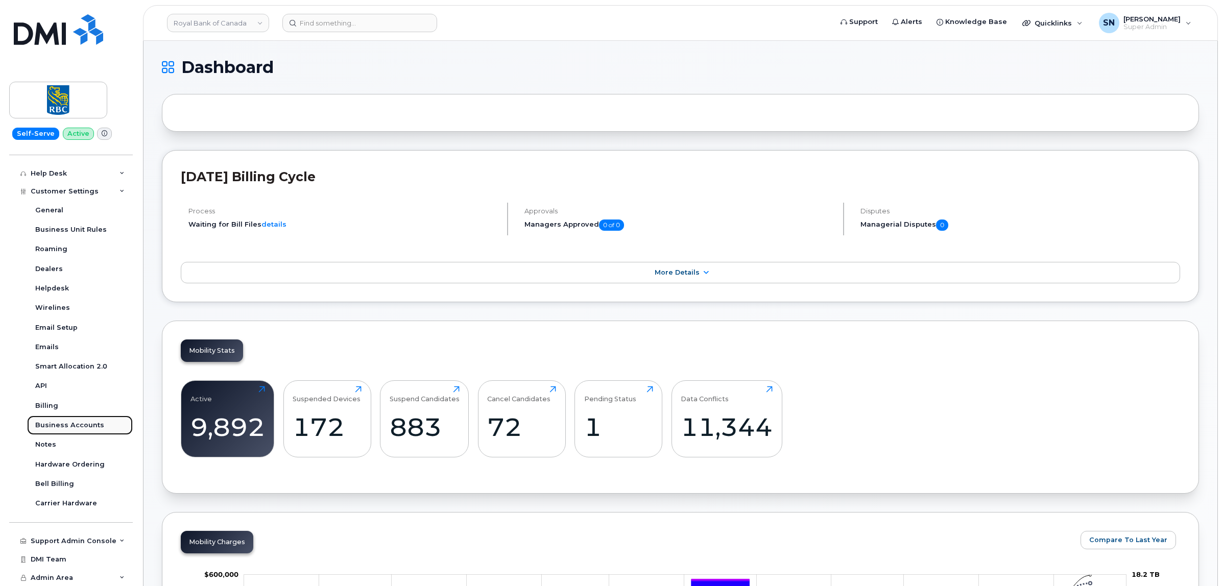
click at [86, 422] on div "Business Accounts" at bounding box center [69, 425] width 69 height 9
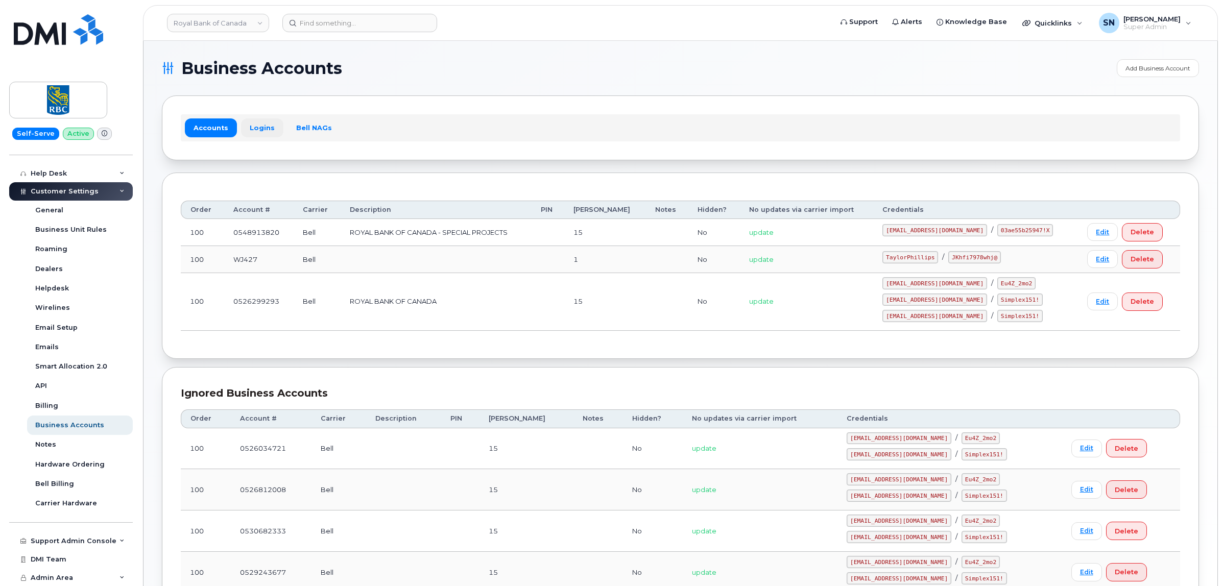
click at [249, 126] on link "Logins" at bounding box center [262, 127] width 42 height 18
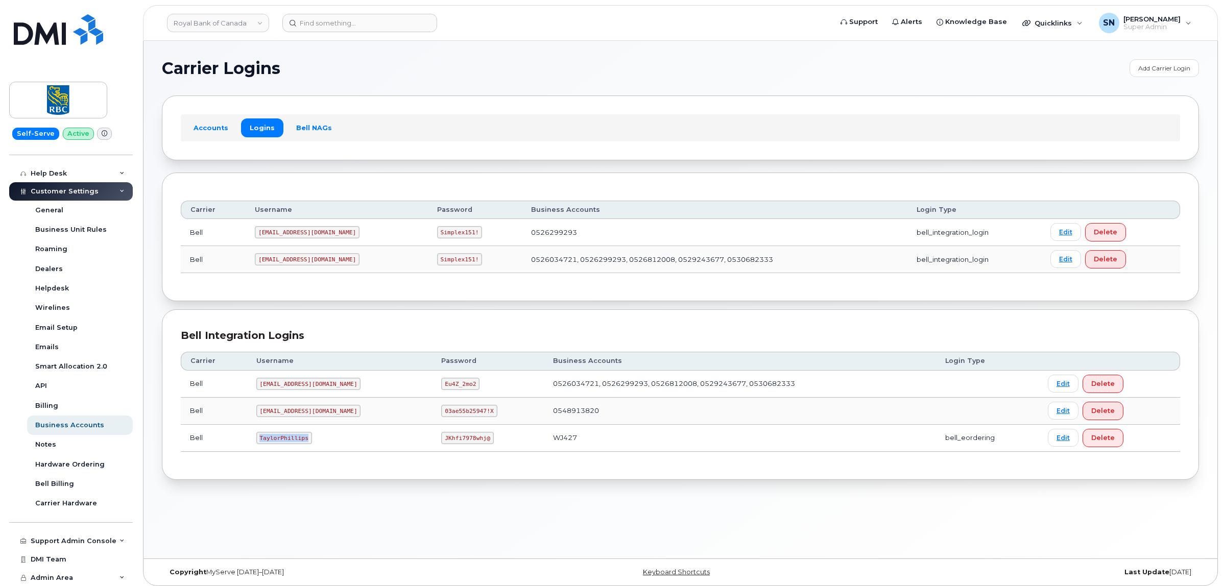
drag, startPoint x: 257, startPoint y: 443, endPoint x: 305, endPoint y: 443, distance: 48.0
click at [305, 443] on code "TaylorPhillips" at bounding box center [284, 438] width 56 height 12
copy code "TaylorPhillips"
drag, startPoint x: 412, startPoint y: 440, endPoint x: 453, endPoint y: 447, distance: 41.5
click at [453, 447] on td "JKhfi7978whj@" at bounding box center [488, 438] width 112 height 27
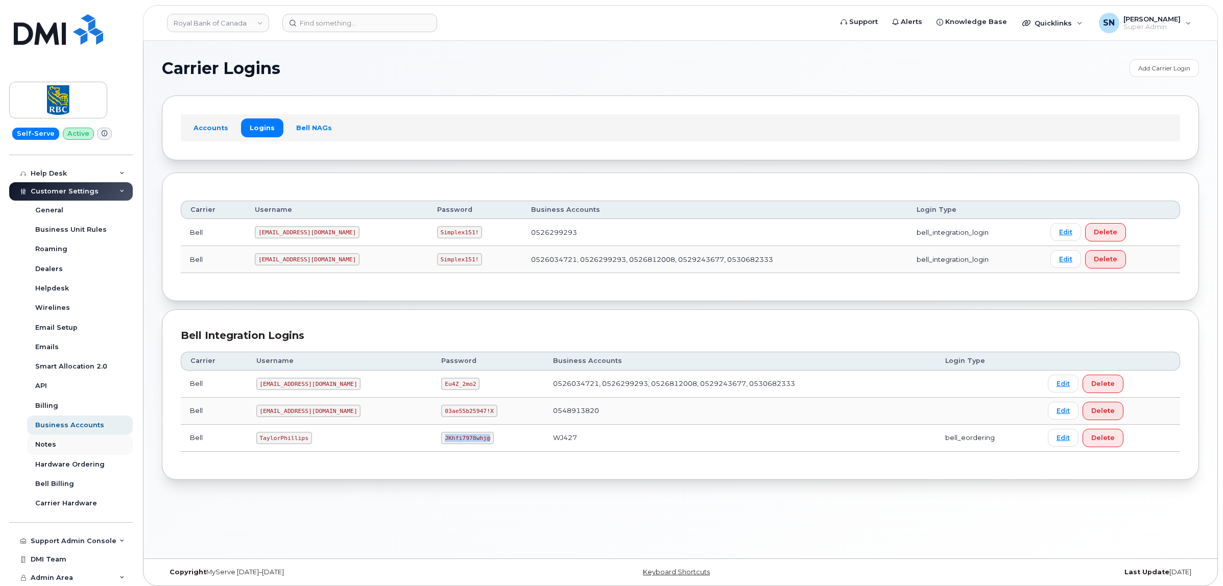
copy code "JKhfi7978whj@"
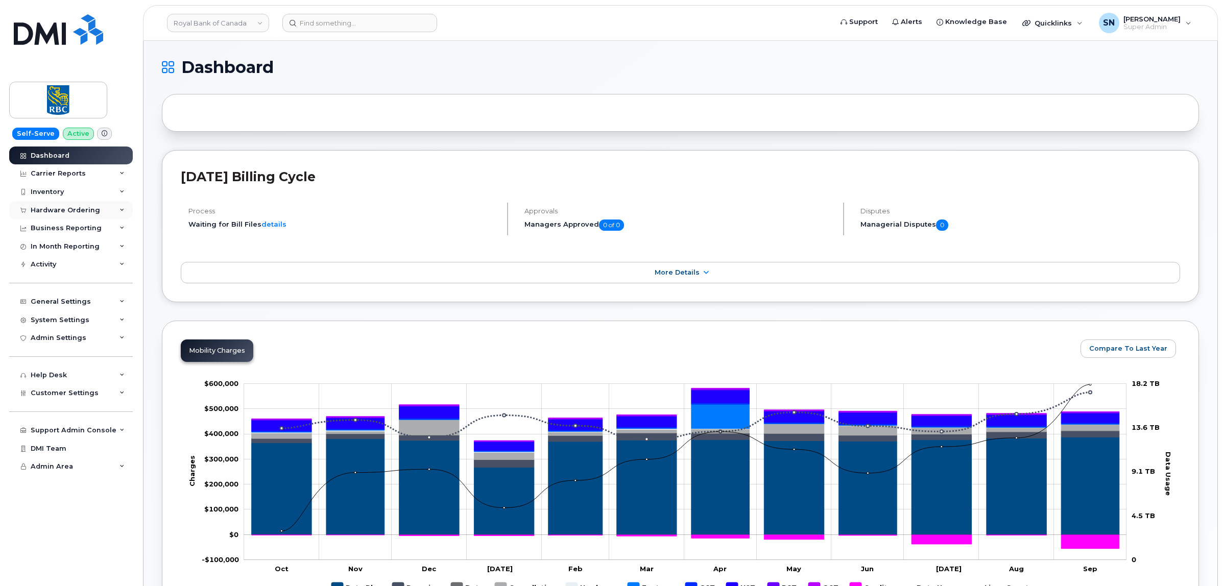
click at [64, 204] on div "Hardware Ordering" at bounding box center [71, 210] width 124 height 18
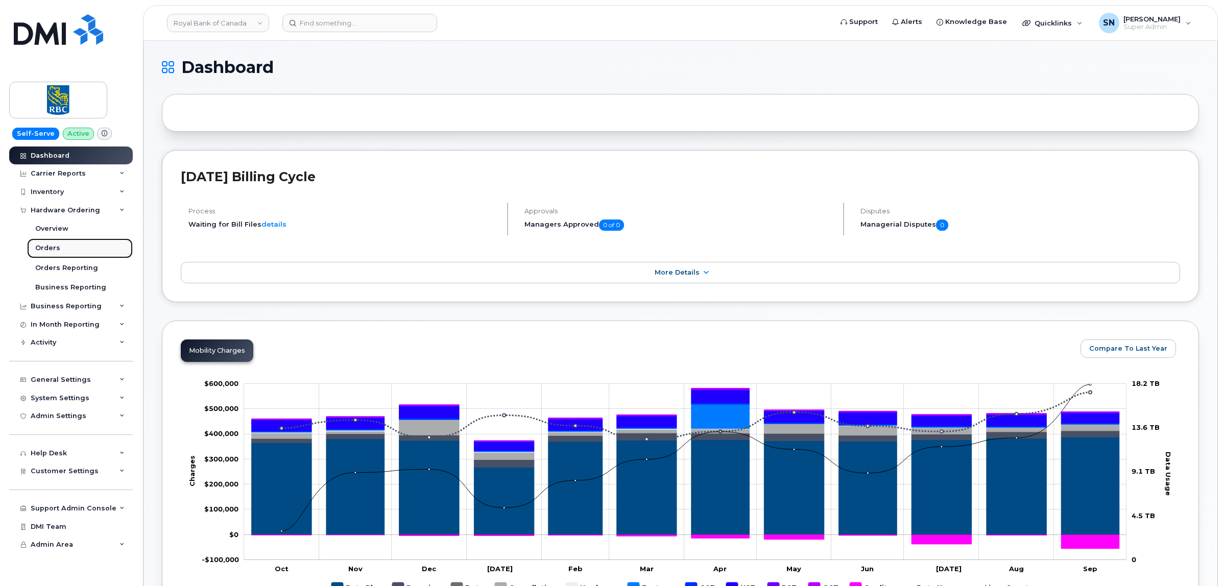
click at [56, 249] on div "Orders" at bounding box center [47, 248] width 25 height 9
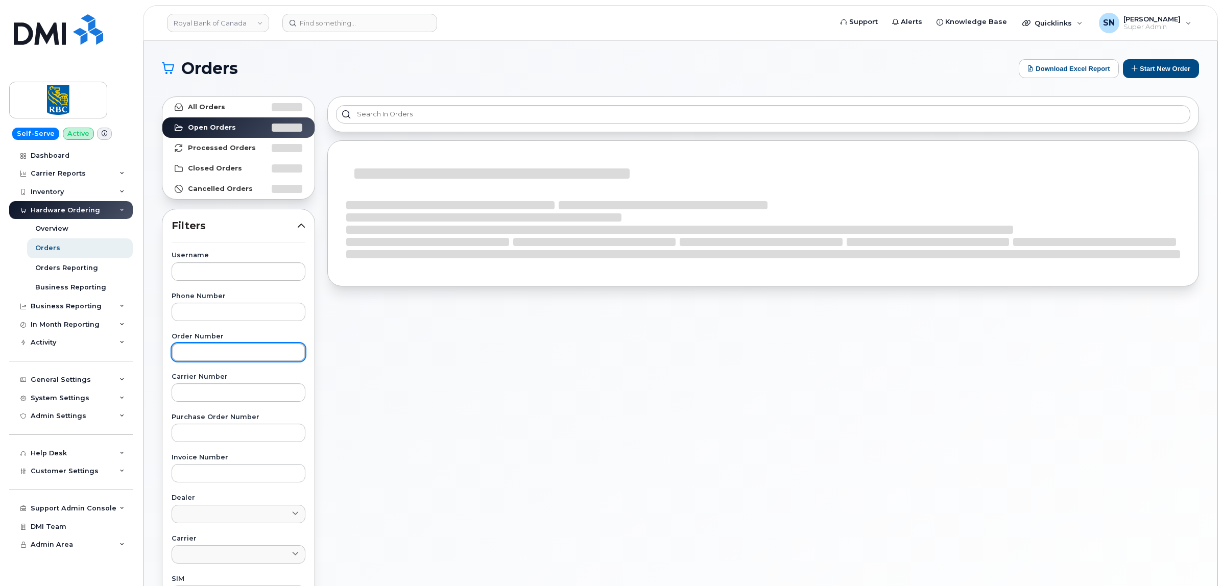
click at [247, 355] on input "text" at bounding box center [239, 352] width 134 height 18
paste input "302047"
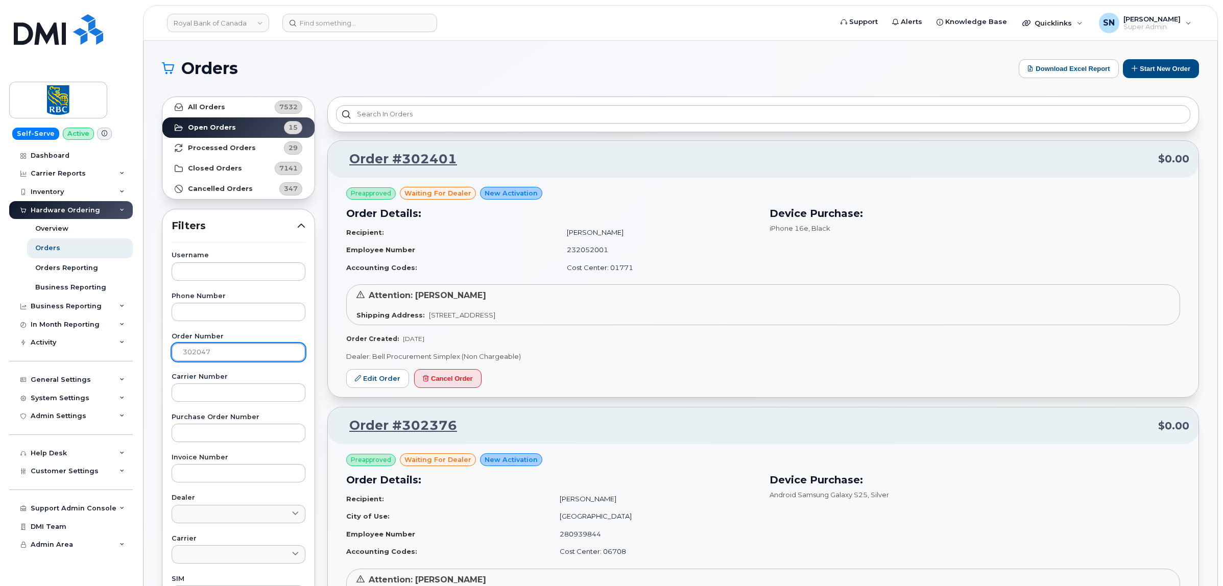
type input "302047"
click at [229, 109] on link "All Orders 7532" at bounding box center [238, 107] width 152 height 20
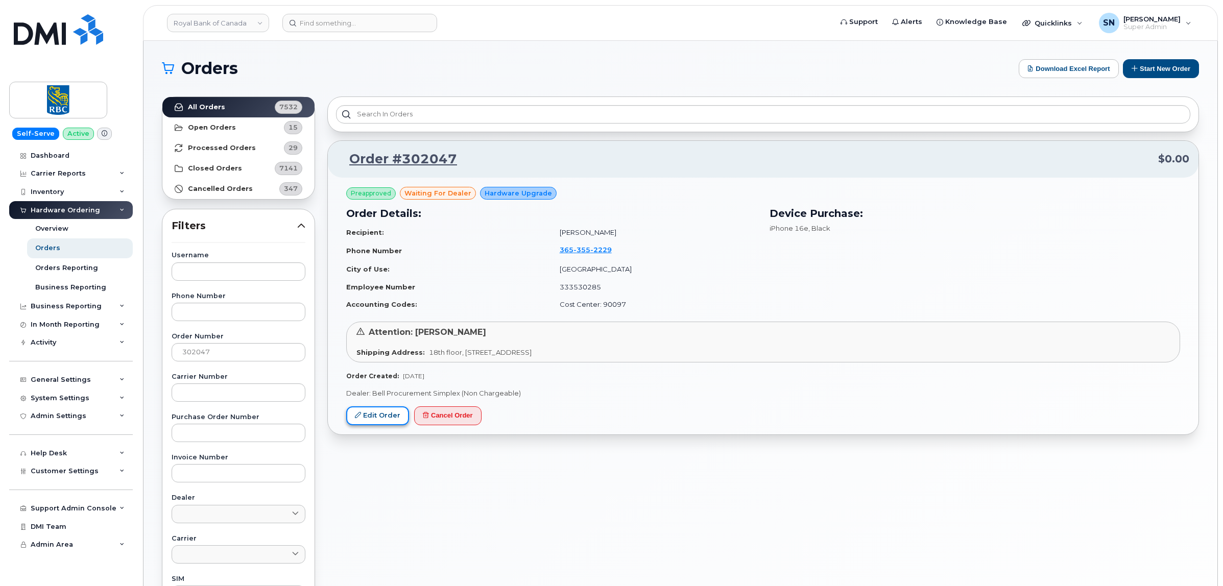
click at [396, 419] on link "Edit Order" at bounding box center [377, 416] width 63 height 19
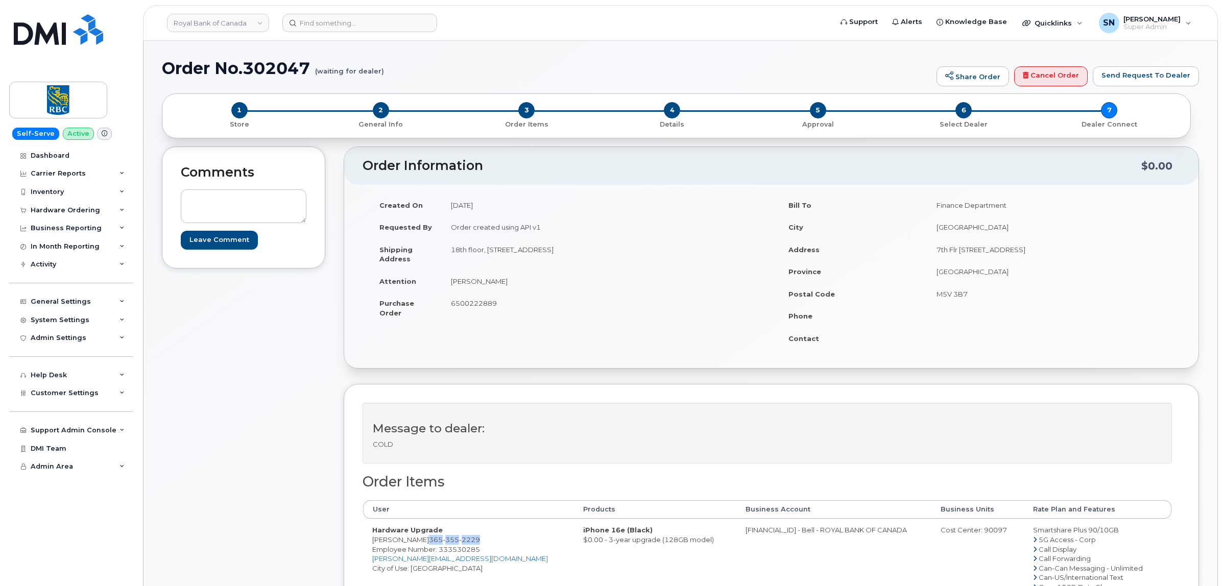
drag, startPoint x: 429, startPoint y: 541, endPoint x: 485, endPoint y: 543, distance: 56.2
copy span "365 355 2229"
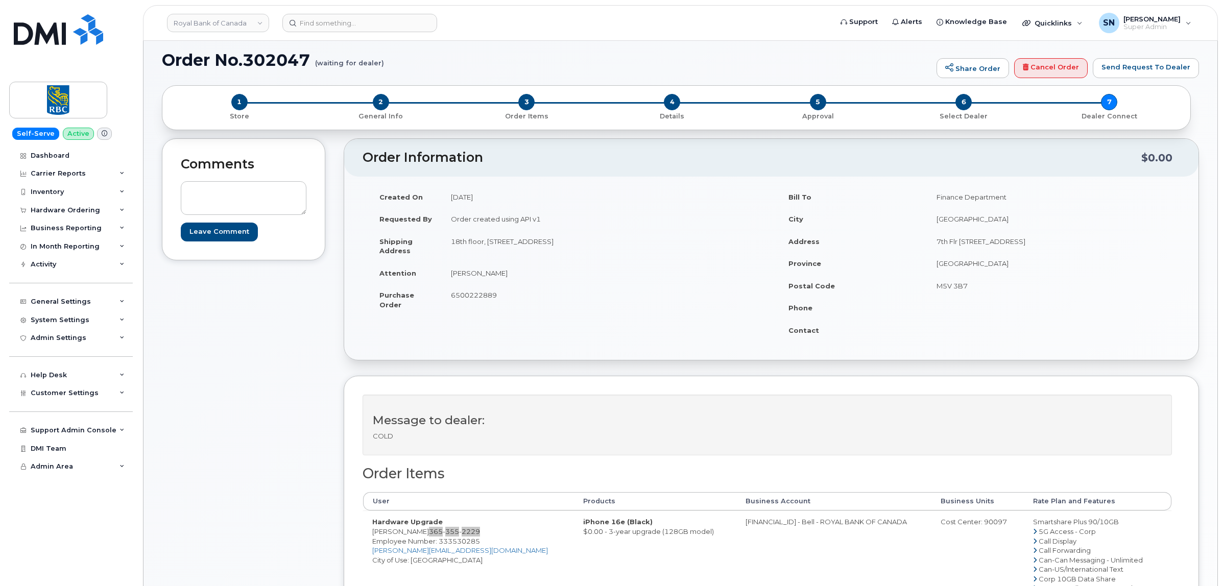
scroll to position [64, 0]
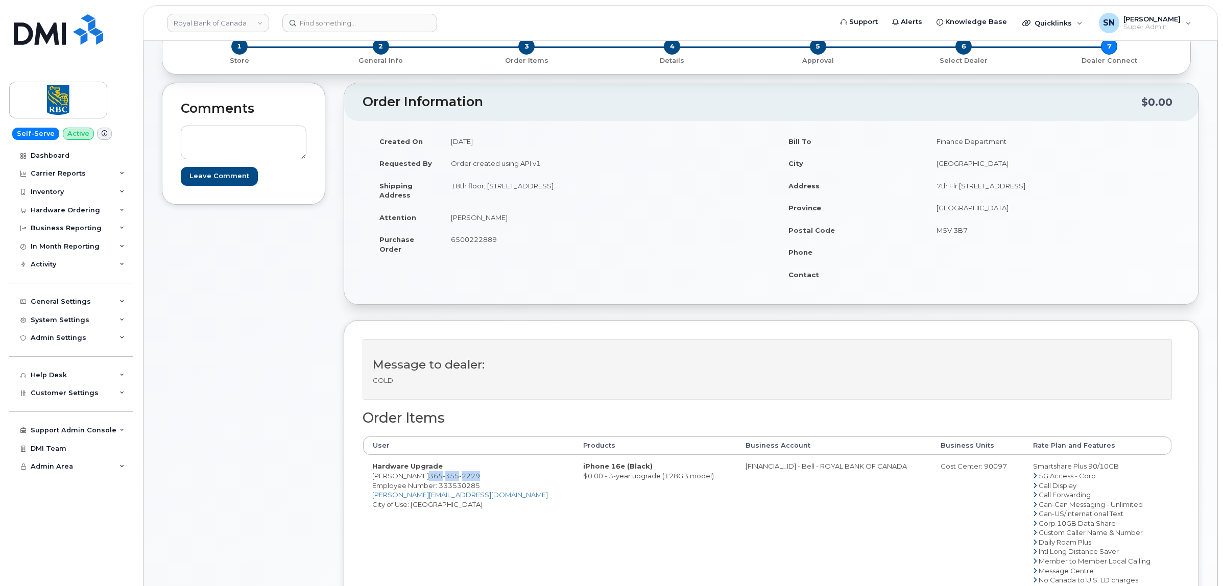
copy span "365 355 2229"
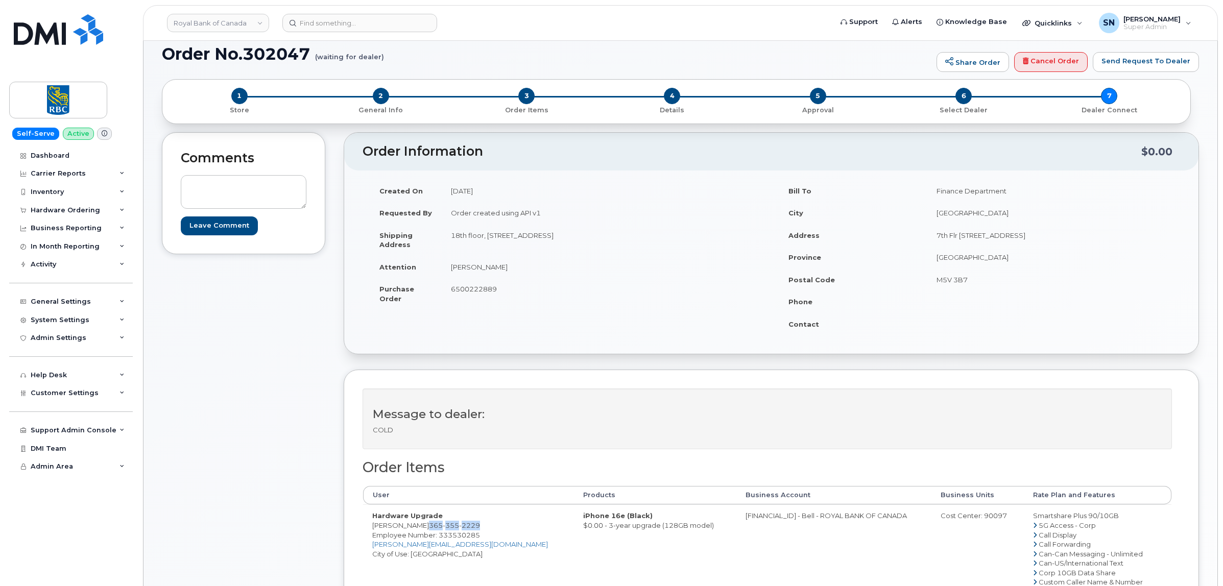
scroll to position [0, 0]
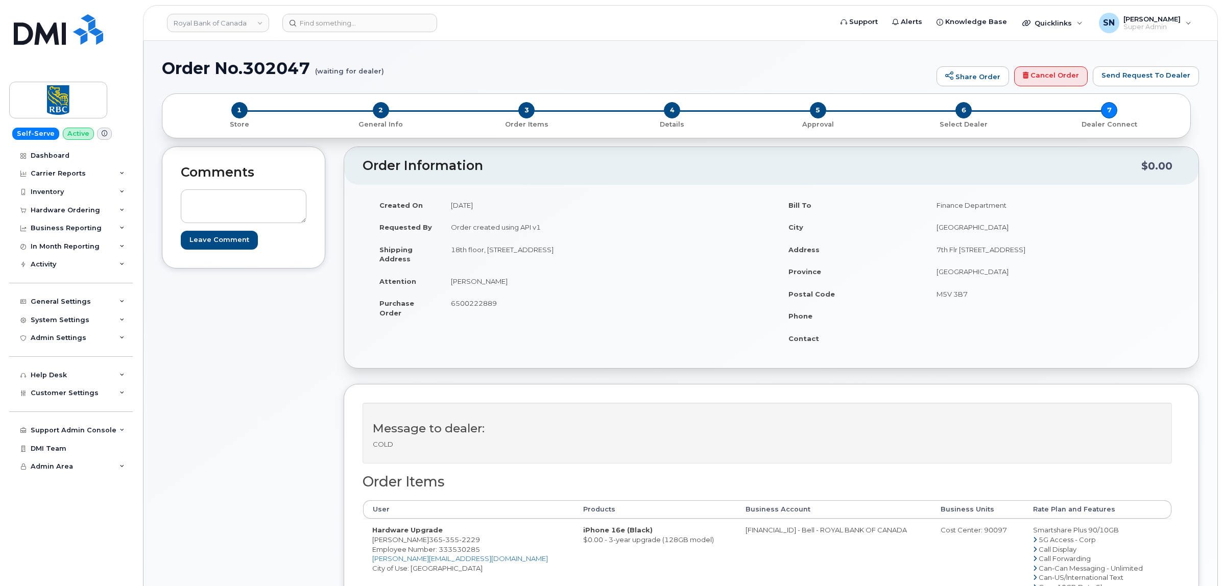
click at [354, 381] on div "Order Information $0.00 Created On September 29, 2025 Requested By Order create…" at bounding box center [772, 495] width 856 height 696
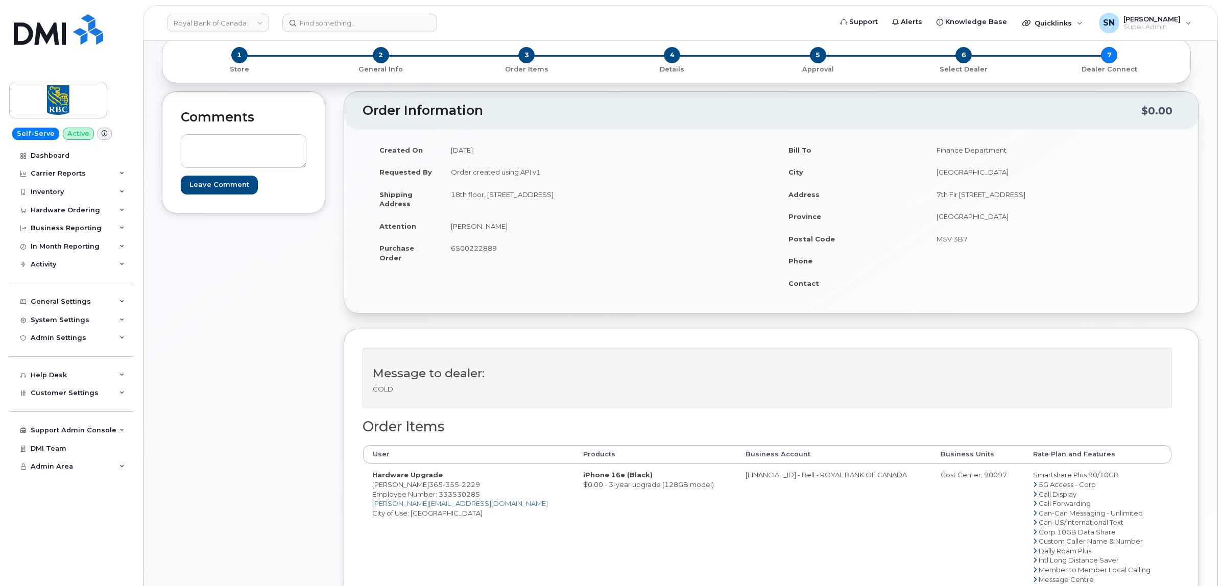
scroll to position [128, 0]
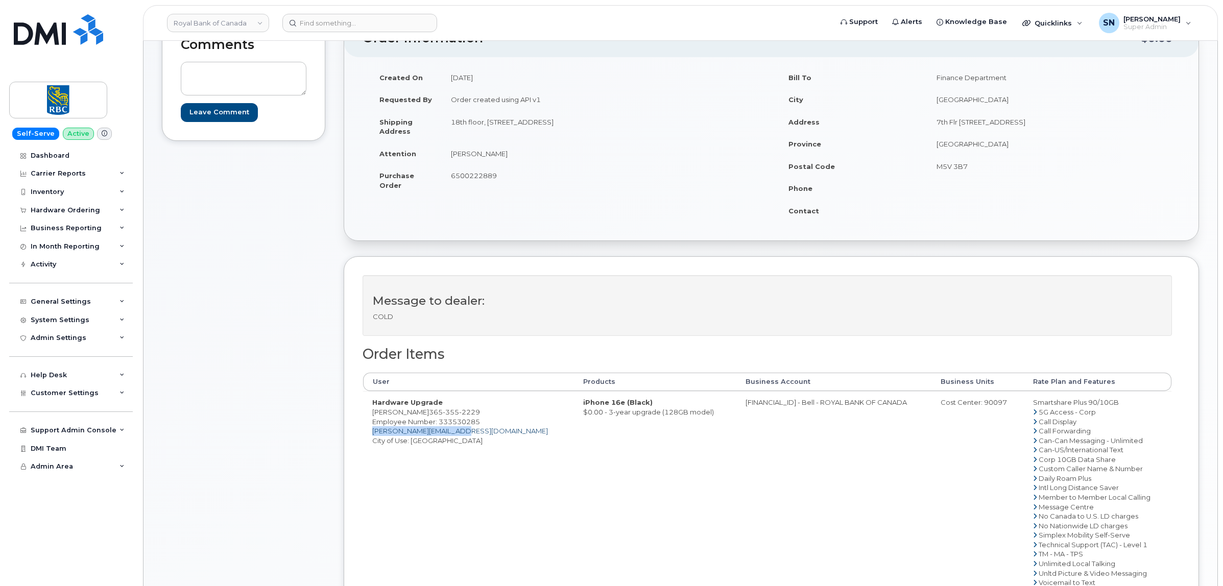
drag, startPoint x: 461, startPoint y: 433, endPoint x: 374, endPoint y: 433, distance: 87.3
click at [374, 433] on td "Hardware Upgrade Sarah ElBahrawi 365 355 2229 Employee Number: 333530285 sarah.…" at bounding box center [468, 492] width 211 height 202
copy link "[PERSON_NAME][EMAIL_ADDRESS][DOMAIN_NAME]"
drag, startPoint x: 313, startPoint y: 271, endPoint x: 308, endPoint y: 276, distance: 7.3
click at [313, 271] on div "Comments Leave Comment" at bounding box center [243, 367] width 163 height 696
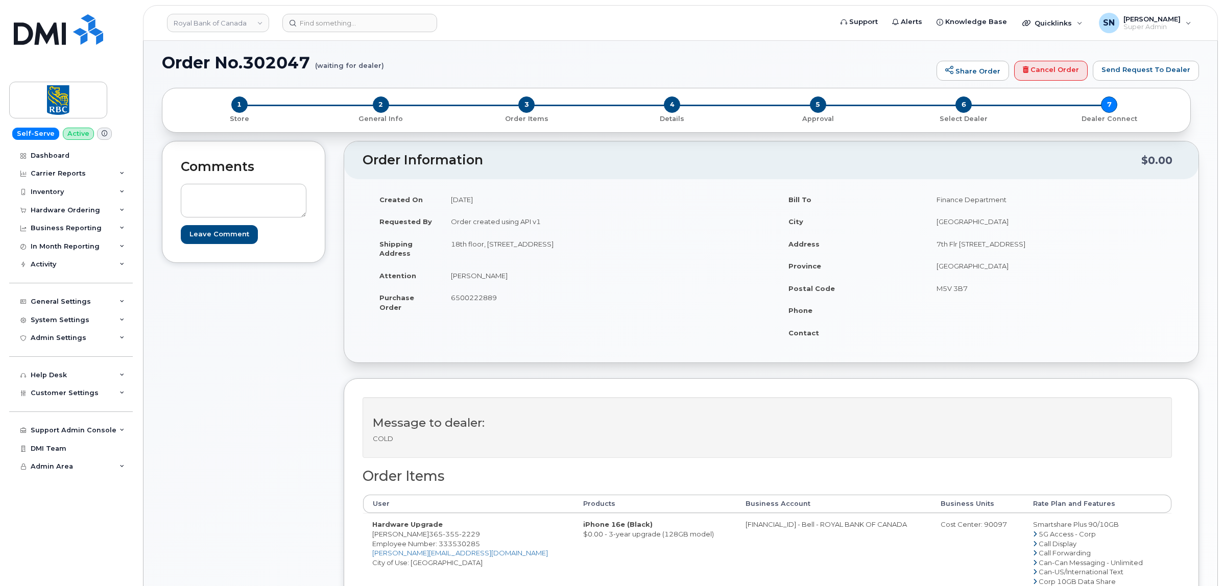
scroll to position [0, 0]
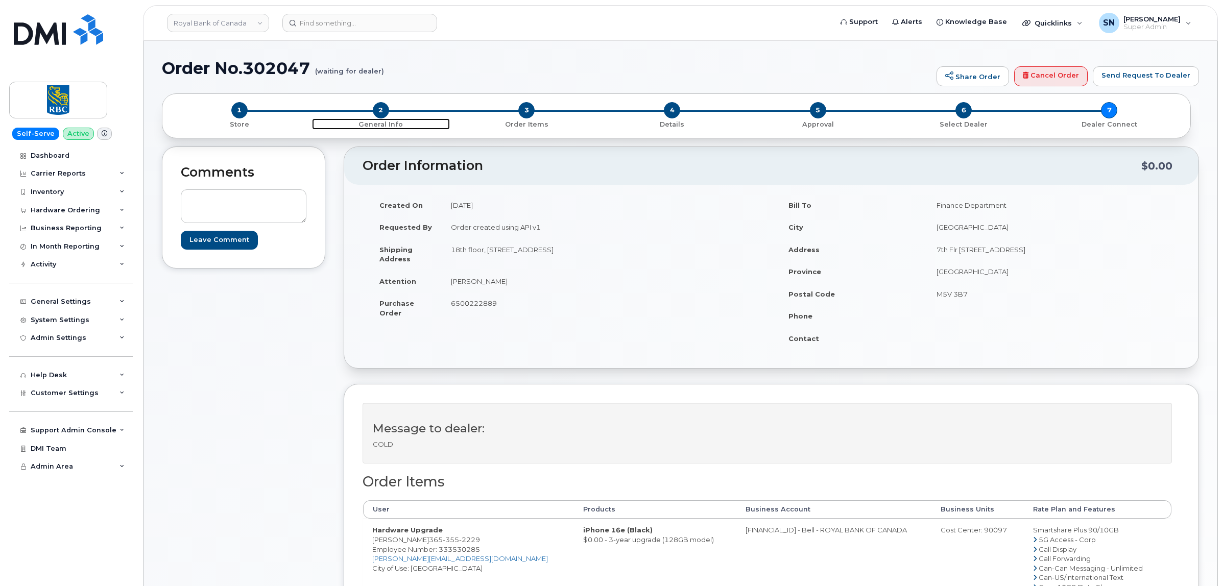
click at [383, 105] on span "2" at bounding box center [381, 110] width 16 height 16
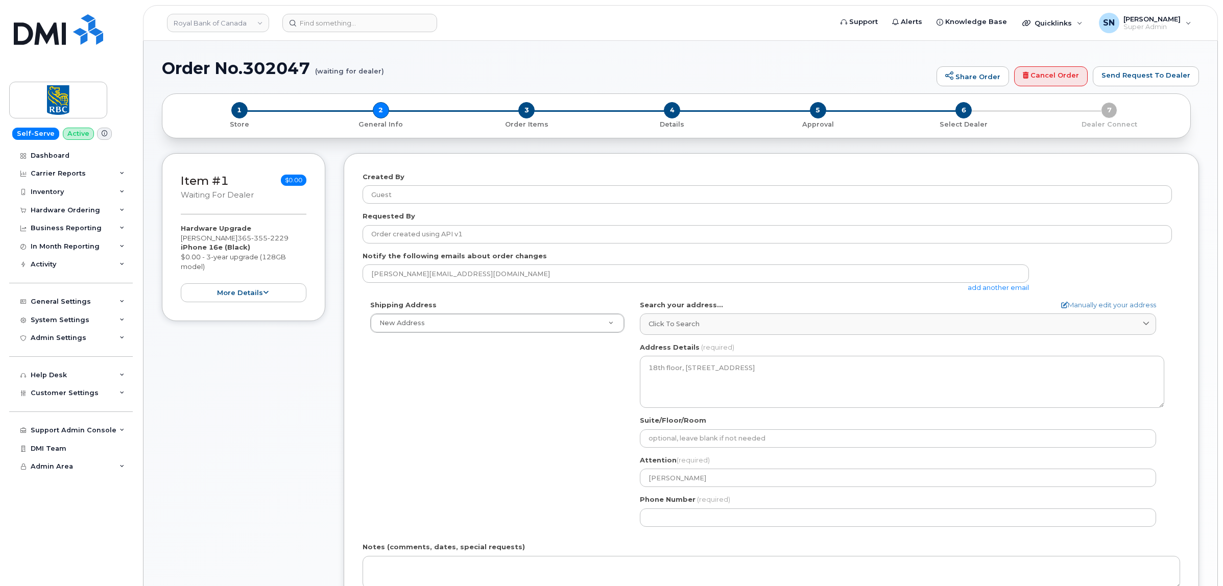
select select
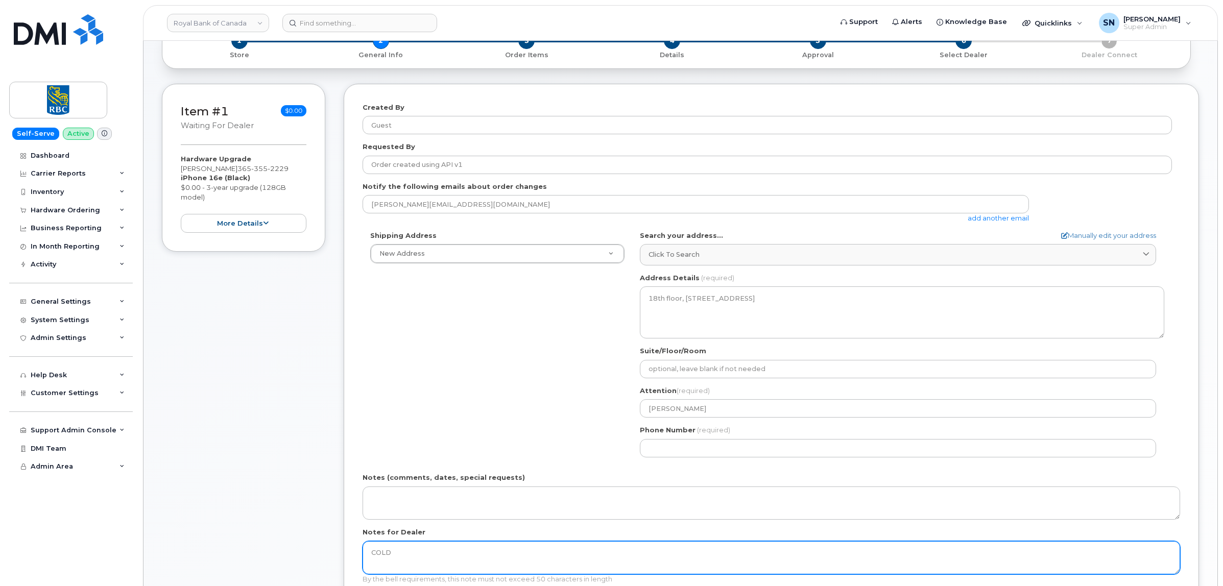
scroll to position [192, 0]
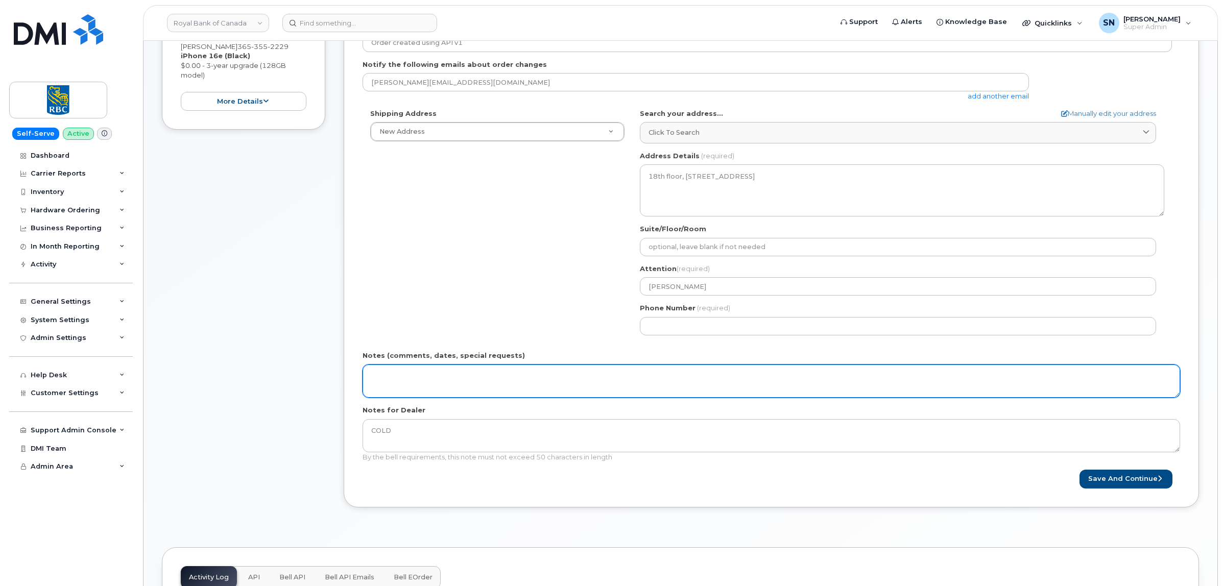
click at [469, 389] on textarea "Notes (comments, dates, special requests)" at bounding box center [772, 382] width 818 height 34
paste textarea "RITM0269861"
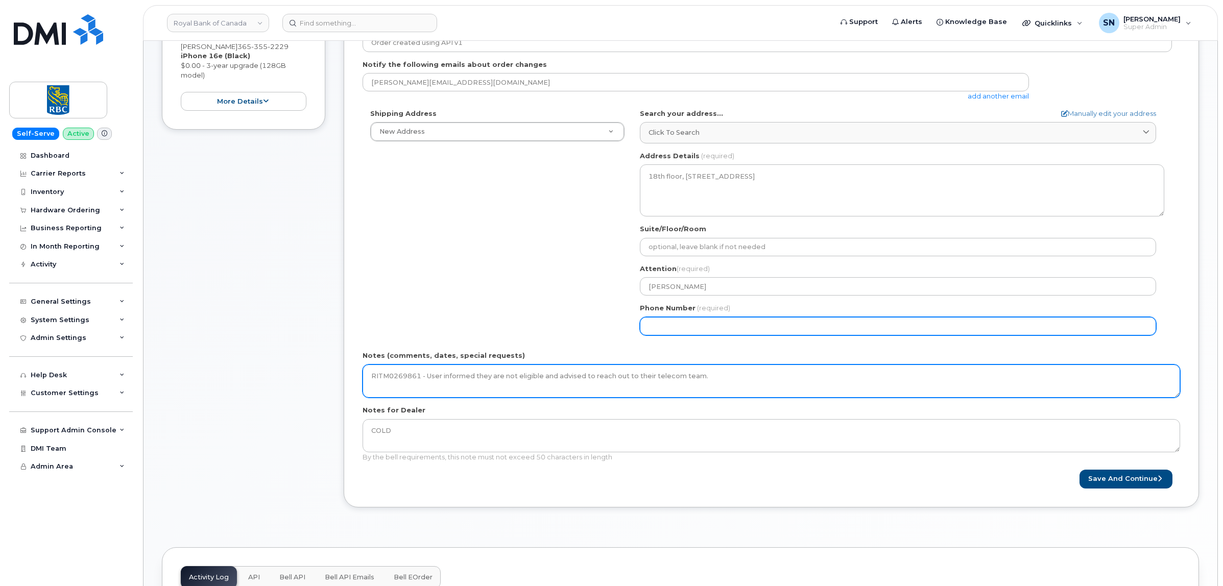
type textarea "RITM0269861 - User informed they are not eligible and advised to reach out to t…"
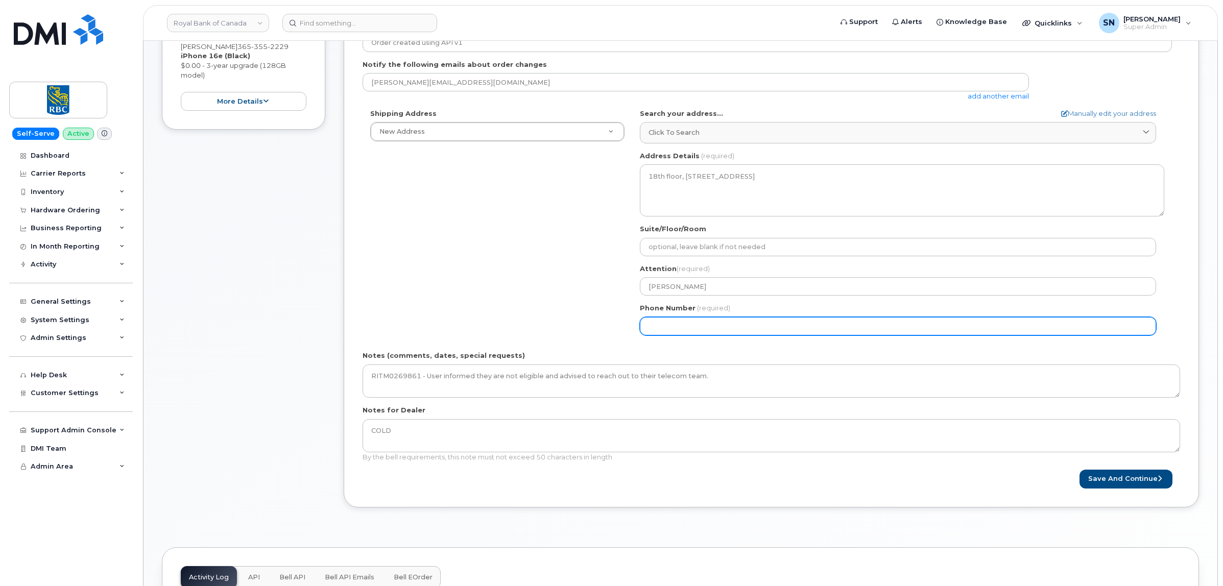
click at [760, 336] on input "Phone Number" at bounding box center [898, 326] width 516 height 18
type input "123456789"
select select
type input "1234567890"
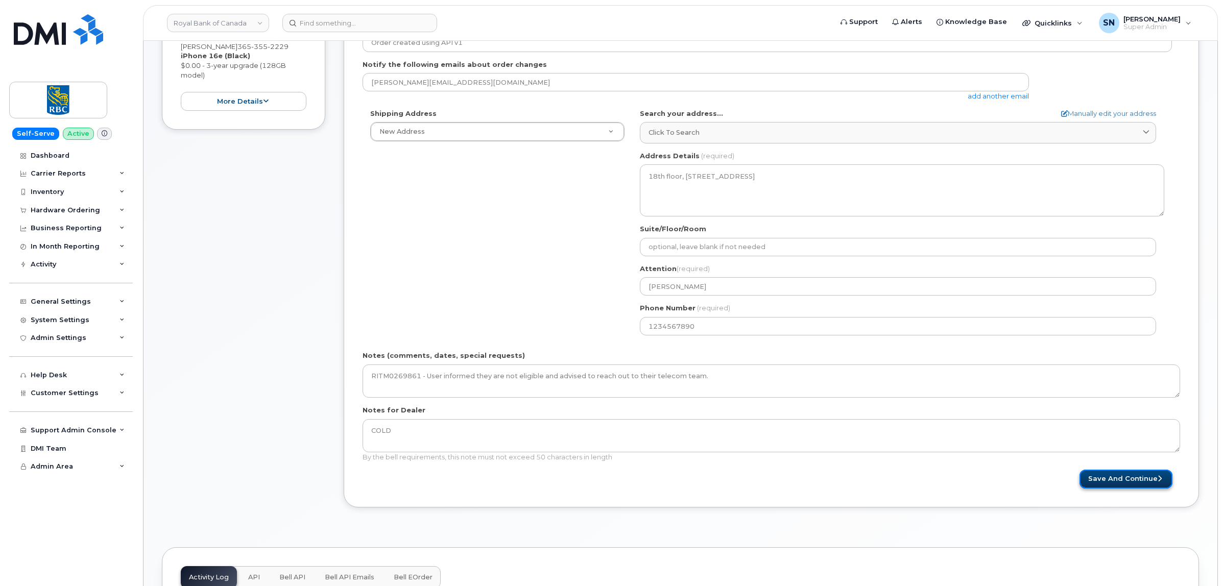
click at [1141, 479] on button "Save and Continue" at bounding box center [1126, 479] width 93 height 19
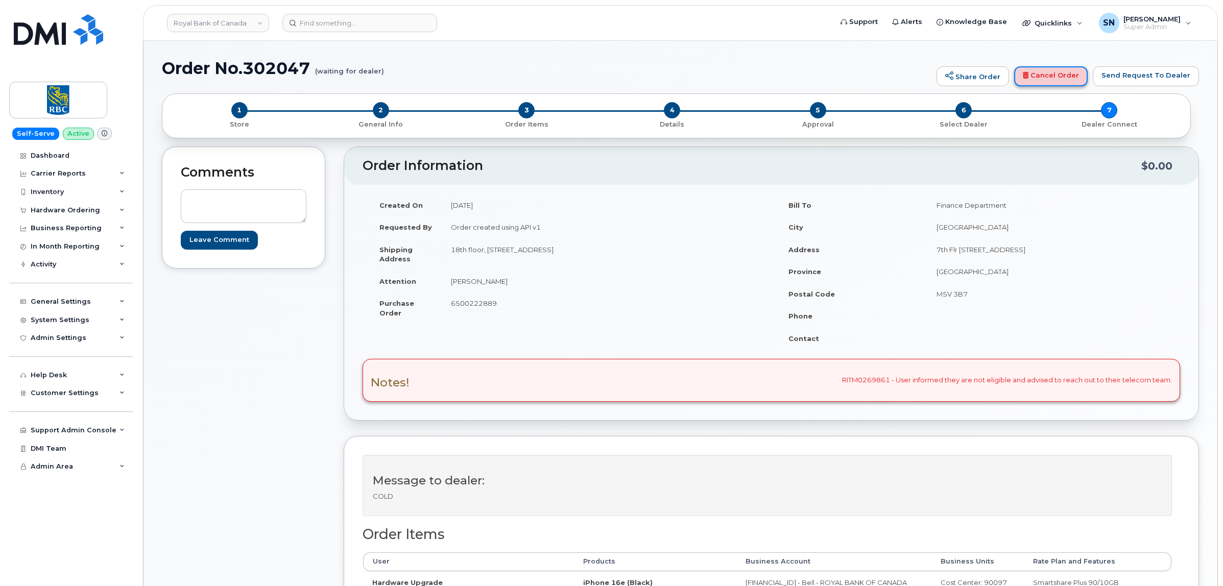
click at [1067, 78] on link "Cancel Order" at bounding box center [1051, 76] width 74 height 20
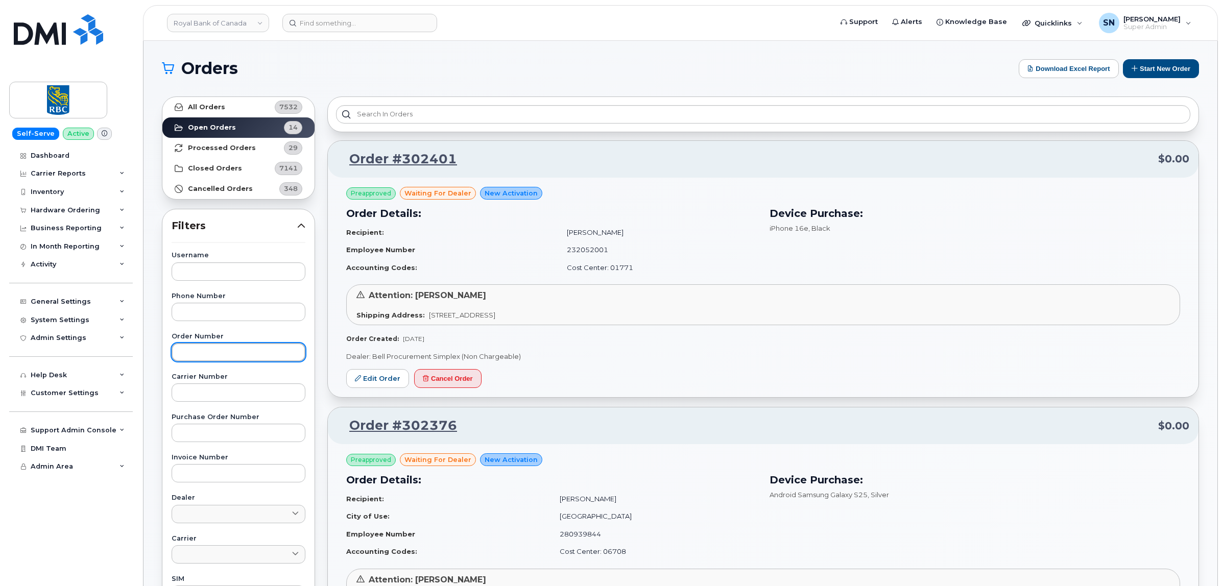
click at [235, 354] on input "text" at bounding box center [239, 352] width 134 height 18
paste input "302376"
type input "302376"
click at [208, 101] on link "All Orders 7532" at bounding box center [238, 107] width 152 height 20
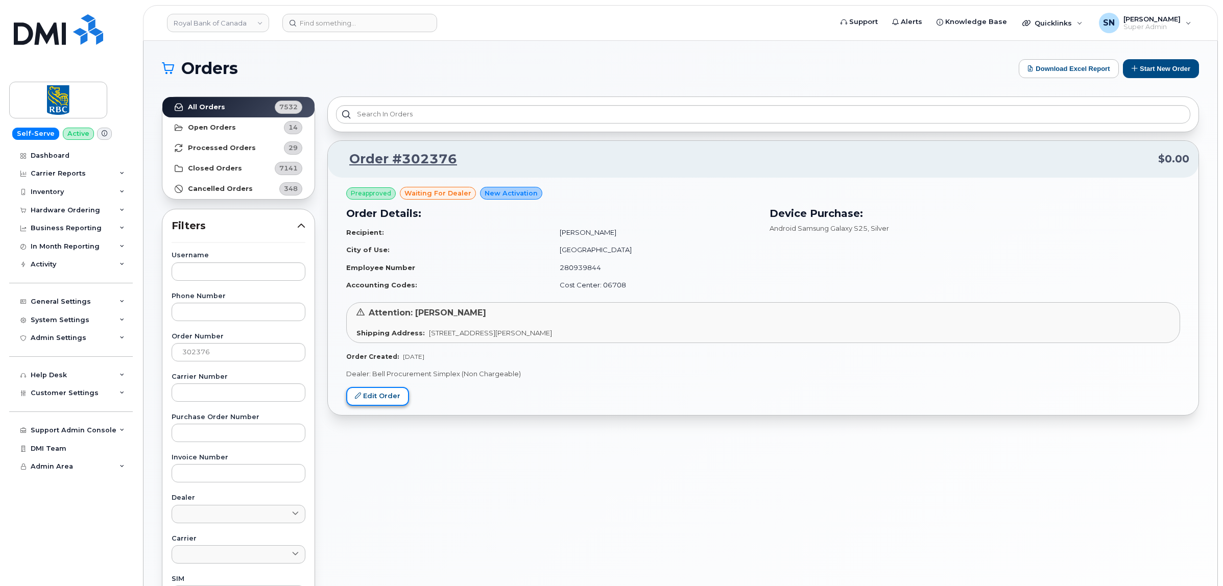
click at [365, 396] on link "Edit Order" at bounding box center [377, 396] width 63 height 19
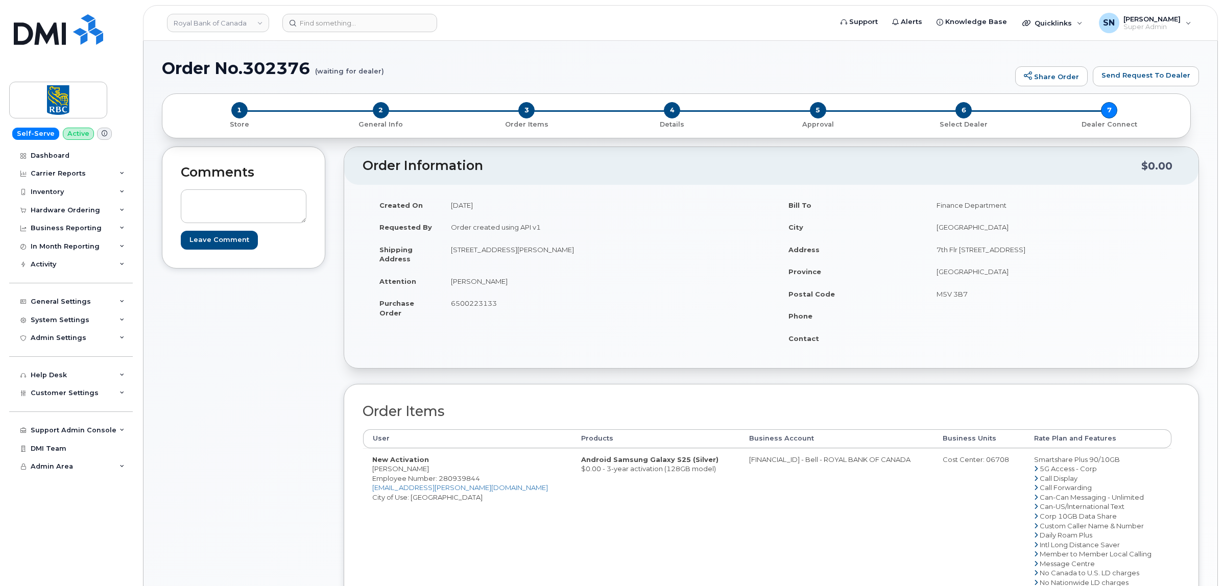
drag, startPoint x: 373, startPoint y: 468, endPoint x: 438, endPoint y: 471, distance: 64.9
click at [438, 471] on td "New Activation [PERSON_NAME] Employee Number: 280939844 [EMAIL_ADDRESS][PERSON_…" at bounding box center [467, 549] width 209 height 202
copy td "[PERSON_NAME]"
drag, startPoint x: 452, startPoint y: 249, endPoint x: 527, endPoint y: 262, distance: 75.7
click at [527, 262] on td "[STREET_ADDRESS][PERSON_NAME]" at bounding box center [603, 255] width 322 height 32
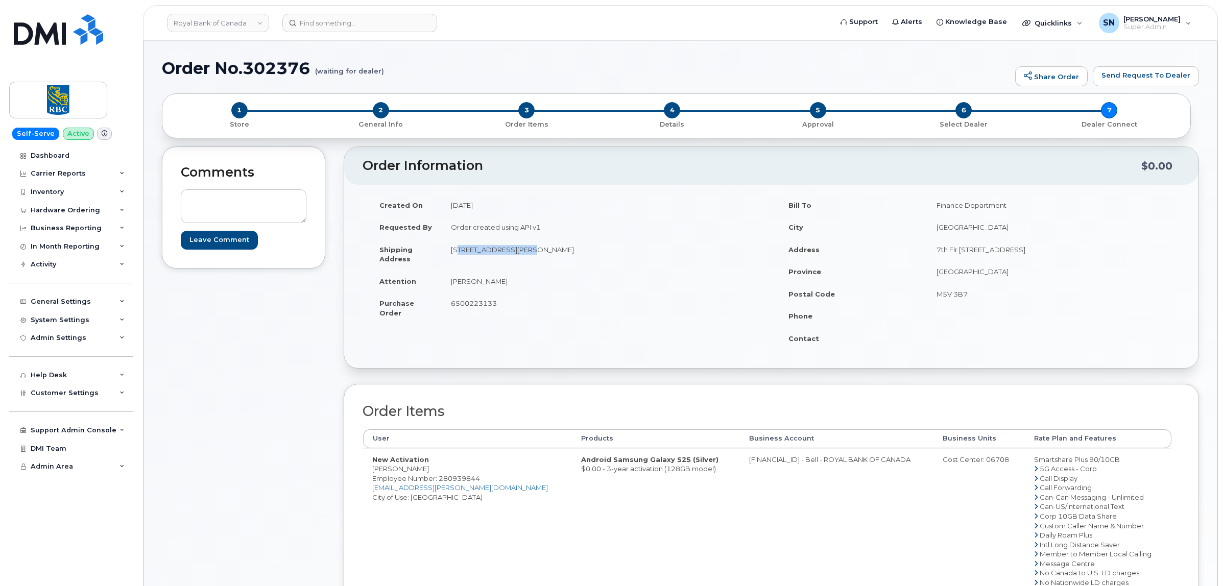
copy td "[STREET_ADDRESS][PERSON_NAME]"
drag, startPoint x: 599, startPoint y: 251, endPoint x: 631, endPoint y: 253, distance: 31.7
click at [631, 253] on td "[STREET_ADDRESS][PERSON_NAME]" at bounding box center [603, 255] width 322 height 32
copy td "M6C2H8"
drag, startPoint x: 451, startPoint y: 279, endPoint x: 507, endPoint y: 284, distance: 55.9
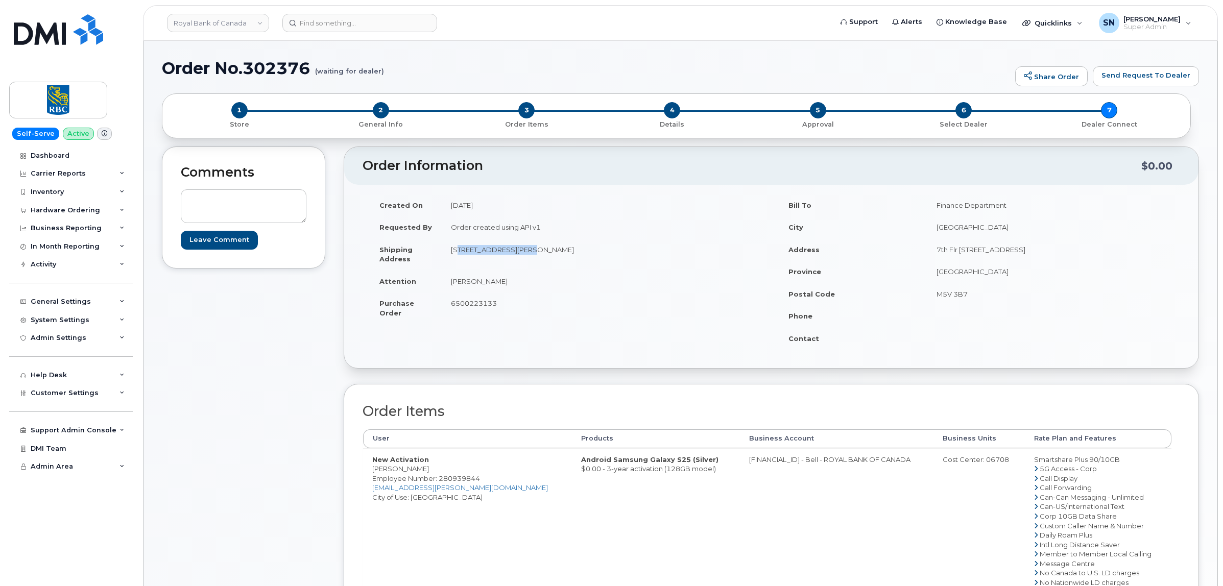
click at [507, 284] on td "[PERSON_NAME]" at bounding box center [603, 281] width 322 height 22
copy td "[PERSON_NAME]"
drag, startPoint x: 373, startPoint y: 472, endPoint x: 425, endPoint y: 472, distance: 51.6
click at [425, 472] on td "New Activation Ben Knackstedt Employee Number: 280939844 ben.knackstedt@rbc.com…" at bounding box center [467, 549] width 209 height 202
copy td "Ben Knackstedt"
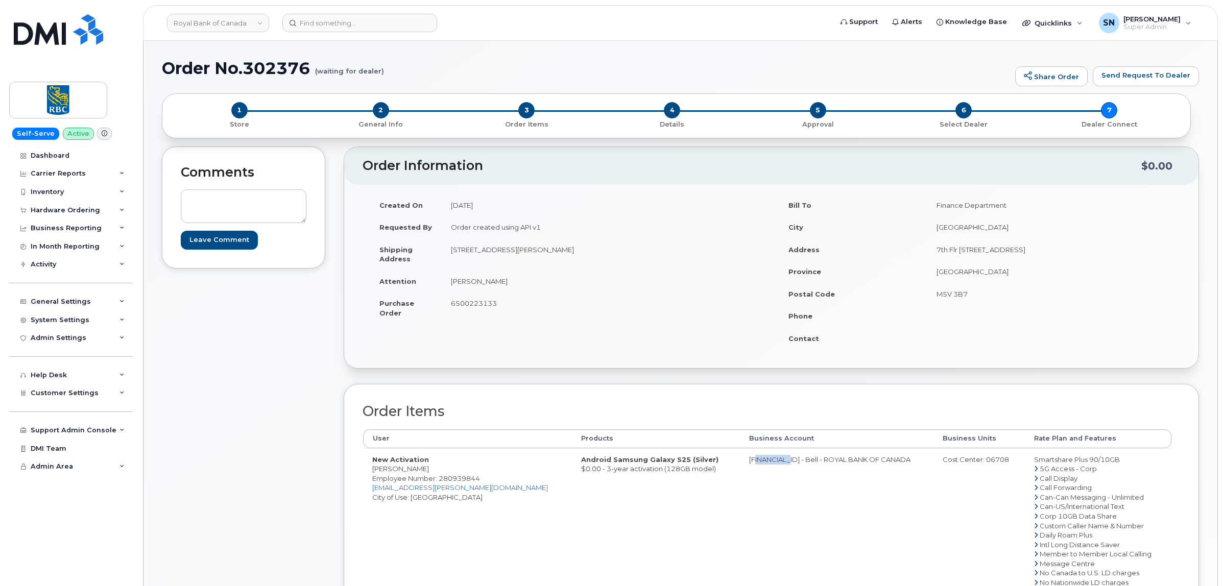
drag, startPoint x: 711, startPoint y: 460, endPoint x: 752, endPoint y: 466, distance: 40.7
click at [752, 466] on td "0526299293 - Bell - ROYAL BANK OF CANADA" at bounding box center [837, 549] width 194 height 202
copy td "526299293"
click at [964, 458] on div "Cost Center: 06708" at bounding box center [979, 460] width 73 height 10
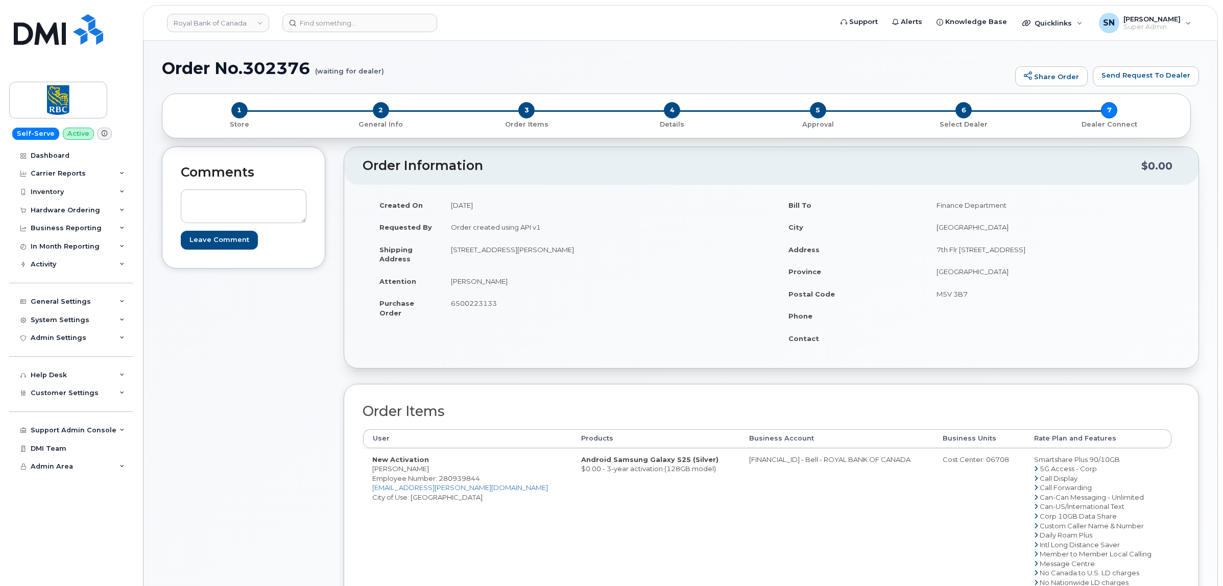
copy div "06708"
drag, startPoint x: 373, startPoint y: 473, endPoint x: 428, endPoint y: 470, distance: 54.7
click at [428, 470] on td "New Activation Ben Knackstedt Employee Number: 280939844 ben.knackstedt@rbc.com…" at bounding box center [467, 549] width 209 height 202
copy td "Ben Knackstedt"
click at [457, 473] on td "New Activation Ben Knackstedt Employee Number: 280939844 ben.knackstedt@rbc.com…" at bounding box center [467, 549] width 209 height 202
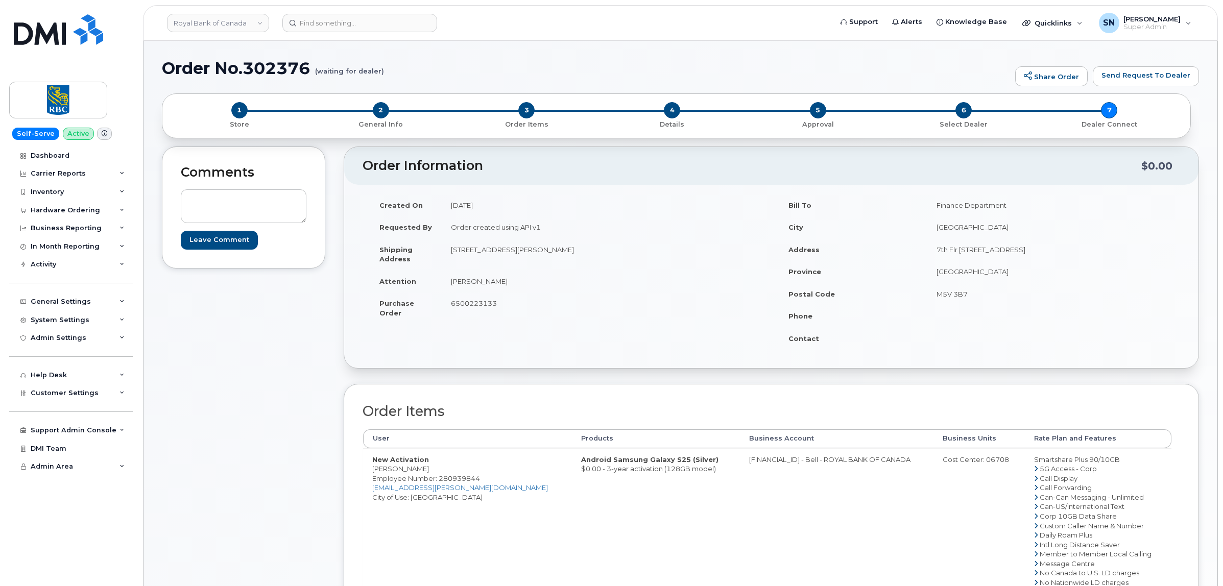
click at [458, 479] on span "Employee Number: 280939844" at bounding box center [426, 478] width 108 height 8
click at [459, 479] on span "Employee Number: 280939844" at bounding box center [426, 478] width 108 height 8
copy span "280939844"
click at [472, 305] on span "6500223133" at bounding box center [474, 303] width 46 height 8
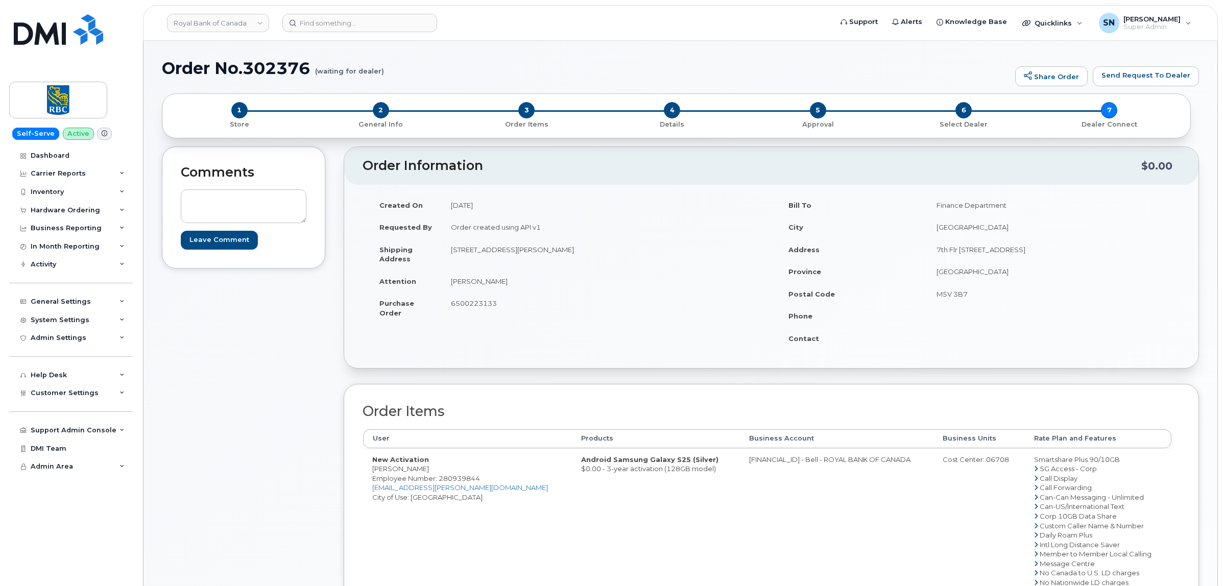
copy span "6500223133"
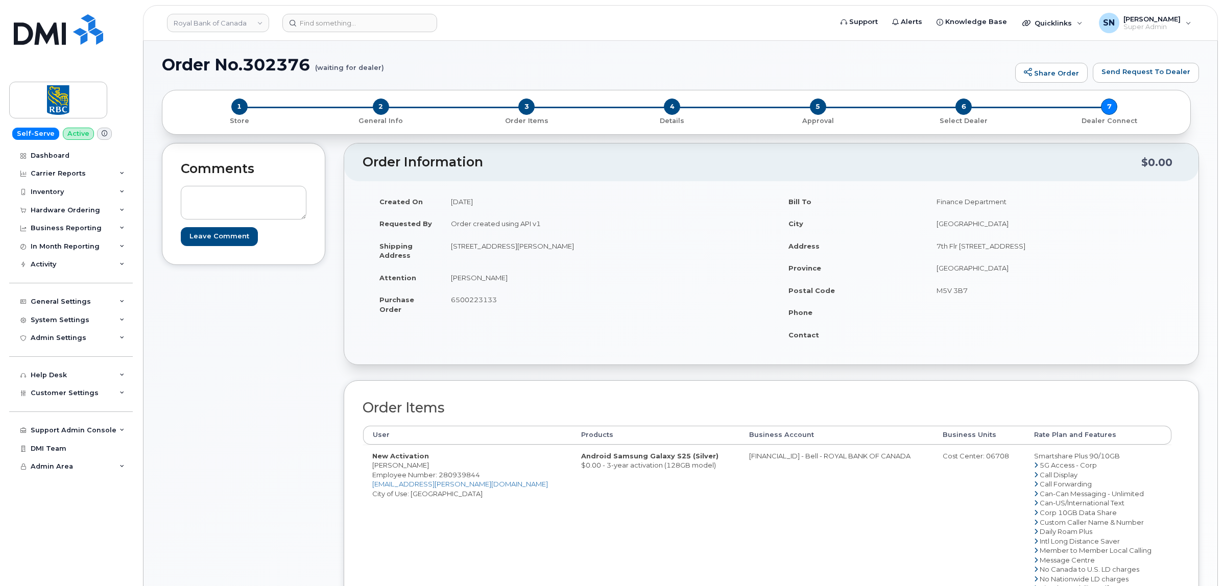
scroll to position [255, 0]
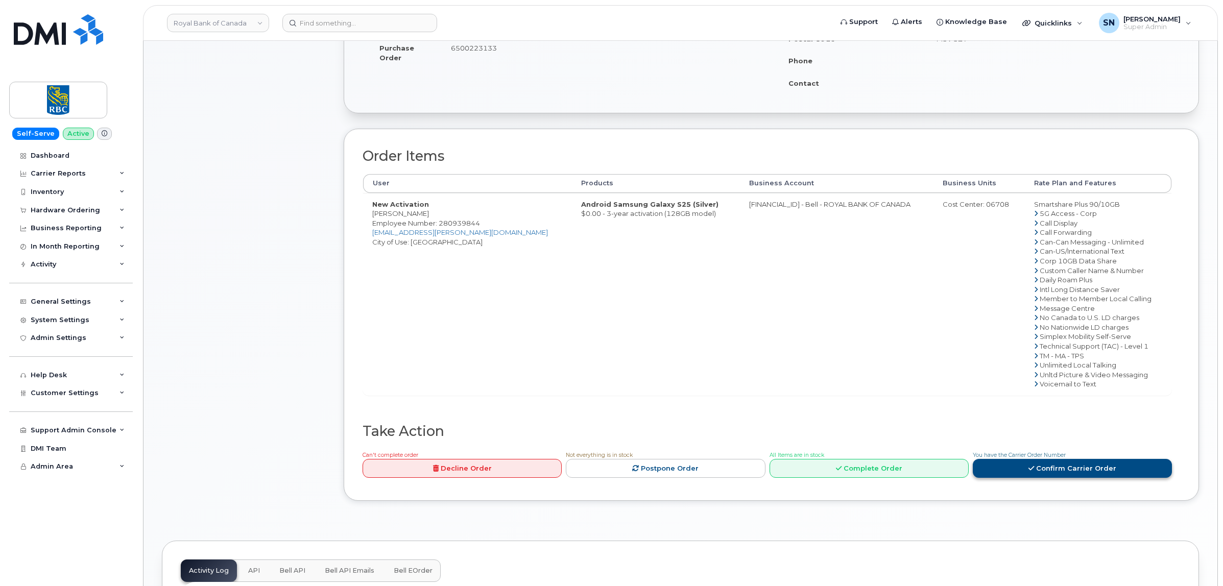
click at [1065, 471] on link "Confirm Carrier Order" at bounding box center [1072, 468] width 199 height 19
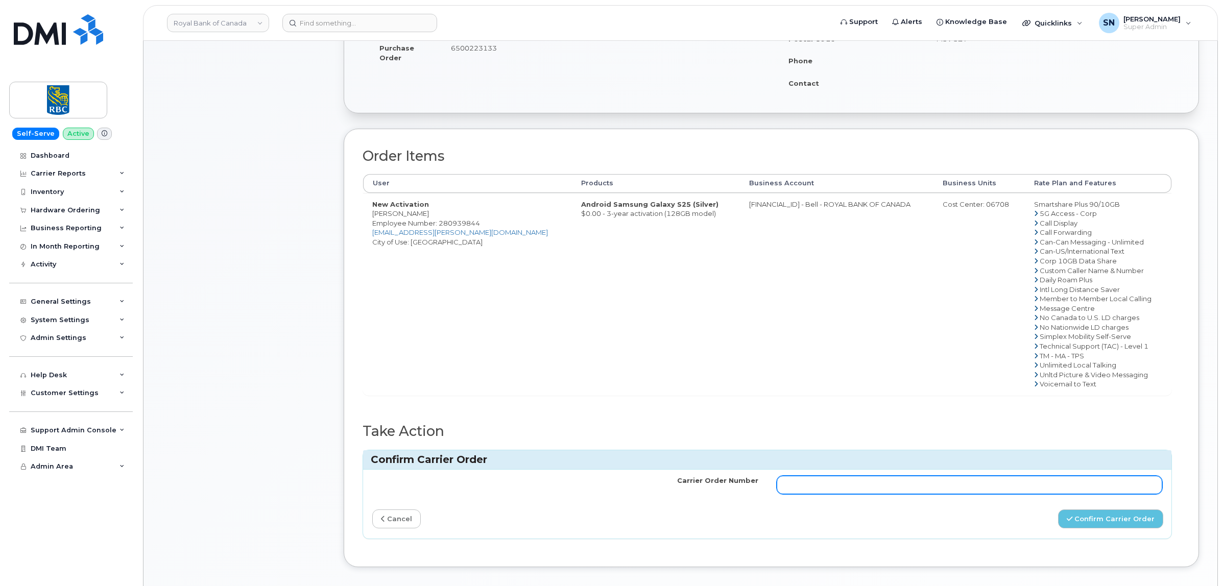
click at [941, 486] on input "Carrier Order Number" at bounding box center [970, 485] width 386 height 18
paste input "3024811"
type input "3024811"
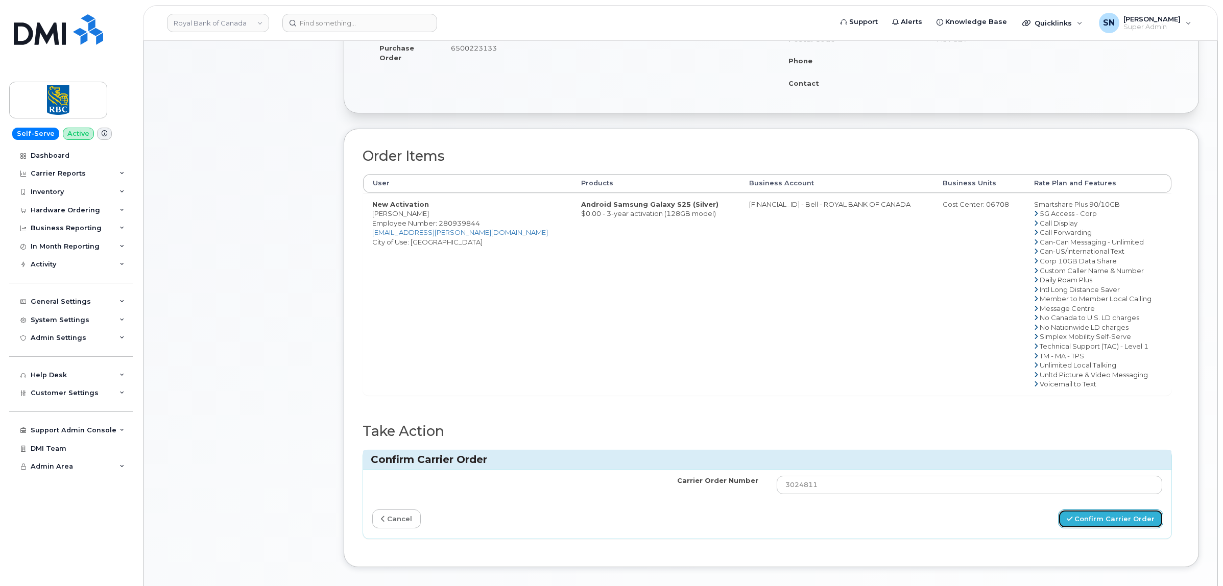
click at [1080, 518] on button "Confirm Carrier Order" at bounding box center [1110, 519] width 105 height 19
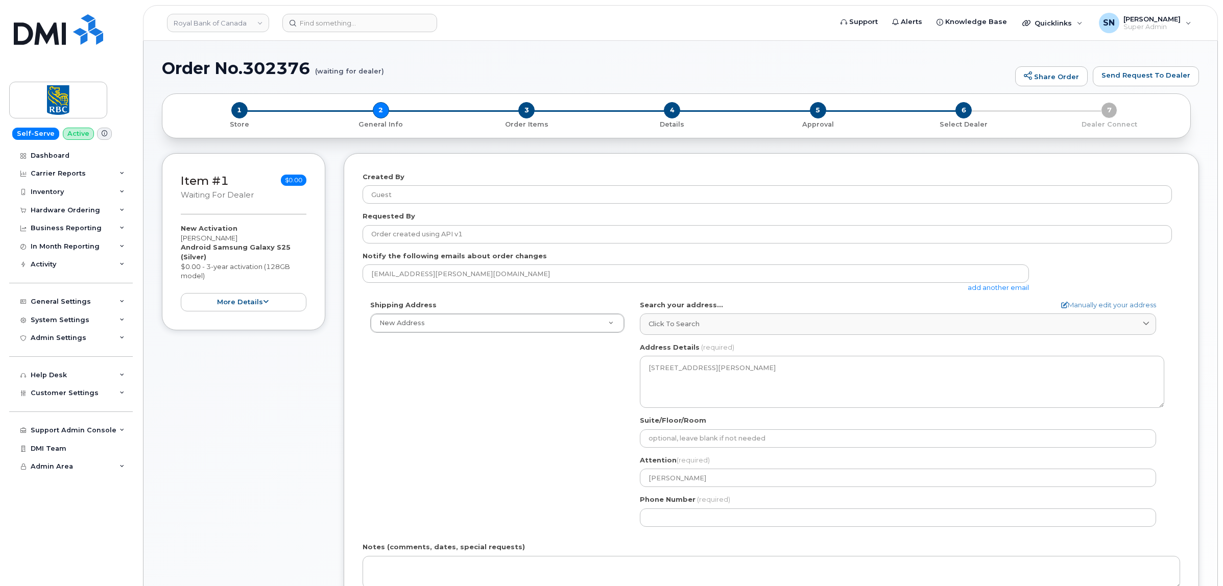
select select
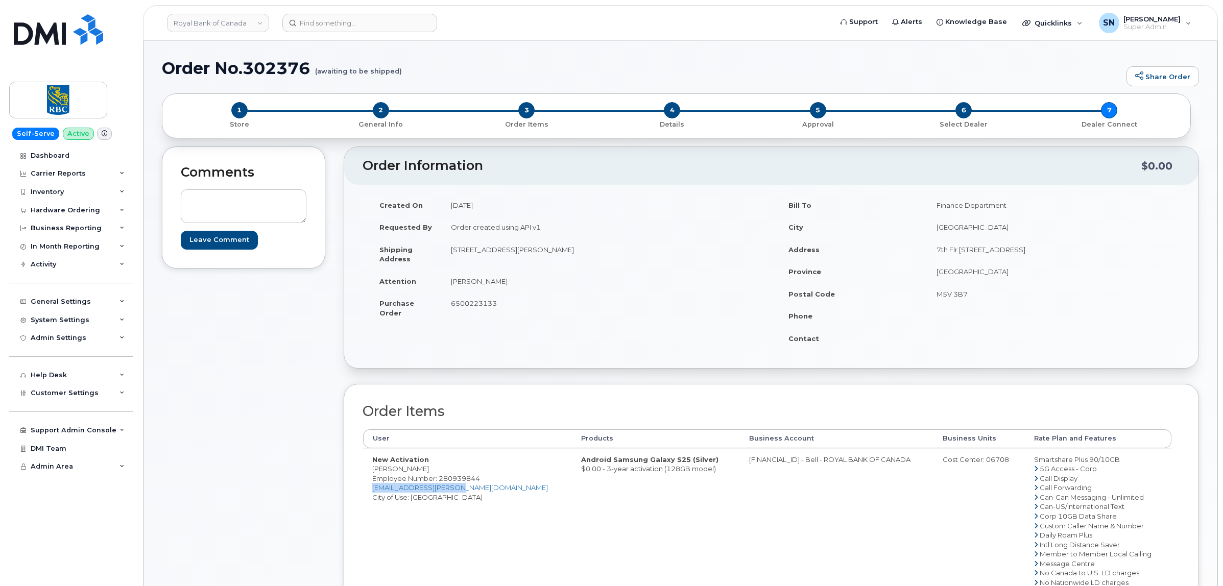
copy link "[EMAIL_ADDRESS][PERSON_NAME][DOMAIN_NAME]"
drag, startPoint x: 365, startPoint y: 490, endPoint x: 461, endPoint y: 489, distance: 96.0
click at [461, 489] on td "New Activation Ben Knackstedt Employee Number: 280939844 ben.knackstedt@rbc.com…" at bounding box center [467, 549] width 209 height 202
click at [373, 19] on input at bounding box center [359, 23] width 155 height 18
paste input "5194650140"
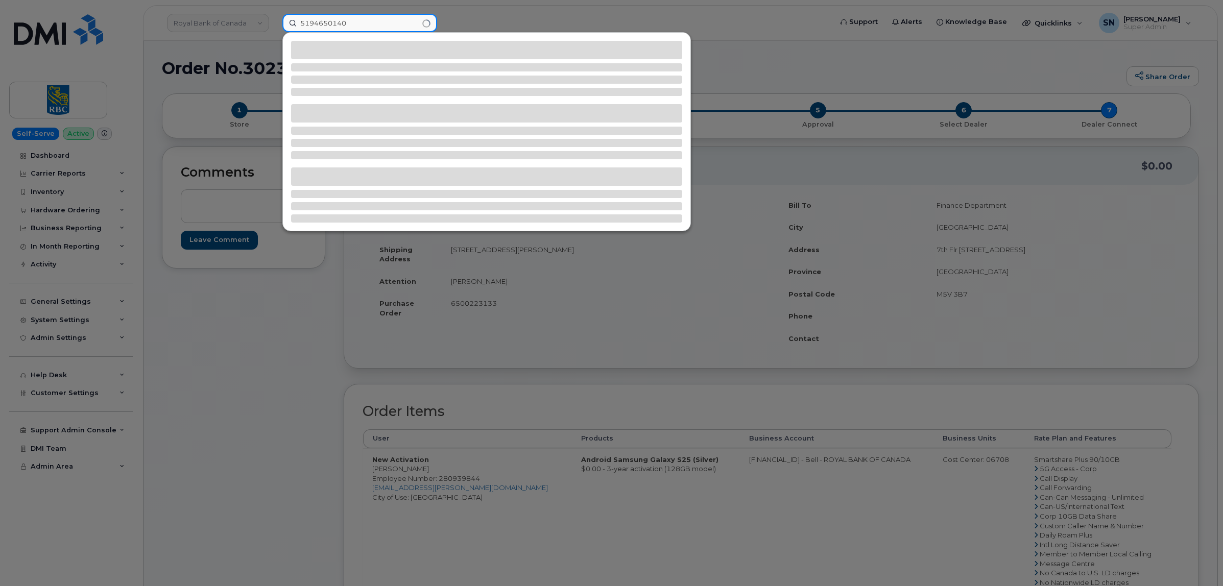
type input "5194650140"
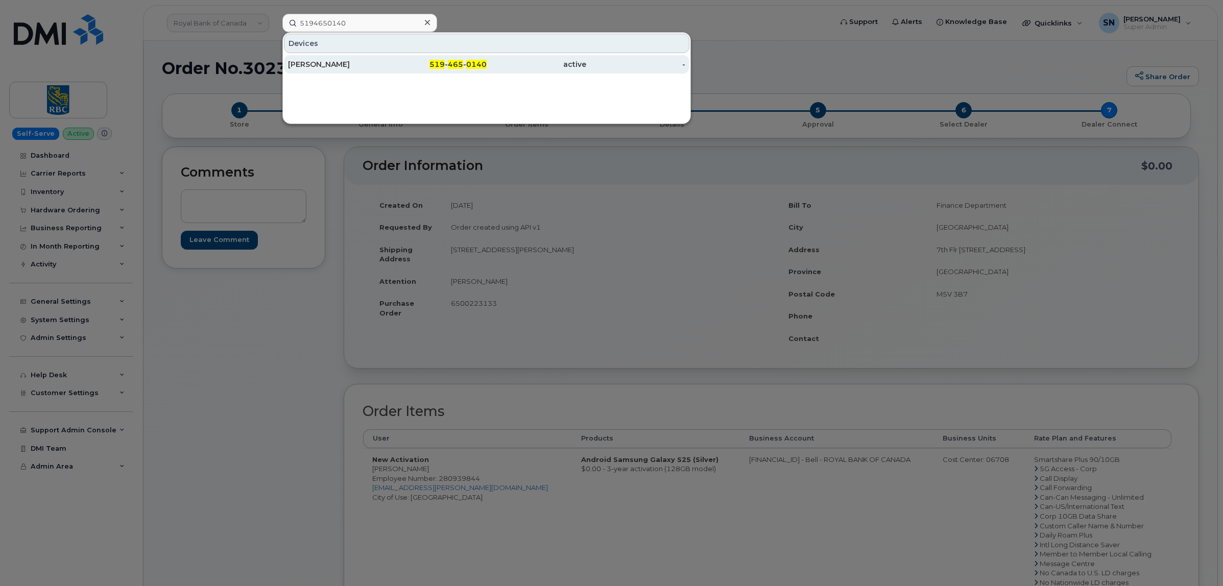
click at [317, 64] on div "[PERSON_NAME]" at bounding box center [338, 64] width 100 height 10
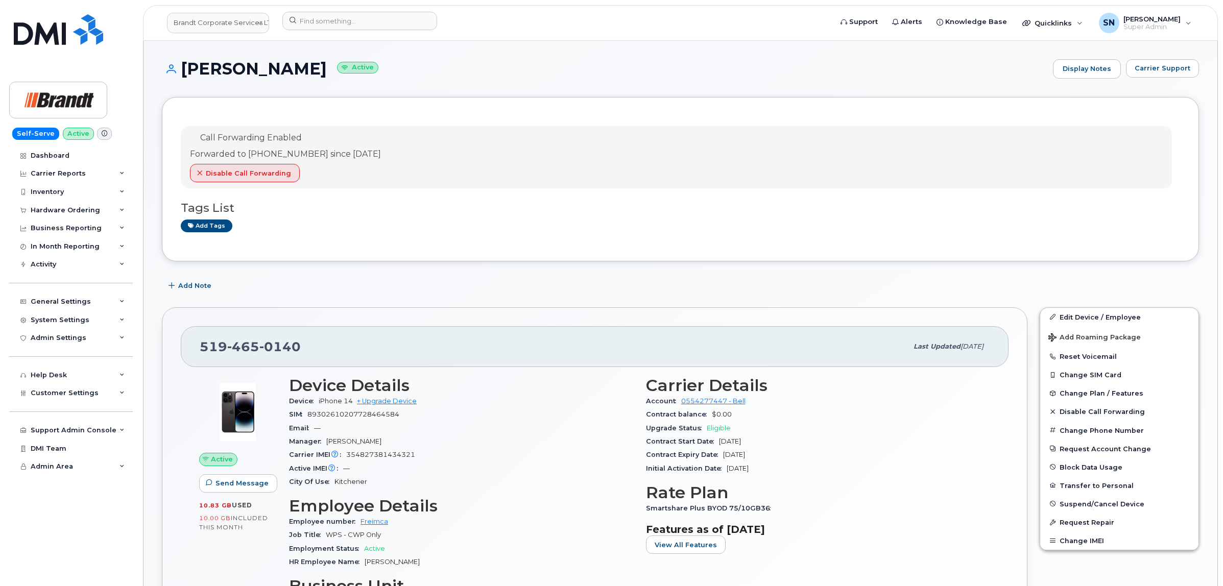
click at [1156, 82] on div "[PERSON_NAME] Active Display Notes Carrier Support" at bounding box center [680, 78] width 1037 height 38
click at [1155, 75] on button "Carrier Support" at bounding box center [1162, 68] width 73 height 18
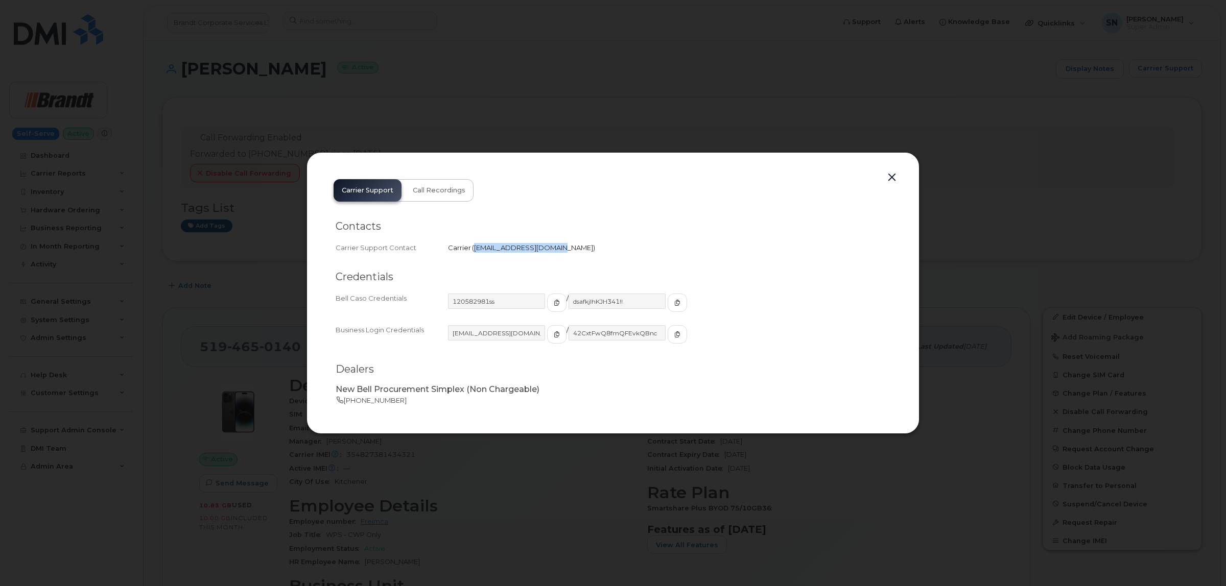
drag, startPoint x: 474, startPoint y: 245, endPoint x: 548, endPoint y: 253, distance: 74.5
click at [548, 253] on div "Carrier Support Contact Carrier   [EMAIL_ADDRESS][DOMAIN_NAME]" at bounding box center [613, 248] width 555 height 14
copy span "[EMAIL_ADDRESS][DOMAIN_NAME]"
click at [890, 174] on button "button" at bounding box center [891, 178] width 15 height 14
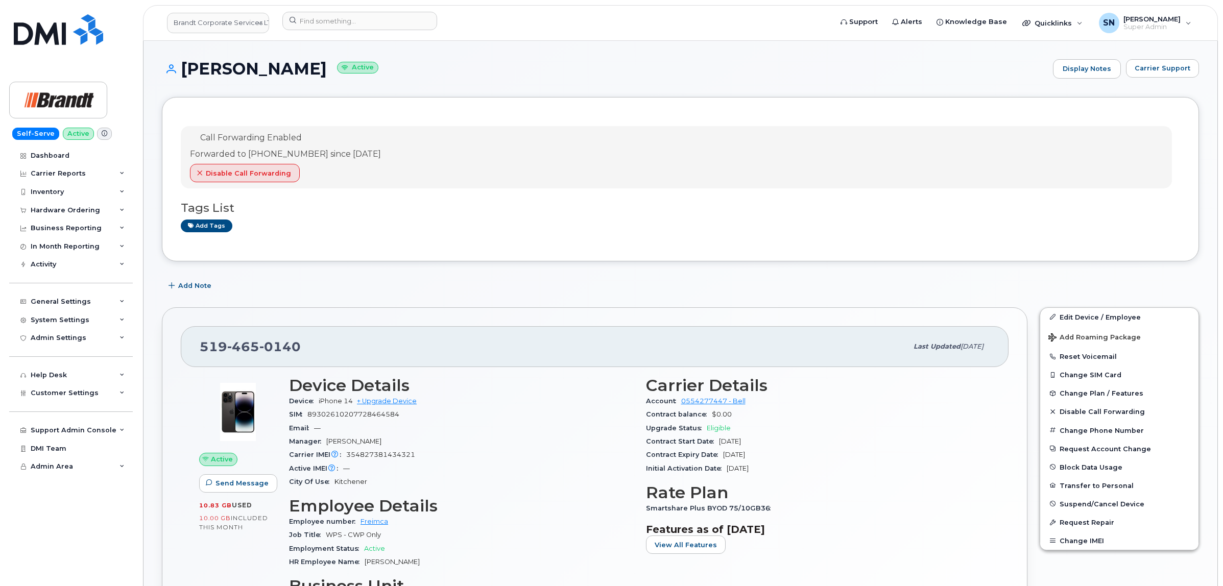
drag, startPoint x: 184, startPoint y: 67, endPoint x: 317, endPoint y: 70, distance: 133.3
click at [317, 70] on h1 "[PERSON_NAME] Active" at bounding box center [605, 69] width 886 height 18
copy h1 "[PERSON_NAME]"
drag, startPoint x: 203, startPoint y: 347, endPoint x: 300, endPoint y: 348, distance: 97.0
click at [300, 348] on div "519 465 0140" at bounding box center [554, 346] width 708 height 21
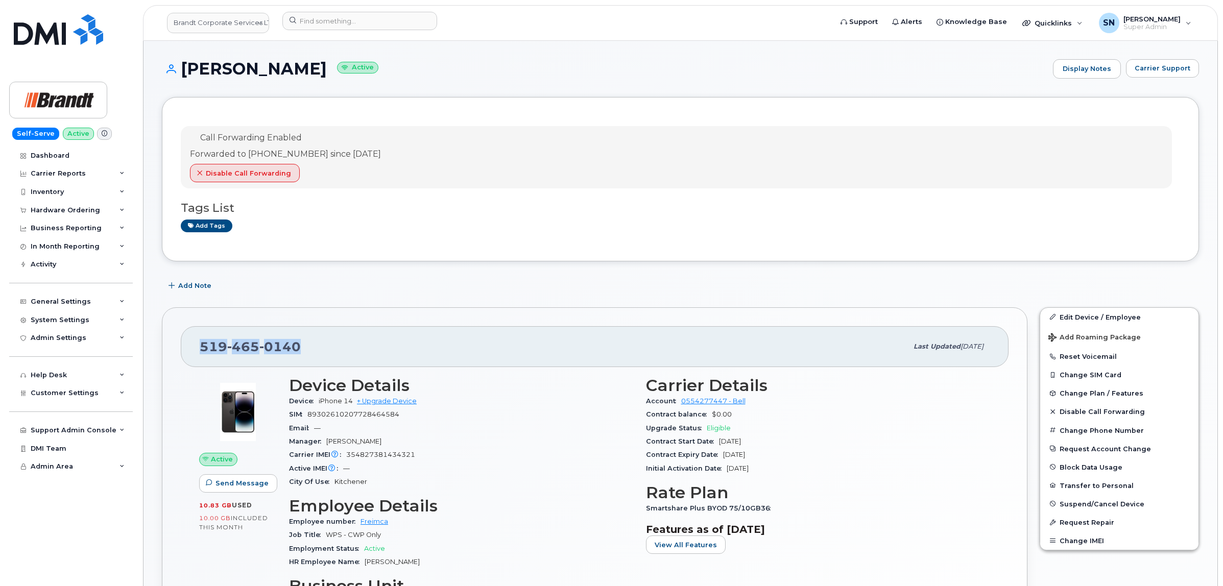
copy span "519 465 0140"
drag, startPoint x: 221, startPoint y: 11, endPoint x: 220, endPoint y: 18, distance: 6.8
click at [220, 16] on div "Brandt Corporate Services LTD" at bounding box center [218, 23] width 112 height 22
click at [223, 28] on link "Brandt Corporate Services LTD" at bounding box center [218, 23] width 102 height 20
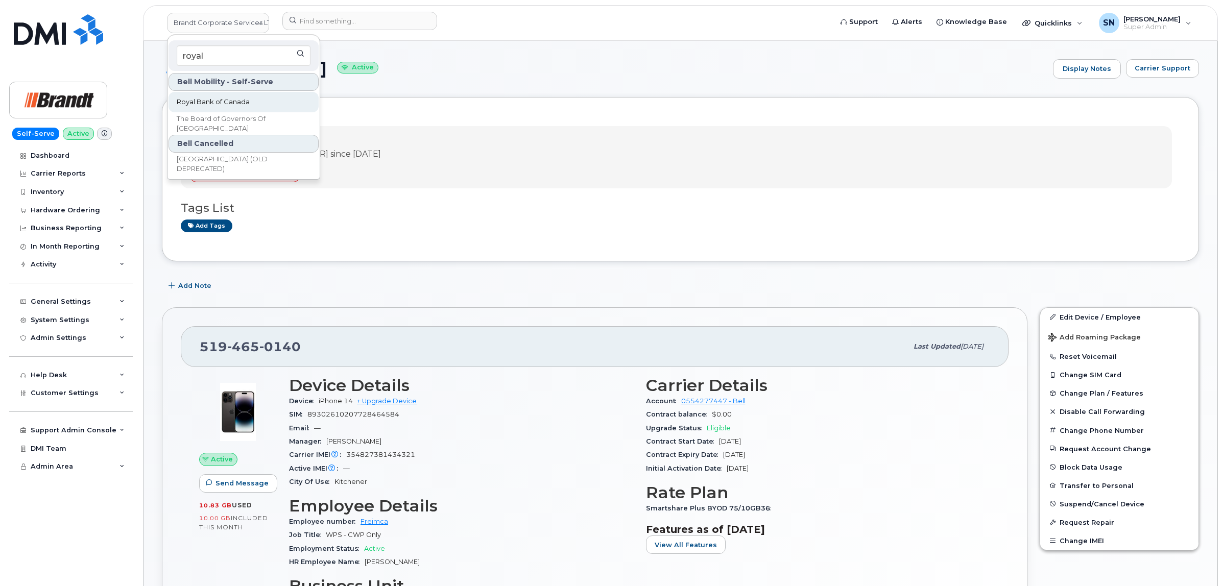
type input "royal"
click at [249, 95] on link "Royal Bank of Canada" at bounding box center [244, 102] width 150 height 20
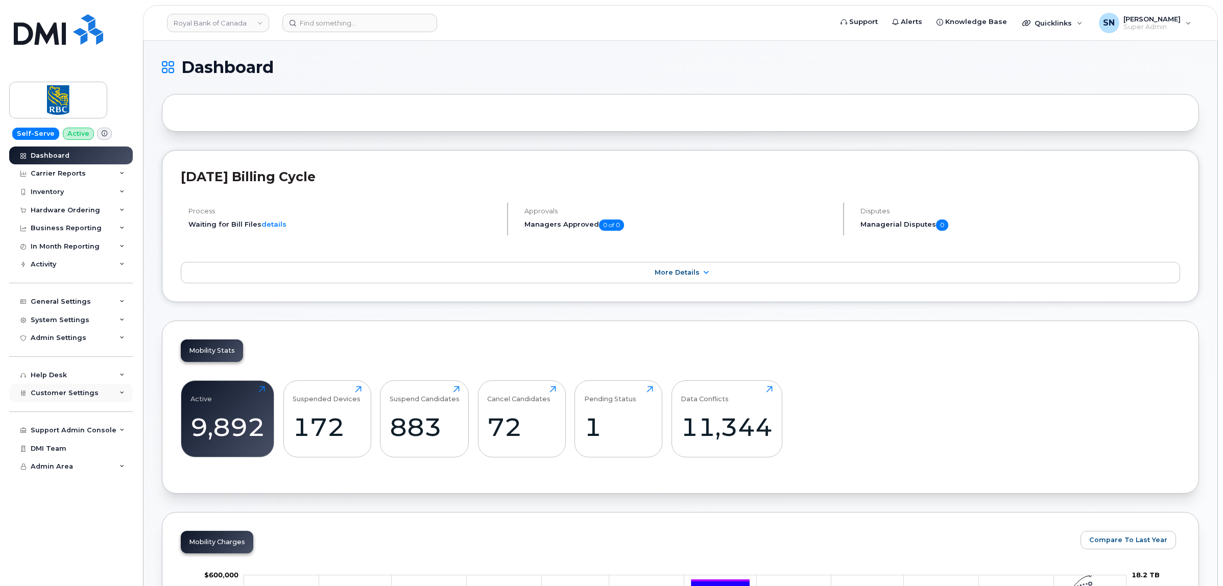
click at [75, 397] on span "Customer Settings" at bounding box center [65, 393] width 68 height 8
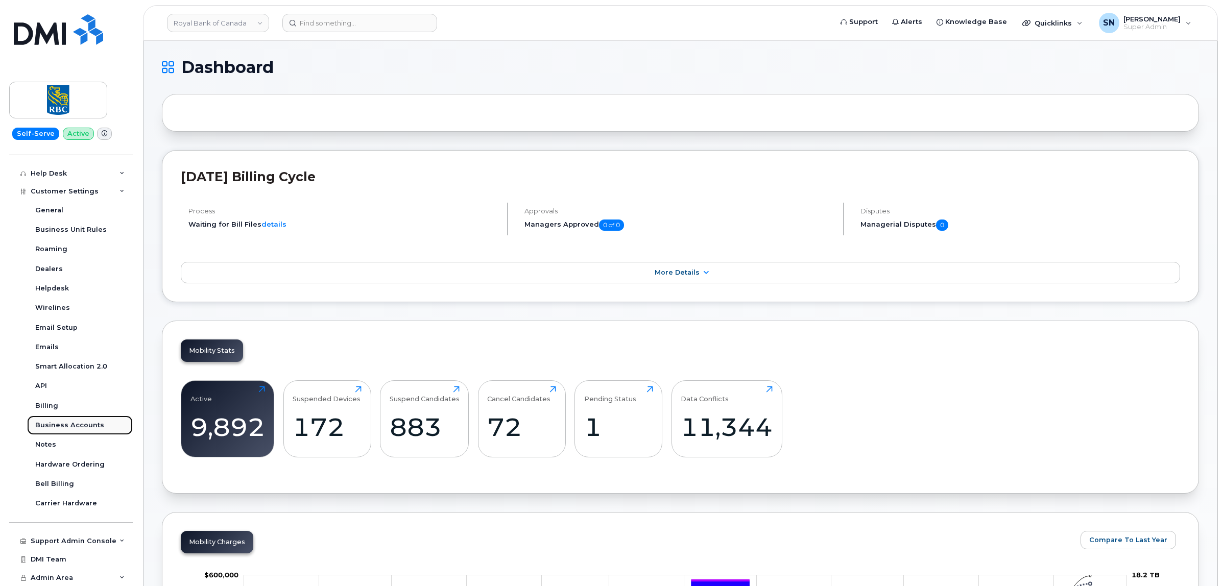
click at [87, 431] on link "Business Accounts" at bounding box center [80, 425] width 106 height 19
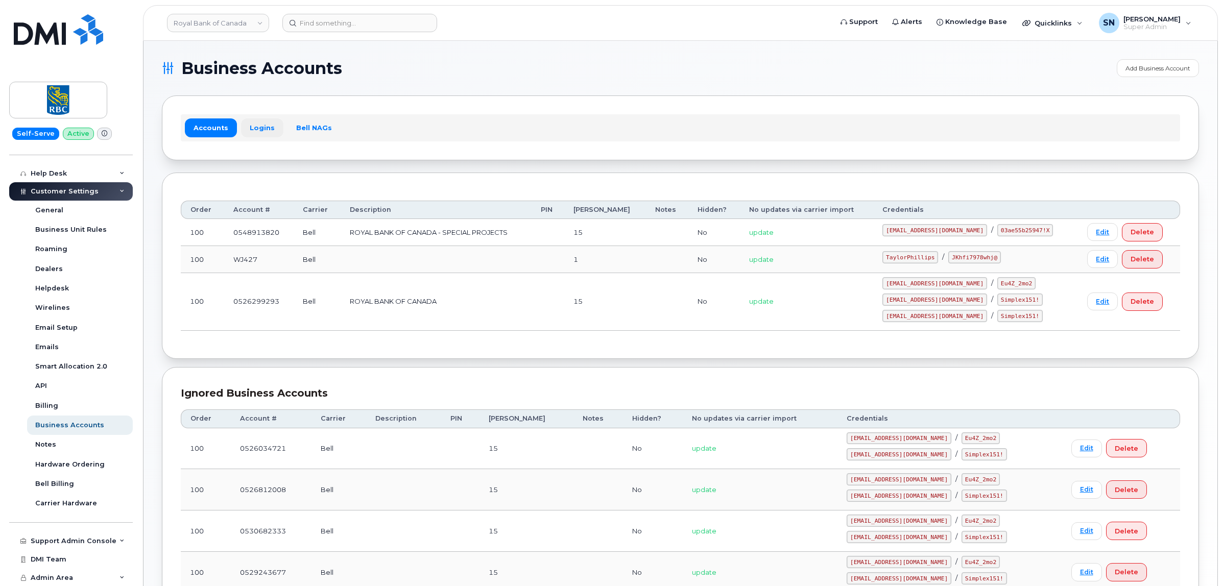
click at [258, 136] on link "Logins" at bounding box center [262, 127] width 42 height 18
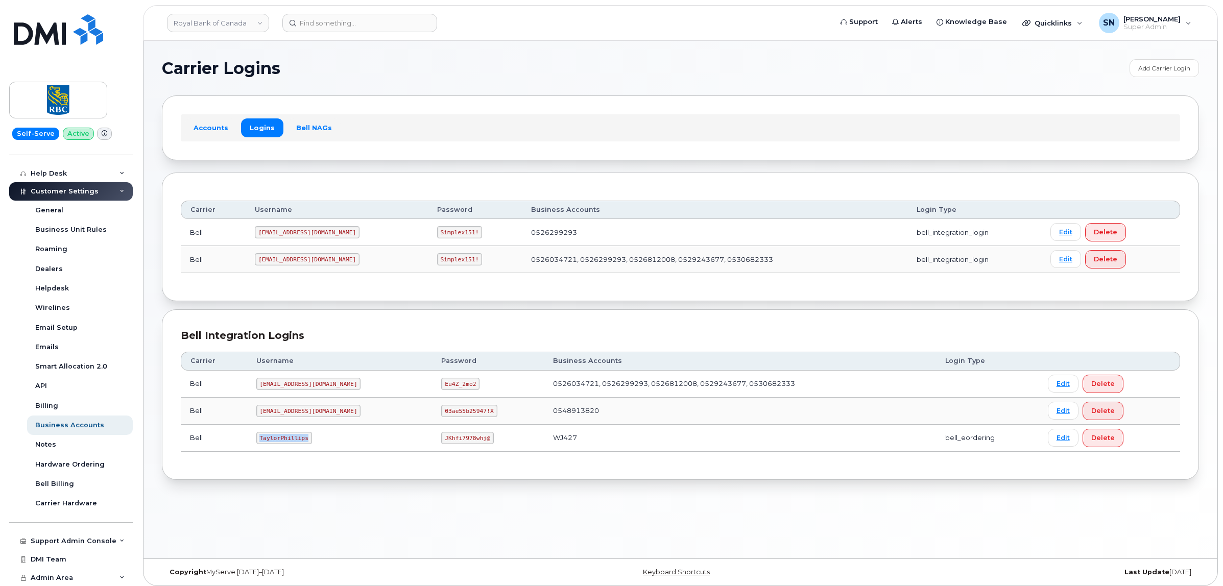
drag, startPoint x: 268, startPoint y: 444, endPoint x: 304, endPoint y: 453, distance: 36.8
click at [304, 452] on td "TaylorPhillips" at bounding box center [339, 438] width 185 height 27
copy code "TaylorPhillips"
drag, startPoint x: 409, startPoint y: 437, endPoint x: 462, endPoint y: 442, distance: 53.4
click at [462, 442] on td "JKhfi7978whj@" at bounding box center [488, 438] width 112 height 27
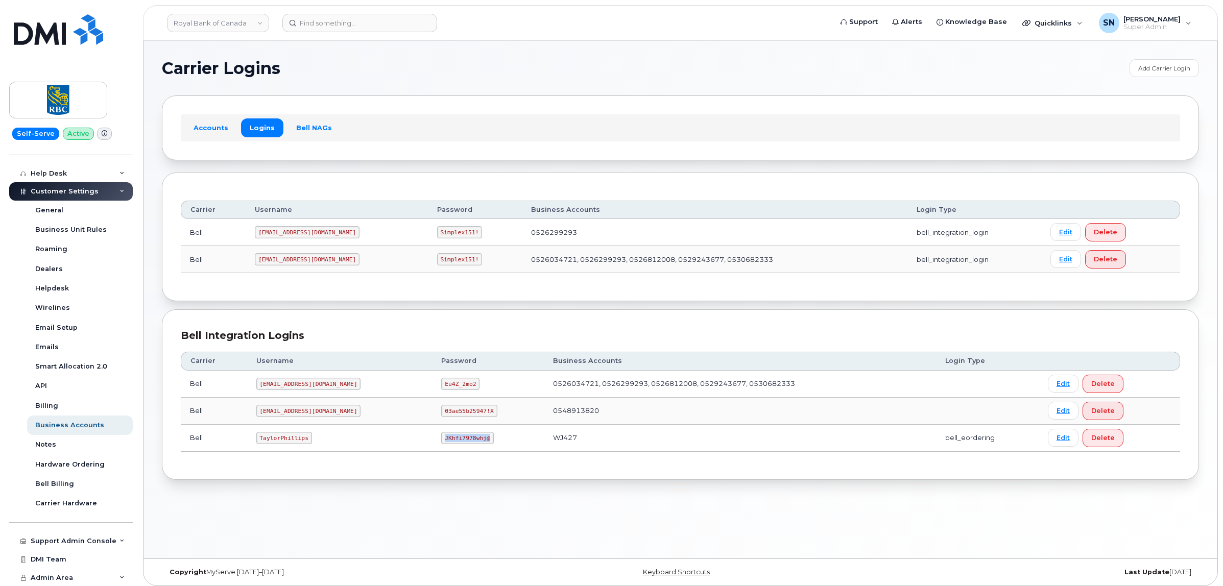
copy code "JKhfi7978whj@"
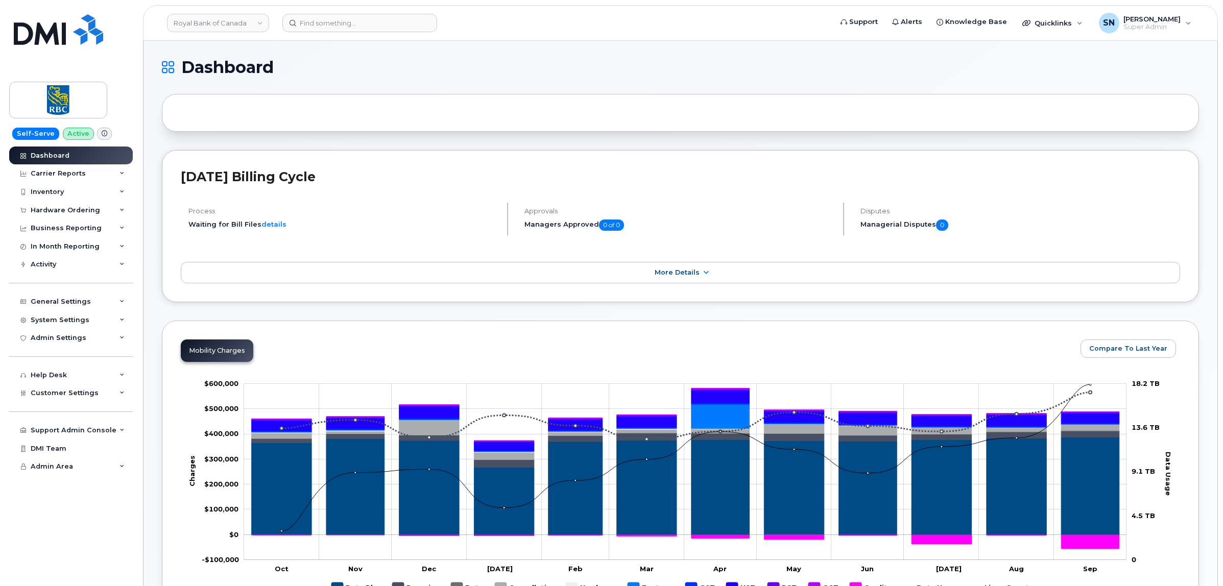
click at [327, 60] on h1 "Dashboard" at bounding box center [678, 67] width 1032 height 16
click at [336, 98] on div at bounding box center [680, 113] width 1037 height 38
click at [55, 210] on div "Hardware Ordering" at bounding box center [65, 210] width 69 height 8
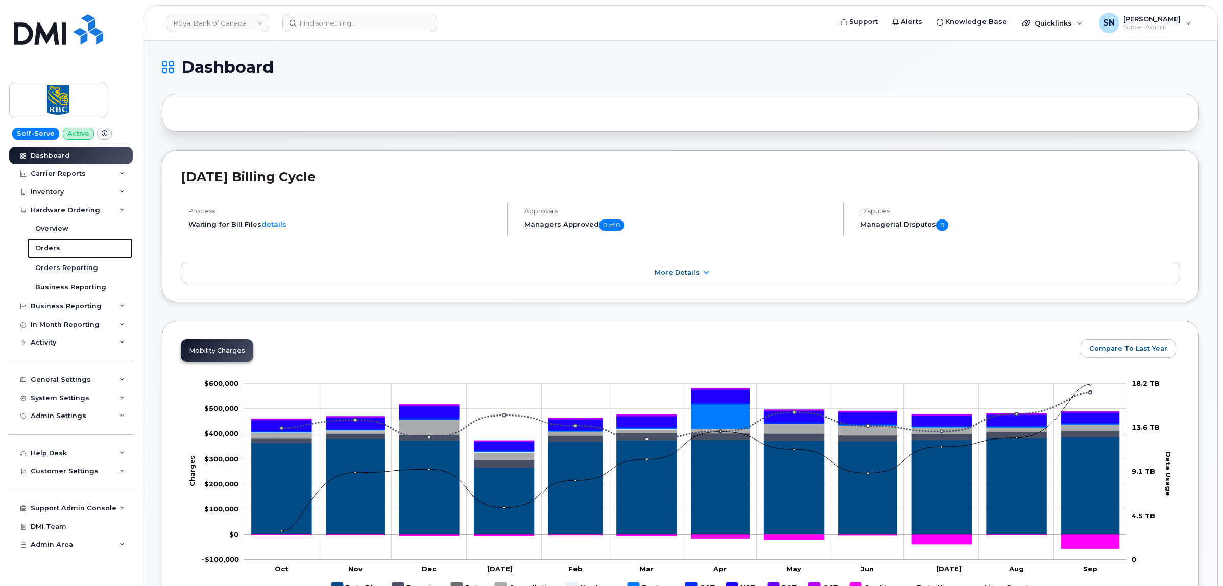
drag, startPoint x: 69, startPoint y: 244, endPoint x: 243, endPoint y: 2, distance: 298.4
click at [69, 244] on link "Orders" at bounding box center [80, 248] width 106 height 19
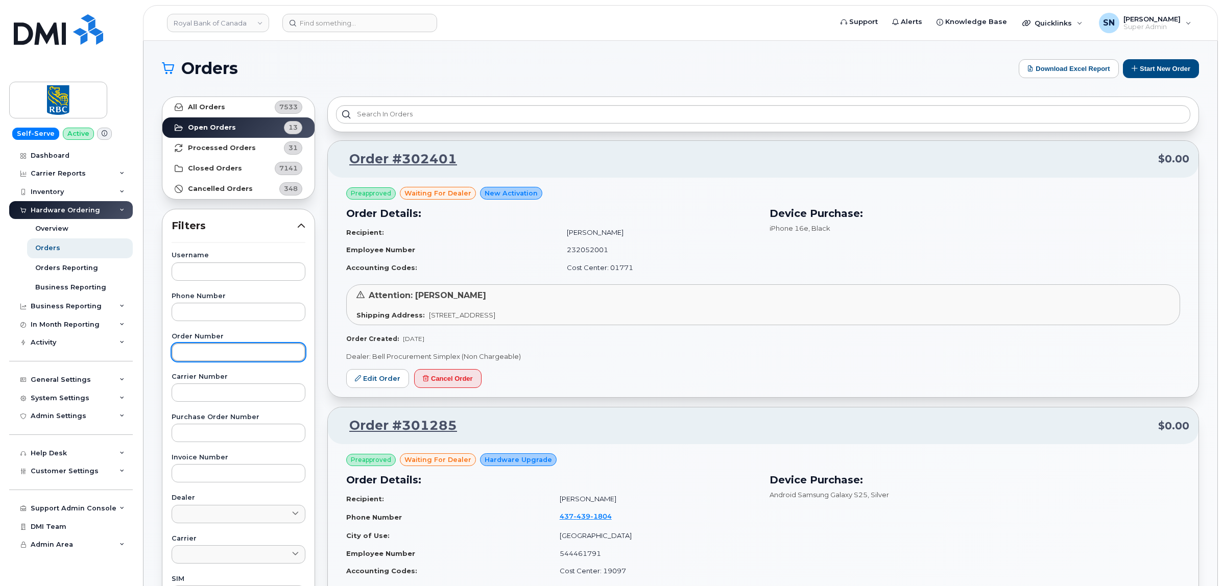
paste input "302401"
click at [247, 347] on input "302401" at bounding box center [239, 352] width 134 height 18
type input "302401"
click at [251, 108] on link "All Orders 7533" at bounding box center [238, 107] width 152 height 20
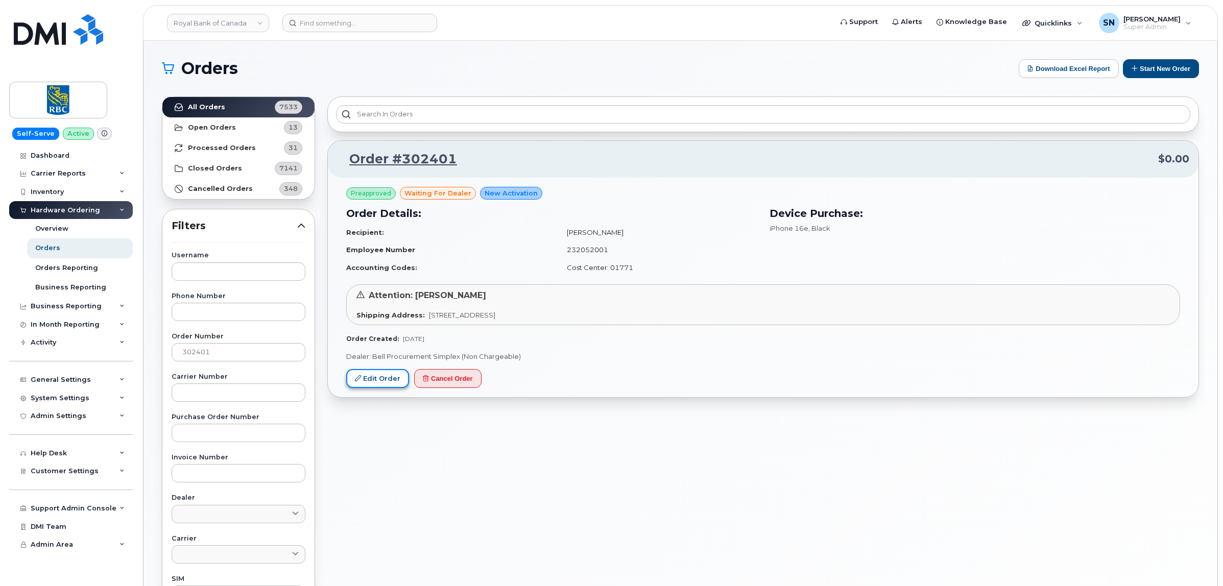
click at [379, 383] on link "Edit Order" at bounding box center [377, 378] width 63 height 19
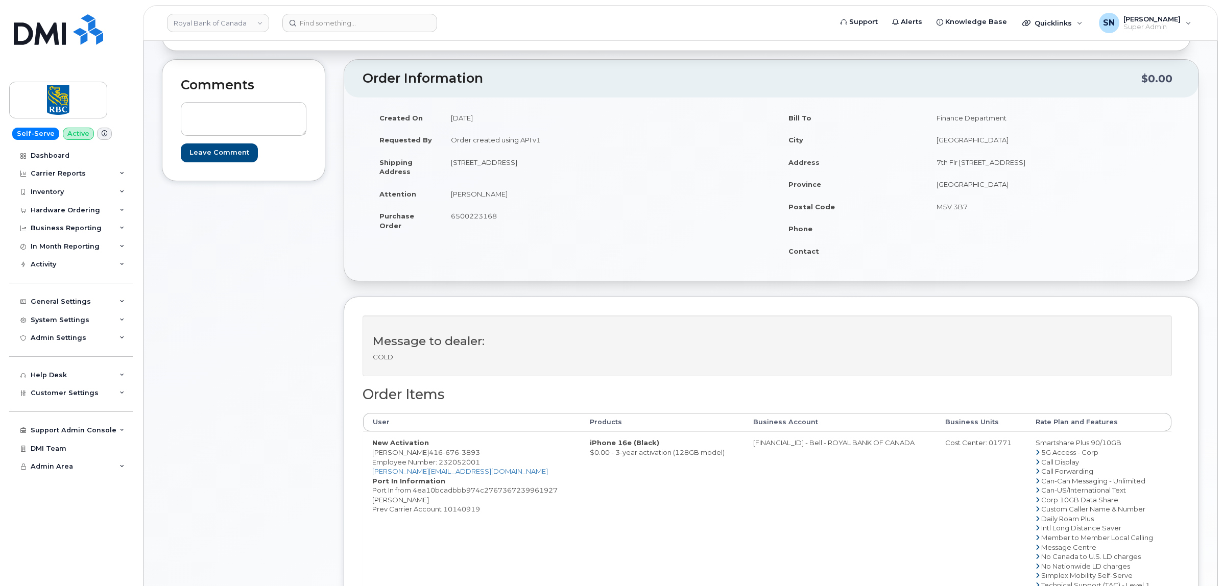
scroll to position [128, 0]
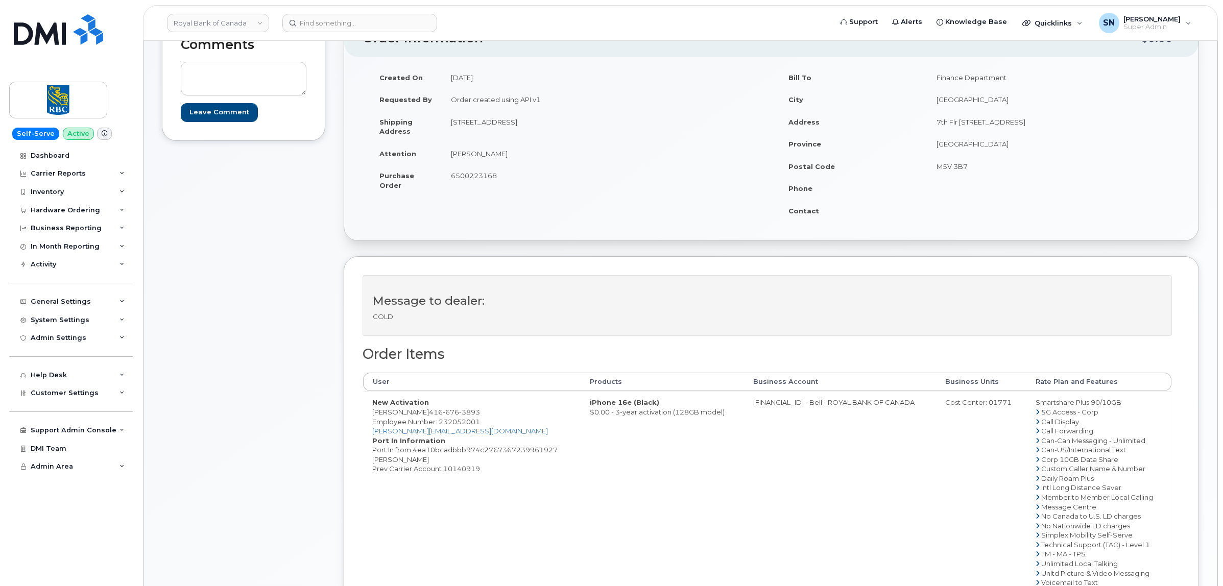
drag, startPoint x: 372, startPoint y: 414, endPoint x: 421, endPoint y: 415, distance: 49.5
click at [421, 415] on td "New Activation Alex Langmuir 416 676 3893 Employee Number: 232052001 alex.langm…" at bounding box center [472, 492] width 218 height 202
copy td "Alex Langmuir"
click at [358, 419] on div "Message to dealer: COLD Order Items User Products Business Account Business Uni…" at bounding box center [772, 478] width 856 height 444
drag, startPoint x: 368, startPoint y: 415, endPoint x: 387, endPoint y: 415, distance: 18.4
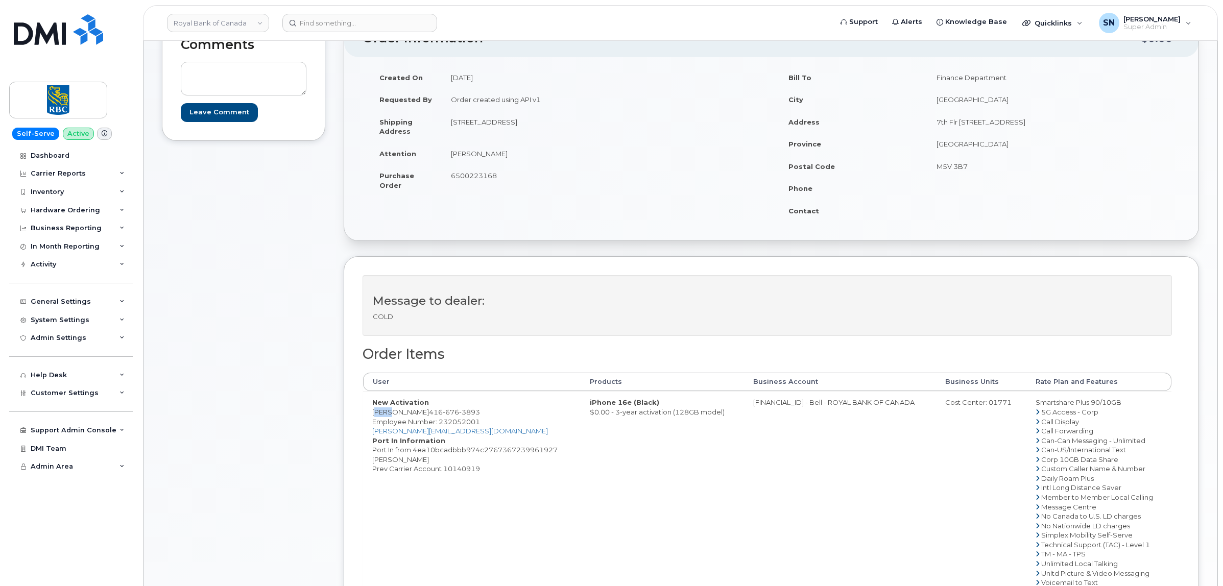
click at [387, 415] on td "New Activation Alex Langmuir 416 676 3893 Employee Number: 232052001 alex.langm…" at bounding box center [472, 492] width 218 height 202
copy td "Alex"
click at [405, 412] on td "New Activation Alex Langmuir 416 676 3893 Employee Number: 232052001 alex.langm…" at bounding box center [472, 492] width 218 height 202
copy td "Langmuir"
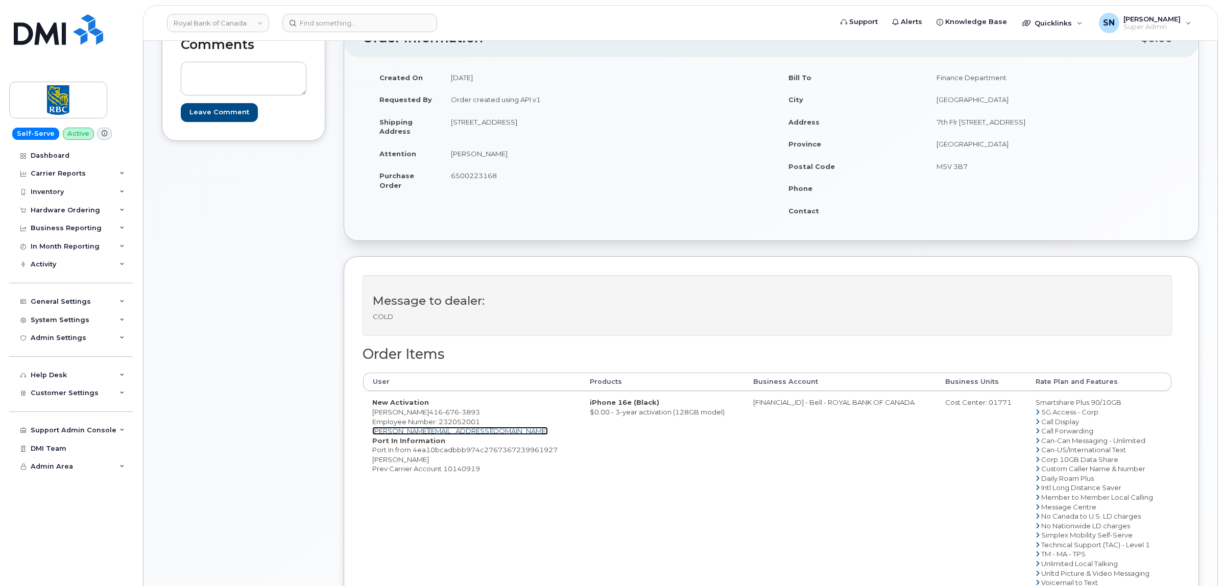
click at [417, 430] on link "alex.langmuir@rbc.com" at bounding box center [460, 431] width 176 height 8
click at [360, 418] on div "Message to dealer: COLD Order Items User Products Business Account Business Uni…" at bounding box center [772, 478] width 856 height 444
drag, startPoint x: 423, startPoint y: 413, endPoint x: 476, endPoint y: 414, distance: 52.6
click at [476, 414] on td "New Activation Alex Langmuir 416 676 3893 Employee Number: 232052001 alex.langm…" at bounding box center [472, 492] width 218 height 202
copy span "416 676 3893"
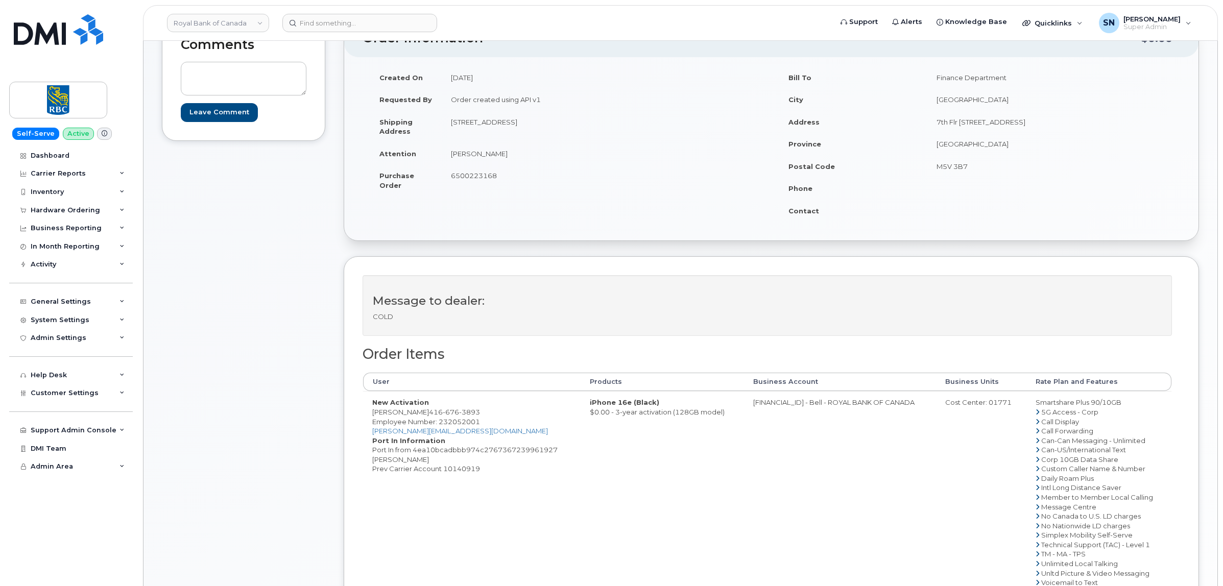
click at [279, 433] on div "Comments Leave Comment" at bounding box center [243, 367] width 163 height 696
click at [463, 470] on dd "Port In from 4ea10bcadbbb974c2767367239961927 Alex Langmuir Prev Carrier Accoun…" at bounding box center [471, 459] width 199 height 29
copy dd "10140919"
drag, startPoint x: 451, startPoint y: 118, endPoint x: 504, endPoint y: 125, distance: 53.5
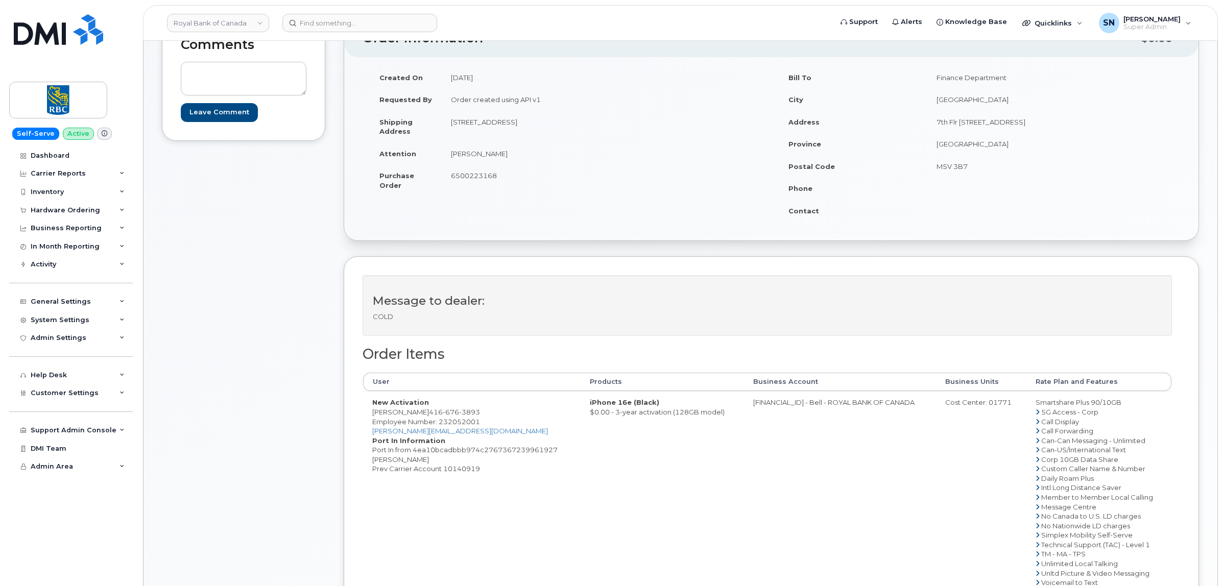
click at [504, 125] on td "185 Alberta Ave 206 Toronto, ON Canada, M6C 0A5" at bounding box center [603, 127] width 322 height 32
copy td "185 Alberta Ave"
drag, startPoint x: 593, startPoint y: 120, endPoint x: 623, endPoint y: 124, distance: 30.3
click at [623, 124] on td "185 Alberta Ave 206 Toronto, ON Canada, M6C 0A5" at bounding box center [603, 127] width 322 height 32
copy td "M6C 0A5"
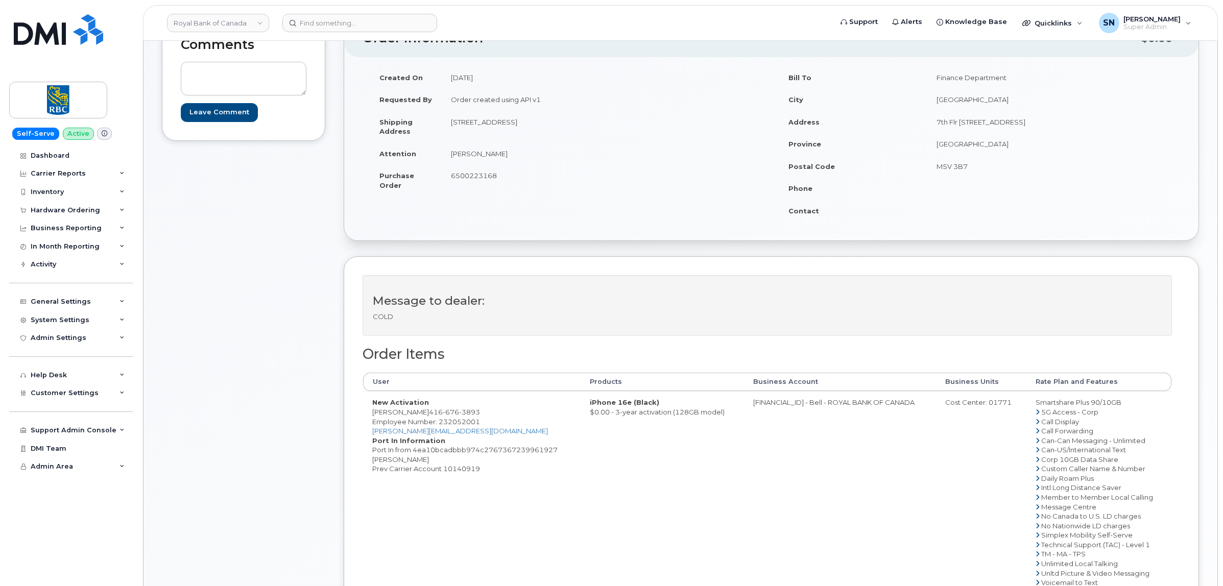
drag, startPoint x: 452, startPoint y: 153, endPoint x: 501, endPoint y: 154, distance: 49.0
click at [501, 154] on td "Alex Langmuir" at bounding box center [603, 154] width 322 height 22
copy td "Alex Langmuir"
drag, startPoint x: 424, startPoint y: 412, endPoint x: 472, endPoint y: 411, distance: 48.5
click at [472, 411] on span "416 676 3893" at bounding box center [454, 412] width 51 height 8
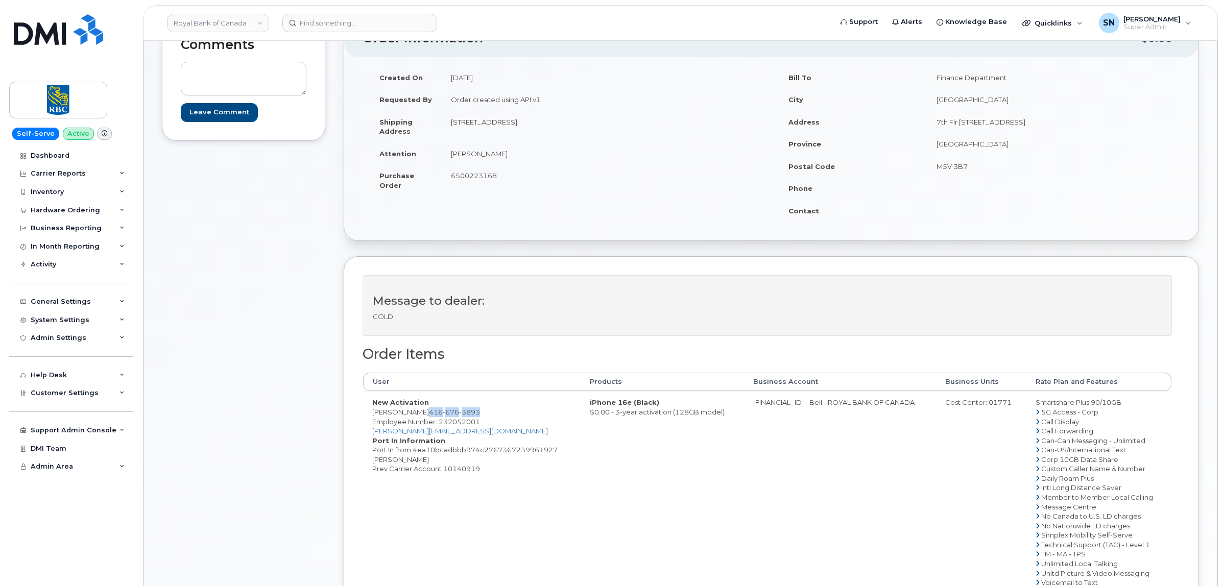
copy span "416 676 3893"
drag, startPoint x: 326, startPoint y: 405, endPoint x: 342, endPoint y: 412, distance: 17.6
click at [326, 405] on div "Comments Leave Comment Order Information $0.00 Created On October 2, 2025 Reque…" at bounding box center [680, 367] width 1037 height 696
drag, startPoint x: 373, startPoint y: 412, endPoint x: 491, endPoint y: 412, distance: 118.0
click at [491, 412] on td "New Activation Alex Langmuir 416 676 3893 Employee Number: 232052001 alex.langm…" at bounding box center [472, 492] width 218 height 202
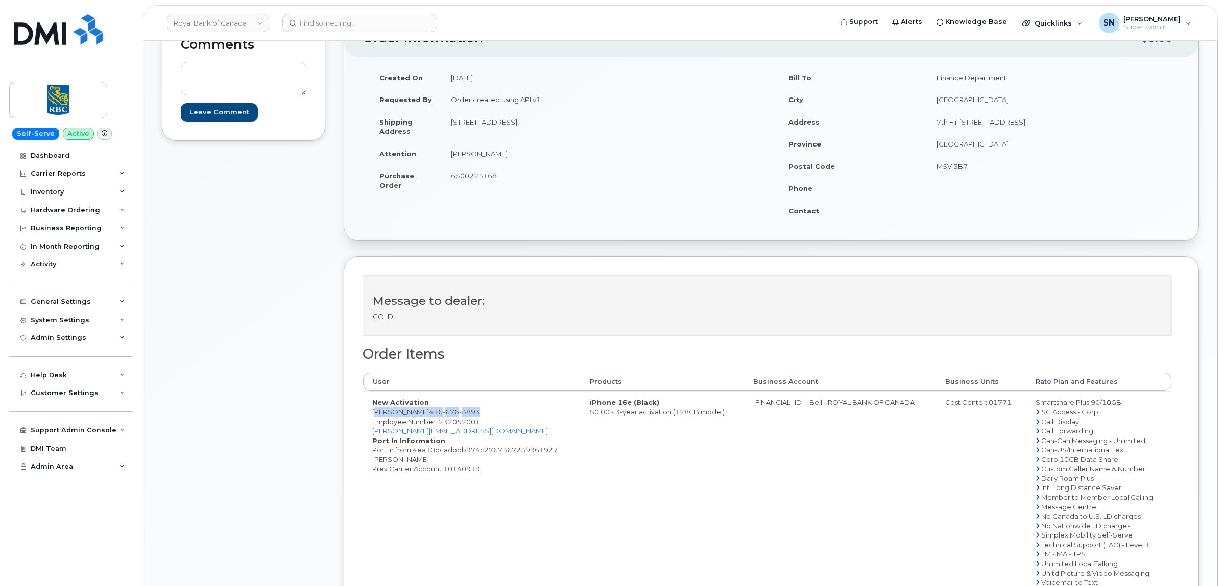
copy td "Alex Langmuir 416 676 3893"
drag, startPoint x: 760, startPoint y: 406, endPoint x: 802, endPoint y: 411, distance: 42.2
click at [802, 411] on td "0526299293 - Bell - ROYAL BANK OF CANADA" at bounding box center [840, 492] width 192 height 202
click at [997, 402] on div "Cost Center: 01771" at bounding box center [981, 403] width 72 height 10
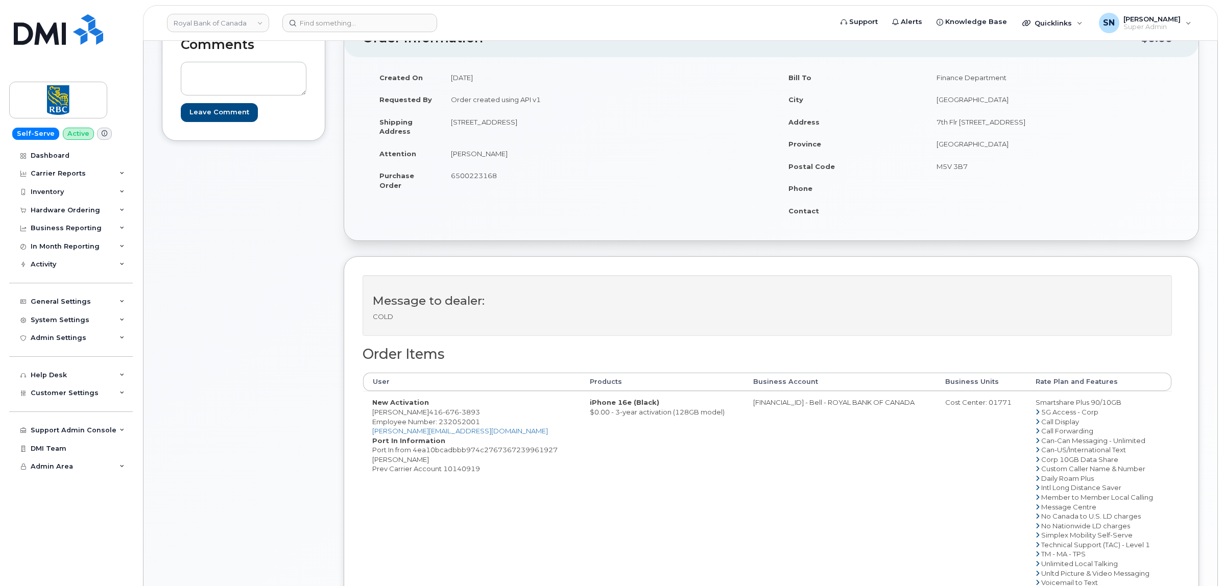
click at [466, 424] on span "Employee Number: 232052001" at bounding box center [426, 422] width 108 height 8
drag, startPoint x: 370, startPoint y: 414, endPoint x: 421, endPoint y: 417, distance: 51.2
click at [421, 417] on td "New Activation Alex Langmuir 416 676 3893 Employee Number: 232052001 alex.langm…" at bounding box center [472, 492] width 218 height 202
click at [466, 176] on span "6500223168" at bounding box center [474, 176] width 46 height 8
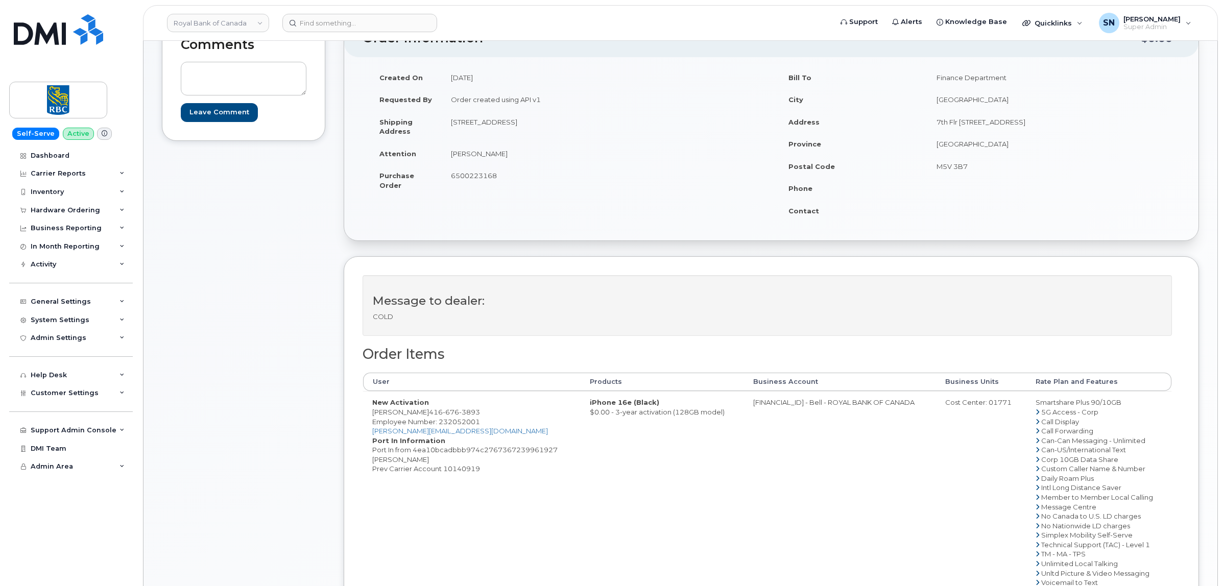
click at [466, 176] on span "6500223168" at bounding box center [474, 176] width 46 height 8
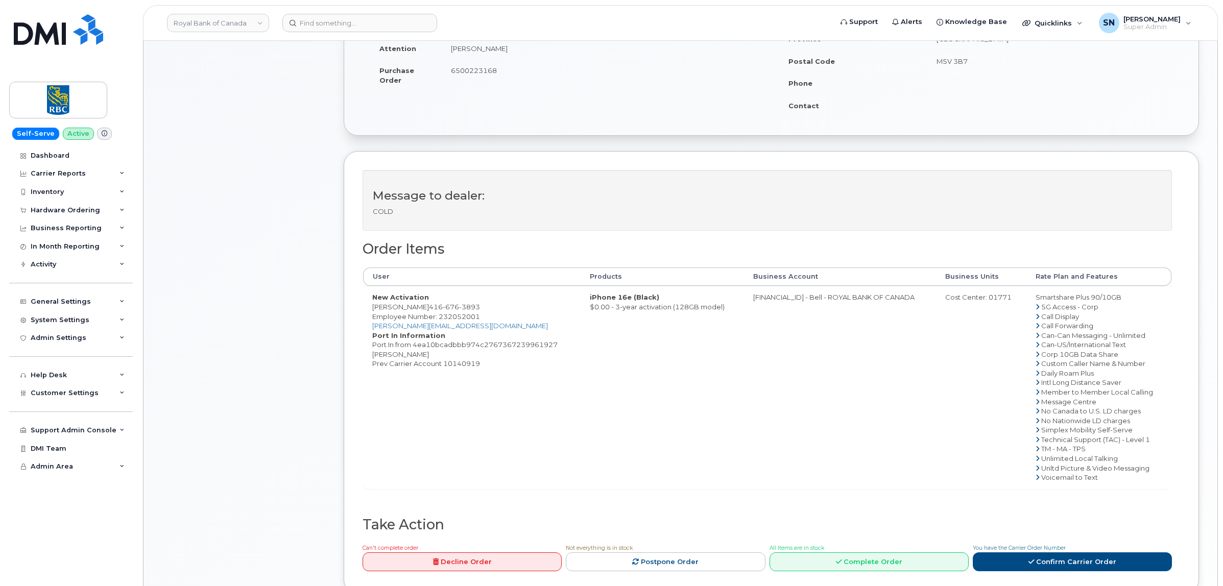
scroll to position [383, 0]
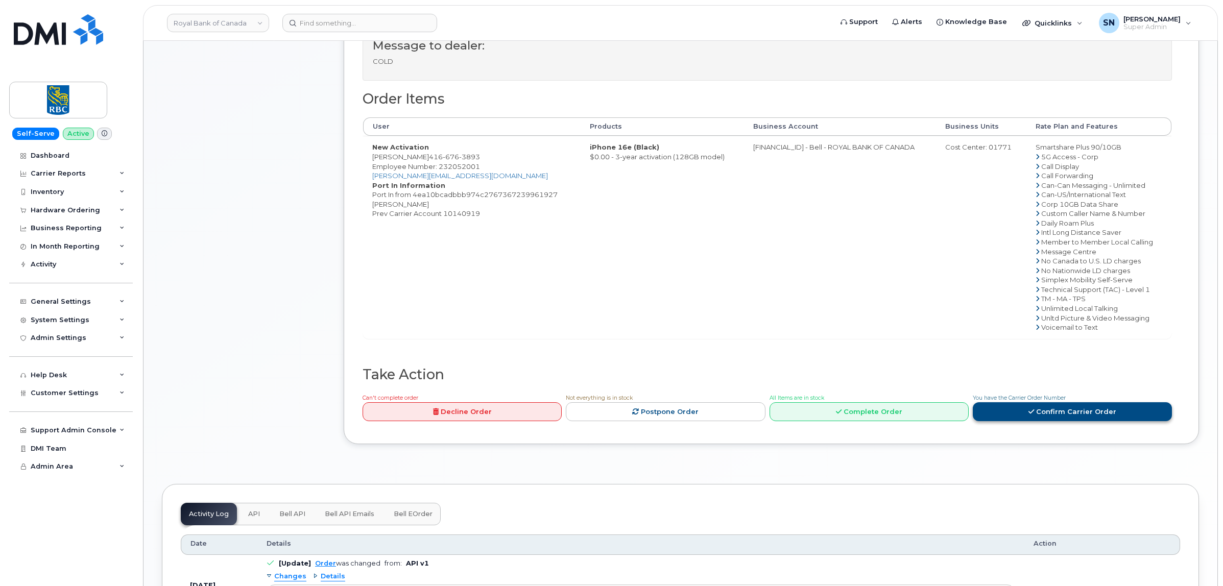
click at [1023, 414] on link "Confirm Carrier Order" at bounding box center [1072, 411] width 199 height 19
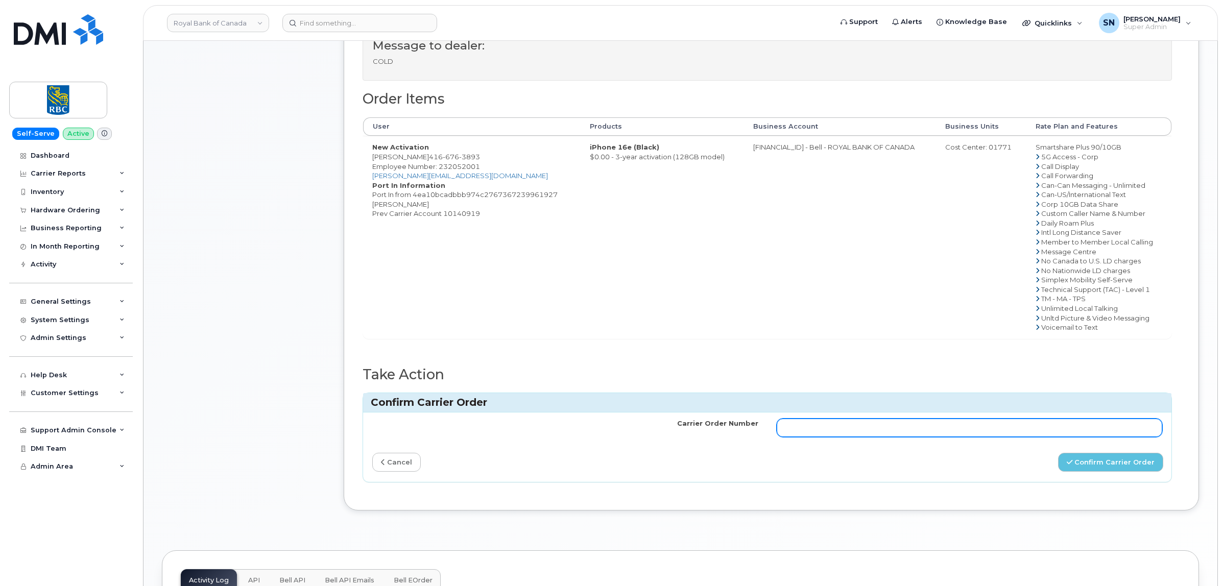
click at [940, 433] on input "Carrier Order Number" at bounding box center [970, 428] width 386 height 18
paste input "3024830"
type input "3024830"
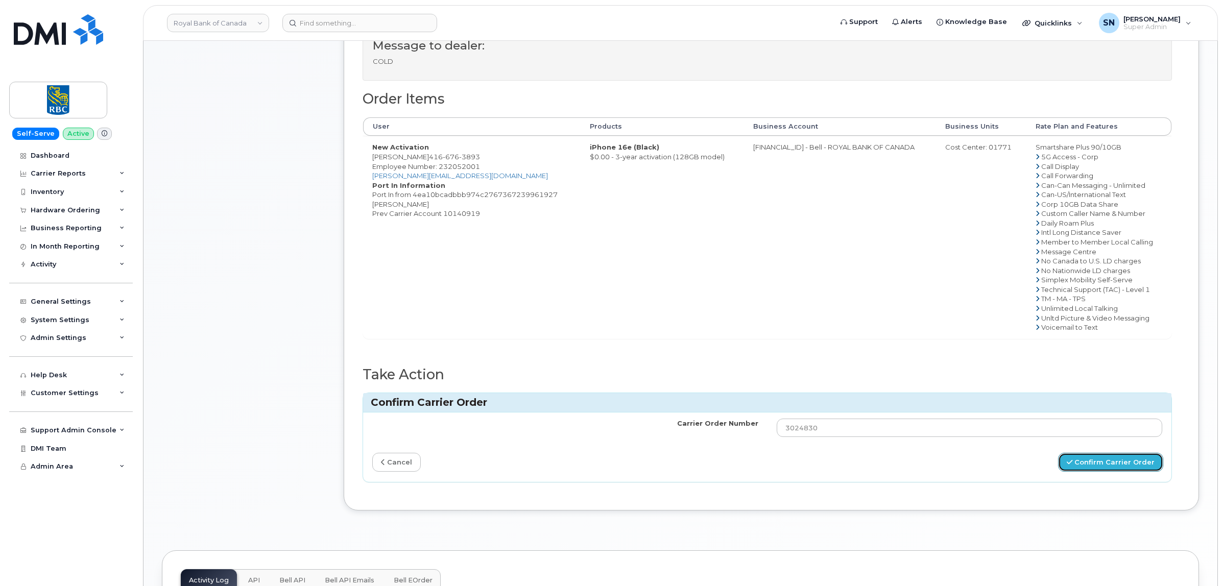
click at [1112, 462] on button "Confirm Carrier Order" at bounding box center [1110, 462] width 105 height 19
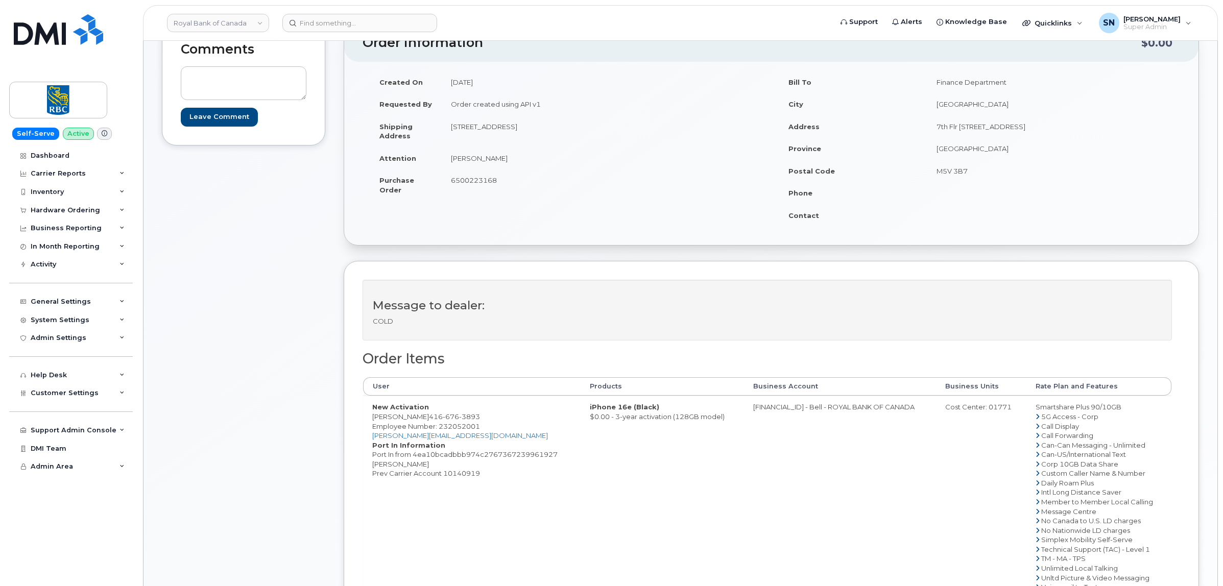
scroll to position [128, 0]
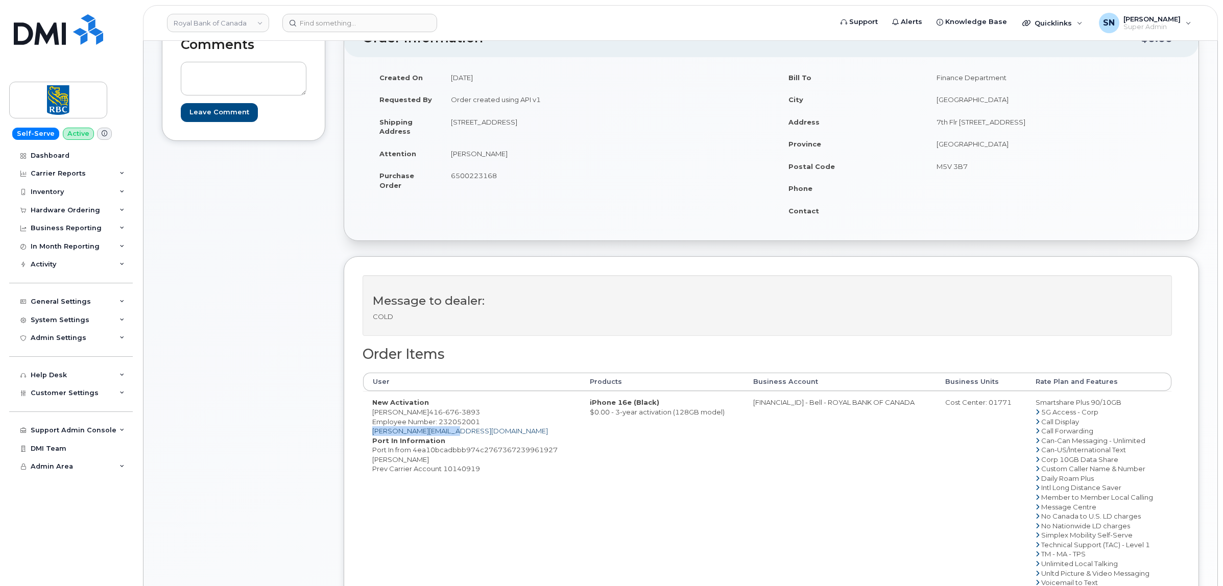
drag, startPoint x: 373, startPoint y: 437, endPoint x: 450, endPoint y: 437, distance: 77.1
click at [450, 437] on td "New Activation [PERSON_NAME] [PHONE_NUMBER] Employee Number: 232052001 [PERSON_…" at bounding box center [472, 492] width 218 height 202
copy link "[PERSON_NAME][EMAIL_ADDRESS][DOMAIN_NAME]"
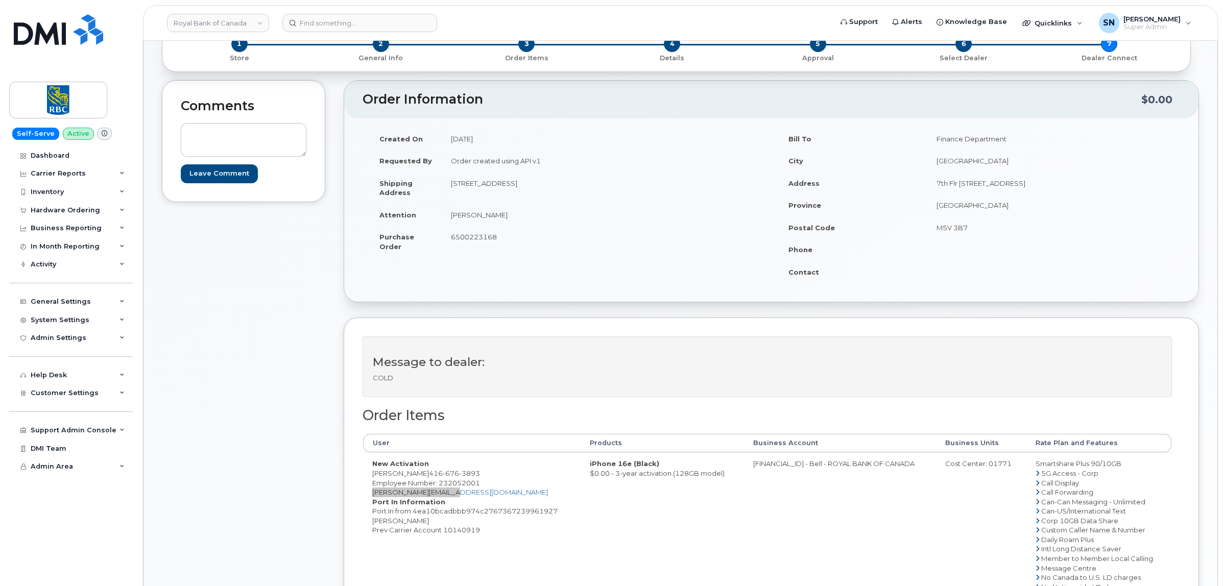
scroll to position [0, 0]
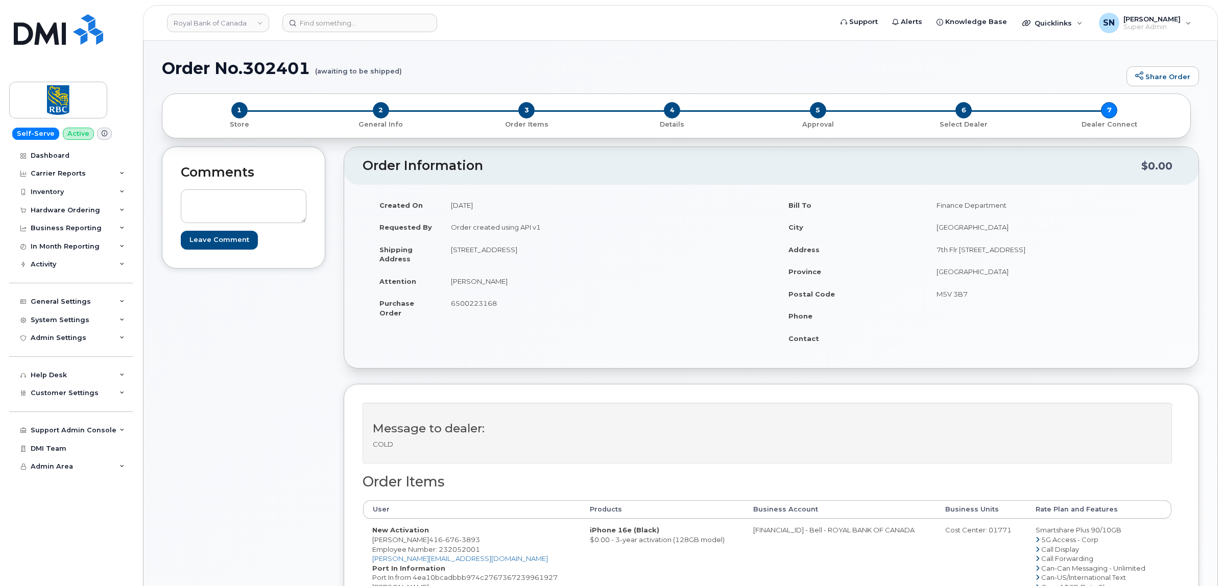
click at [190, 415] on div "Comments Leave Comment" at bounding box center [243, 510] width 163 height 726
click at [324, 27] on input at bounding box center [359, 23] width 155 height 18
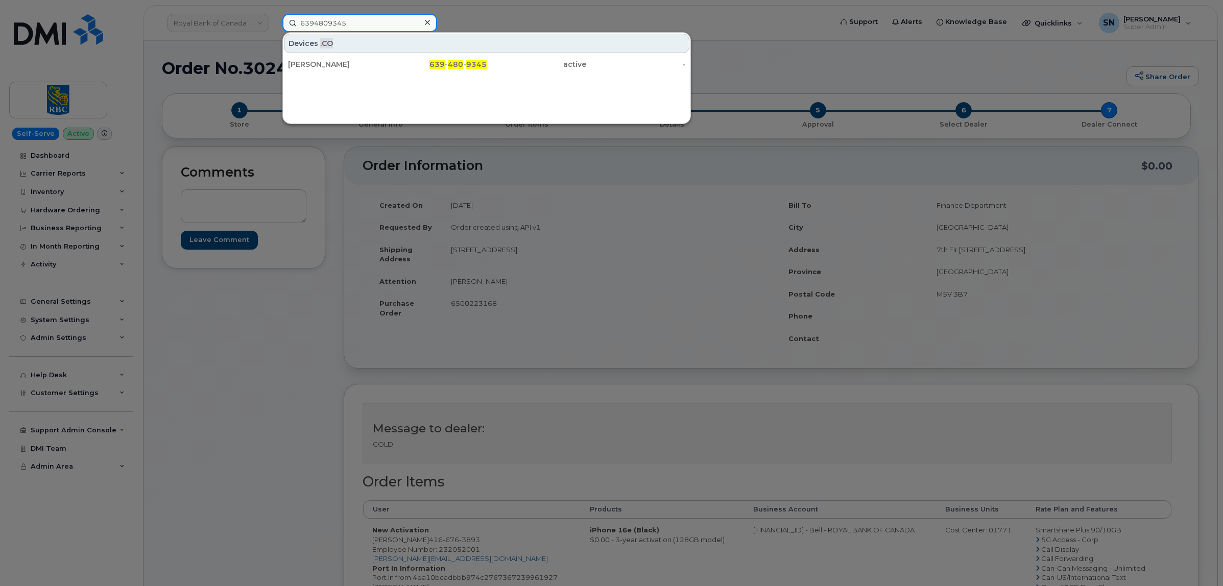
type input "6394809345"
click at [345, 67] on div "Michael Muma" at bounding box center [338, 64] width 100 height 10
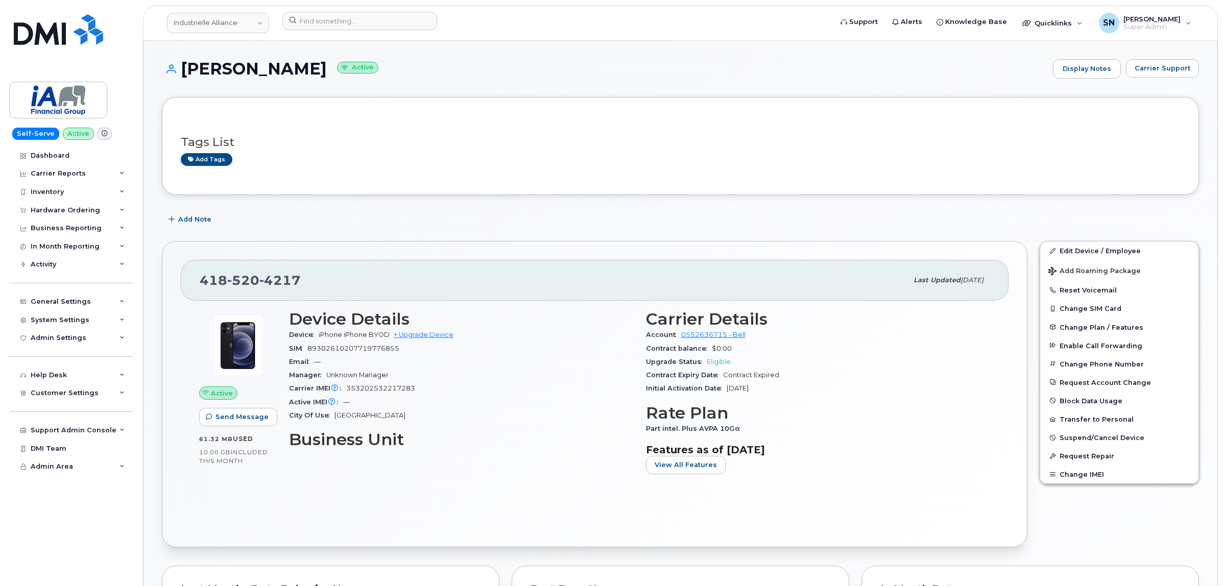
drag, startPoint x: 184, startPoint y: 63, endPoint x: 335, endPoint y: 69, distance: 151.3
click at [346, 73] on h1 "[PERSON_NAME] Active" at bounding box center [605, 69] width 886 height 18
copy h1 "[PERSON_NAME]"
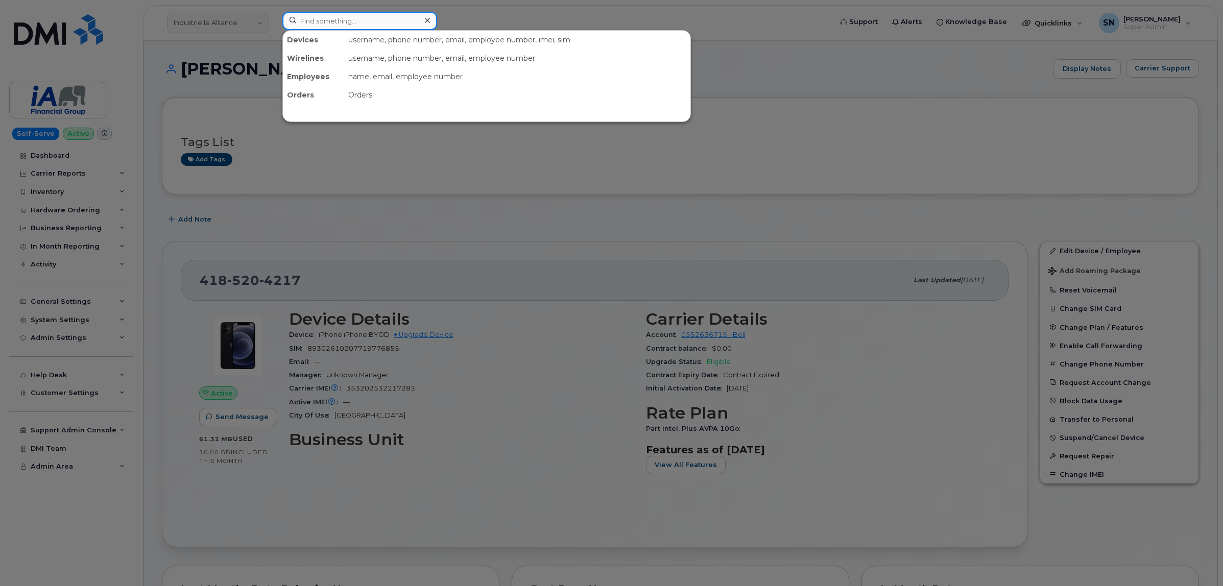
click at [343, 13] on input at bounding box center [359, 21] width 155 height 18
paste input "902.221.5360"
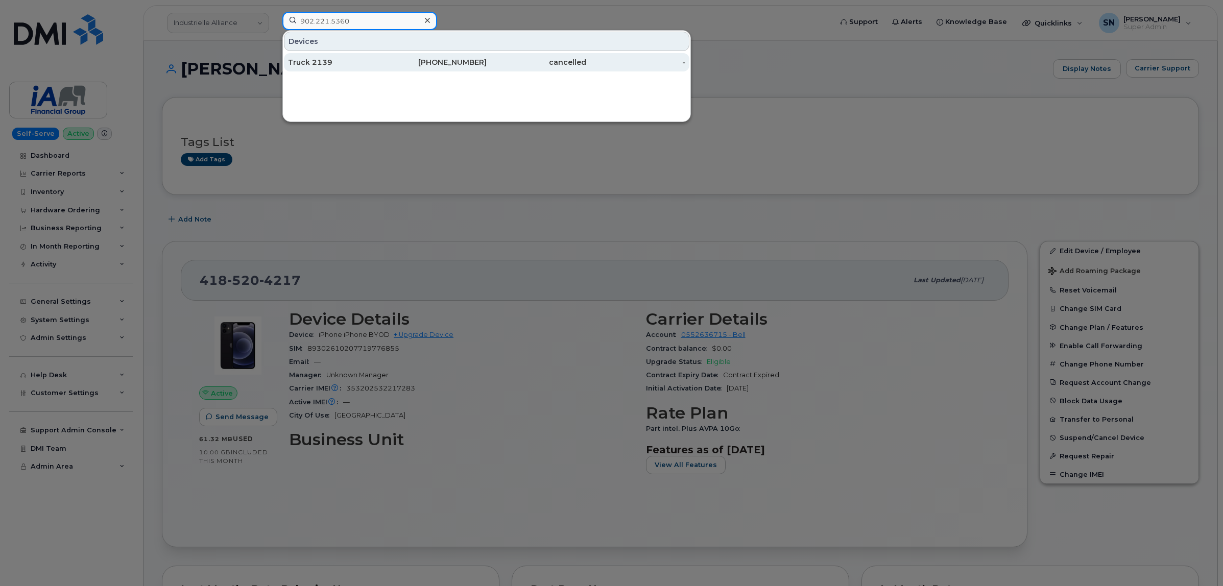
type input "902.221.5360"
click at [374, 65] on div "Truck 2139" at bounding box center [338, 62] width 100 height 10
